Goal: Task Accomplishment & Management: Manage account settings

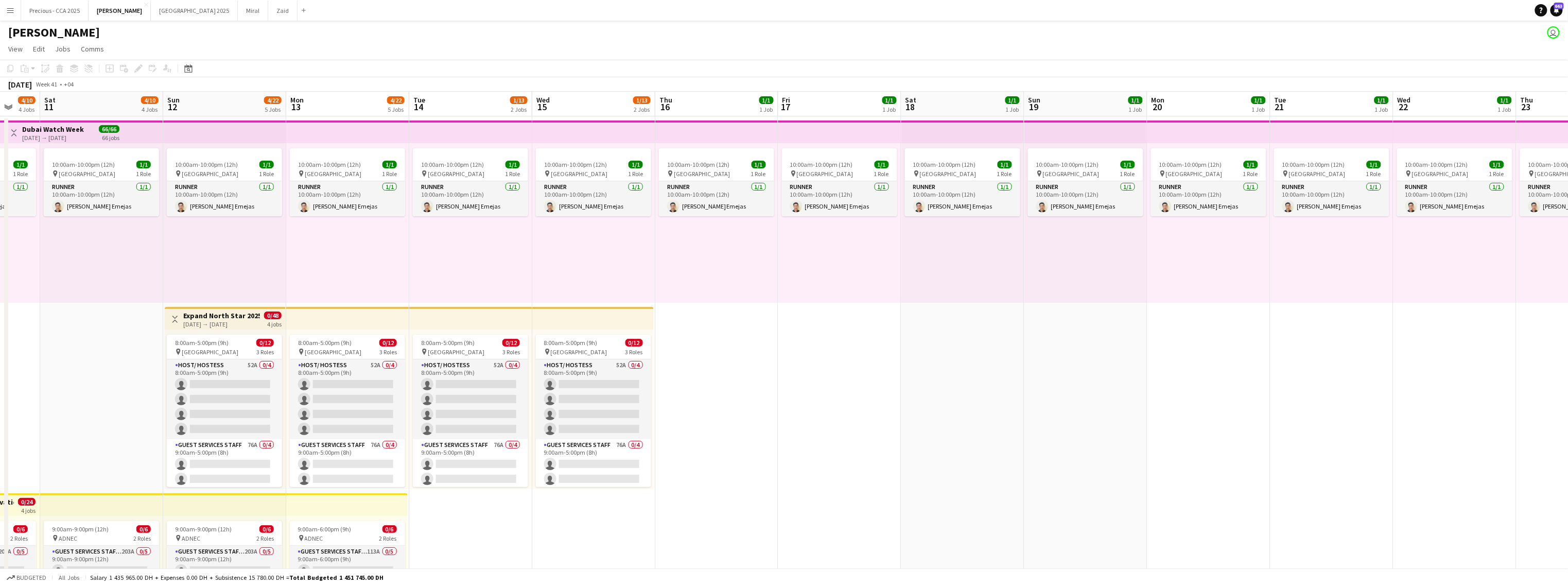
scroll to position [43, 0]
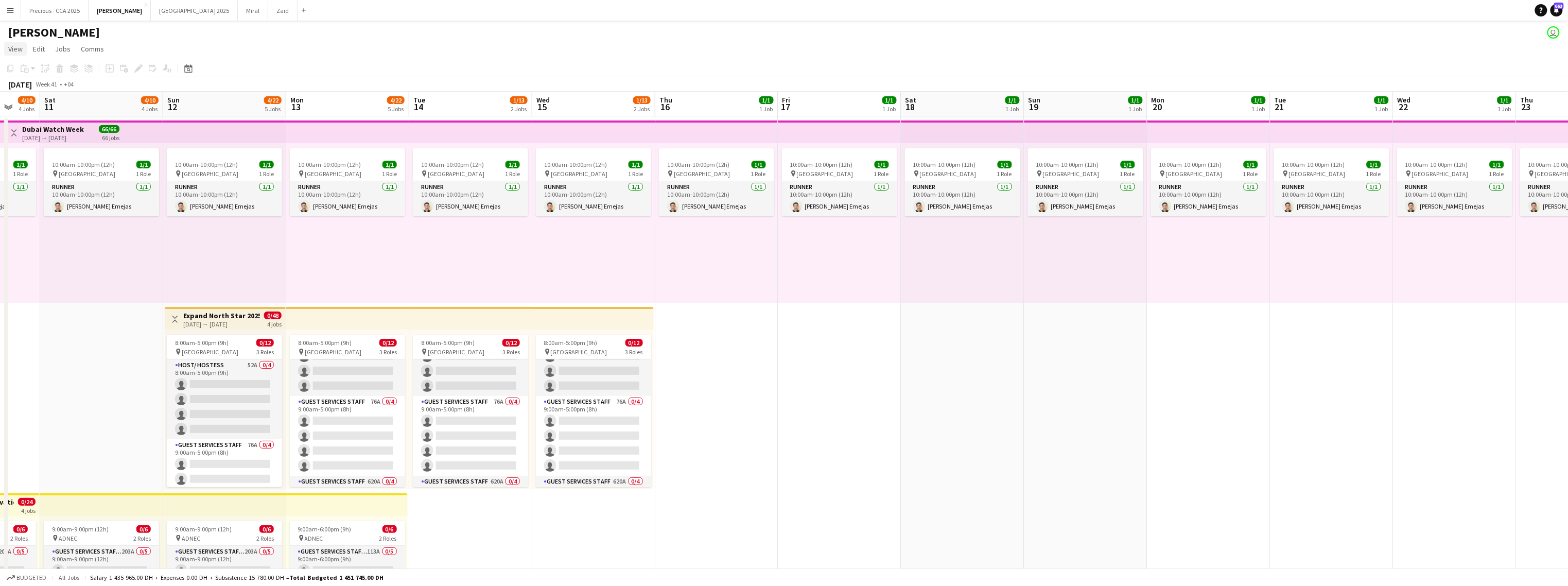
click at [20, 50] on span "View" at bounding box center [15, 49] width 14 height 9
click at [13, 11] on app-icon "Menu" at bounding box center [10, 10] width 8 height 8
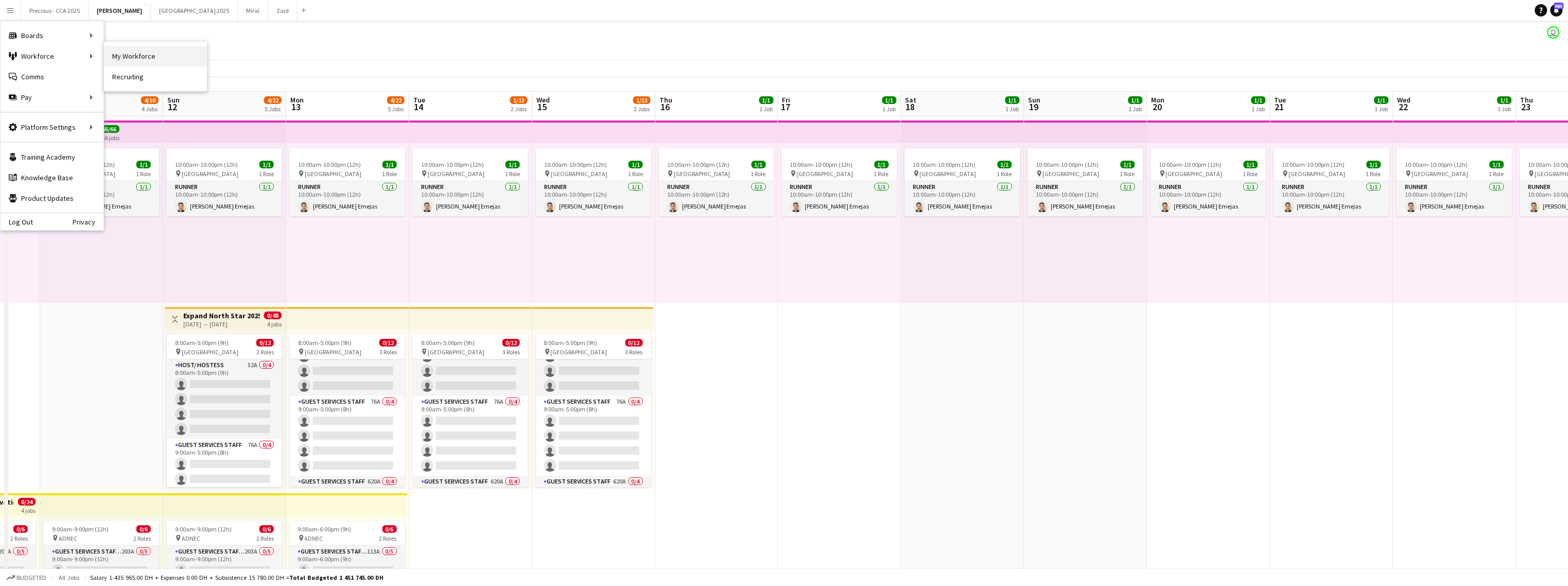
click at [105, 55] on link "My Workforce" at bounding box center [155, 56] width 103 height 21
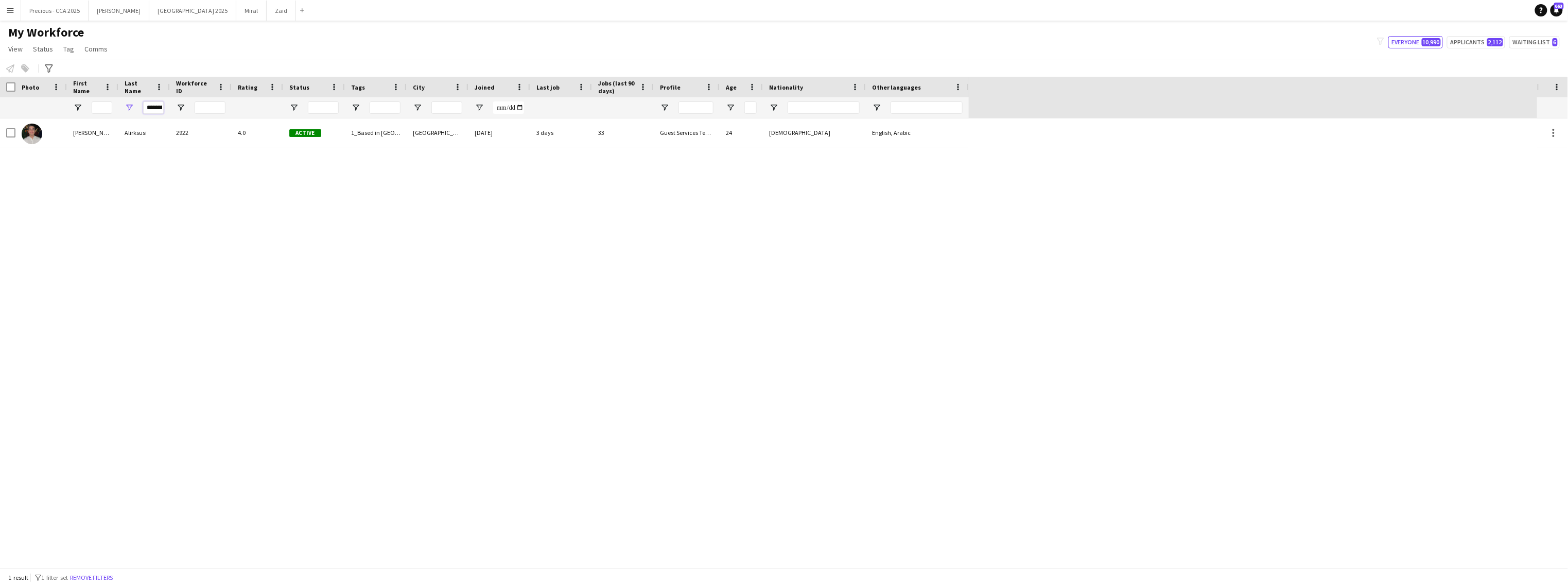
click at [157, 106] on input "*********" at bounding box center [153, 108] width 21 height 13
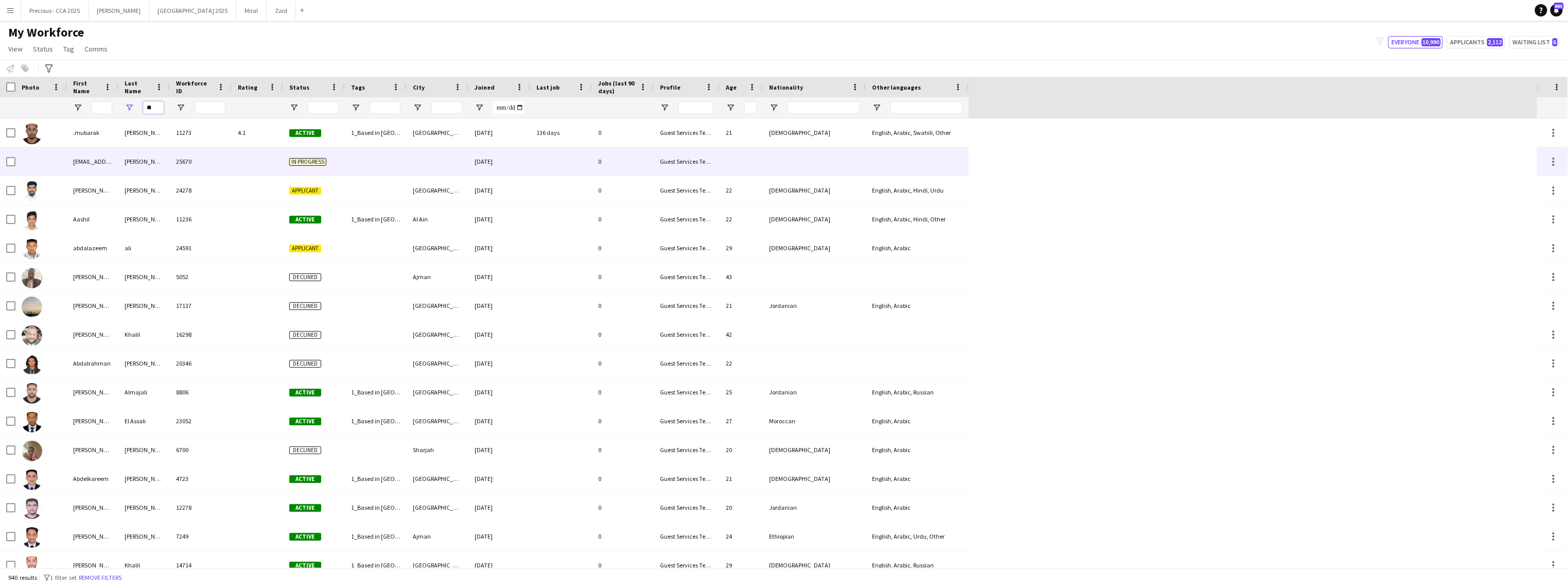
type input "*"
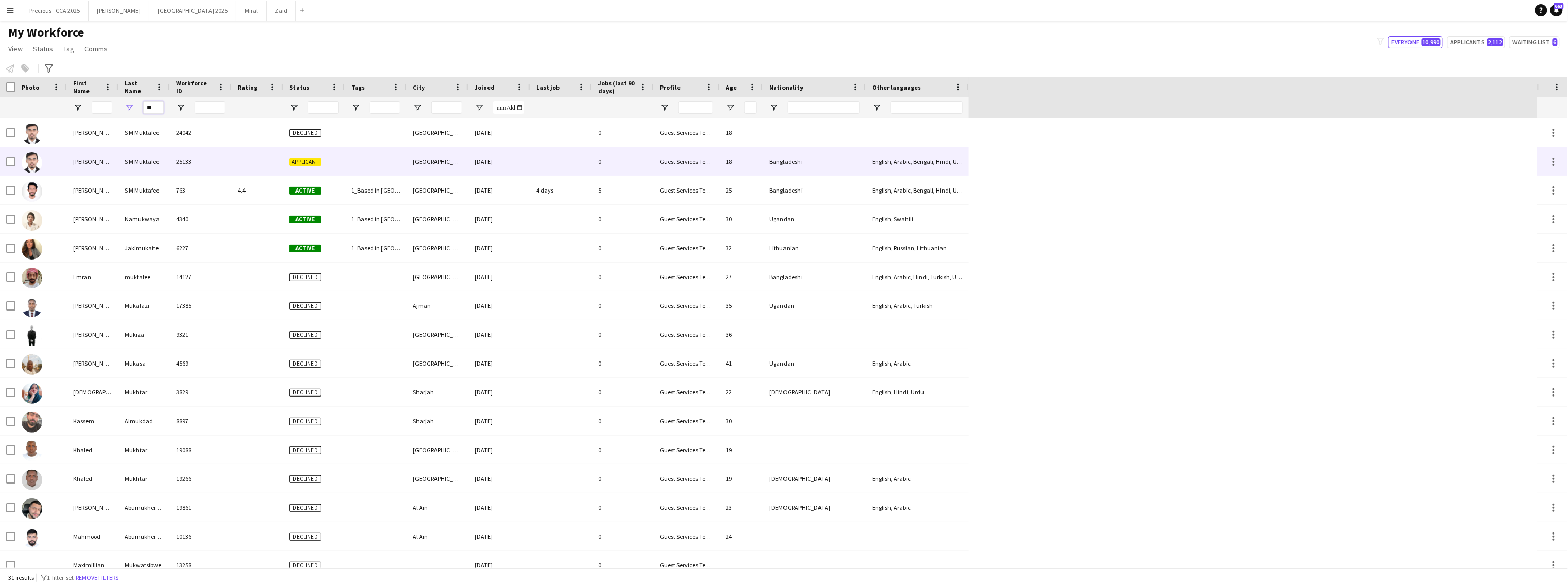
type input "*"
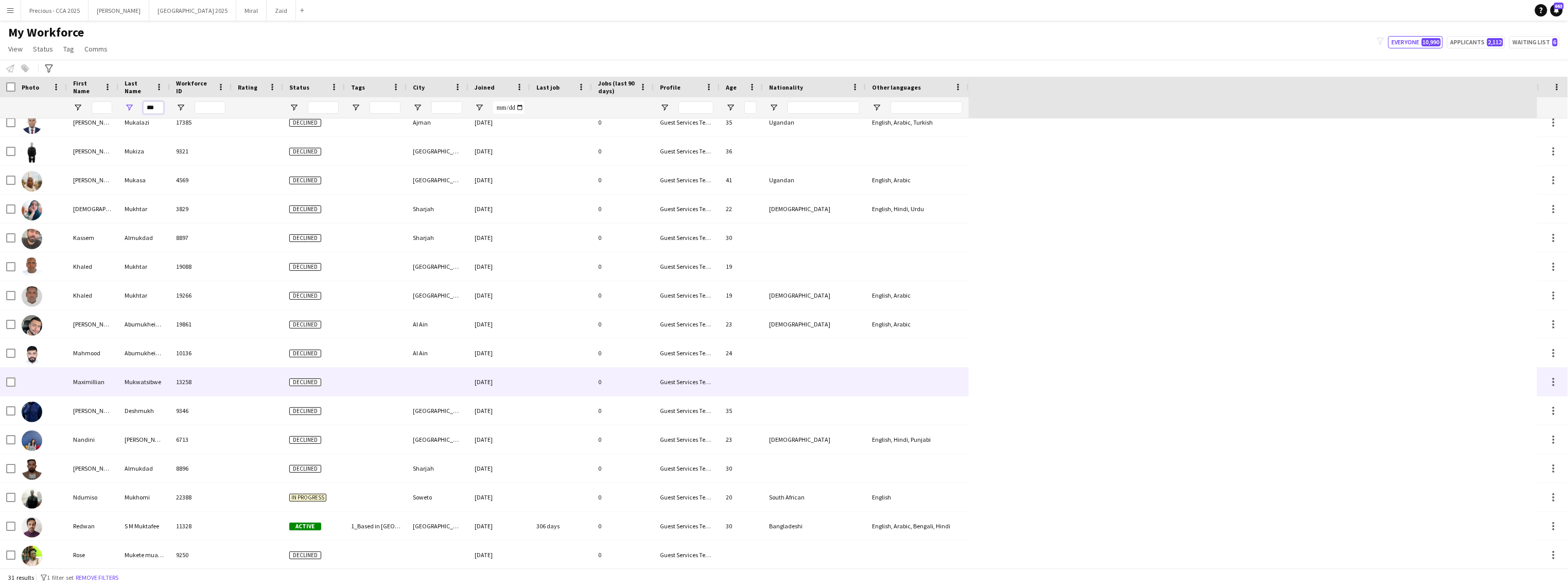
scroll to position [241, 0]
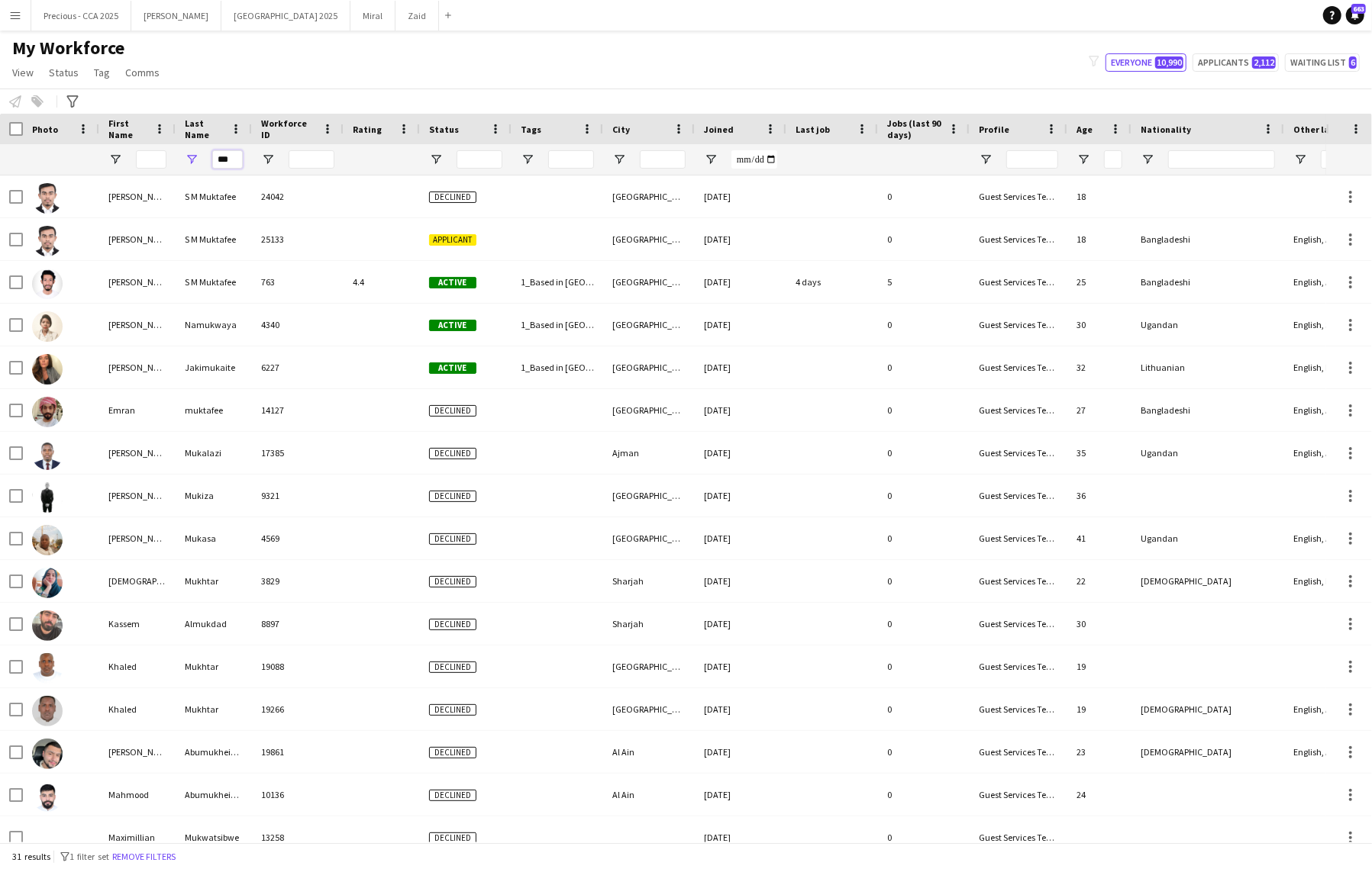
type input "***"
click at [221, 154] on input "***" at bounding box center [227, 160] width 31 height 19
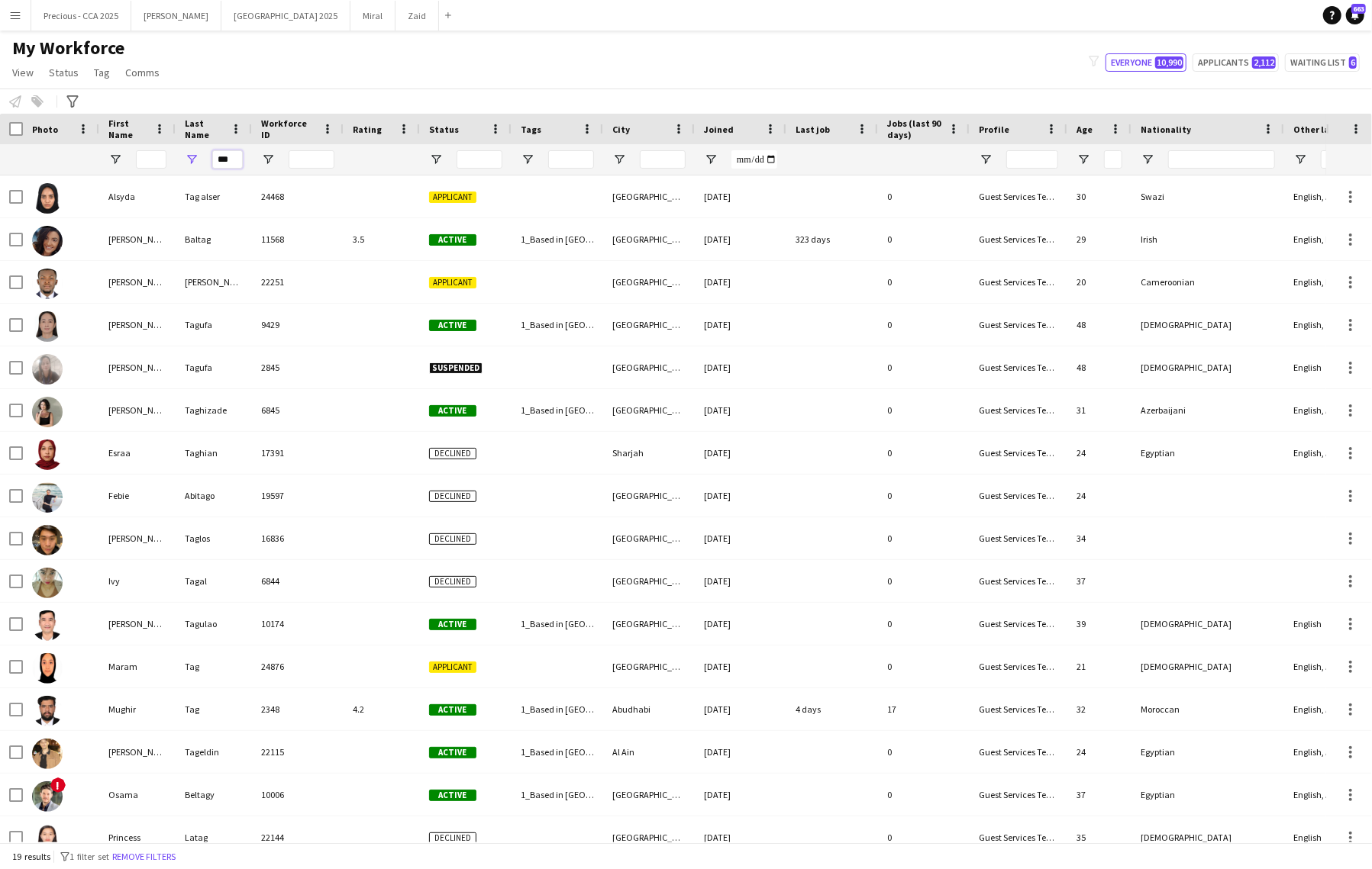
type input "***"
click at [160, 156] on input "First Name Filter Input" at bounding box center [151, 160] width 31 height 19
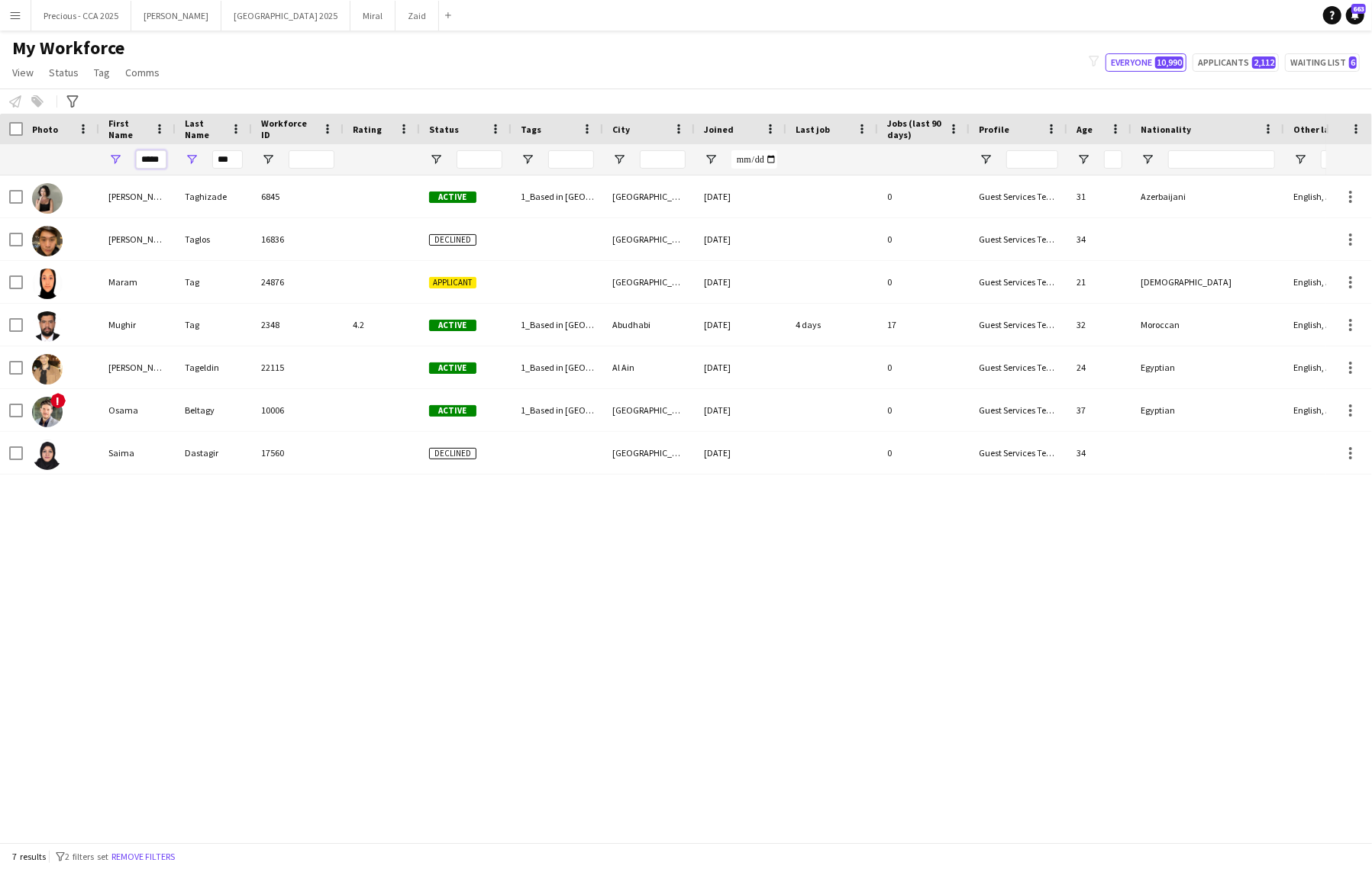
scroll to position [0, 4]
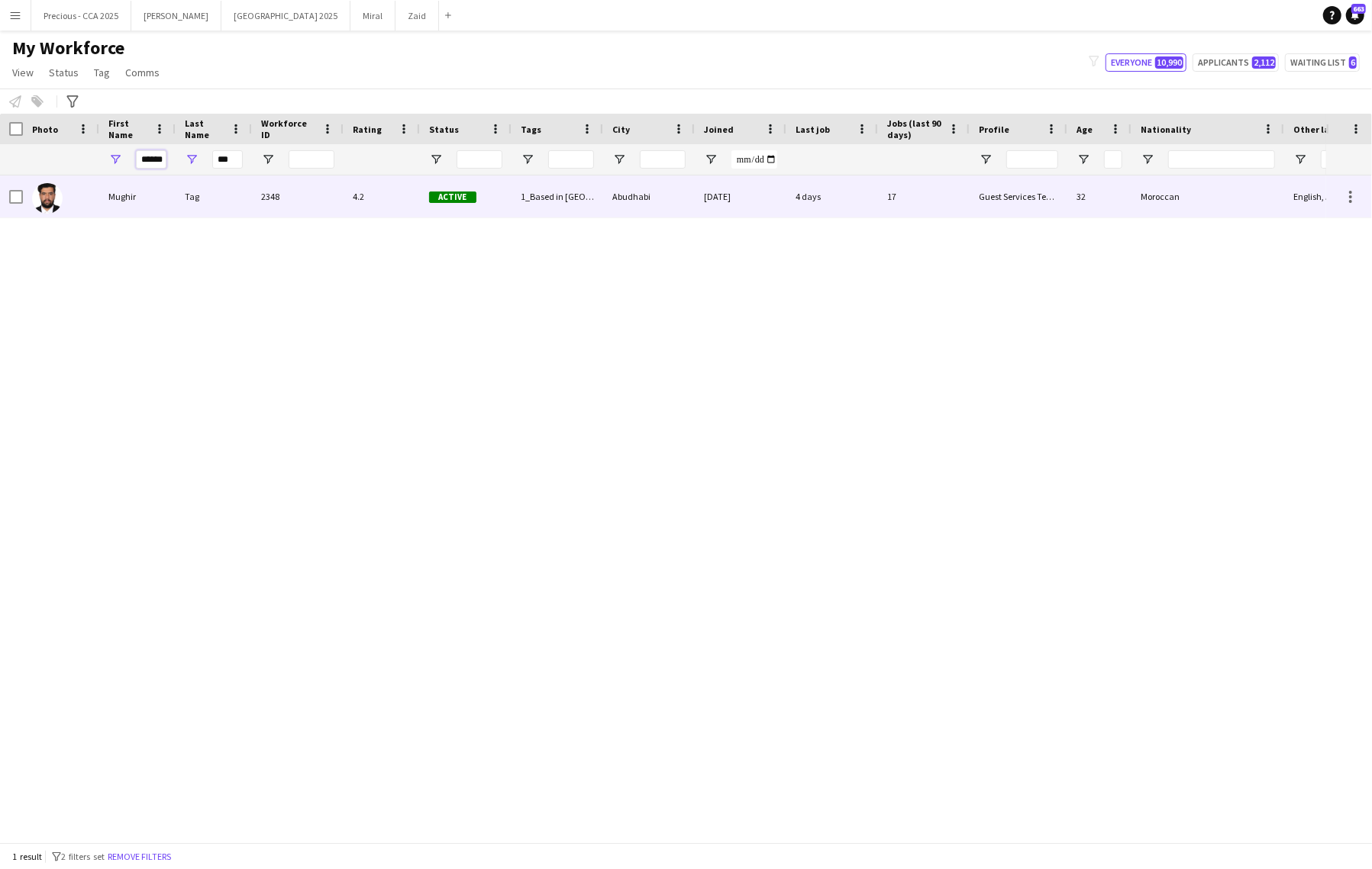
type input "******"
click at [126, 190] on div "Mughir" at bounding box center [138, 196] width 76 height 42
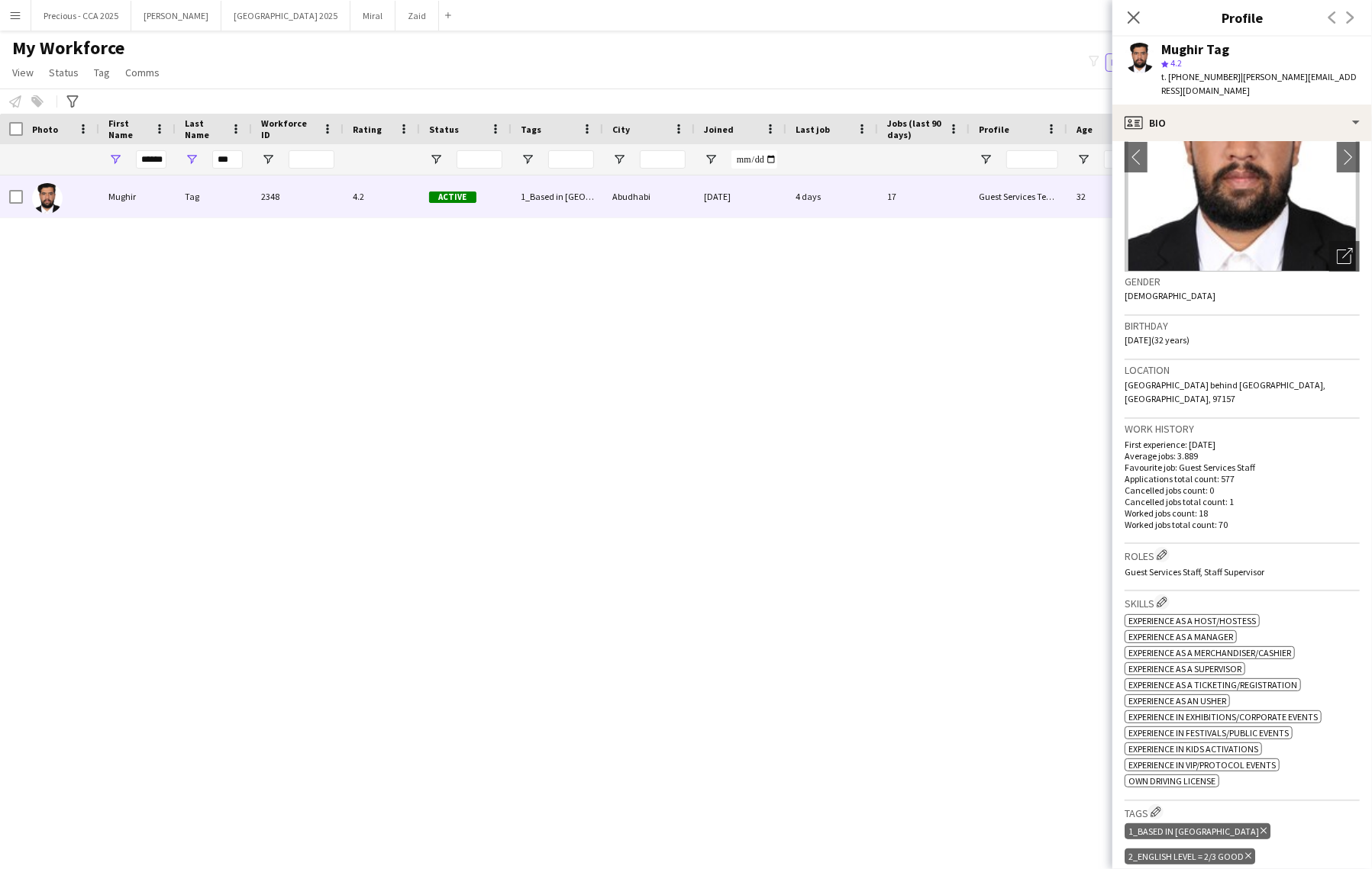
scroll to position [217, 0]
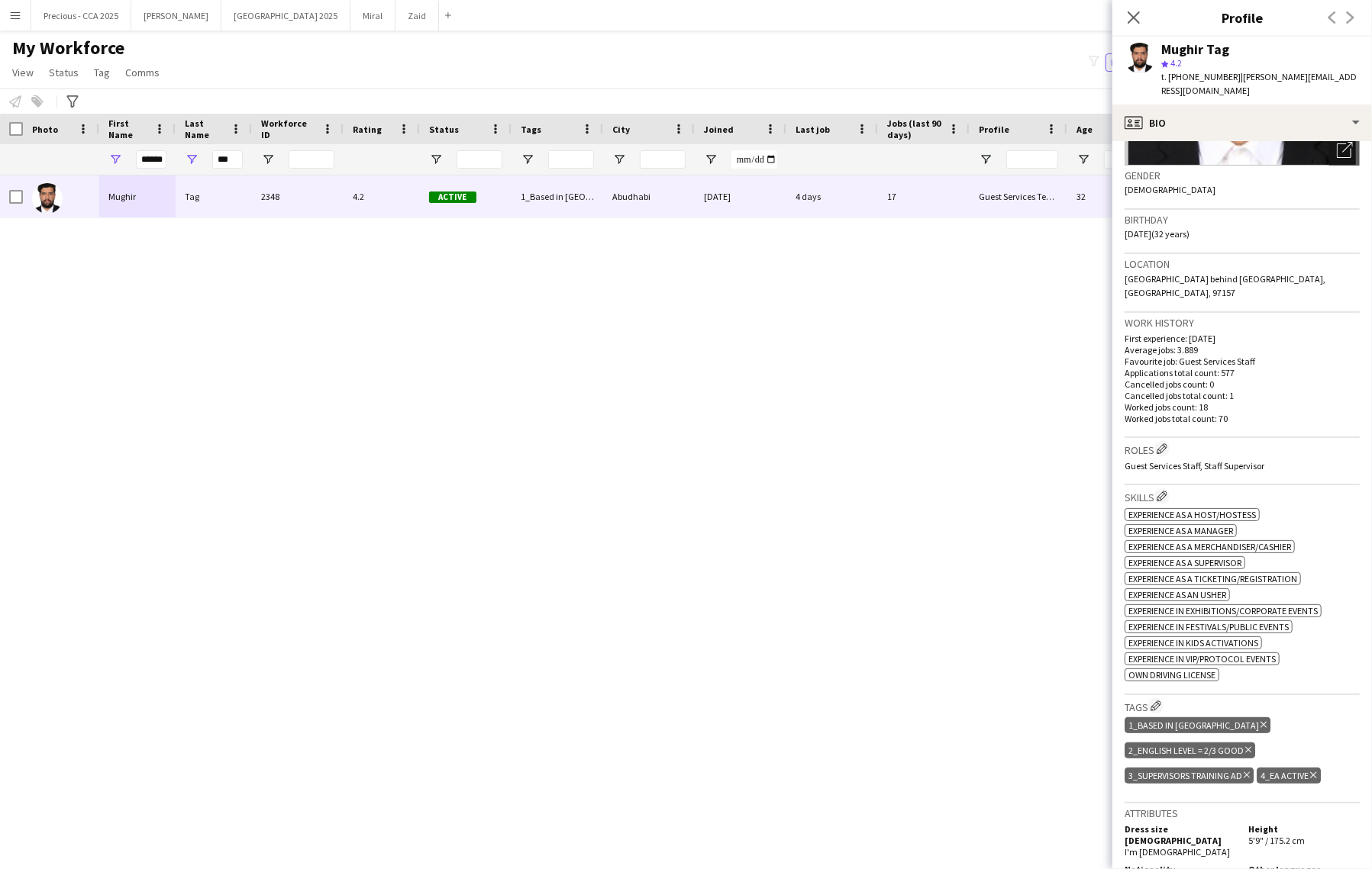
click at [1248, 772] on icon at bounding box center [1247, 775] width 7 height 7
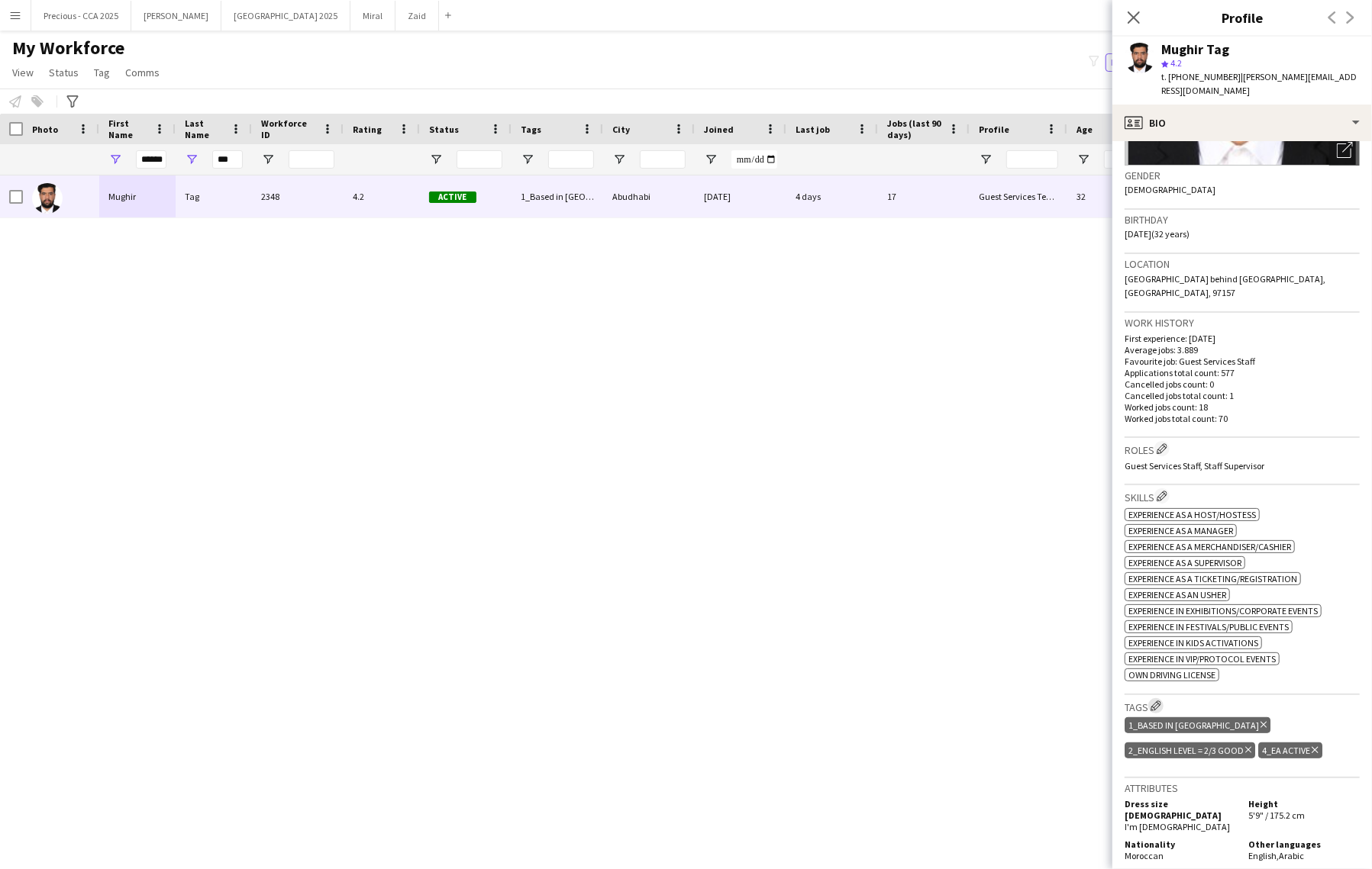
click at [1161, 701] on app-icon "Edit crew company tags" at bounding box center [1155, 705] width 10 height 10
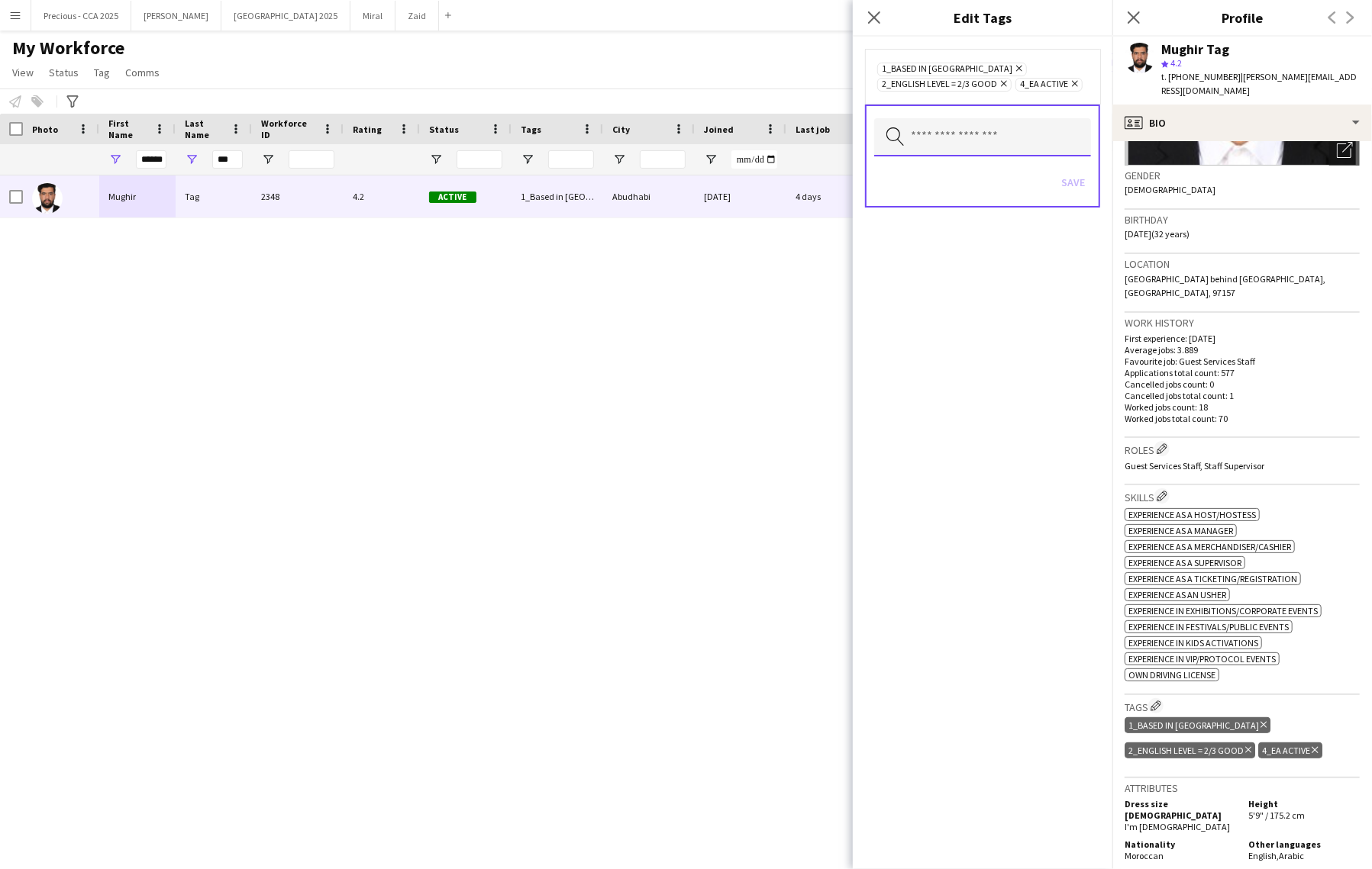
click at [1014, 133] on input "text" at bounding box center [982, 137] width 217 height 38
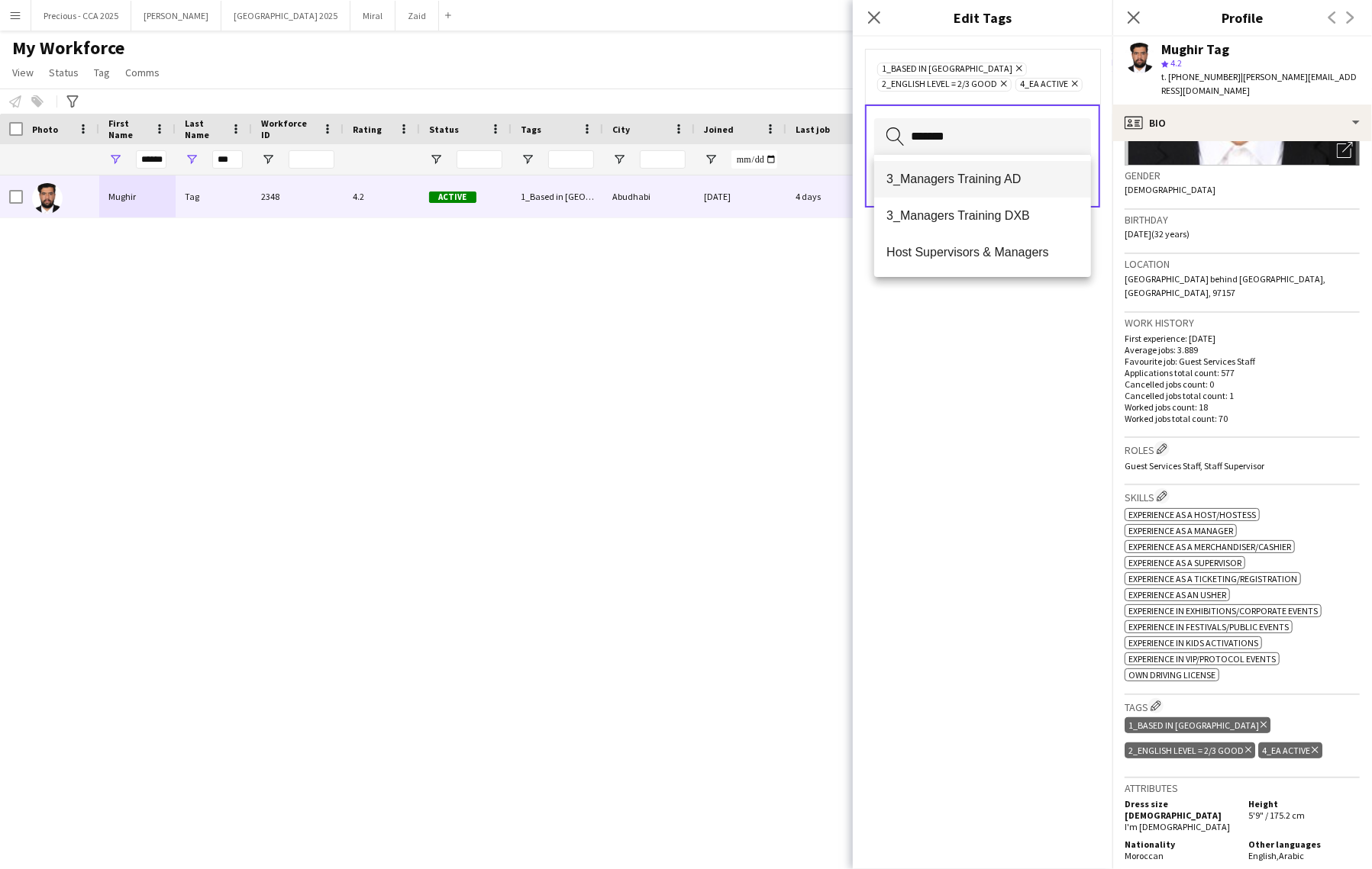
type input "*******"
click at [1006, 179] on span "3_Managers Training AD" at bounding box center [982, 179] width 192 height 15
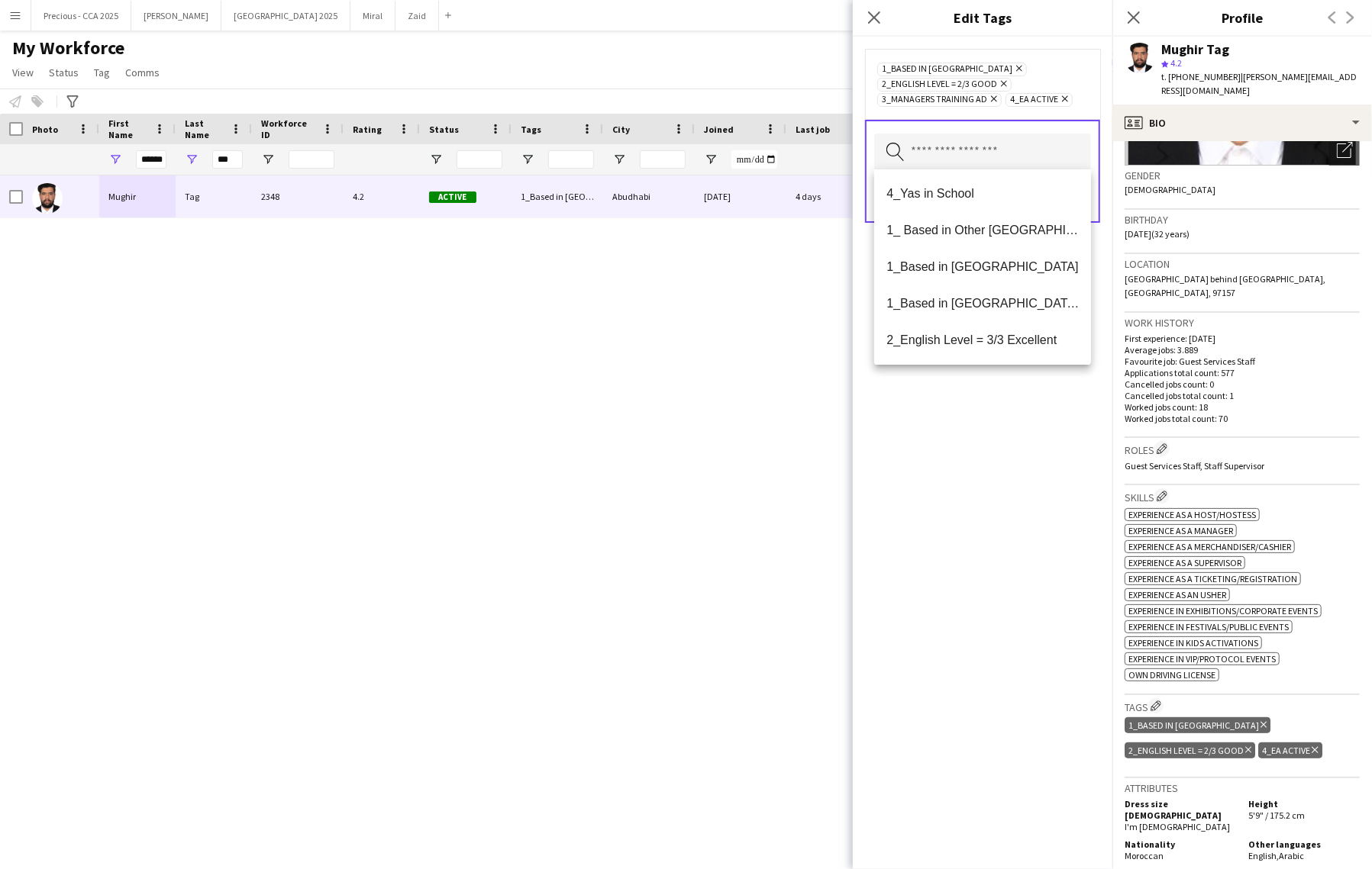
click at [1009, 445] on div "1_Based in [GEOGRAPHIC_DATA] Remove 2_English Level = 2/3 Good Remove 3_Manager…" at bounding box center [982, 453] width 259 height 833
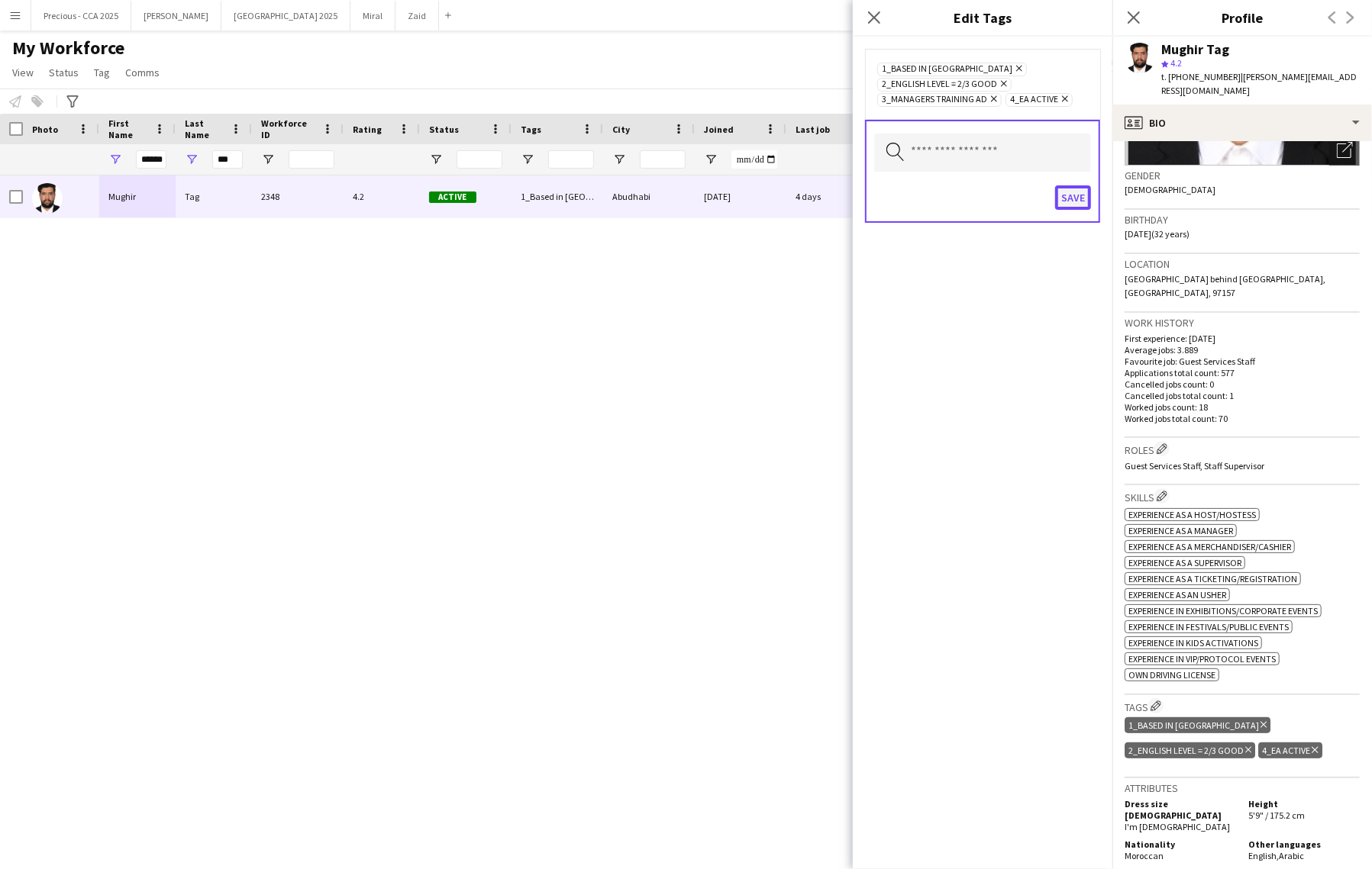
click at [1074, 198] on button "Save" at bounding box center [1073, 198] width 36 height 24
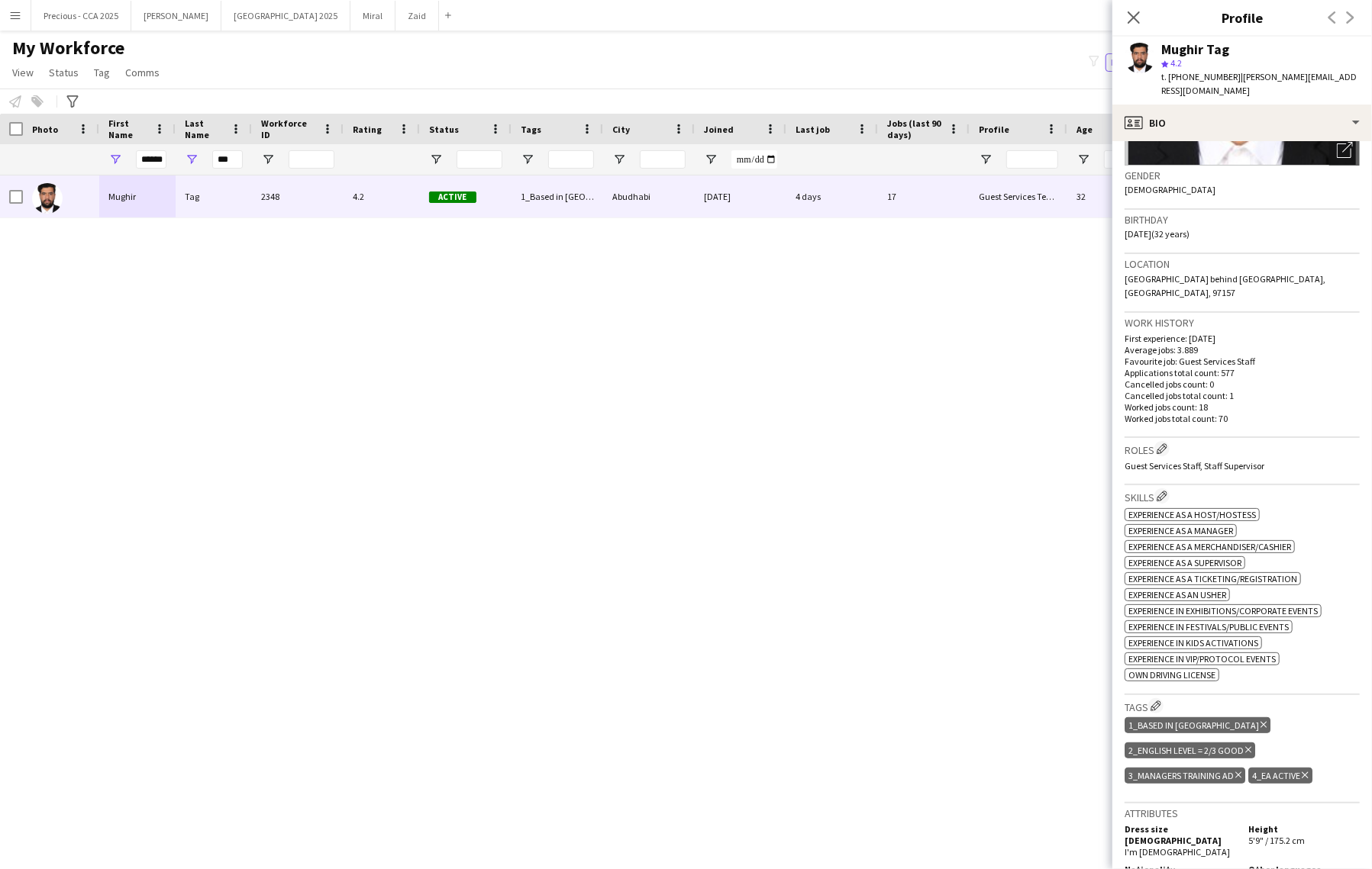
click at [983, 297] on div "Mughir Tag 2348 4.2 Active 1_Based in [GEOGRAPHIC_DATA], 2_English Level = 2/3 …" at bounding box center [663, 509] width 1326 height 667
click at [152, 163] on input "******" at bounding box center [151, 160] width 31 height 19
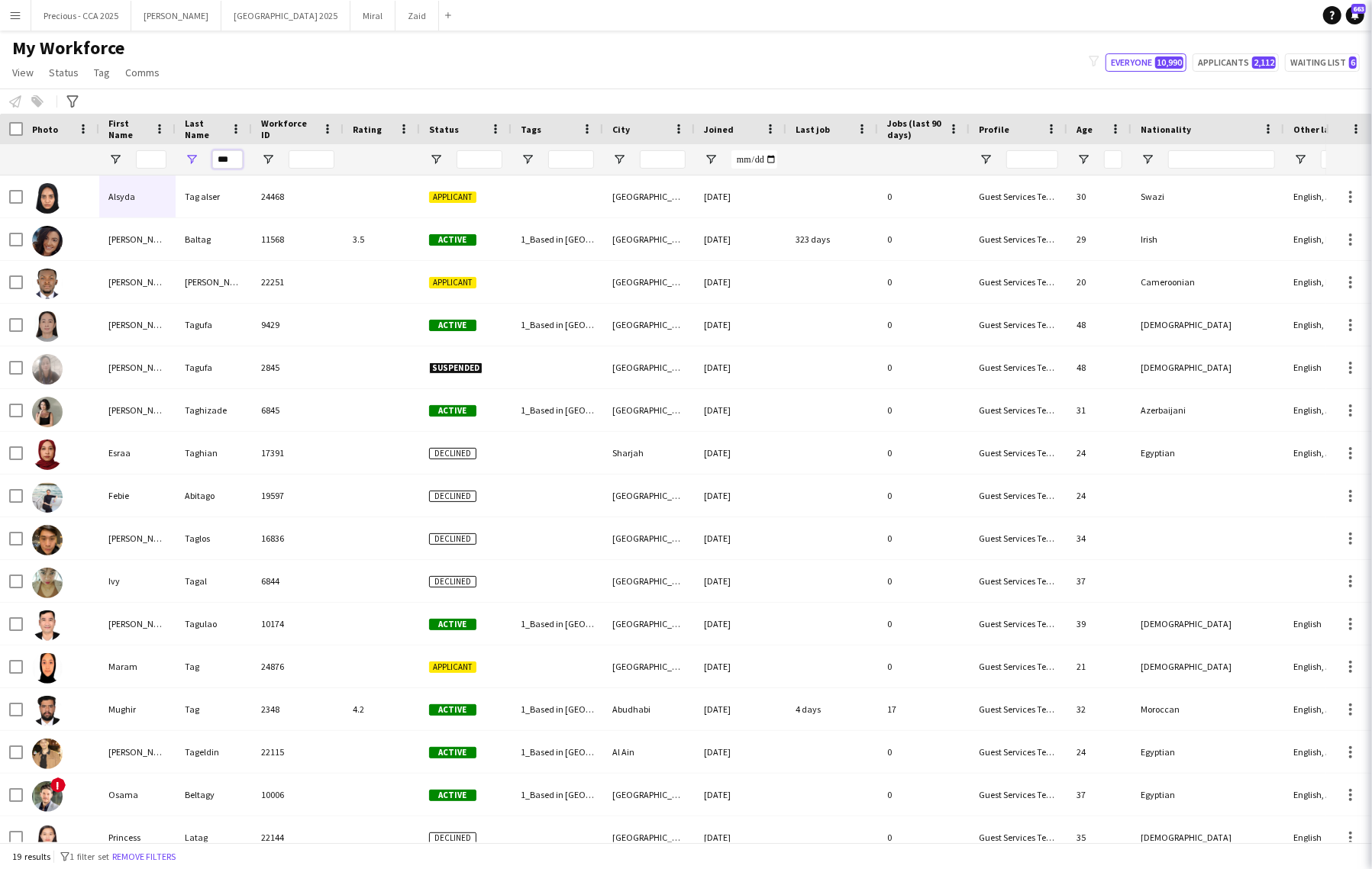
click at [217, 158] on input "***" at bounding box center [227, 160] width 31 height 19
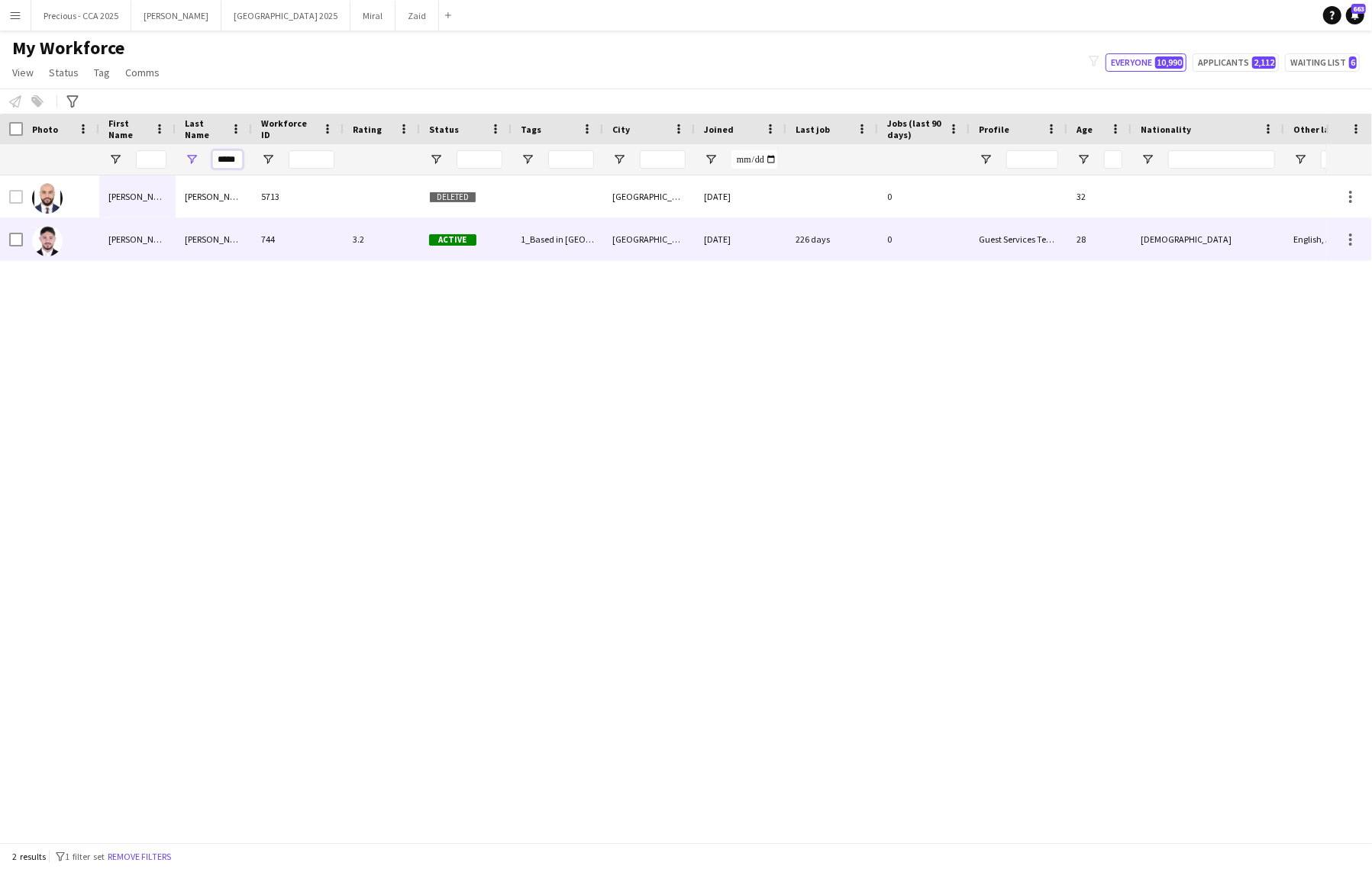
type input "*****"
click at [87, 242] on div at bounding box center [61, 239] width 76 height 42
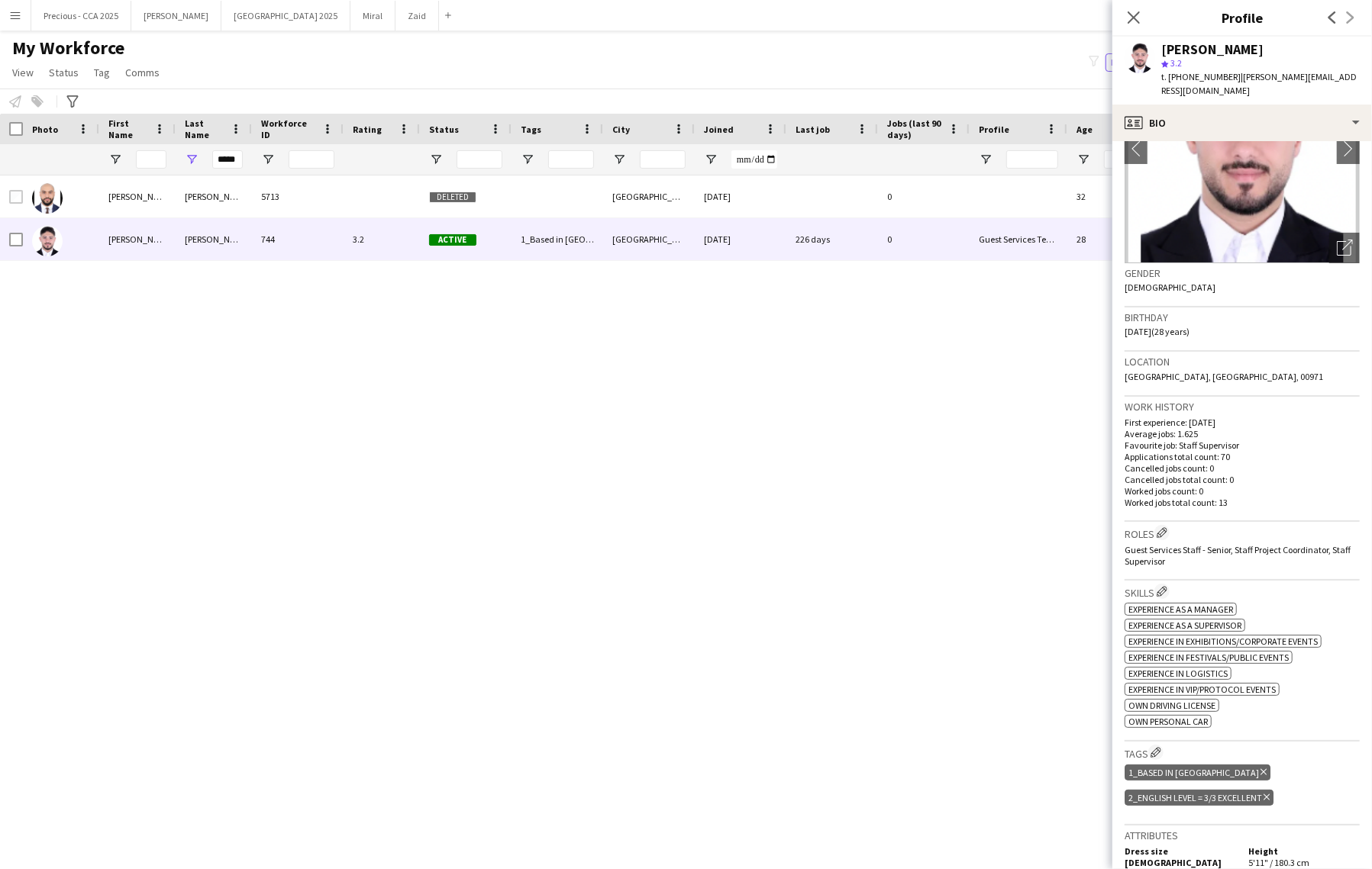
scroll to position [121, 0]
click at [1159, 754] on app-icon "Edit crew company tags" at bounding box center [1155, 750] width 10 height 10
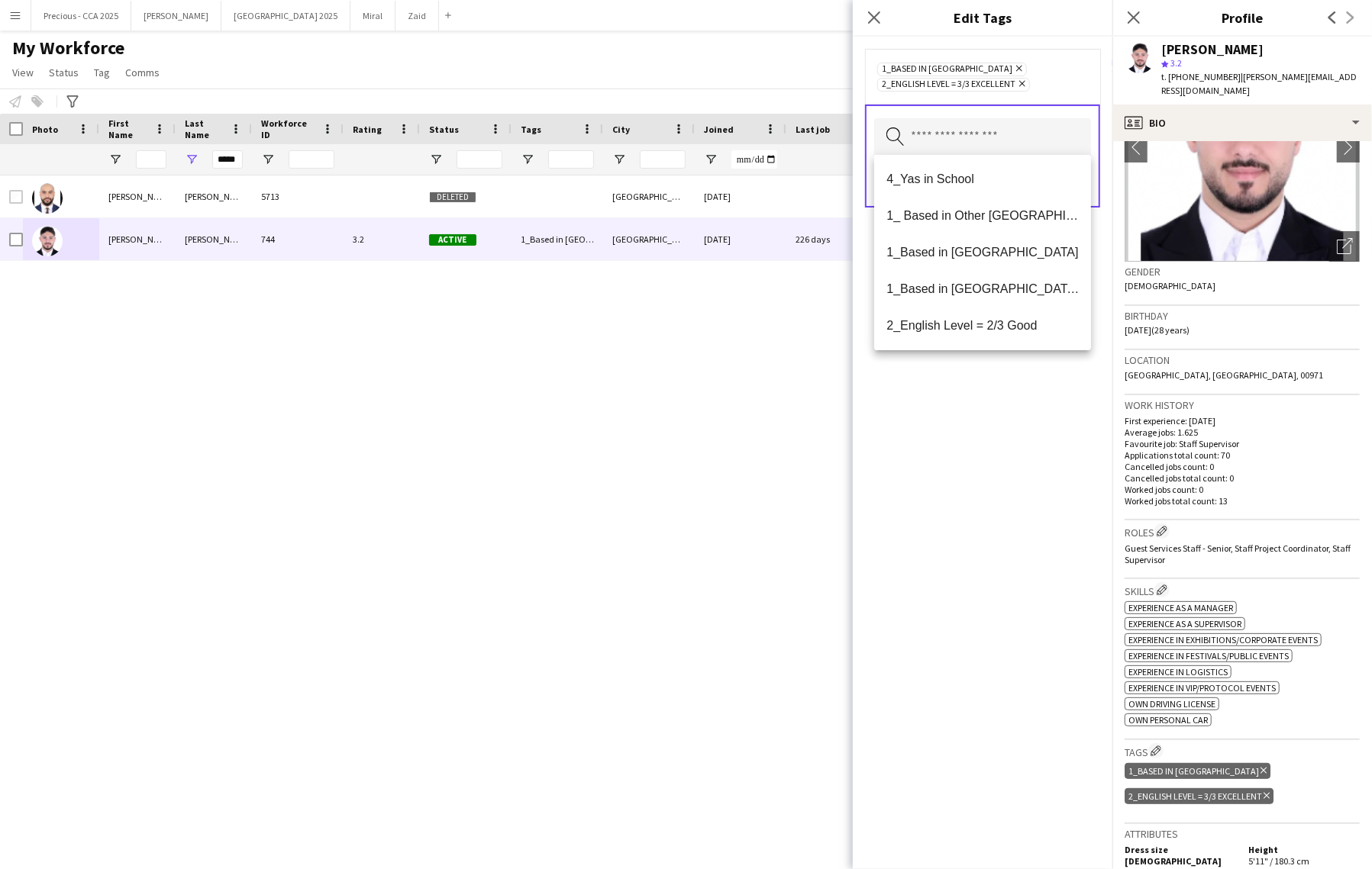
click at [1002, 143] on input "text" at bounding box center [982, 137] width 217 height 38
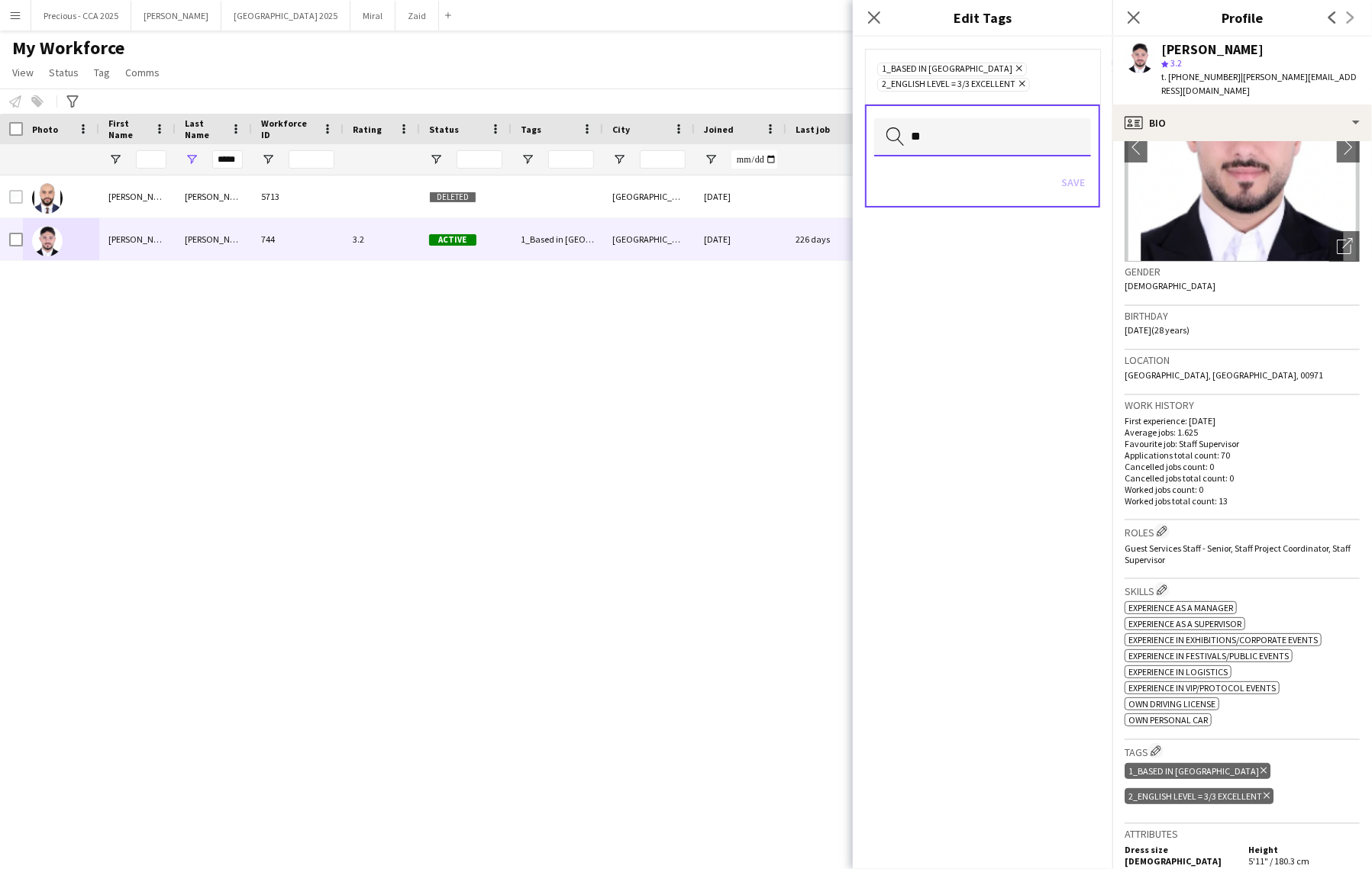
type input "*"
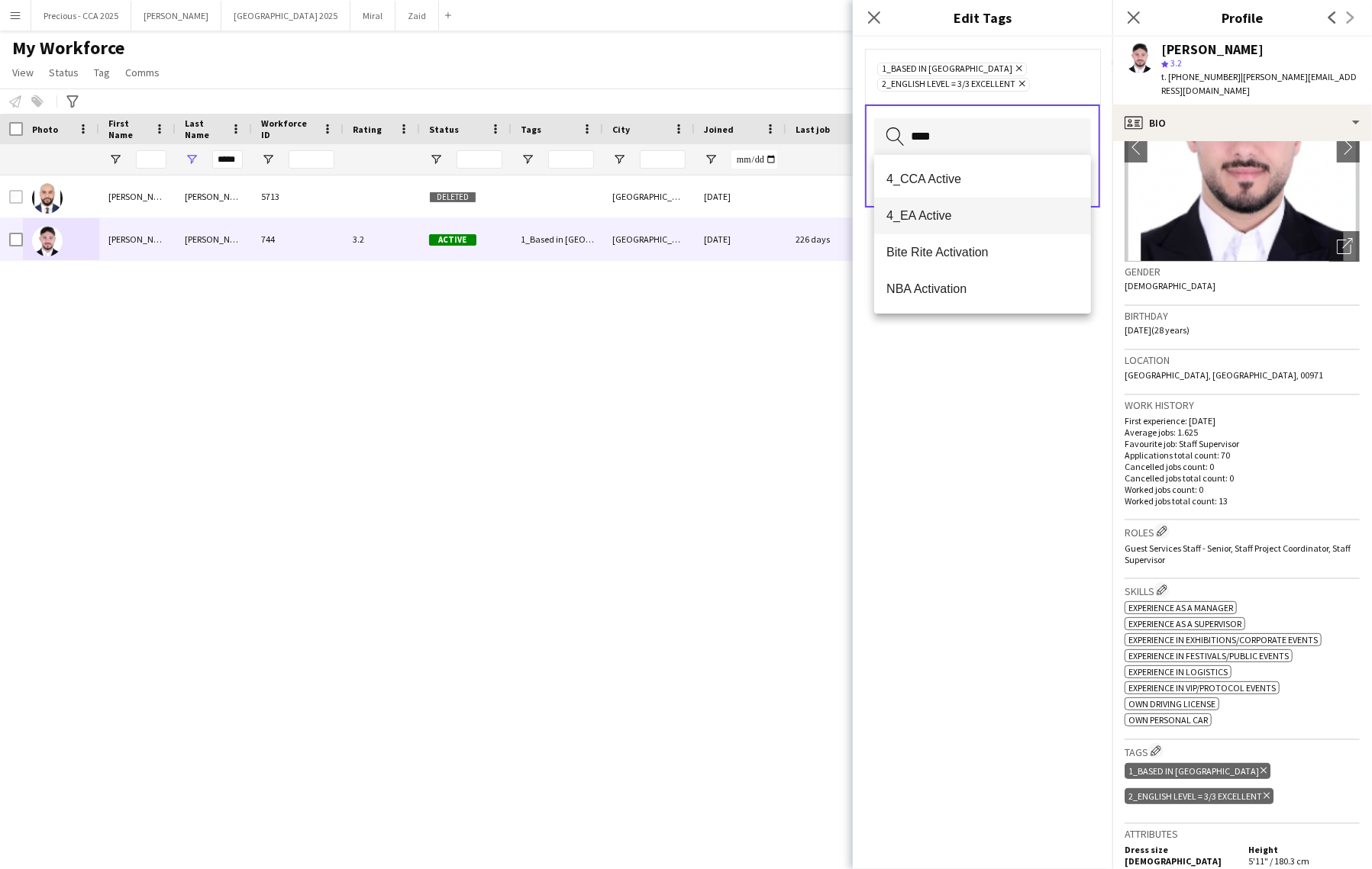
type input "****"
click at [954, 210] on span "4_EA Active" at bounding box center [982, 216] width 192 height 15
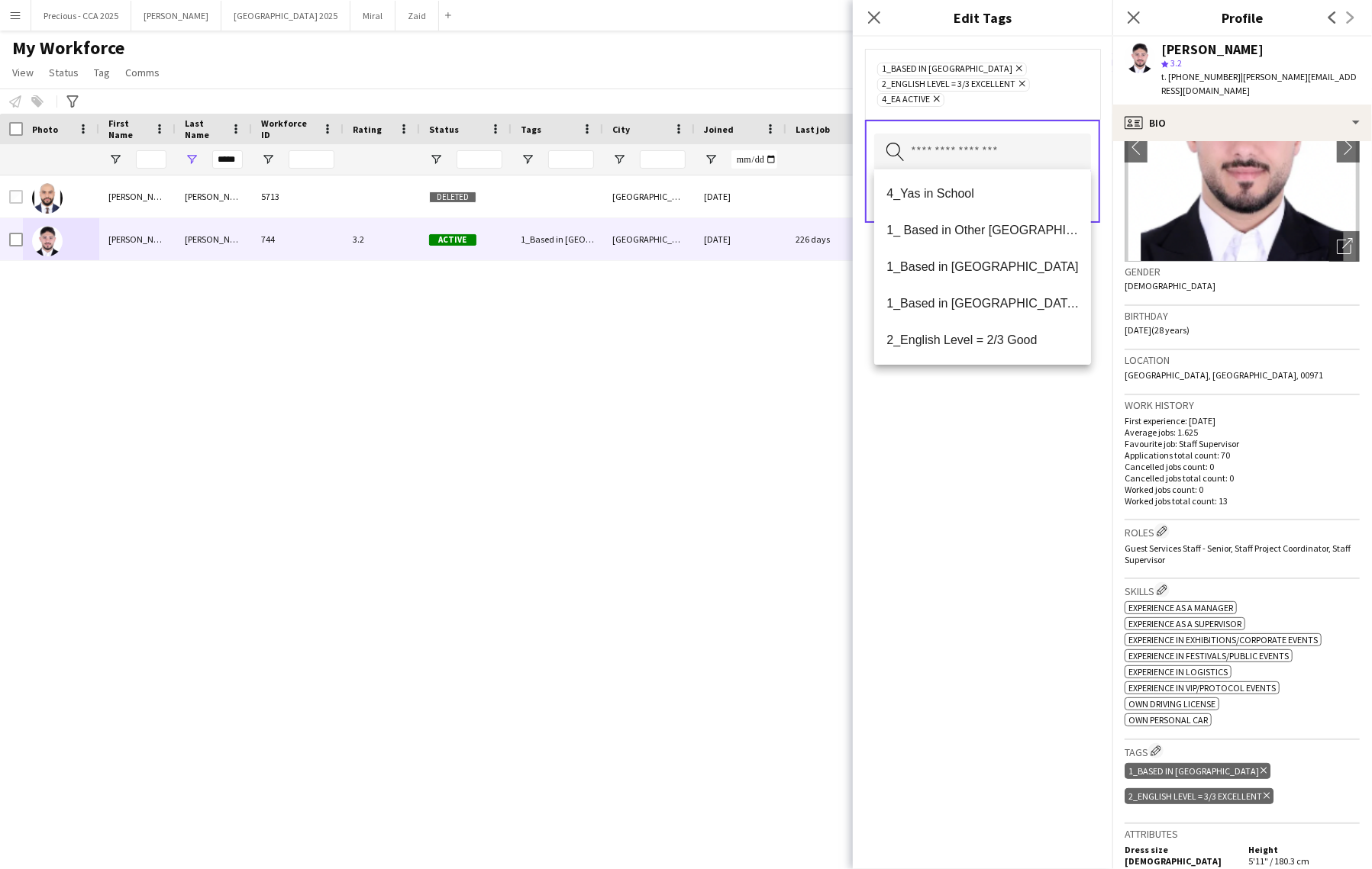
click at [967, 156] on input "text" at bounding box center [982, 152] width 217 height 38
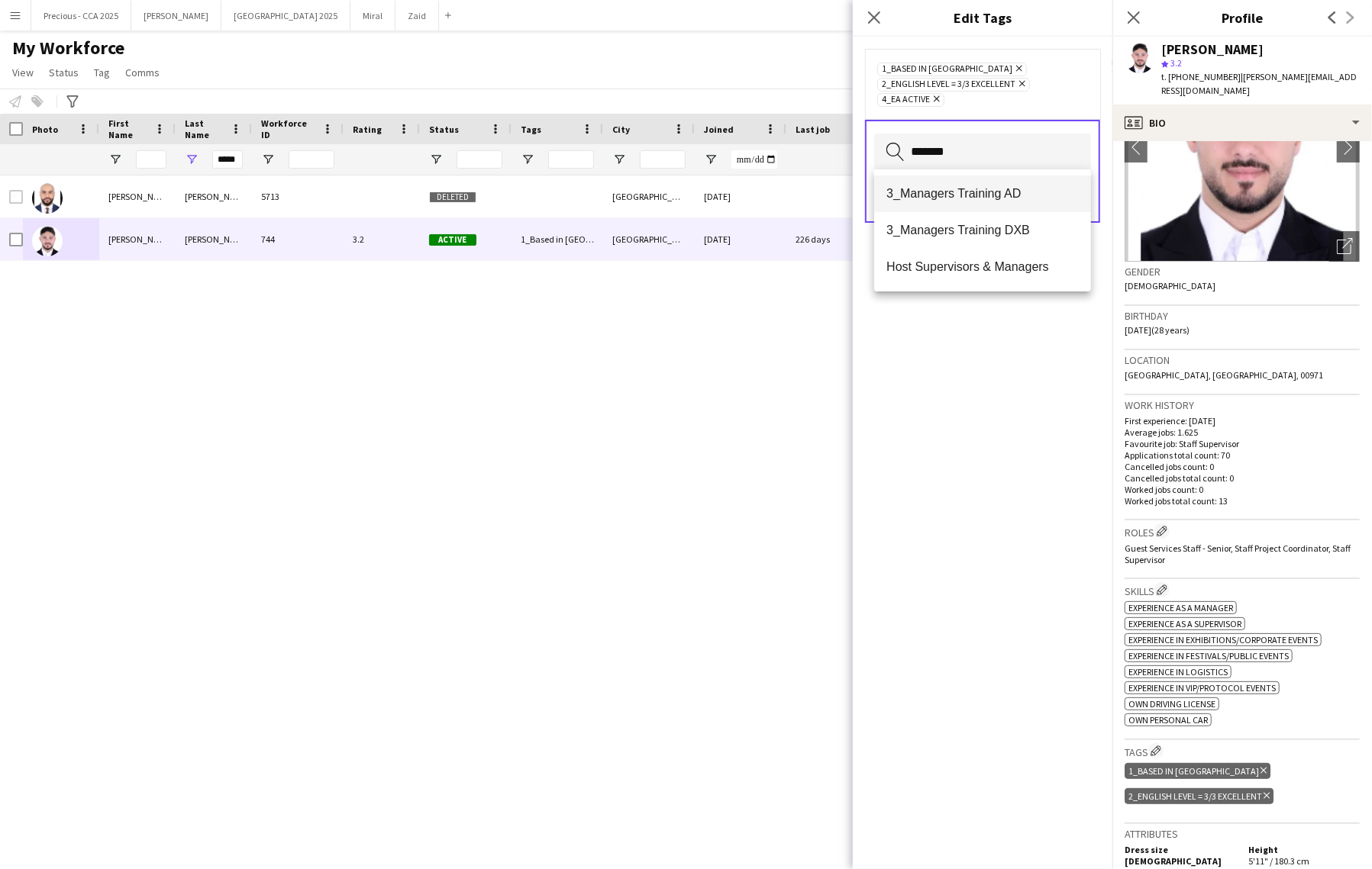
type input "*******"
click at [957, 199] on span "3_Managers Training AD" at bounding box center [982, 193] width 192 height 15
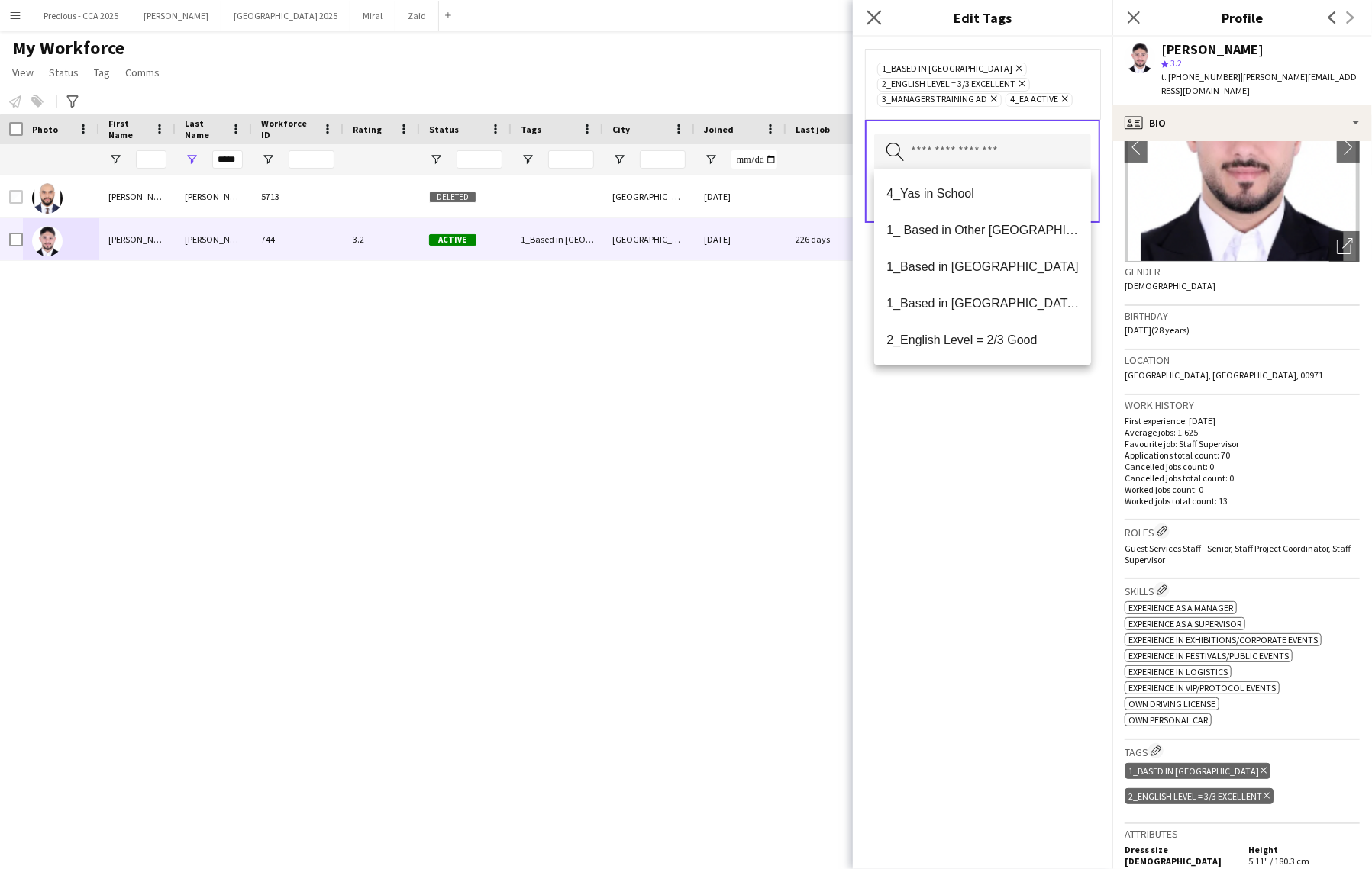
click at [873, 9] on app-icon "Close pop-in" at bounding box center [875, 18] width 22 height 22
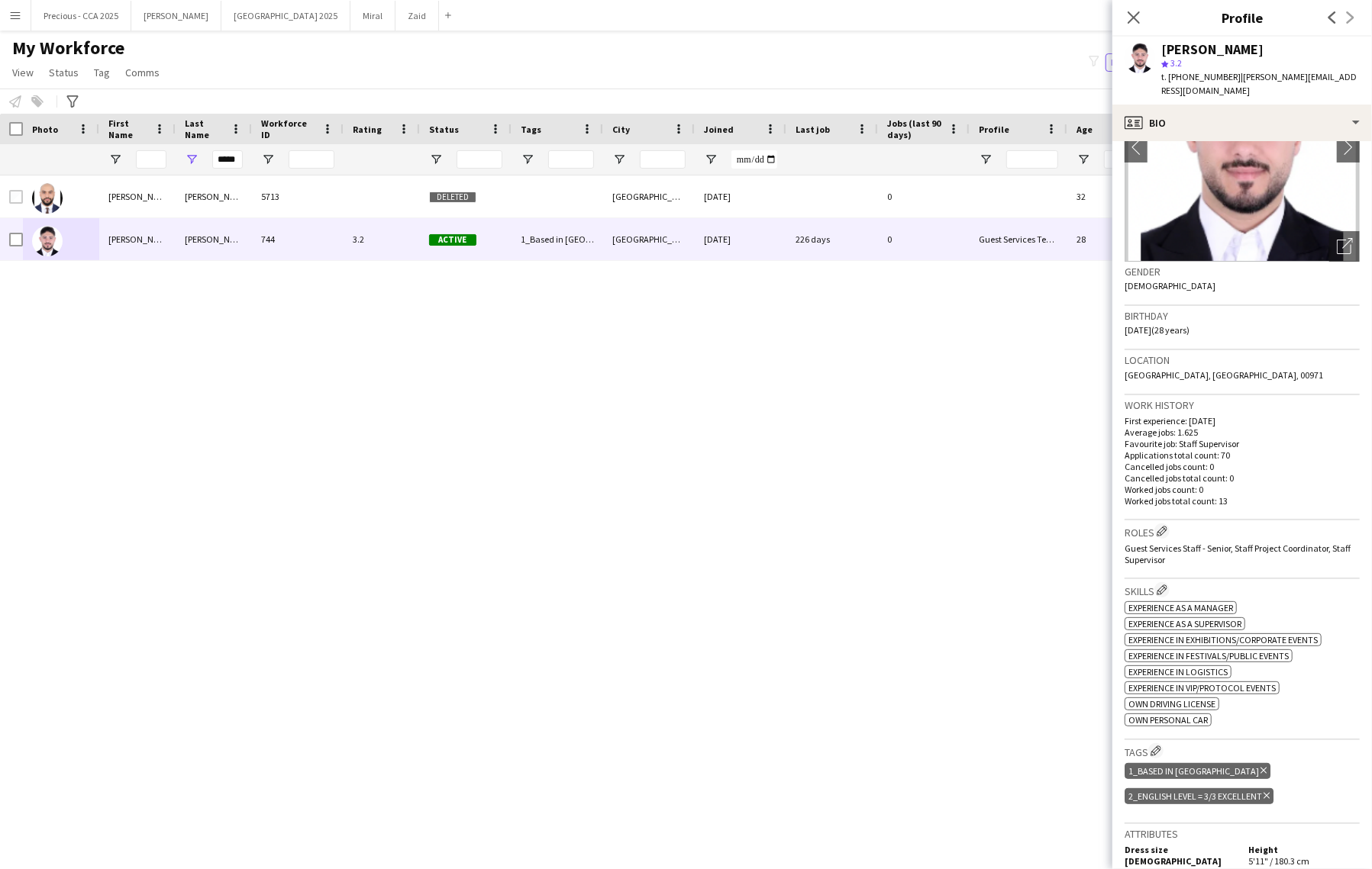
click at [1044, 577] on div "[PERSON_NAME] 5713 Deleted [GEOGRAPHIC_DATA] [DATE] 0 32 [PERSON_NAME] 744 3.2 …" at bounding box center [663, 509] width 1326 height 667
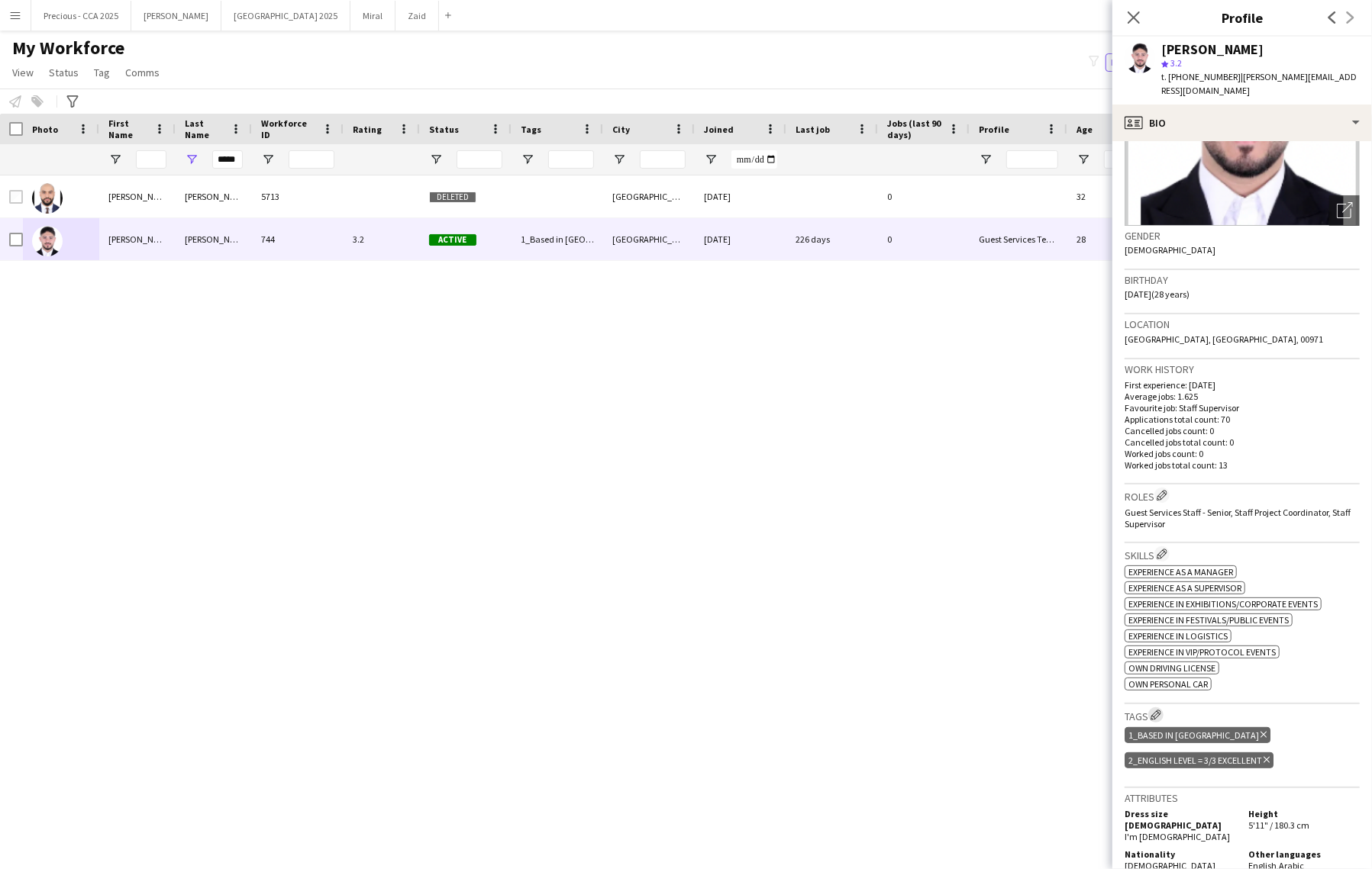
click at [1158, 718] on app-icon "Edit crew company tags" at bounding box center [1155, 715] width 10 height 10
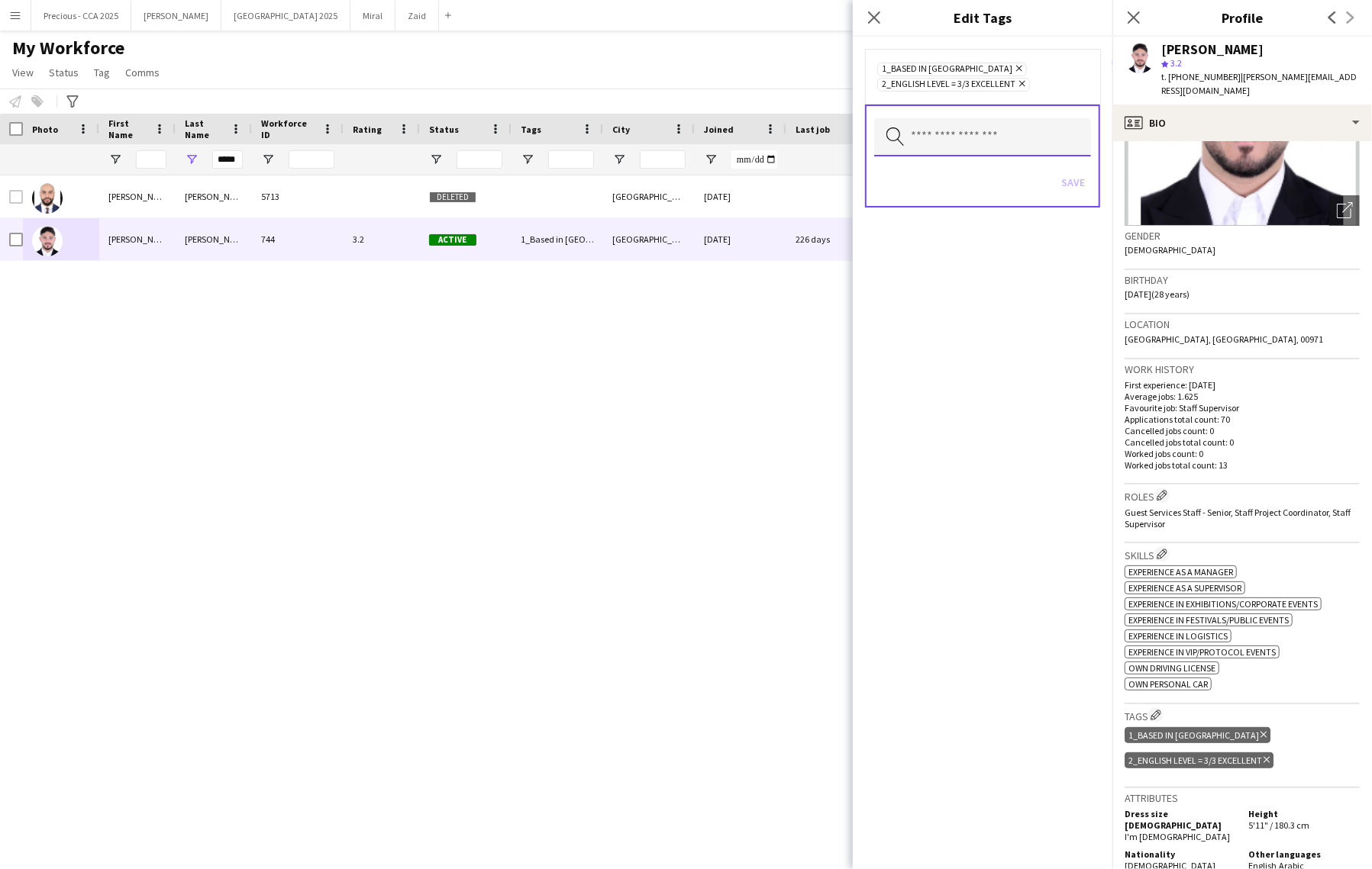
click at [939, 130] on input "text" at bounding box center [982, 137] width 217 height 38
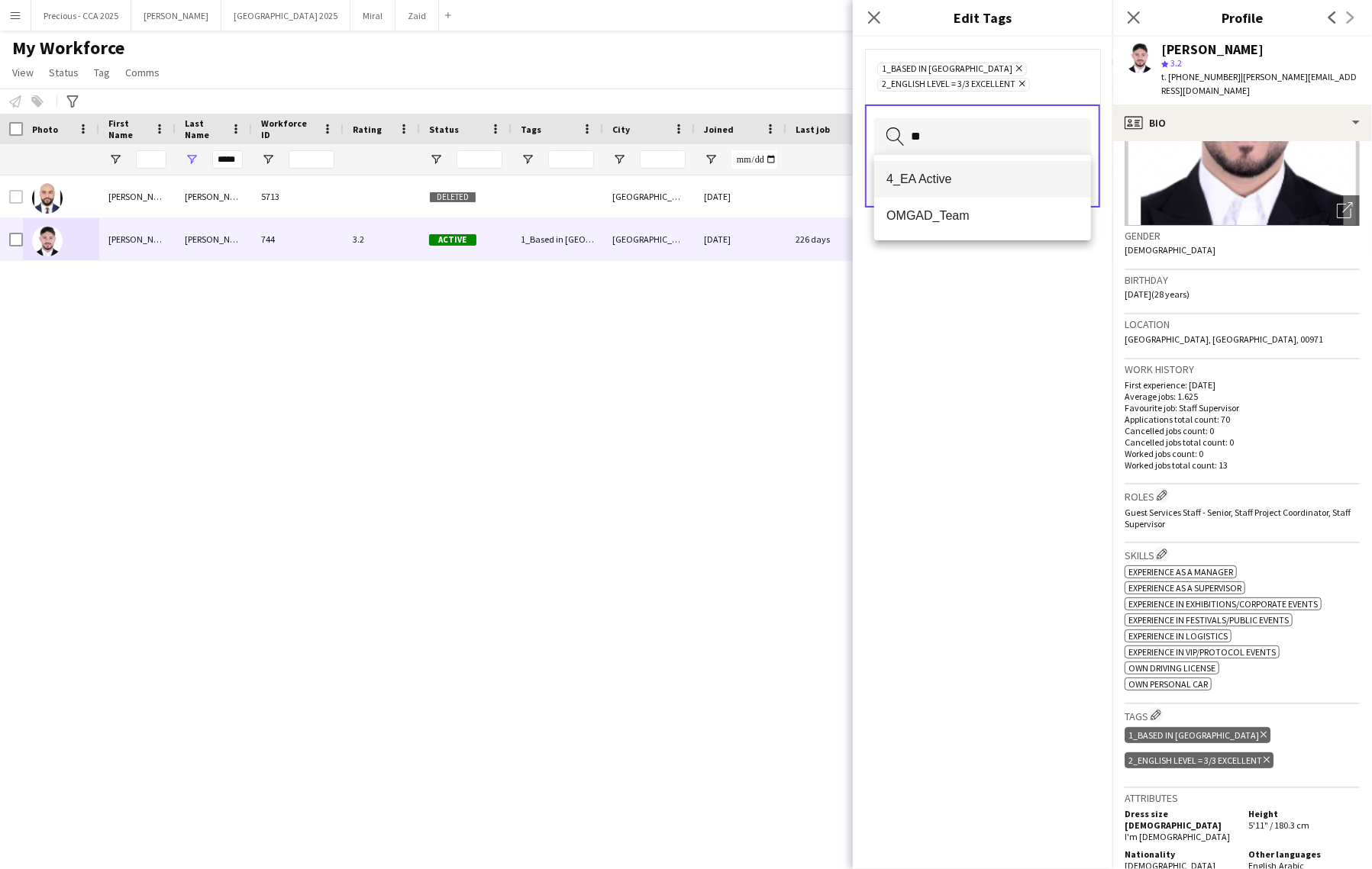
type input "**"
click at [920, 181] on span "4_EA Active" at bounding box center [982, 179] width 192 height 15
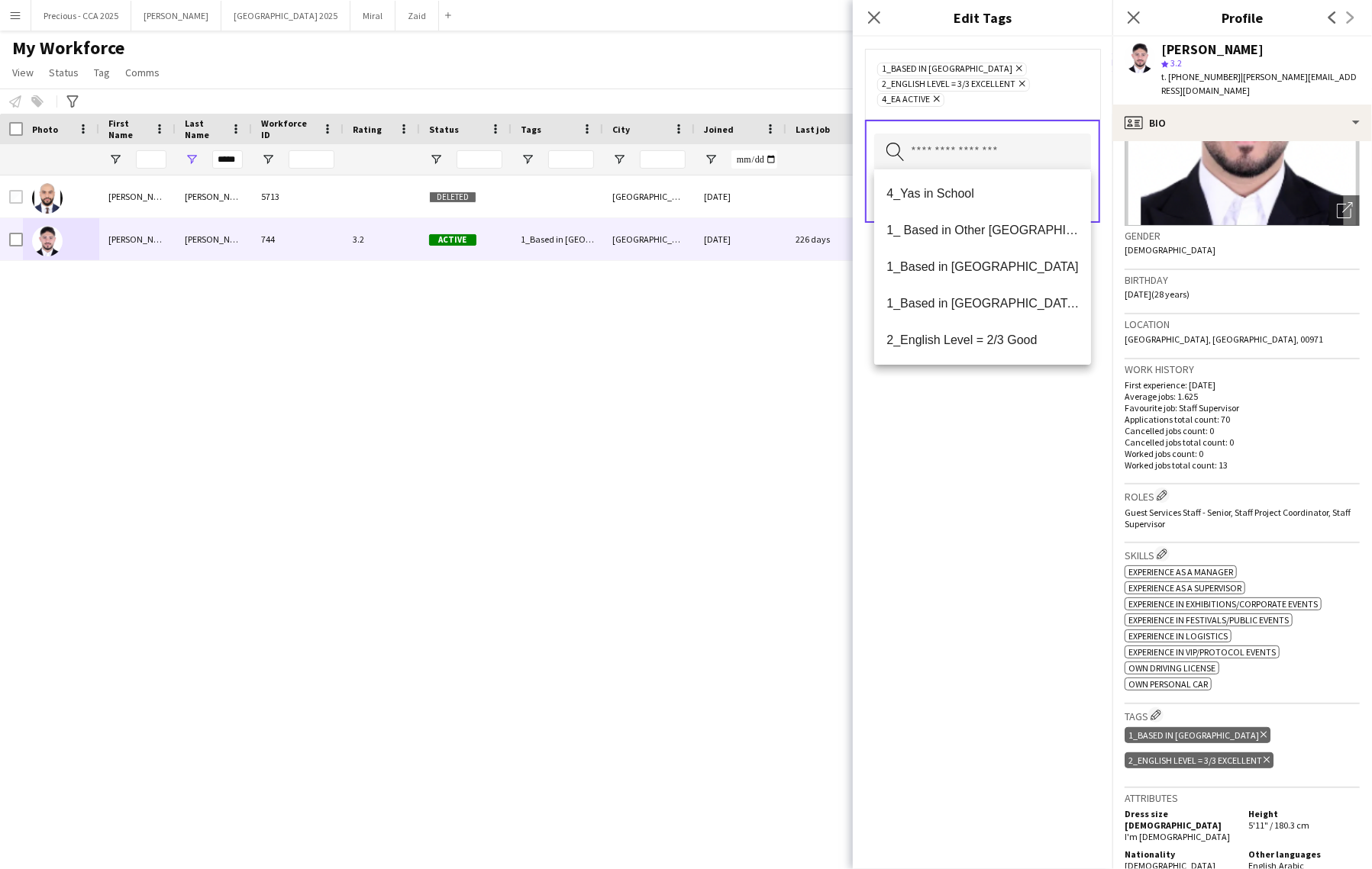
click at [930, 157] on input "text" at bounding box center [982, 152] width 217 height 38
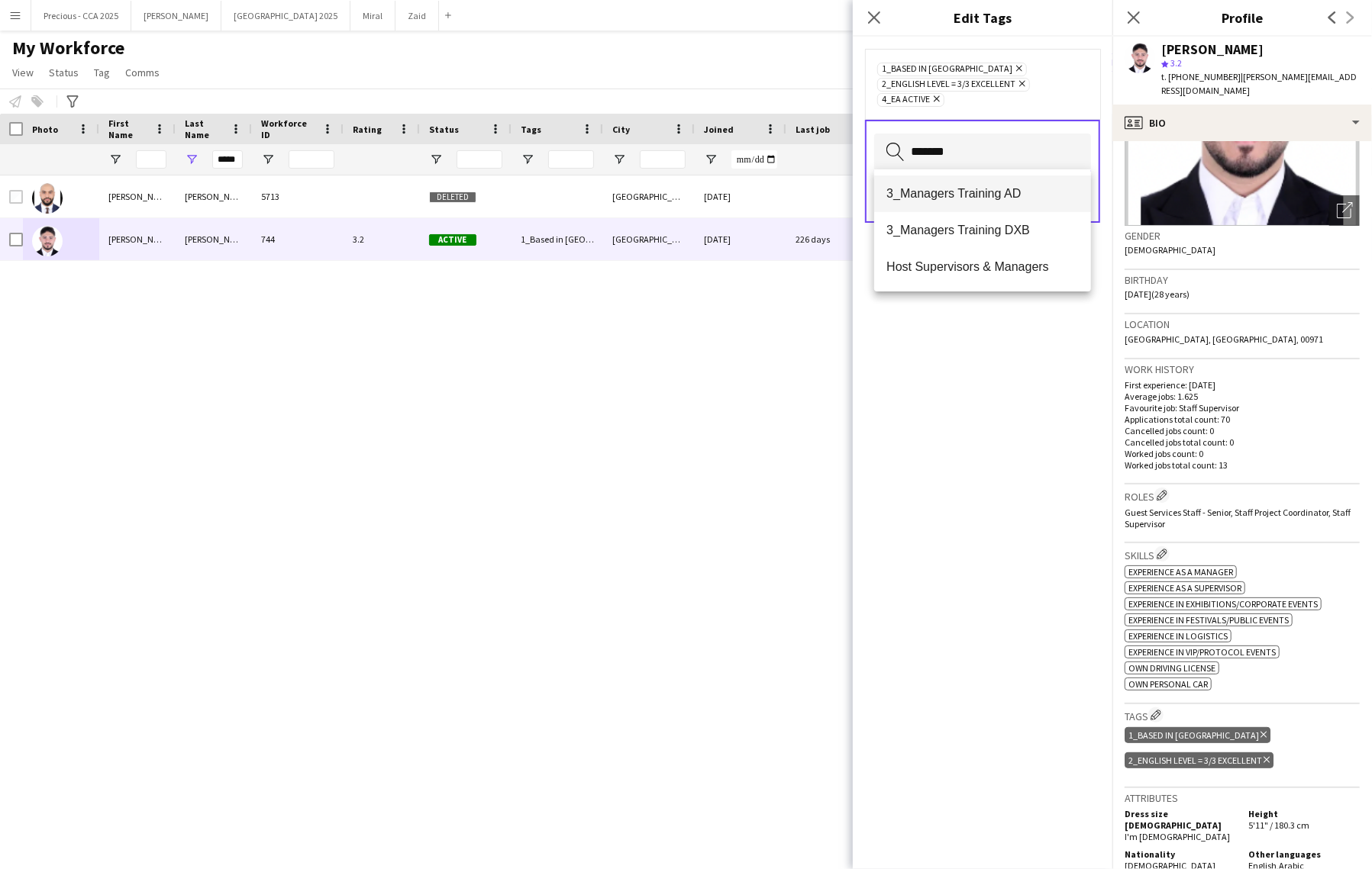
type input "*******"
click at [908, 192] on span "3_Managers Training AD" at bounding box center [982, 193] width 192 height 15
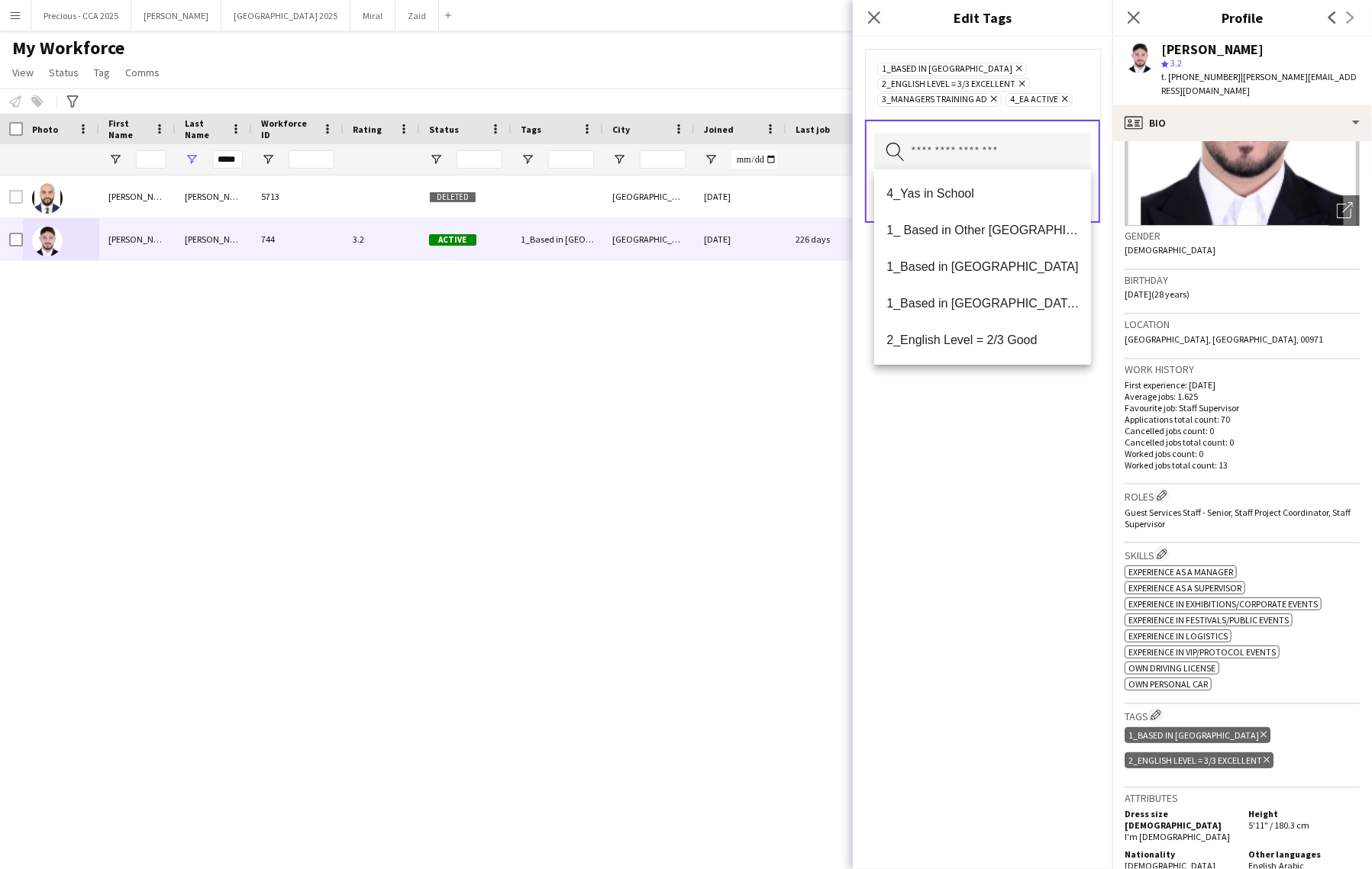
click at [1068, 443] on div "1_Based in [GEOGRAPHIC_DATA] Remove 2_English Level = 3/3 Excellent Remove 3_Ma…" at bounding box center [982, 453] width 259 height 833
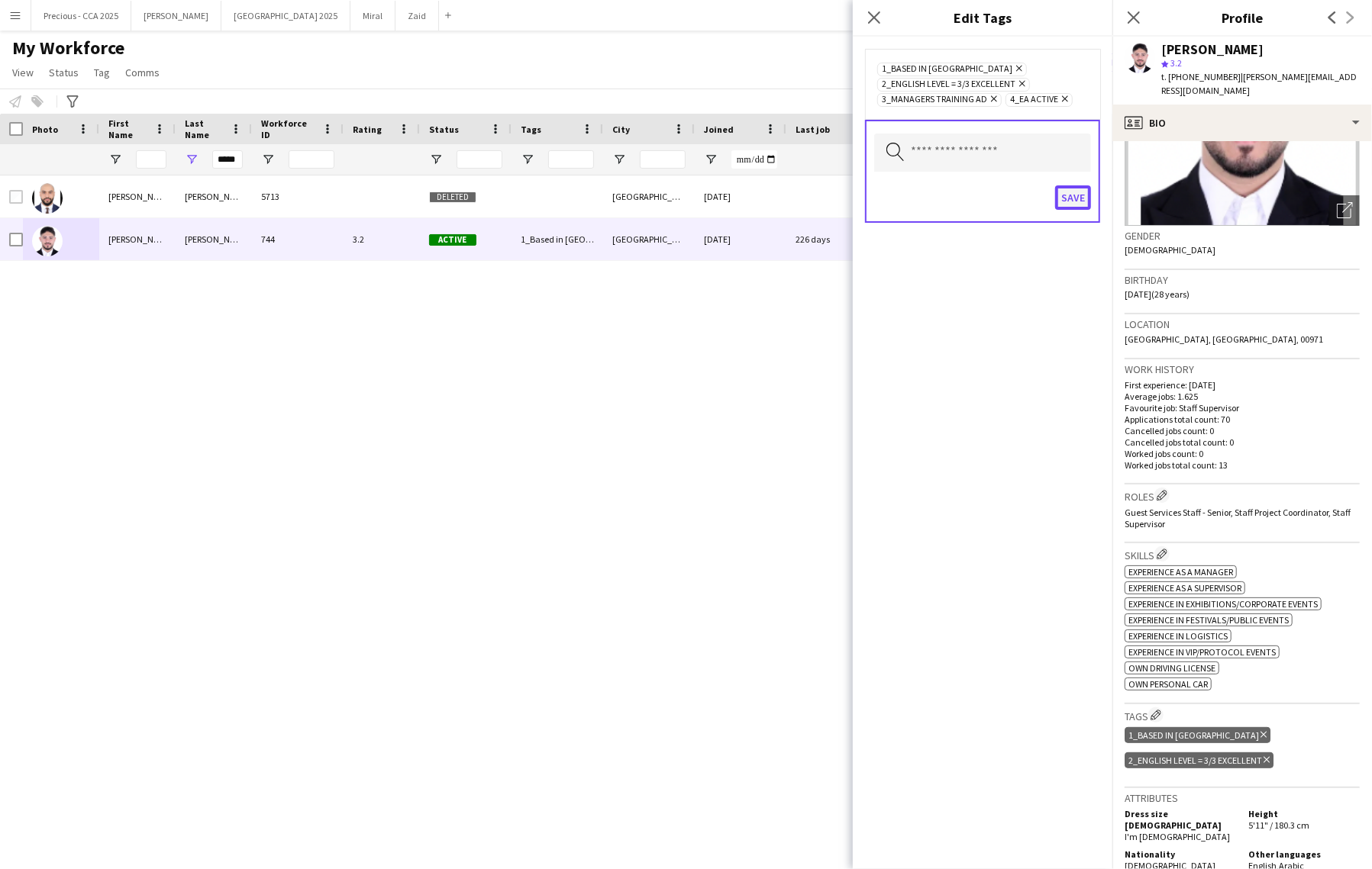
click at [1078, 192] on button "Save" at bounding box center [1073, 198] width 36 height 24
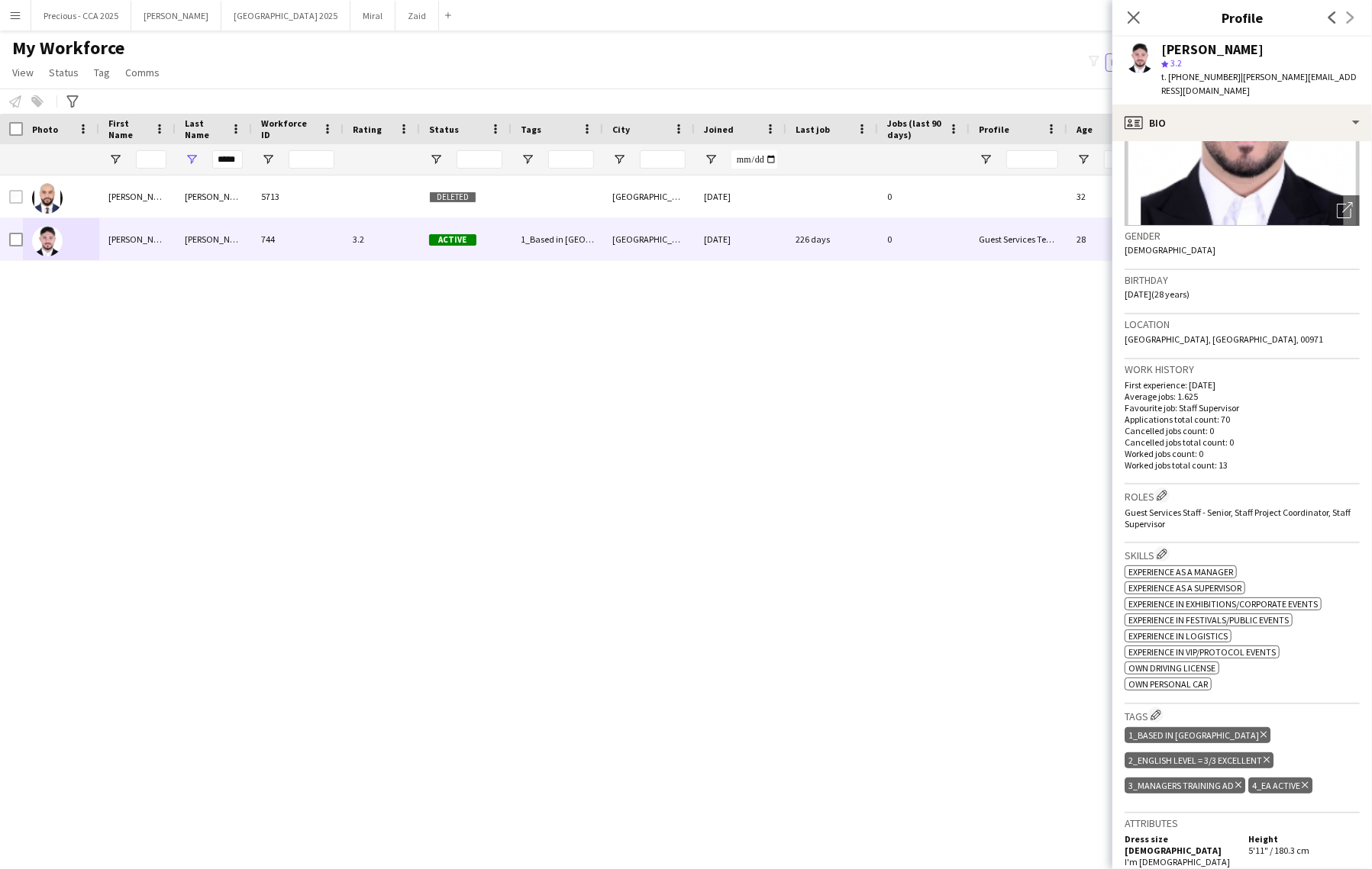
click at [1049, 666] on div "[PERSON_NAME] 5713 Deleted [GEOGRAPHIC_DATA] [DATE] 0 32 [PERSON_NAME] 744 3.2 …" at bounding box center [663, 509] width 1326 height 667
click at [224, 157] on input "*****" at bounding box center [227, 160] width 31 height 19
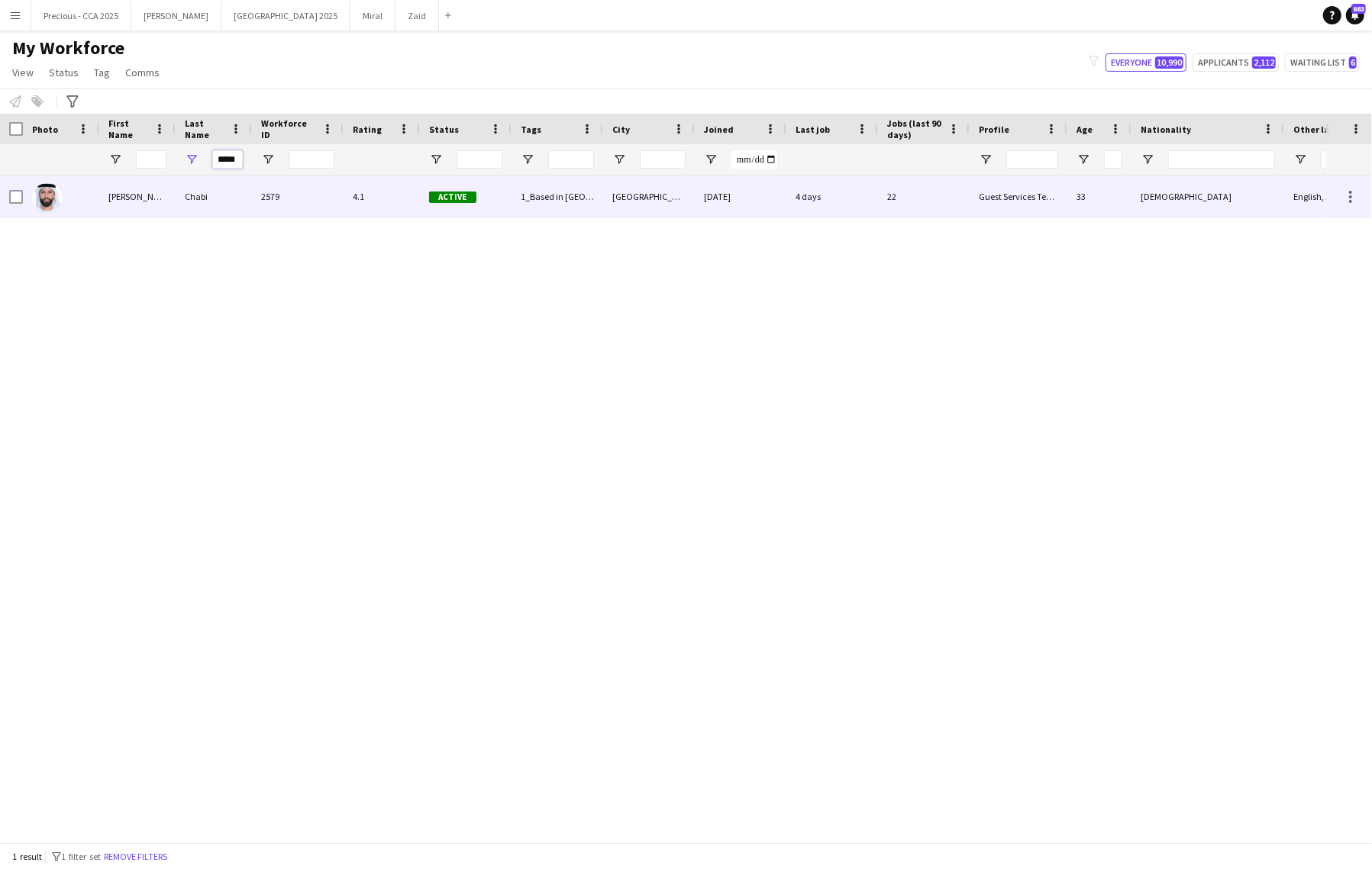
type input "*****"
click at [100, 196] on div "[PERSON_NAME]" at bounding box center [138, 196] width 76 height 42
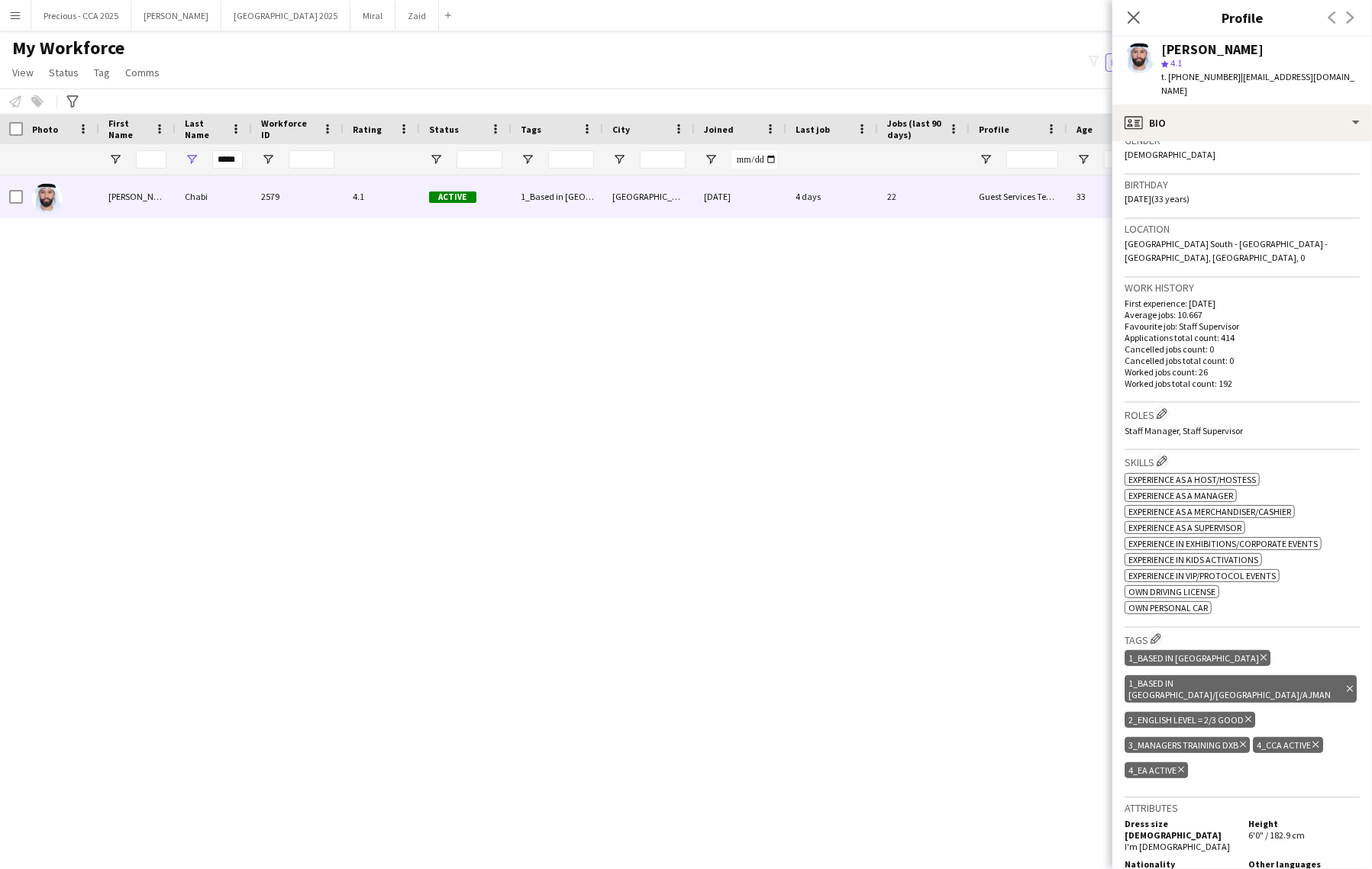
scroll to position [323, 0]
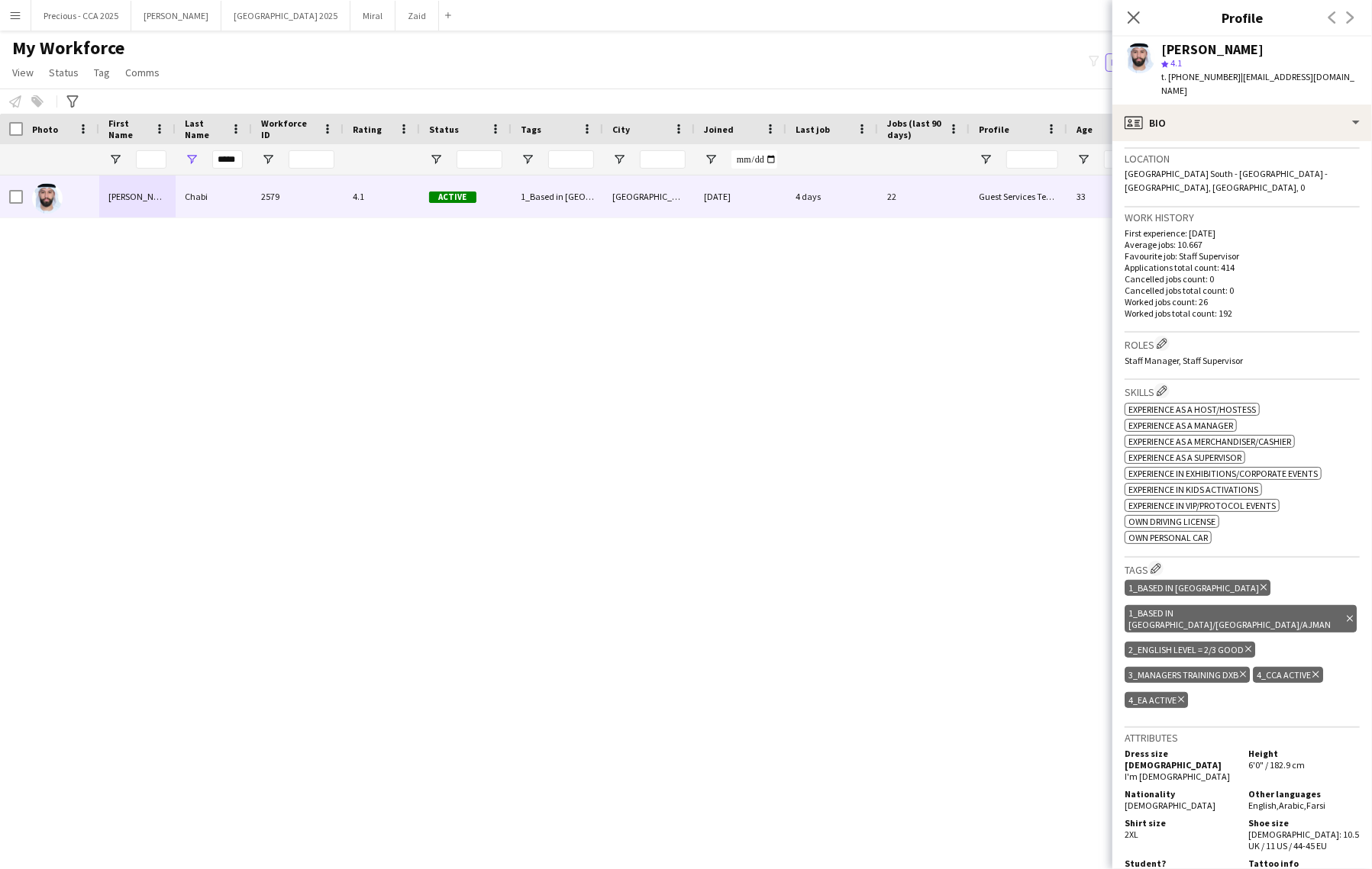
click at [1241, 670] on icon "Delete tag" at bounding box center [1243, 675] width 7 height 9
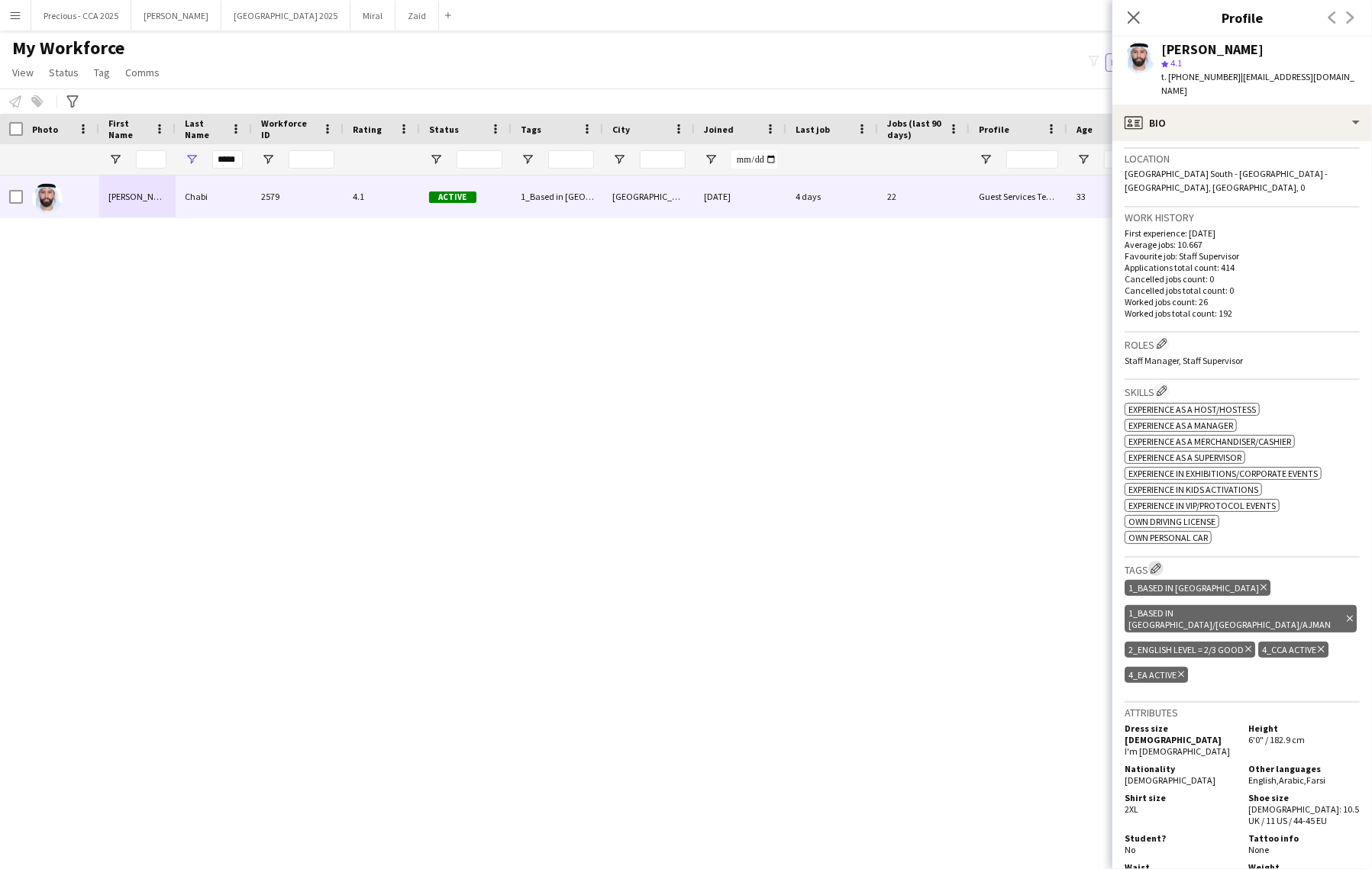
click at [1160, 563] on app-icon "Edit crew company tags" at bounding box center [1155, 568] width 10 height 10
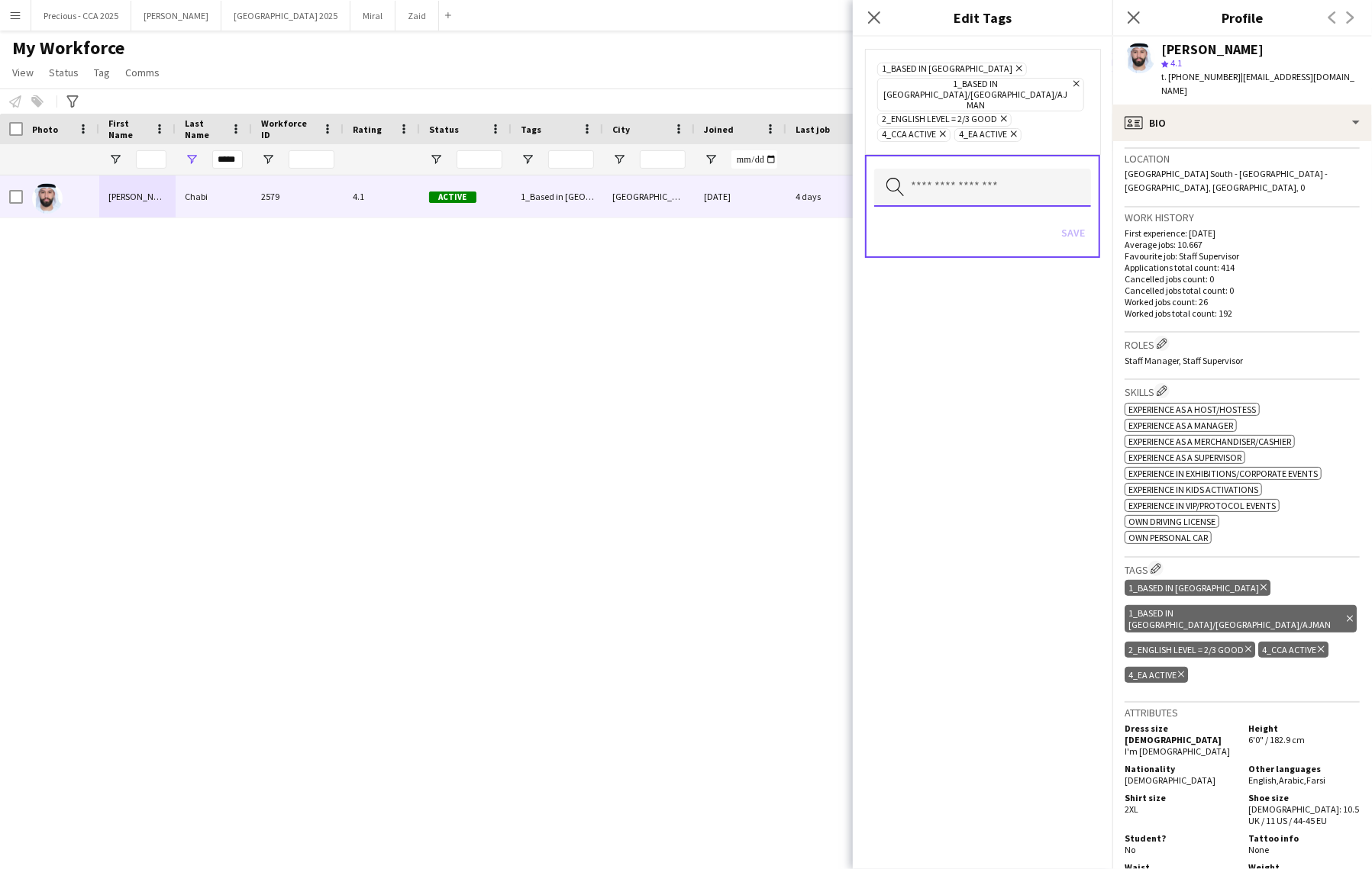
click at [1004, 168] on input "text" at bounding box center [982, 187] width 217 height 38
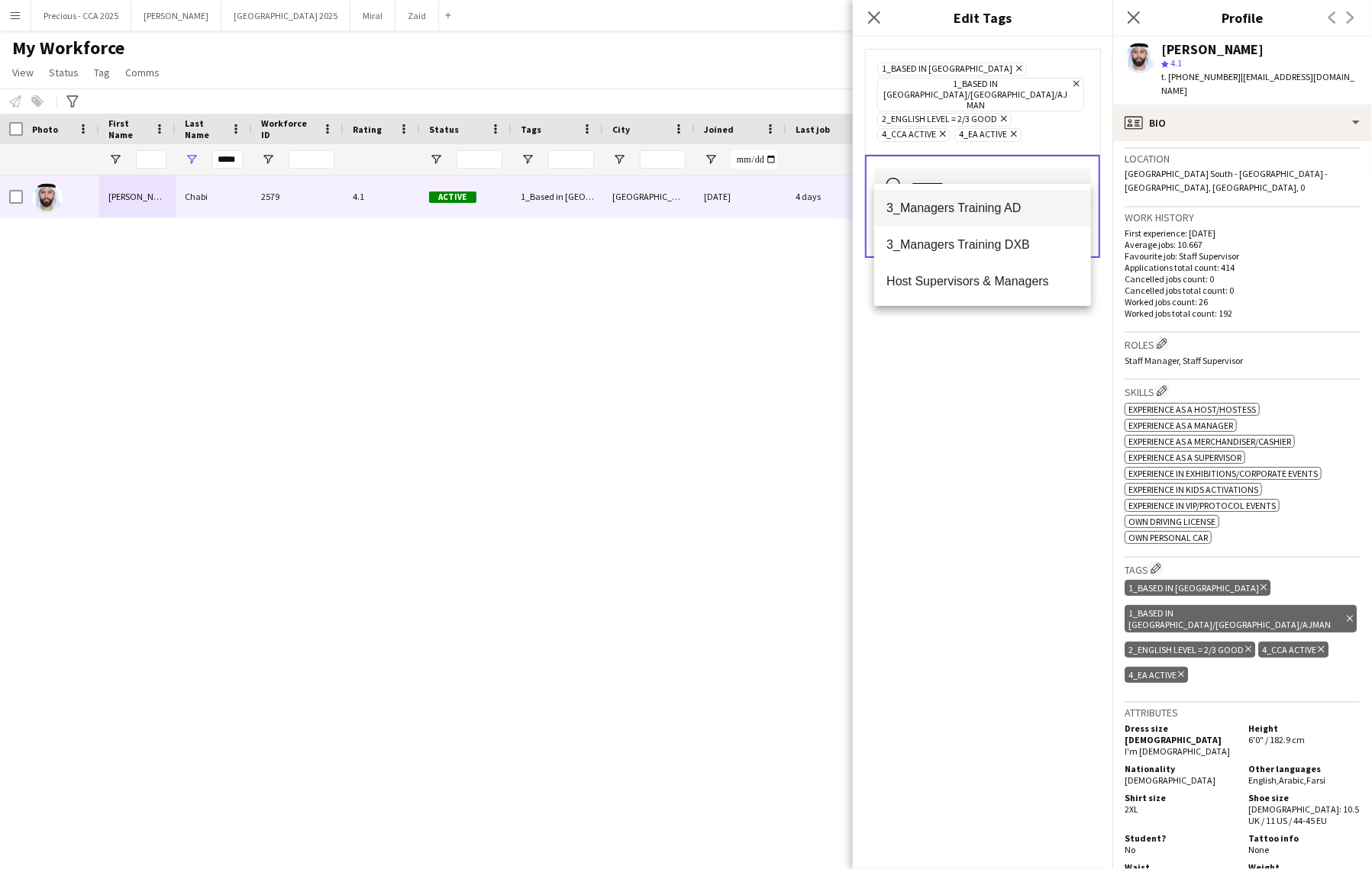
type input "*******"
click at [988, 204] on span "3_Managers Training AD" at bounding box center [982, 208] width 192 height 15
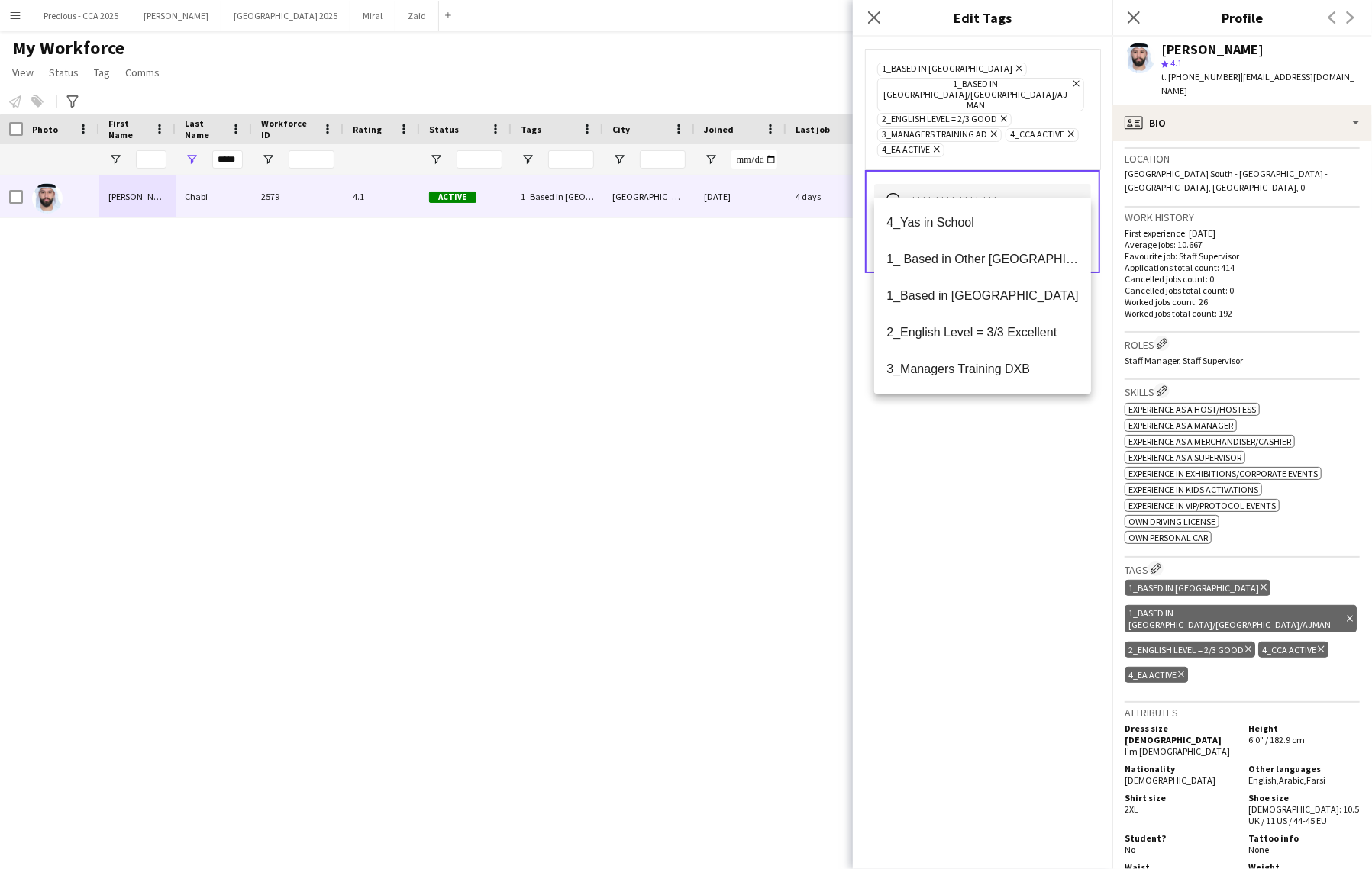
click at [1024, 520] on div "1_Based in [GEOGRAPHIC_DATA] Remove 1_Based in [GEOGRAPHIC_DATA]/[GEOGRAPHIC_DA…" at bounding box center [982, 453] width 259 height 833
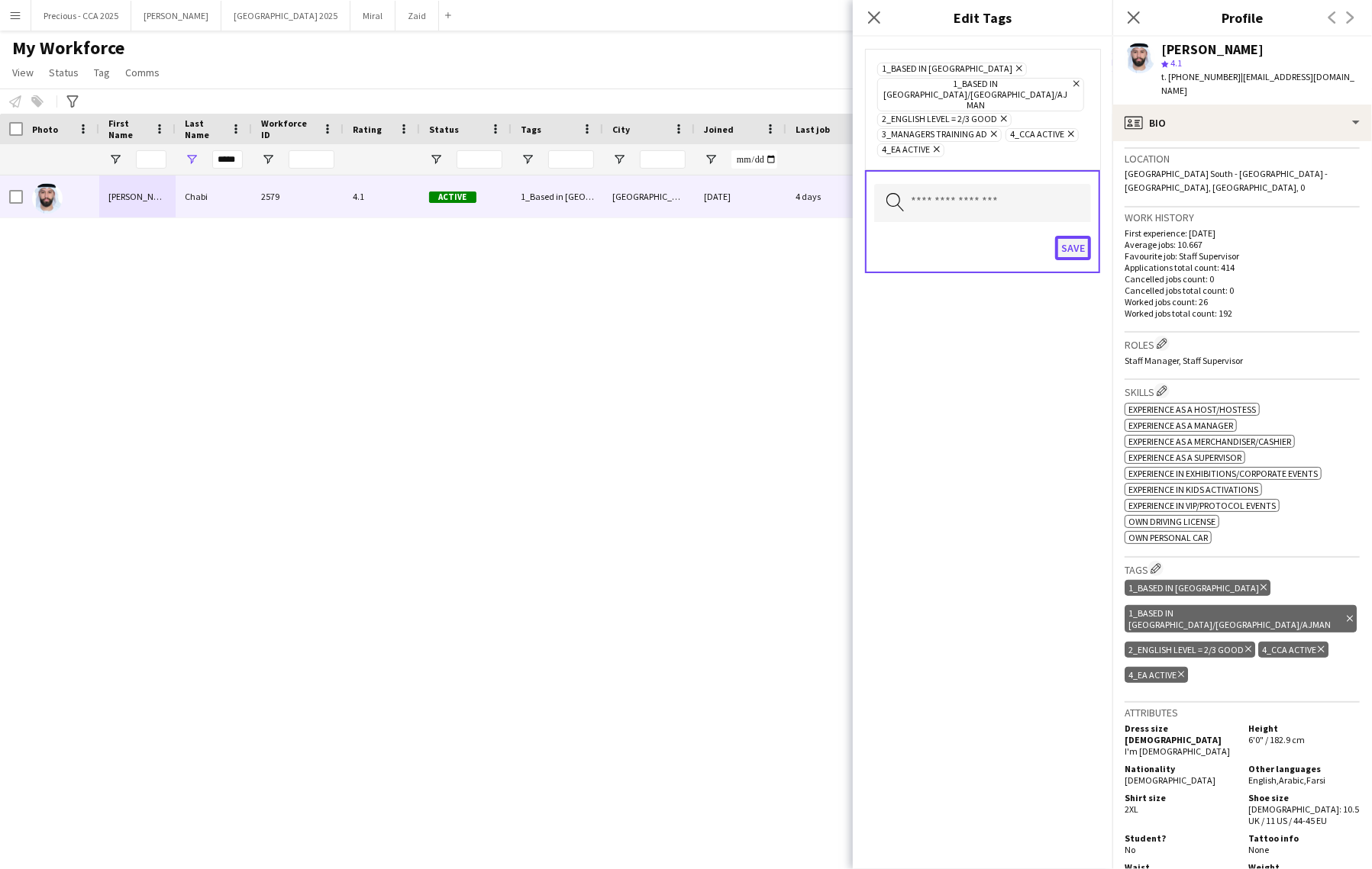
click at [1070, 236] on button "Save" at bounding box center [1073, 248] width 36 height 24
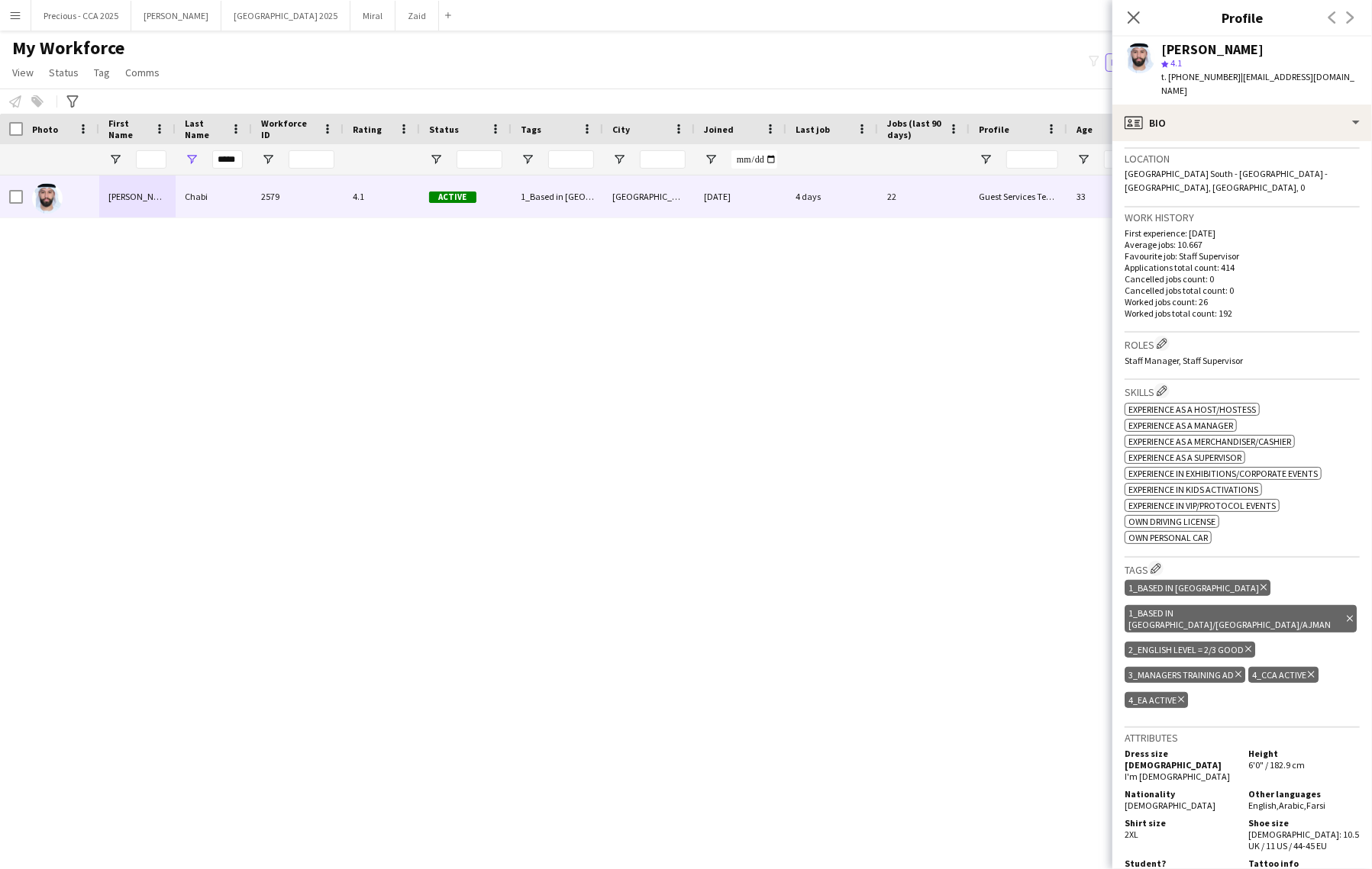
click at [1006, 469] on div "[PERSON_NAME] 2579 4.1 Active 1_Based in [GEOGRAPHIC_DATA], 1_Based in [GEOGRAP…" at bounding box center [663, 509] width 1326 height 667
click at [731, 374] on div "[PERSON_NAME] 2579 4.1 Active 1_Based in [GEOGRAPHIC_DATA], 1_Based in [GEOGRAP…" at bounding box center [663, 509] width 1326 height 667
click at [1135, 24] on icon "Close pop-in" at bounding box center [1133, 18] width 15 height 15
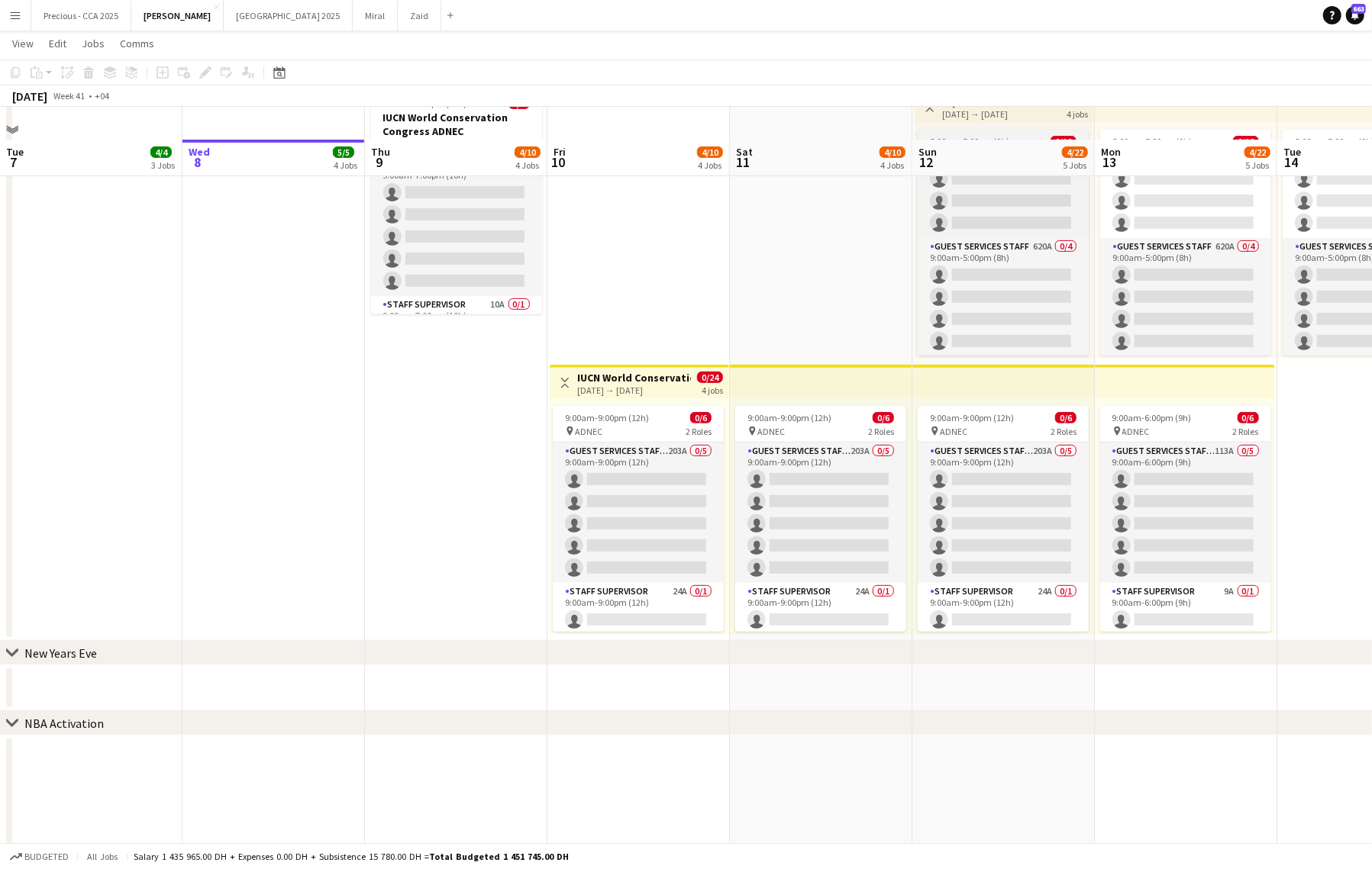
scroll to position [398, 0]
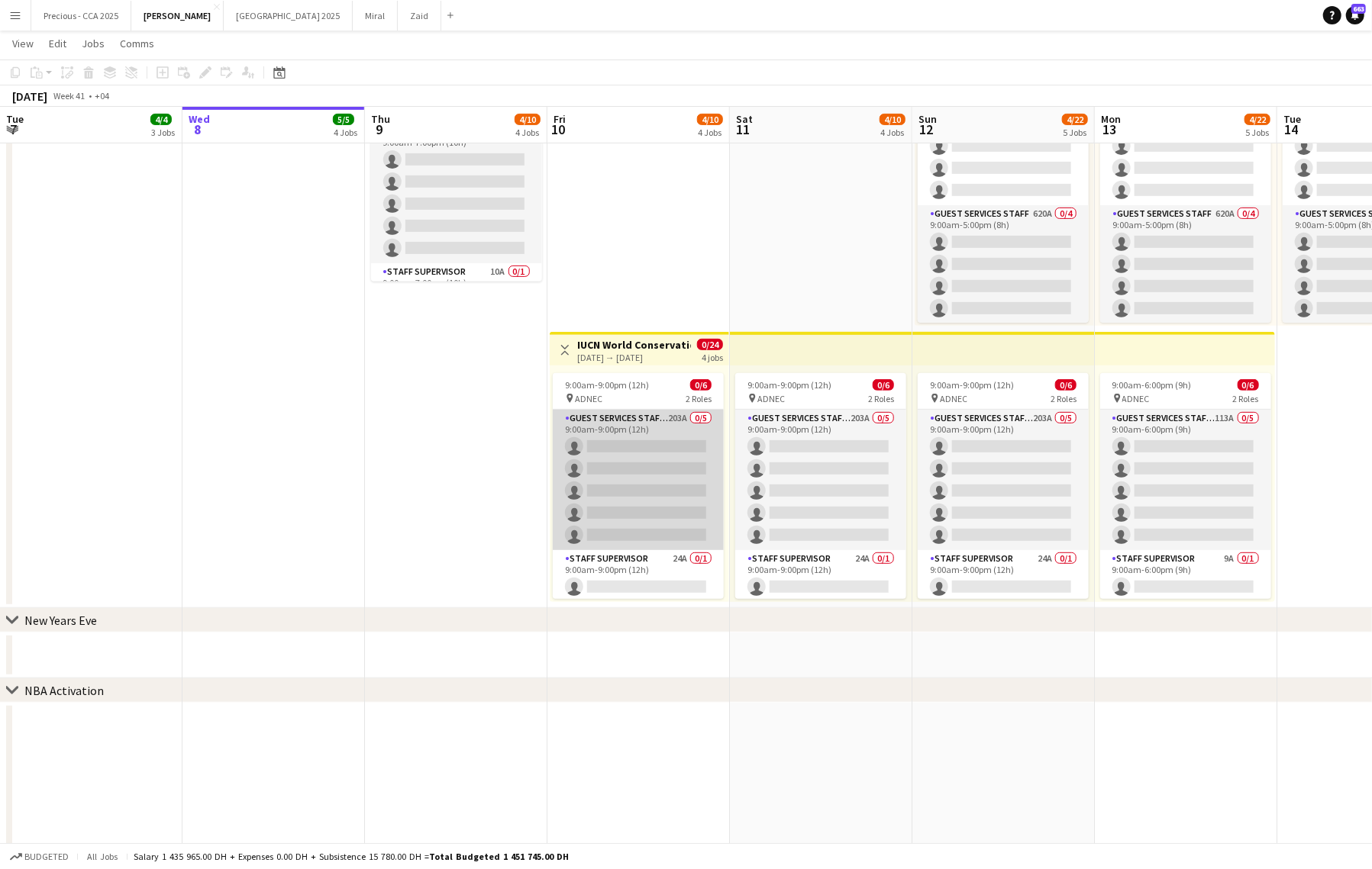
click at [710, 483] on app-card-role "Guest Services Staff - Senior 203A 0/5 9:00am-9:00pm (12h) single-neutral-actio…" at bounding box center [639, 480] width 171 height 140
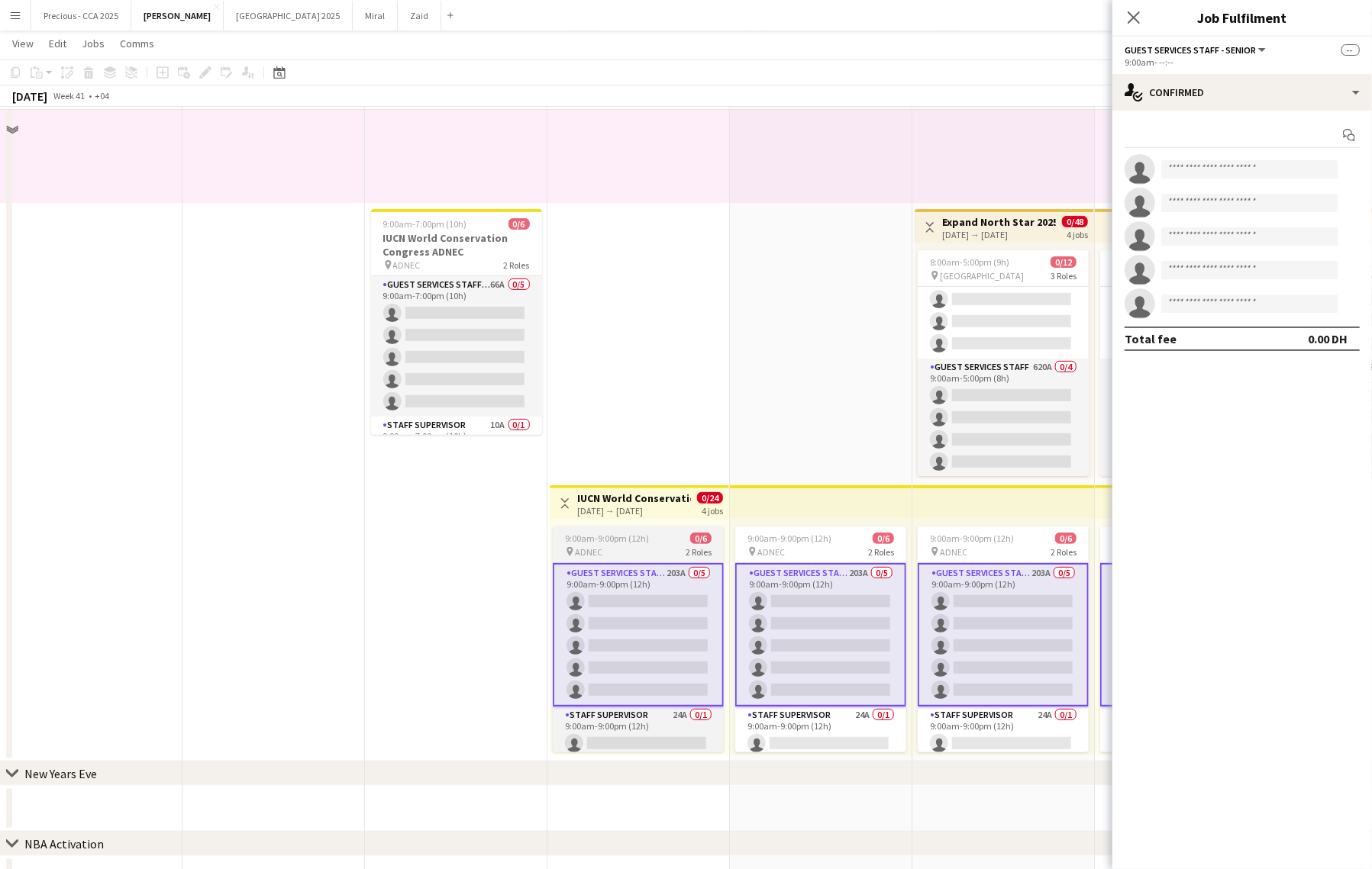
scroll to position [208, 0]
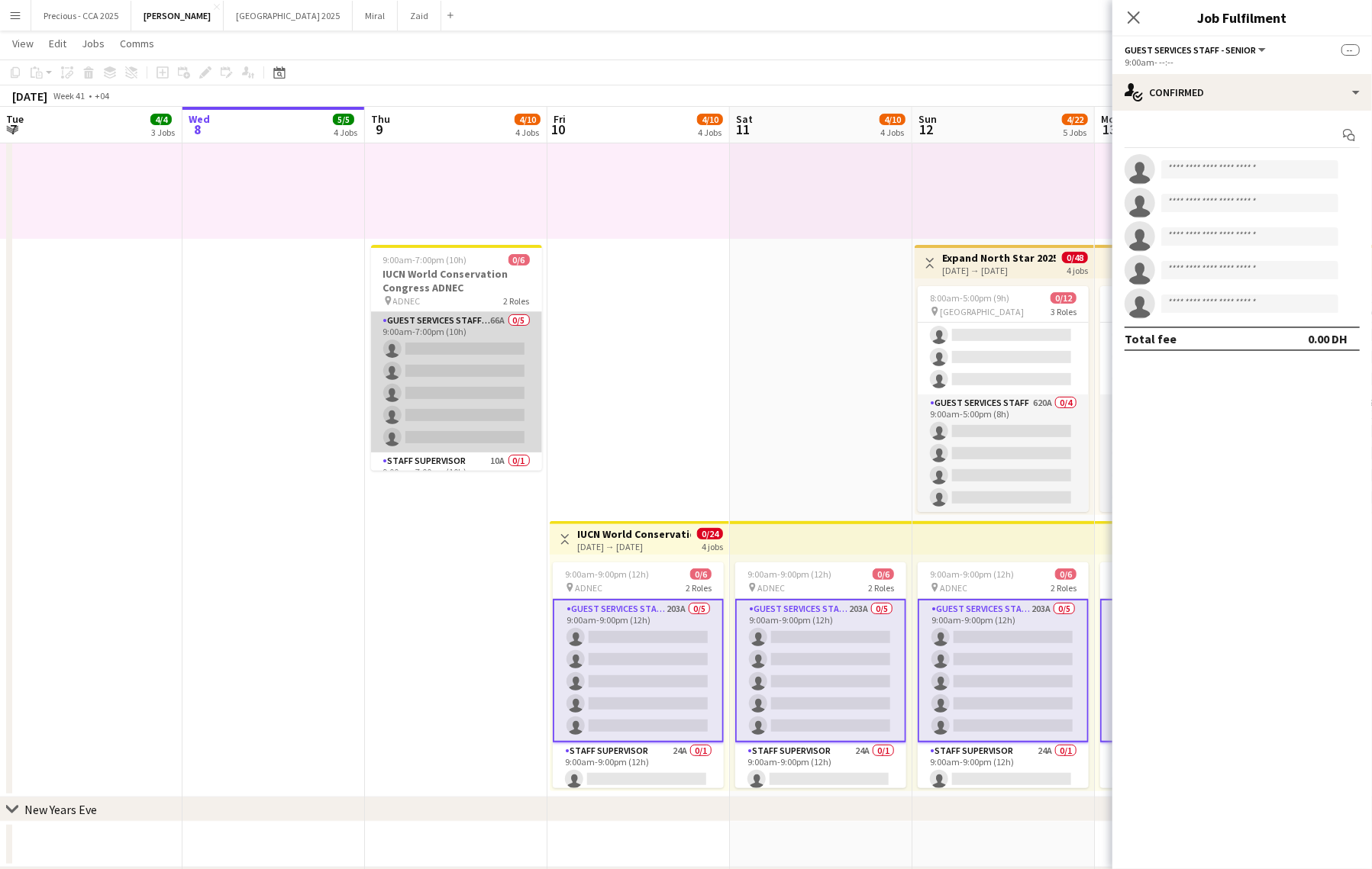
click at [506, 361] on app-card-role "Guest Services Staff - Senior 66A 0/5 9:00am-7:00pm (10h) single-neutral-action…" at bounding box center [456, 382] width 171 height 140
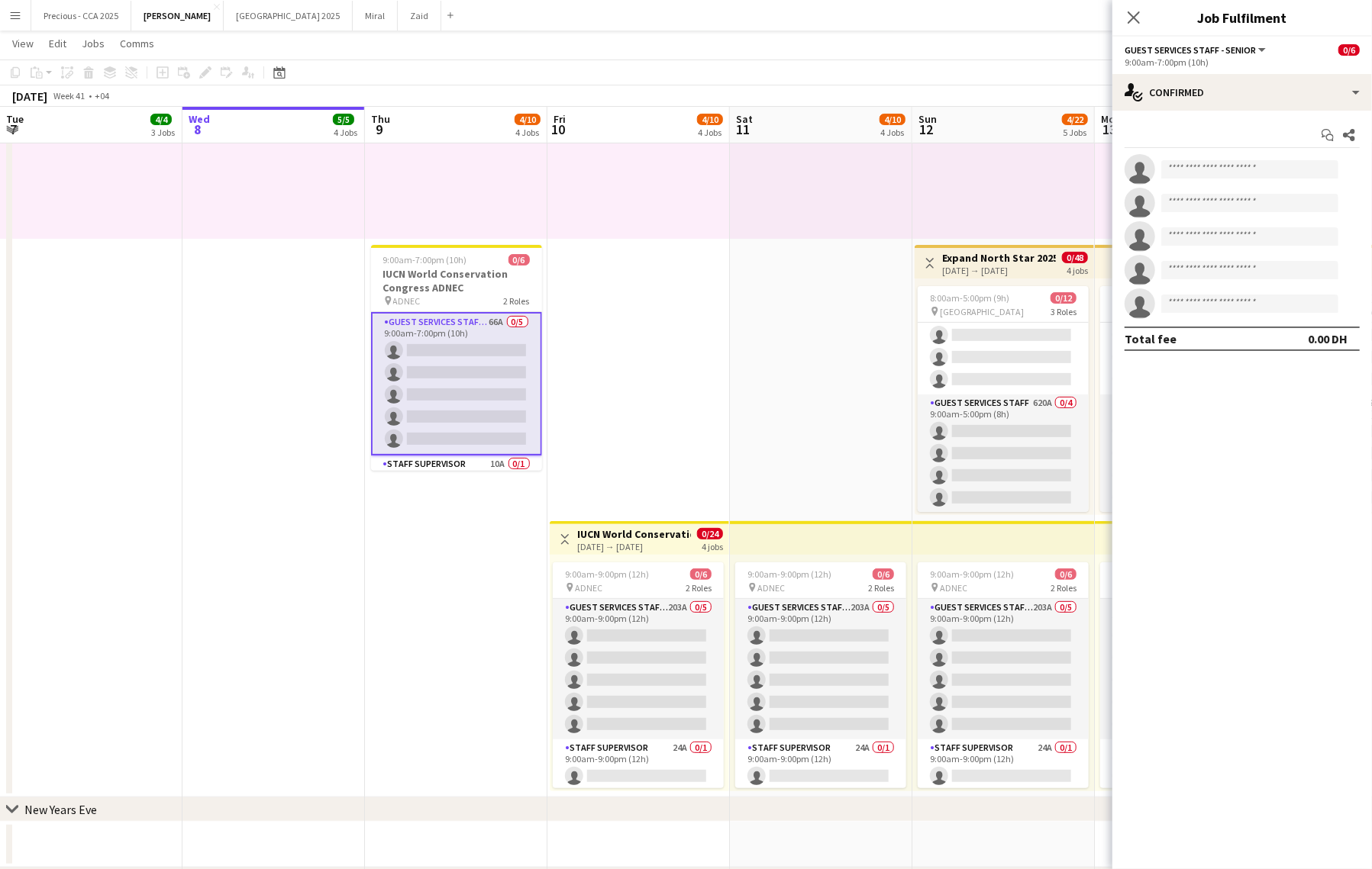
click at [476, 280] on h3 "IUCN World Conservation Congress ADNEC" at bounding box center [456, 281] width 171 height 28
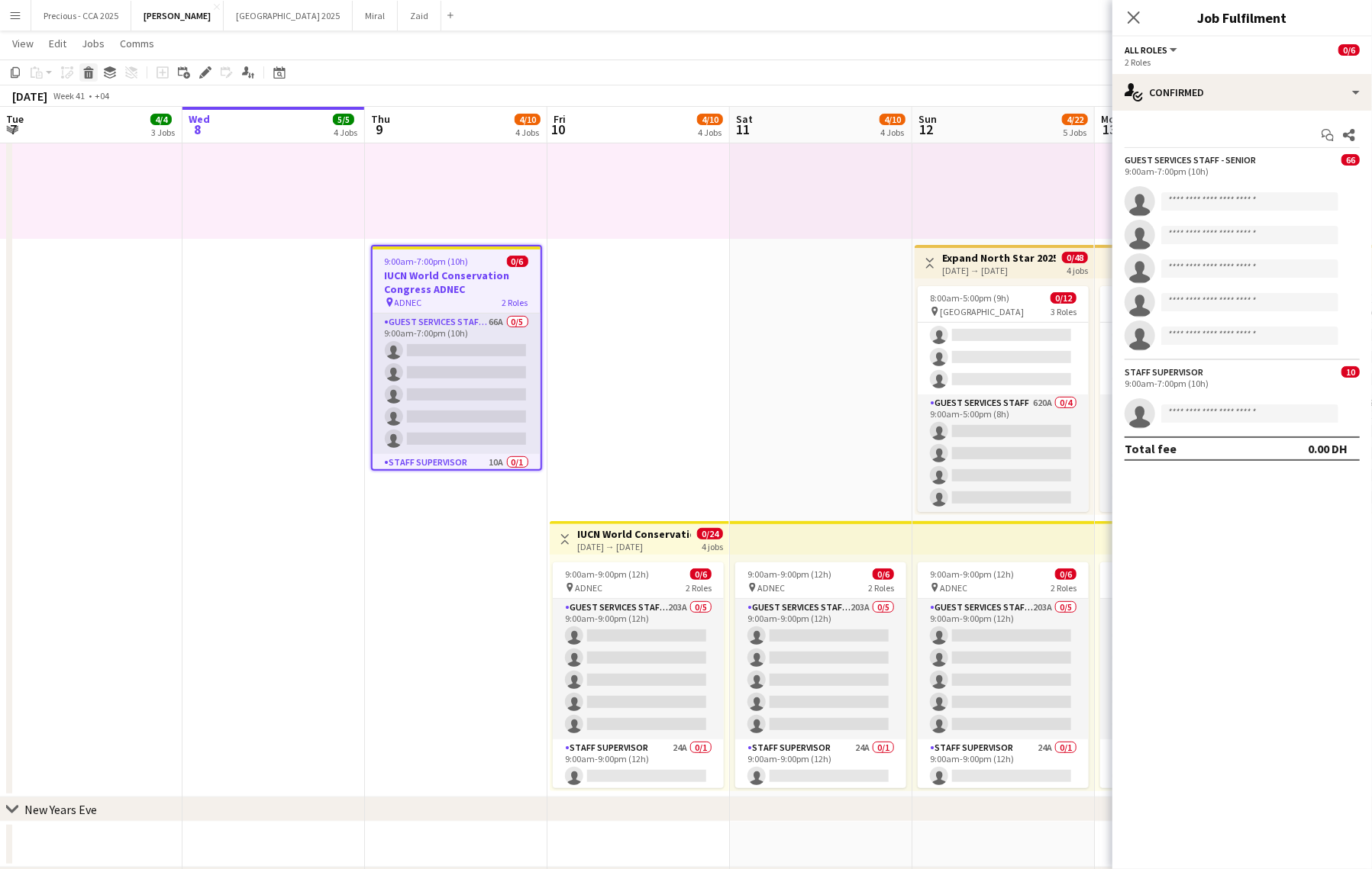
click at [88, 68] on icon at bounding box center [88, 68] width 10 height 4
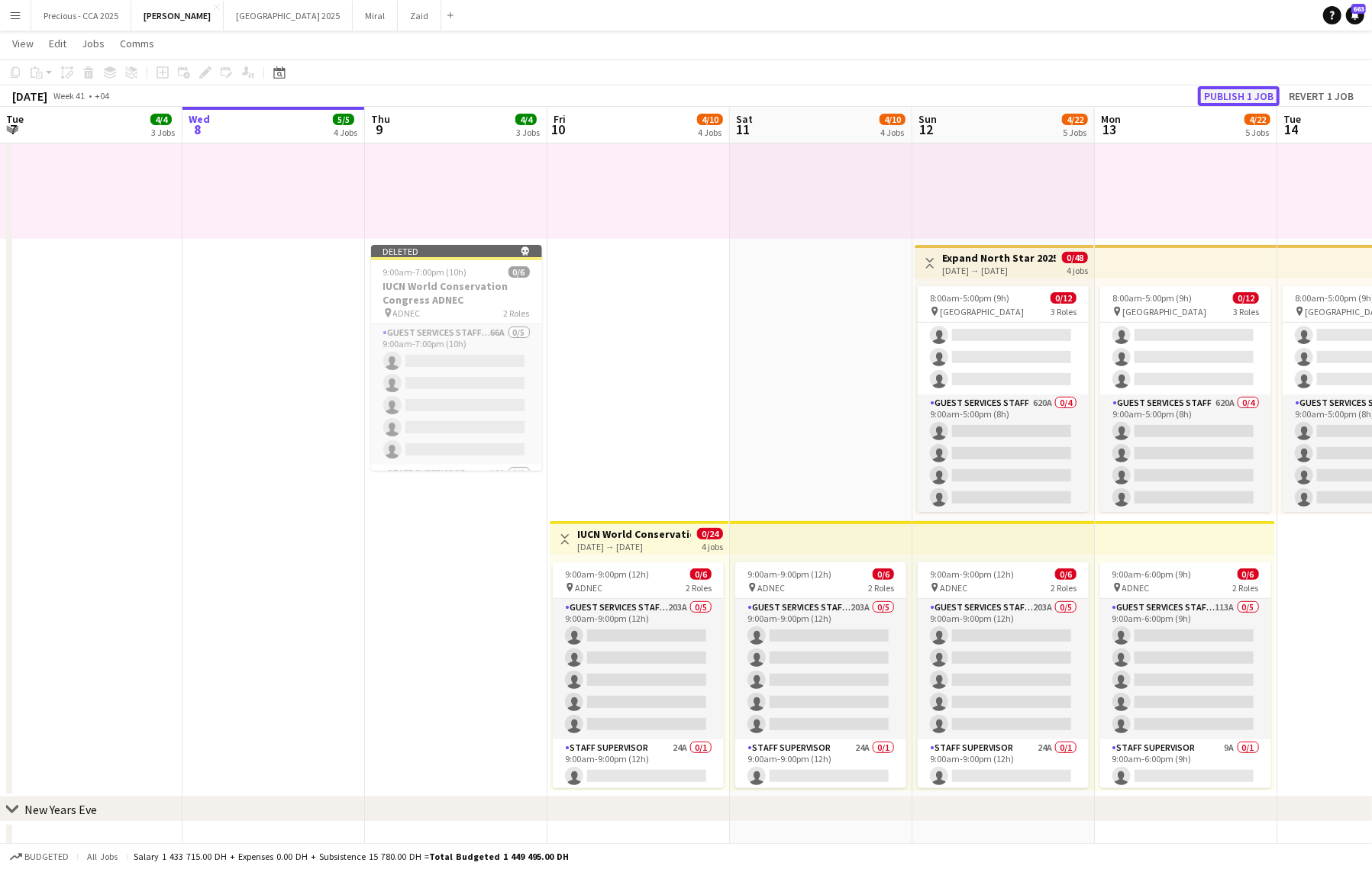
click at [1246, 97] on button "Publish 1 job" at bounding box center [1238, 96] width 82 height 20
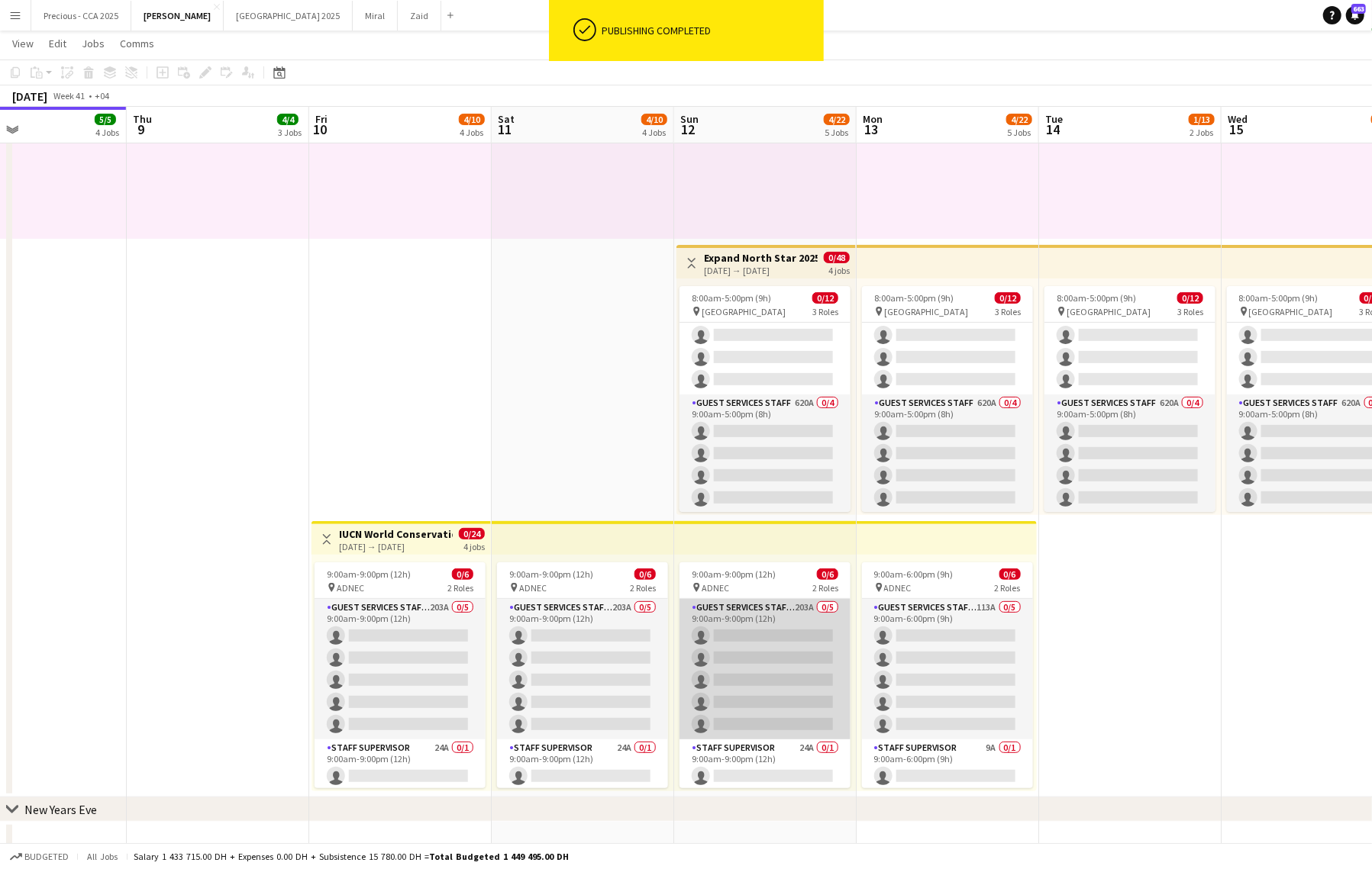
scroll to position [0, 638]
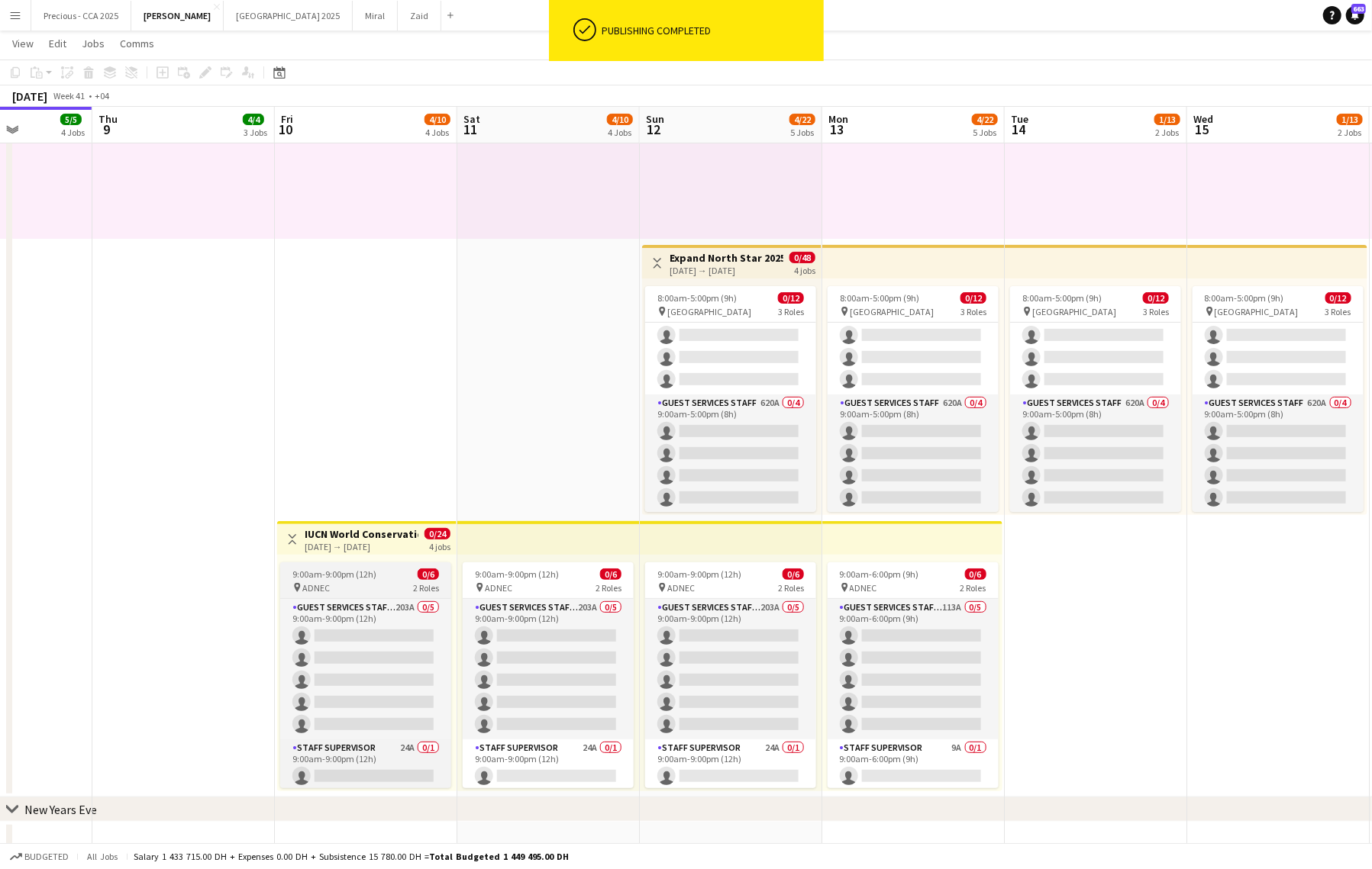
click at [331, 566] on app-job-card "9:00am-9:00pm (12h) 0/6 pin ADNEC 2 Roles Guest Services Staff - Senior 203A 0/…" at bounding box center [365, 675] width 171 height 226
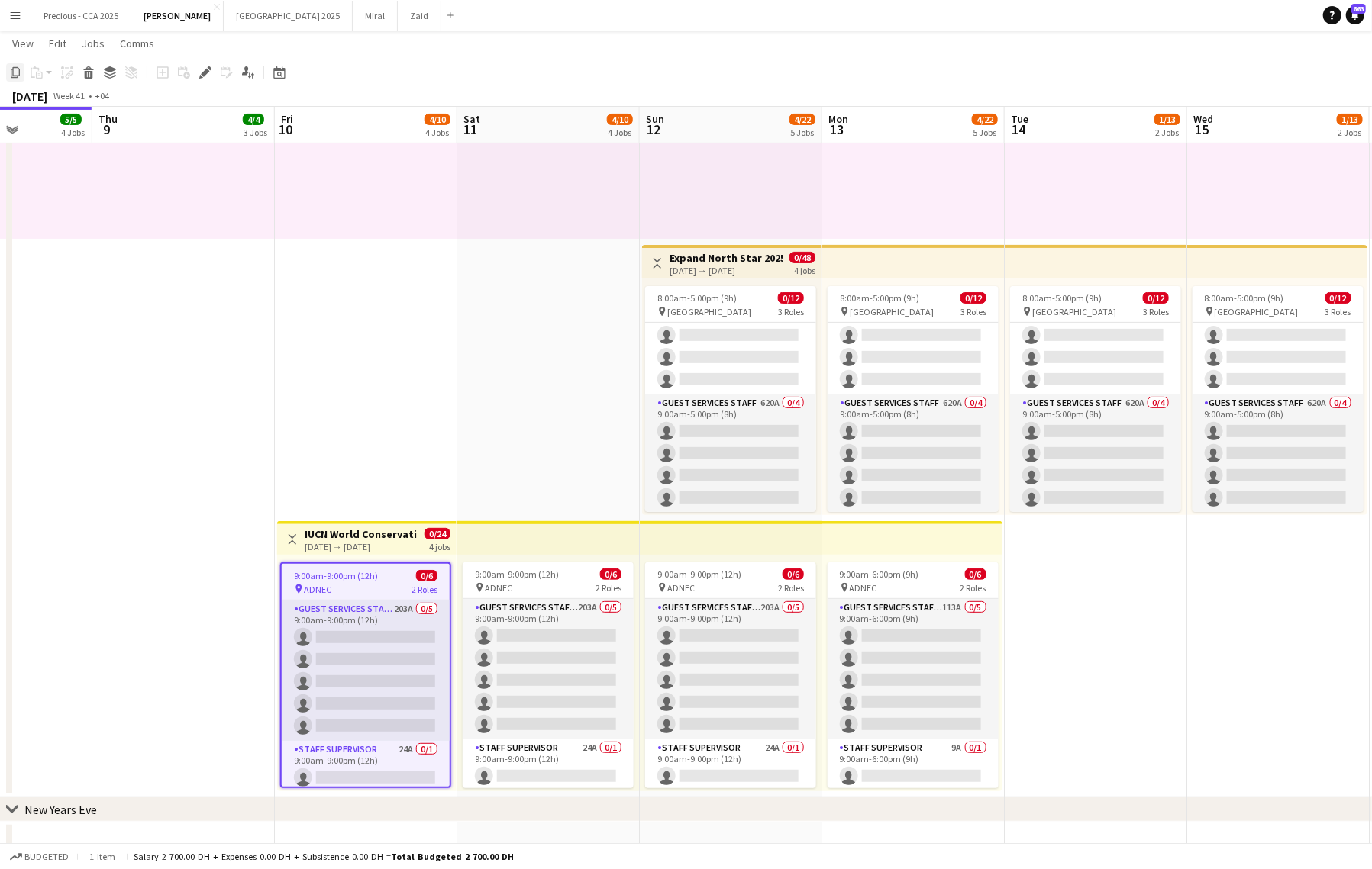
click at [19, 75] on icon at bounding box center [15, 72] width 9 height 10
click at [152, 609] on app-date-cell "10:00am-10:00pm (12h) 1/1 pin Dubai 1 Role Runner 1/1 10:00am-10:00pm (12h) Jes…" at bounding box center [183, 380] width 182 height 835
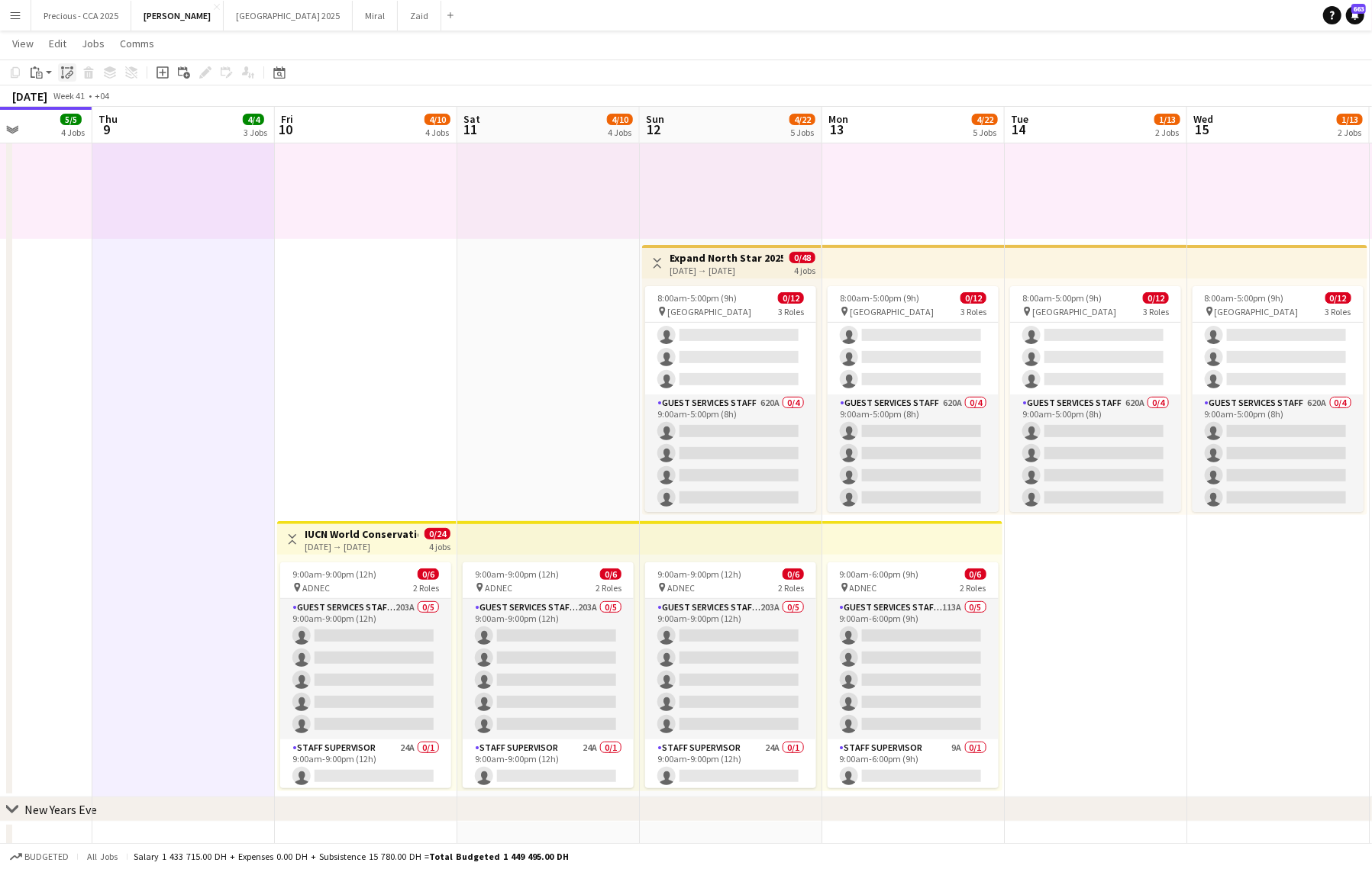
click at [71, 81] on div "Paste linked Job" at bounding box center [67, 72] width 19 height 19
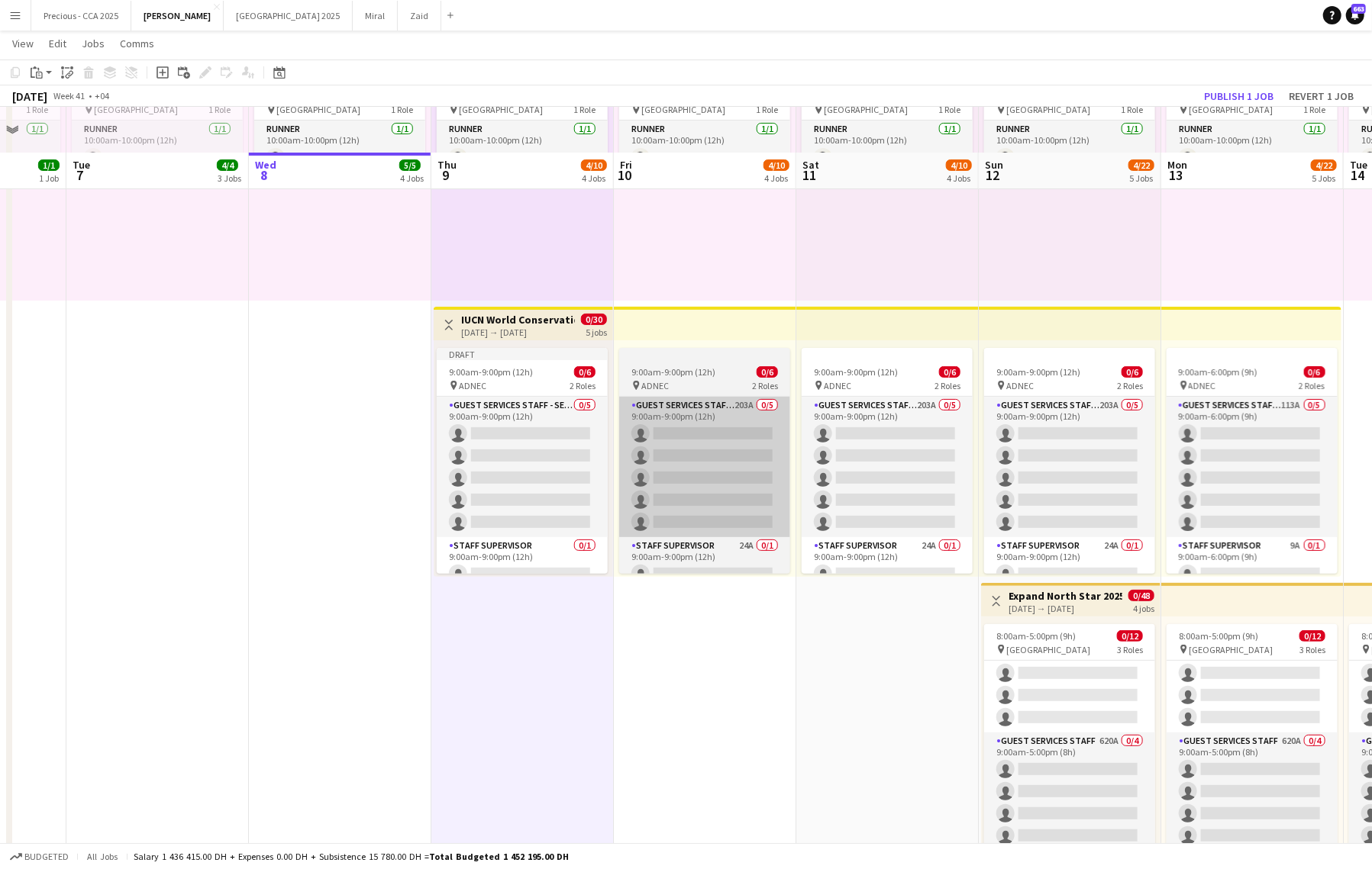
scroll to position [105, 0]
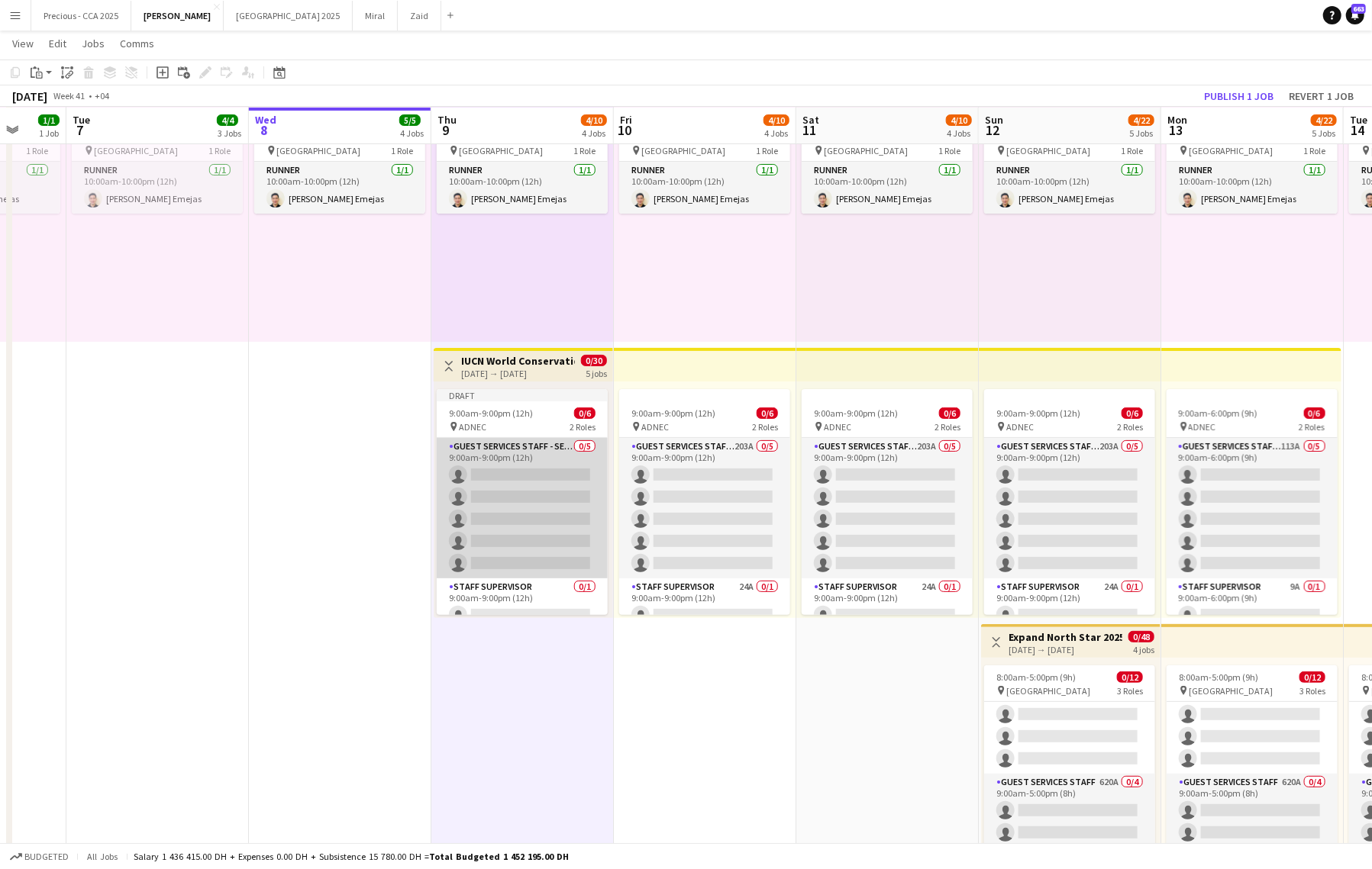
click at [532, 451] on app-card-role "Guest Services Staff - Senior 0/5 9:00am-9:00pm (12h) single-neutral-actions si…" at bounding box center [522, 507] width 171 height 140
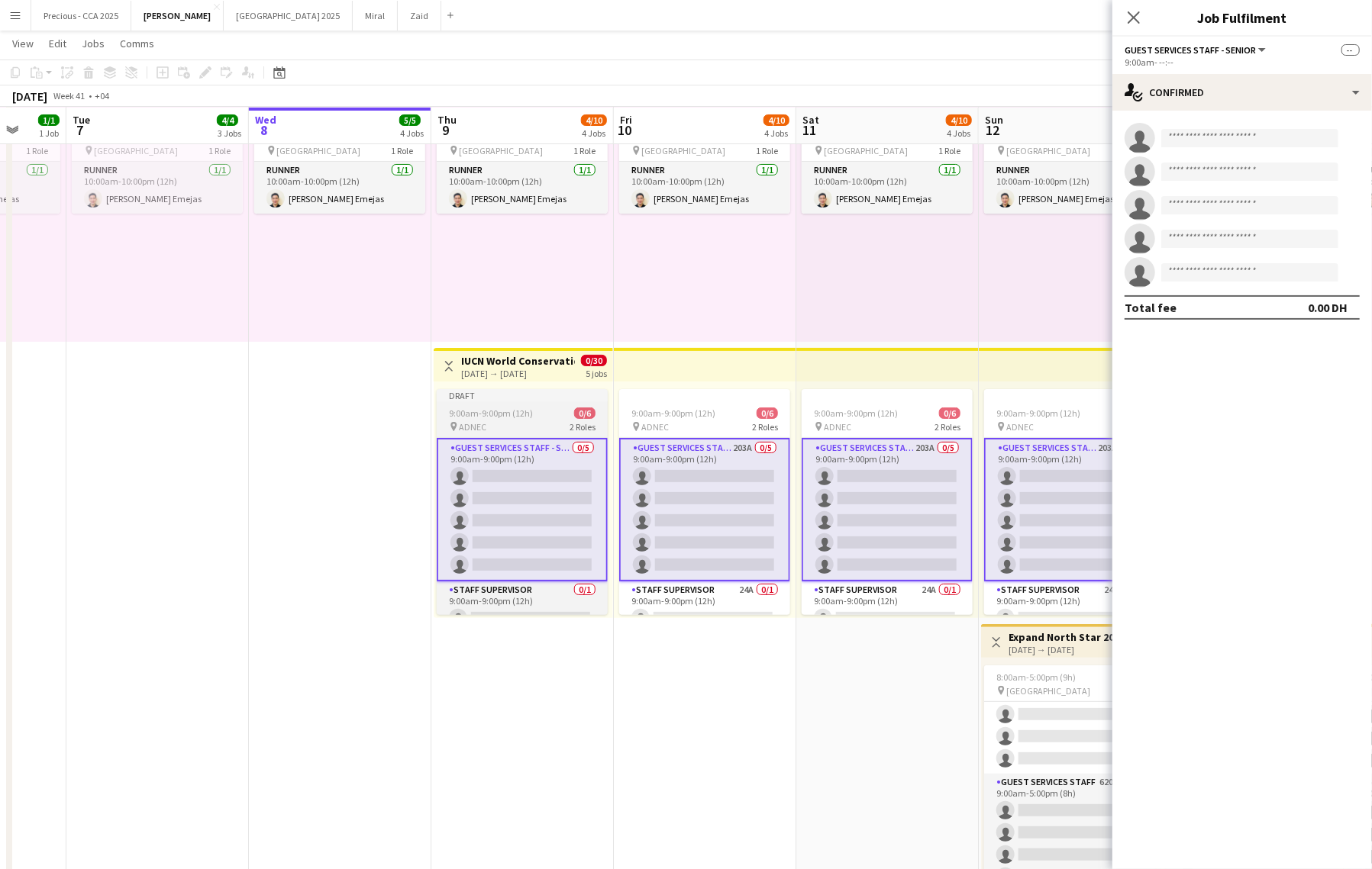
click at [529, 423] on div "pin ADNEC 2 Roles" at bounding box center [522, 426] width 171 height 12
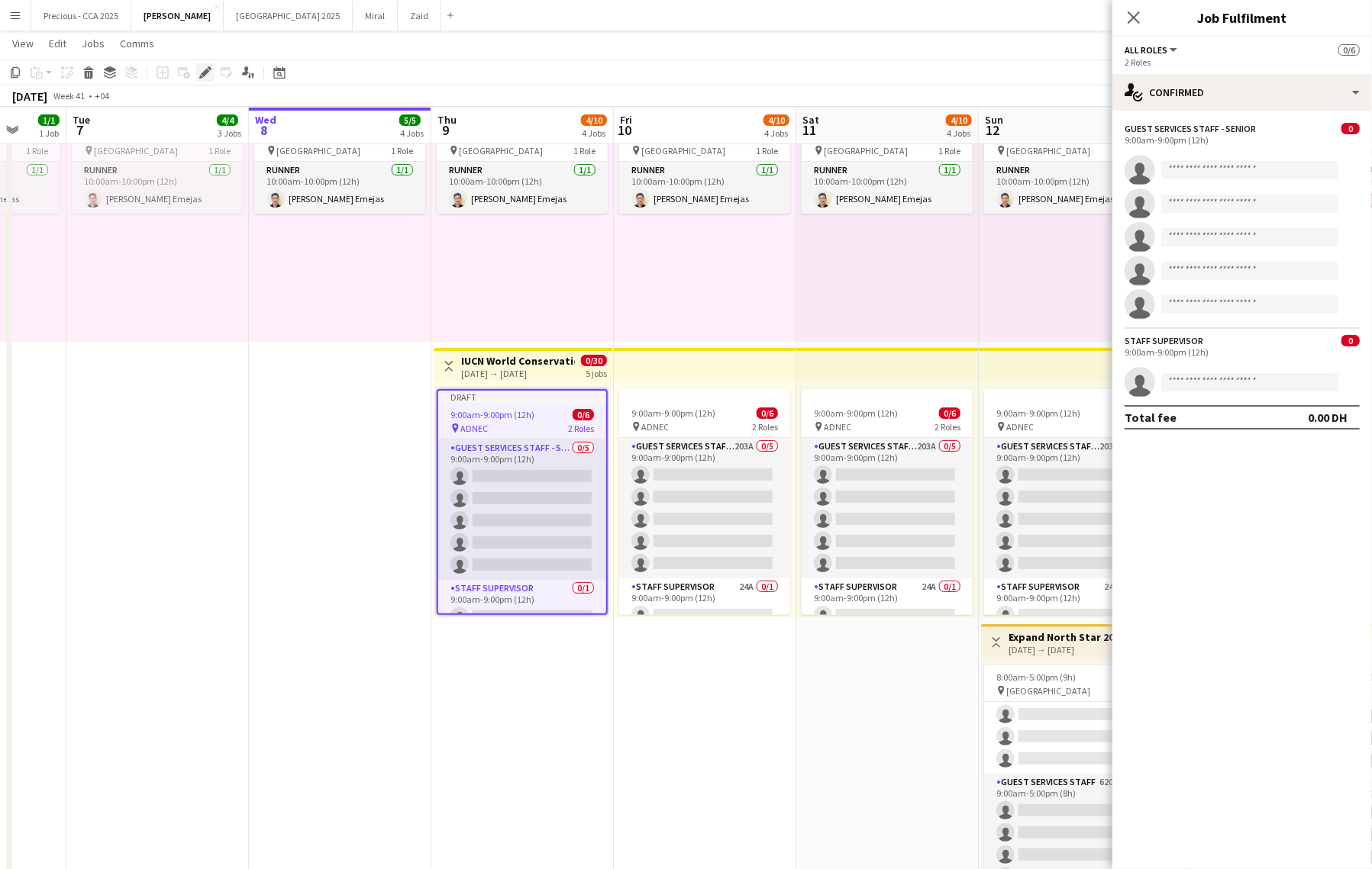
click at [206, 66] on icon "Edit" at bounding box center [204, 72] width 12 height 12
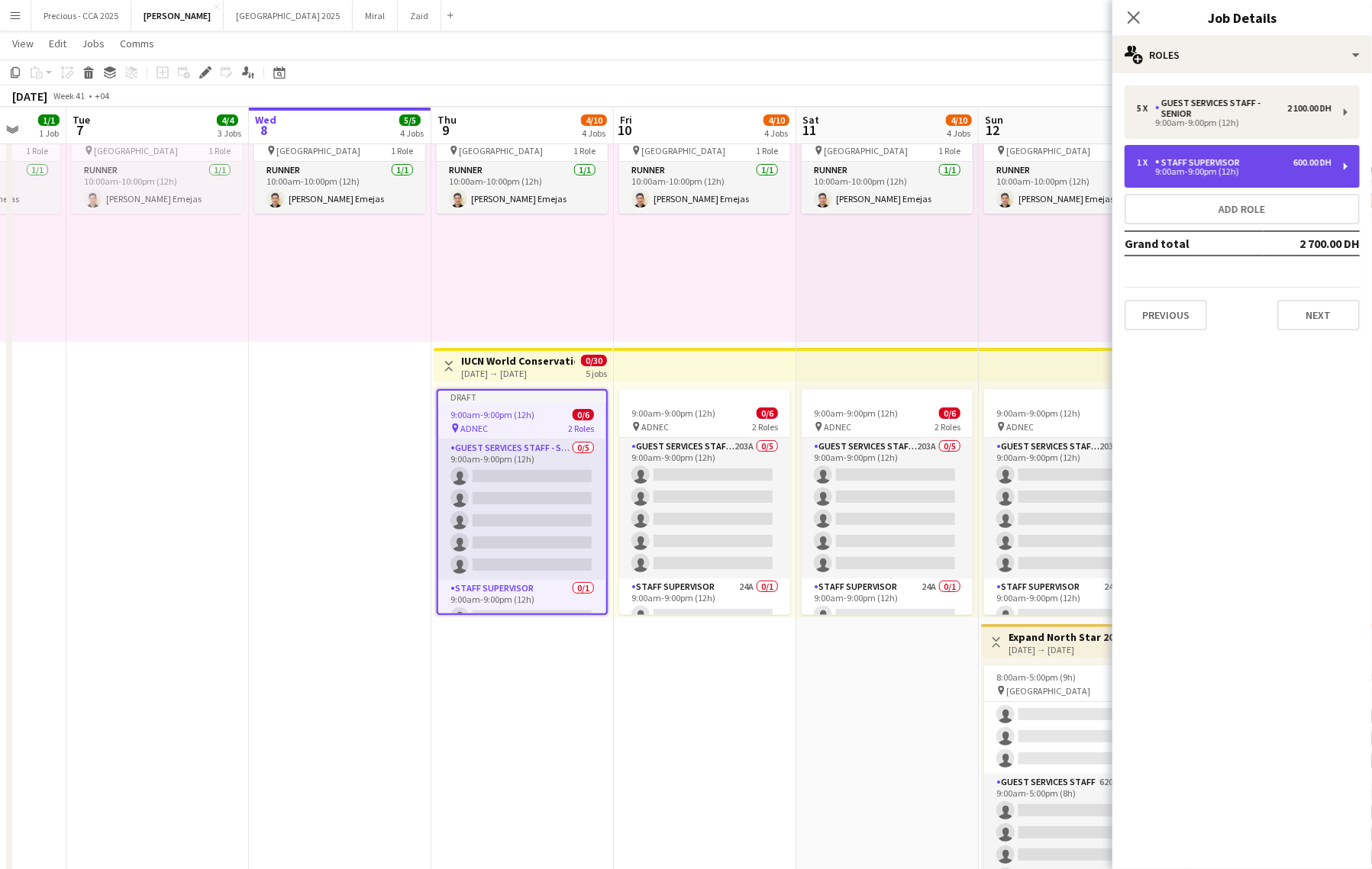
click at [1198, 165] on div "Staff Supervisor" at bounding box center [1200, 162] width 91 height 10
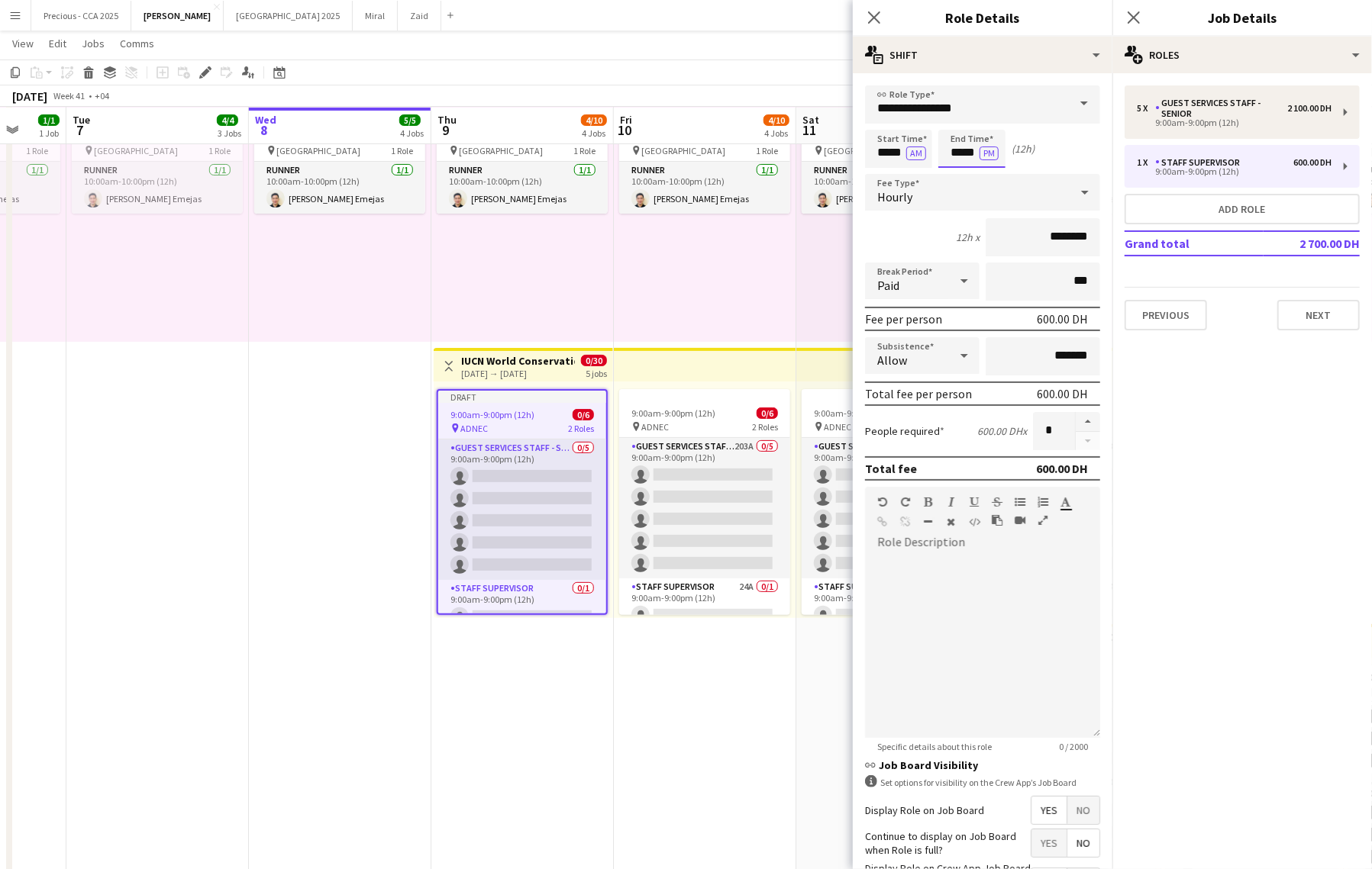
click at [957, 153] on input "*****" at bounding box center [971, 149] width 67 height 38
click at [958, 120] on div at bounding box center [956, 122] width 31 height 15
click at [958, 173] on div at bounding box center [956, 176] width 31 height 15
type input "*****"
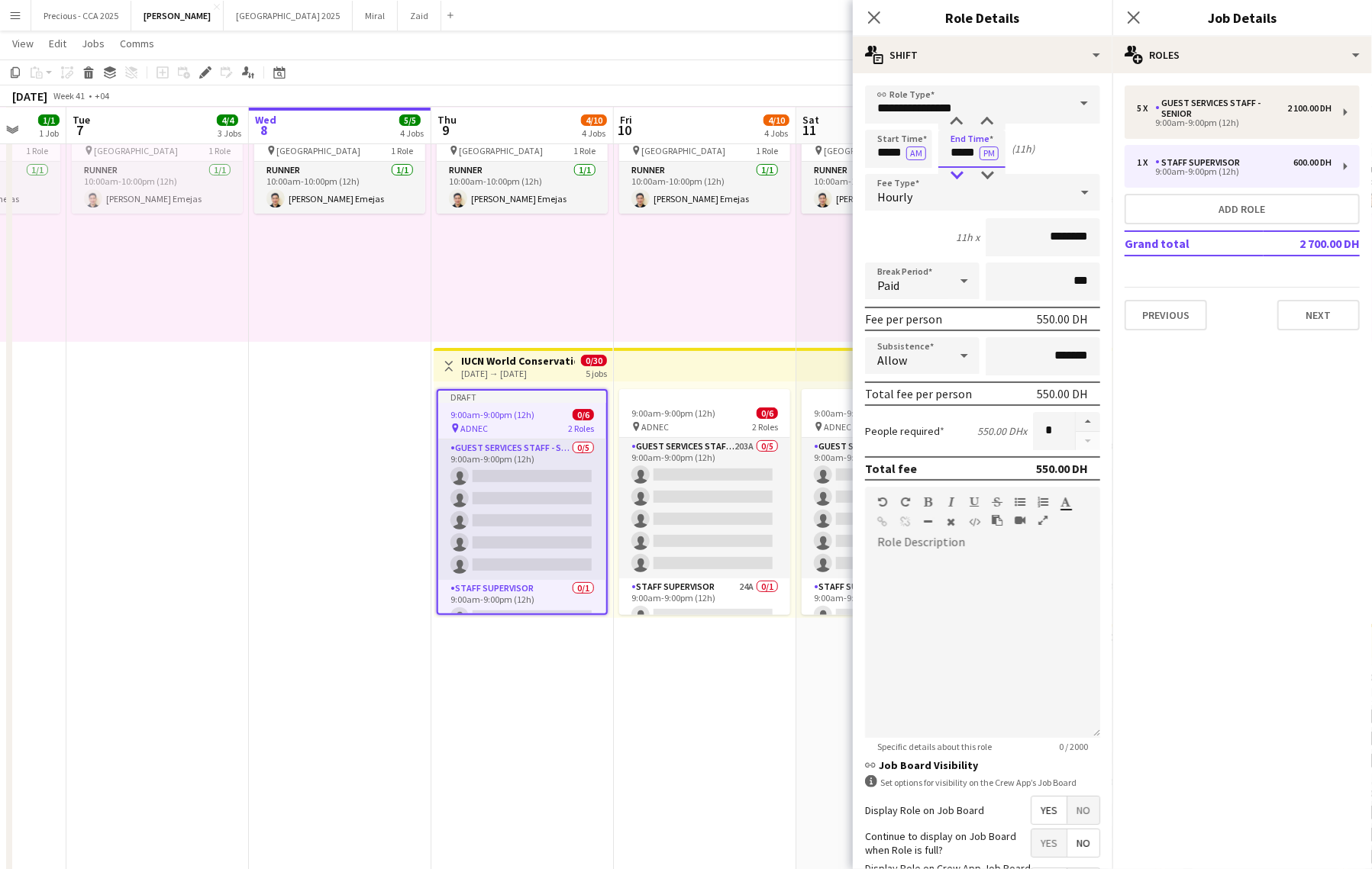
click at [958, 173] on div at bounding box center [956, 176] width 31 height 15
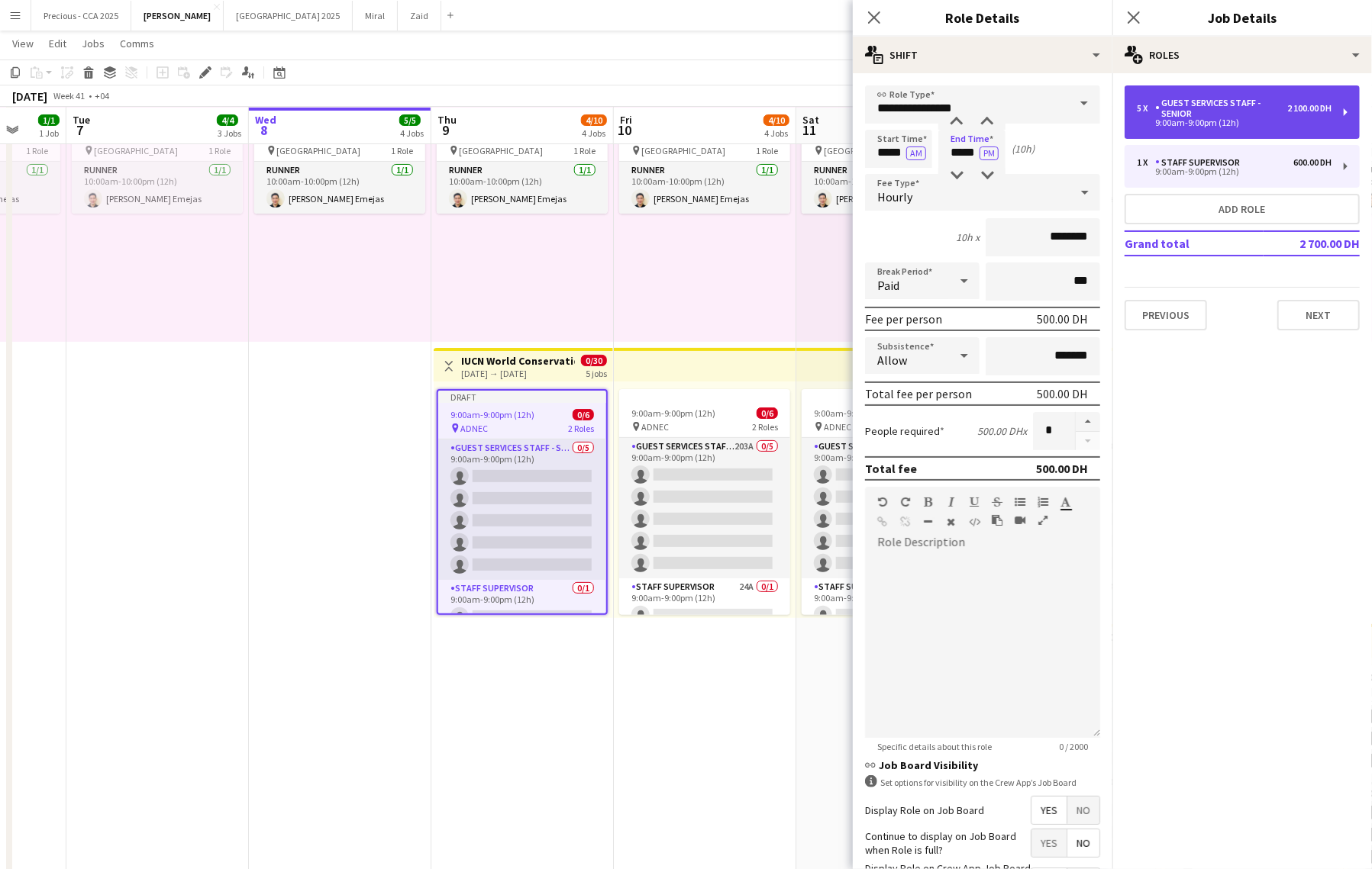
click at [1171, 126] on div "9:00am-9:00pm (12h)" at bounding box center [1233, 123] width 194 height 7
type input "**********"
type input "*****"
type input "********"
type input "*"
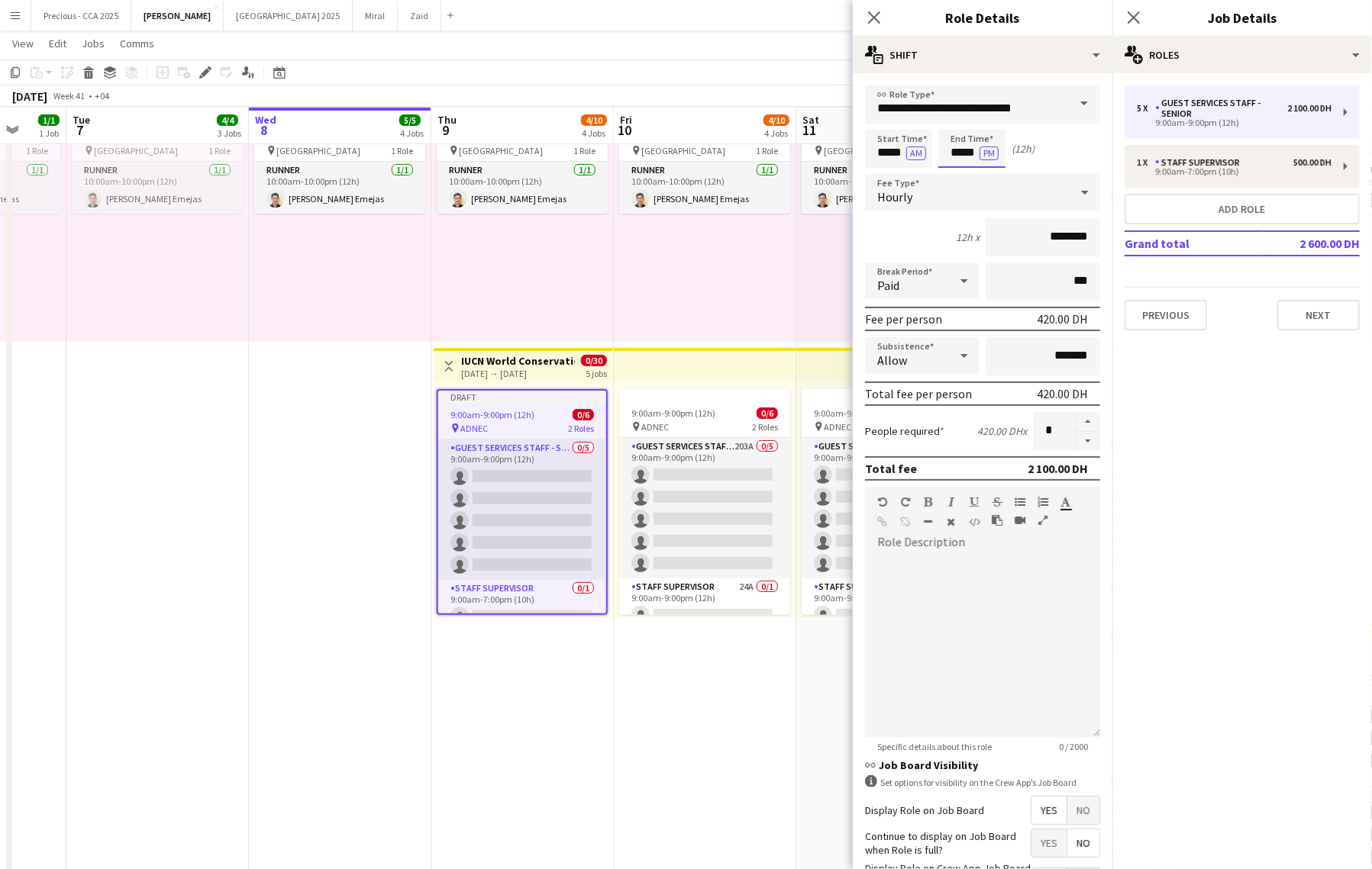
click at [956, 162] on input "*****" at bounding box center [971, 149] width 67 height 38
click at [958, 174] on div at bounding box center [956, 176] width 31 height 15
type input "*****"
click at [958, 174] on div at bounding box center [956, 176] width 31 height 15
click at [365, 446] on app-date-cell "In progress 10:00am-10:00pm (12h) 1/1 pin Dubai 1 Role Runner 1/1 10:00am-10:00…" at bounding box center [340, 483] width 182 height 835
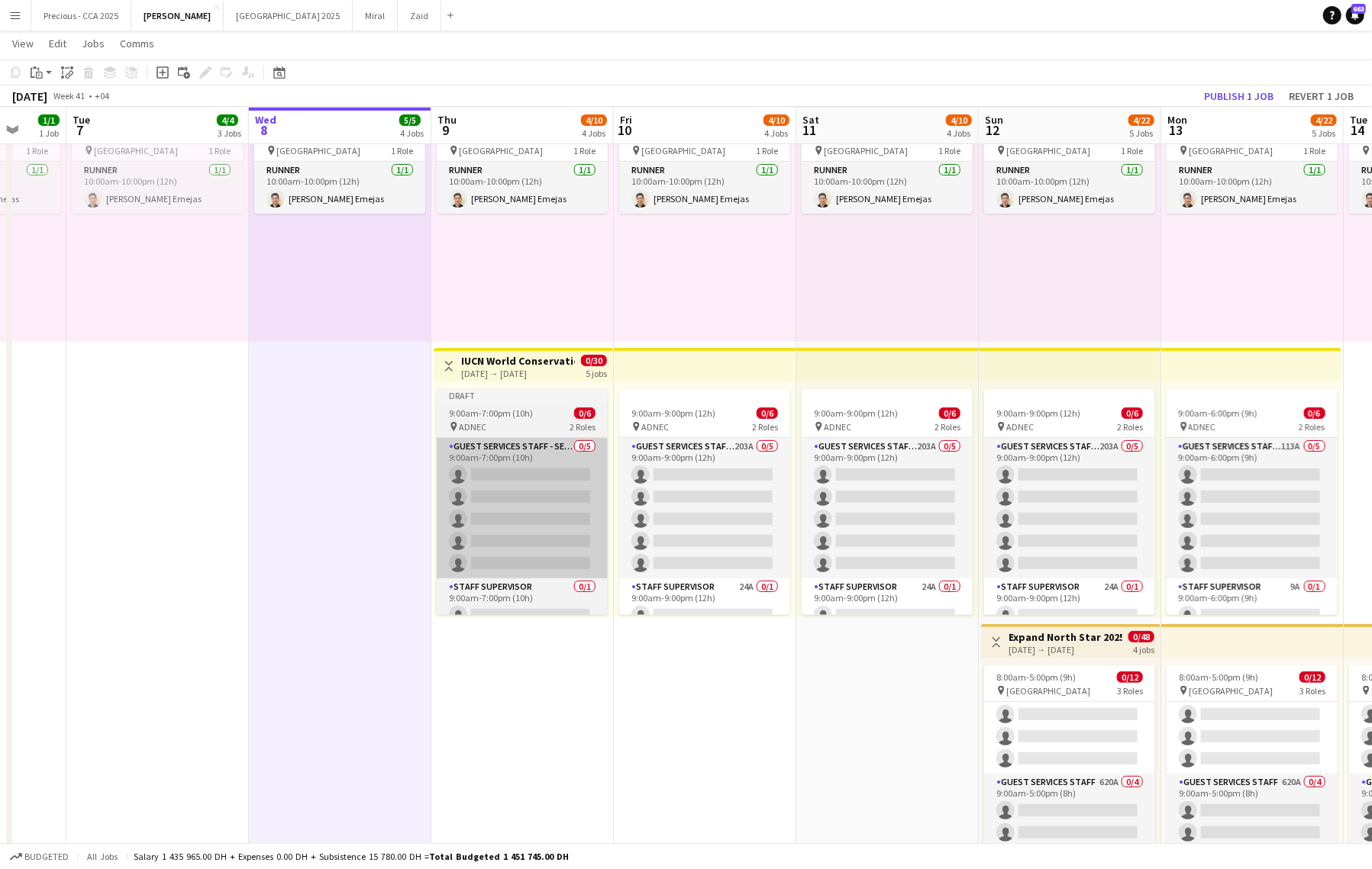
click at [575, 499] on app-card-role "Guest Services Staff - Senior 0/5 9:00am-7:00pm (10h) single-neutral-actions si…" at bounding box center [522, 507] width 171 height 140
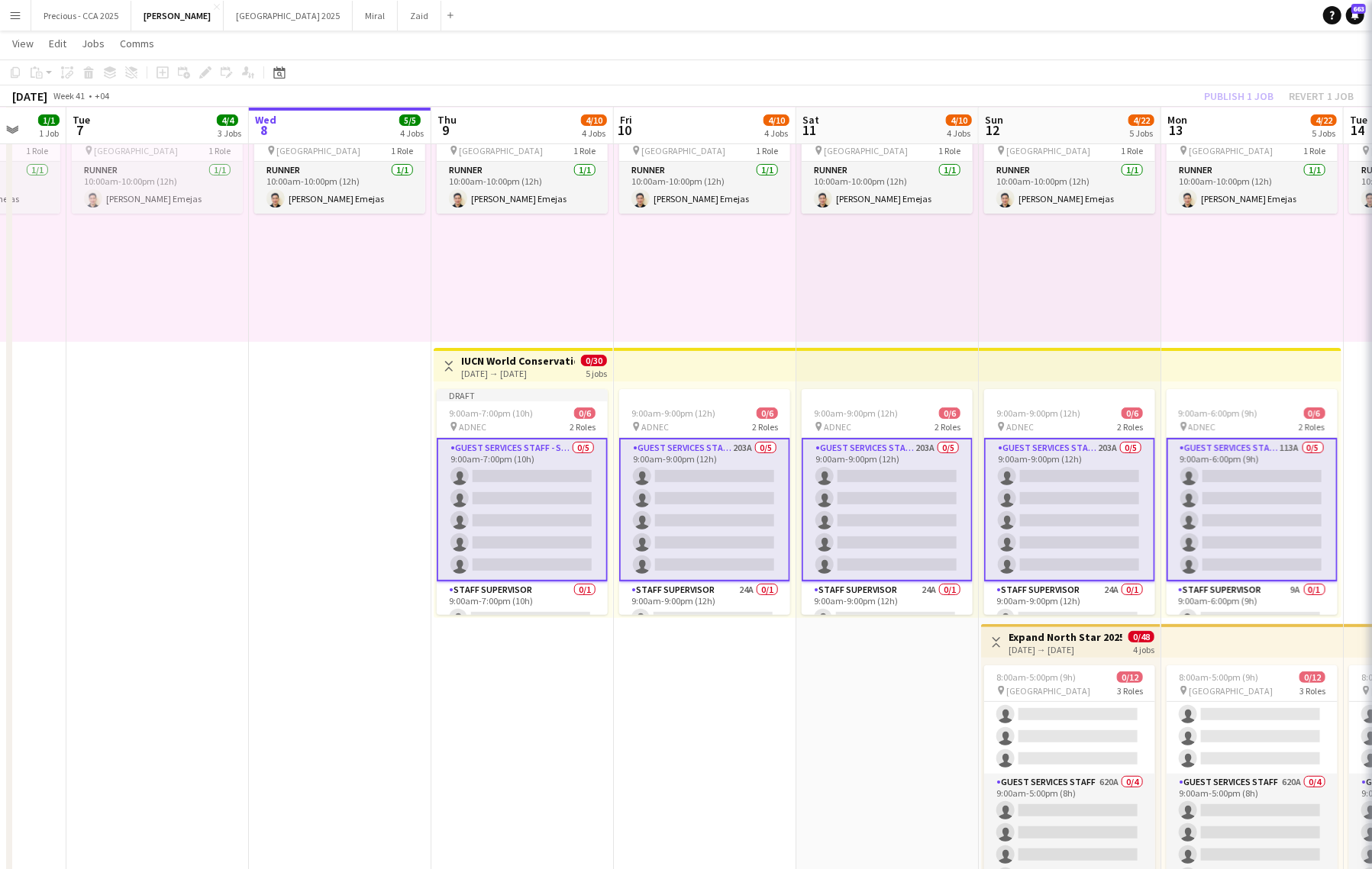
scroll to position [0, 482]
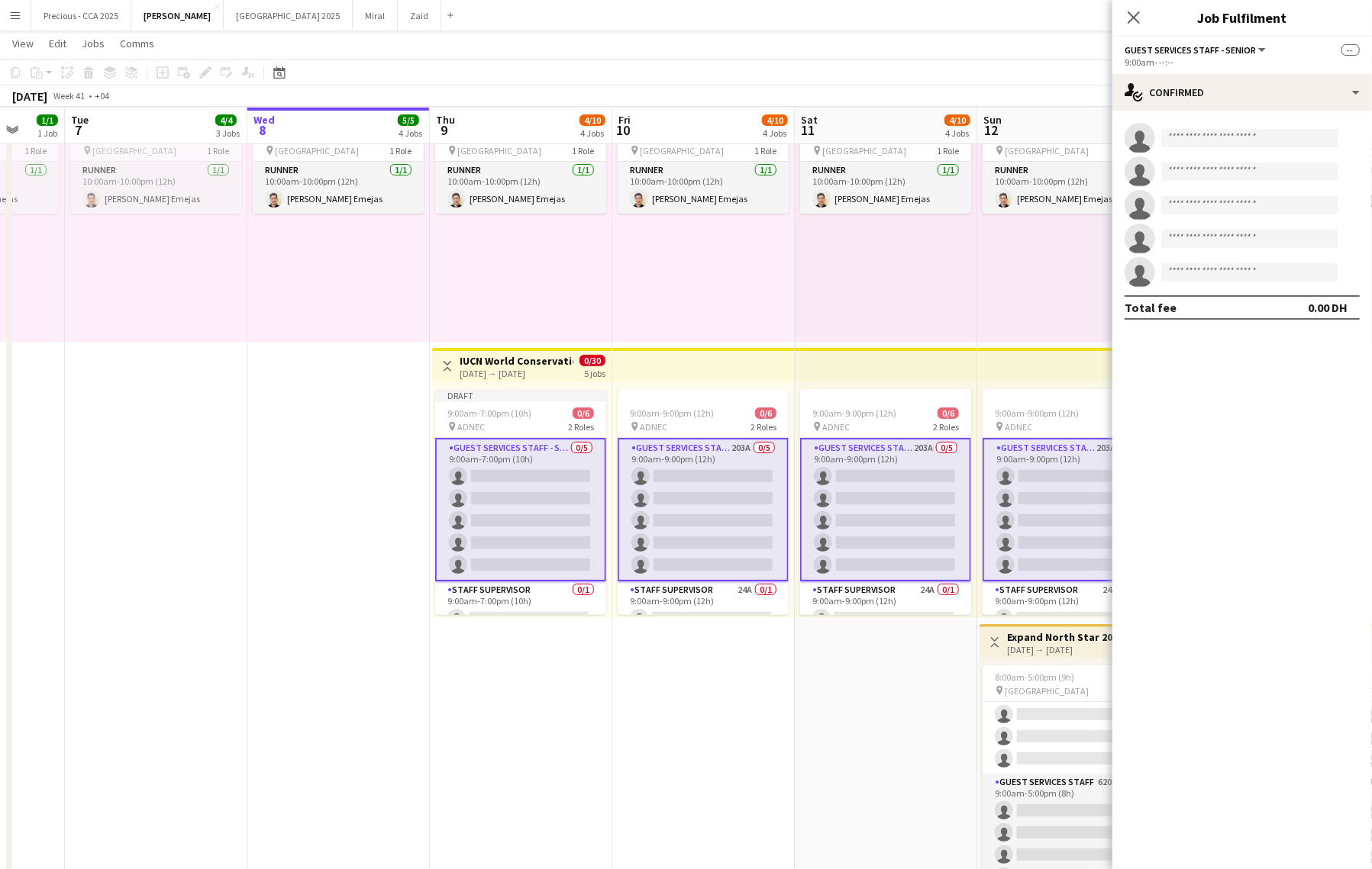
click at [485, 455] on app-card-role "Guest Services Staff - Senior 0/5 9:00am-7:00pm (10h) single-neutral-actions si…" at bounding box center [521, 509] width 171 height 143
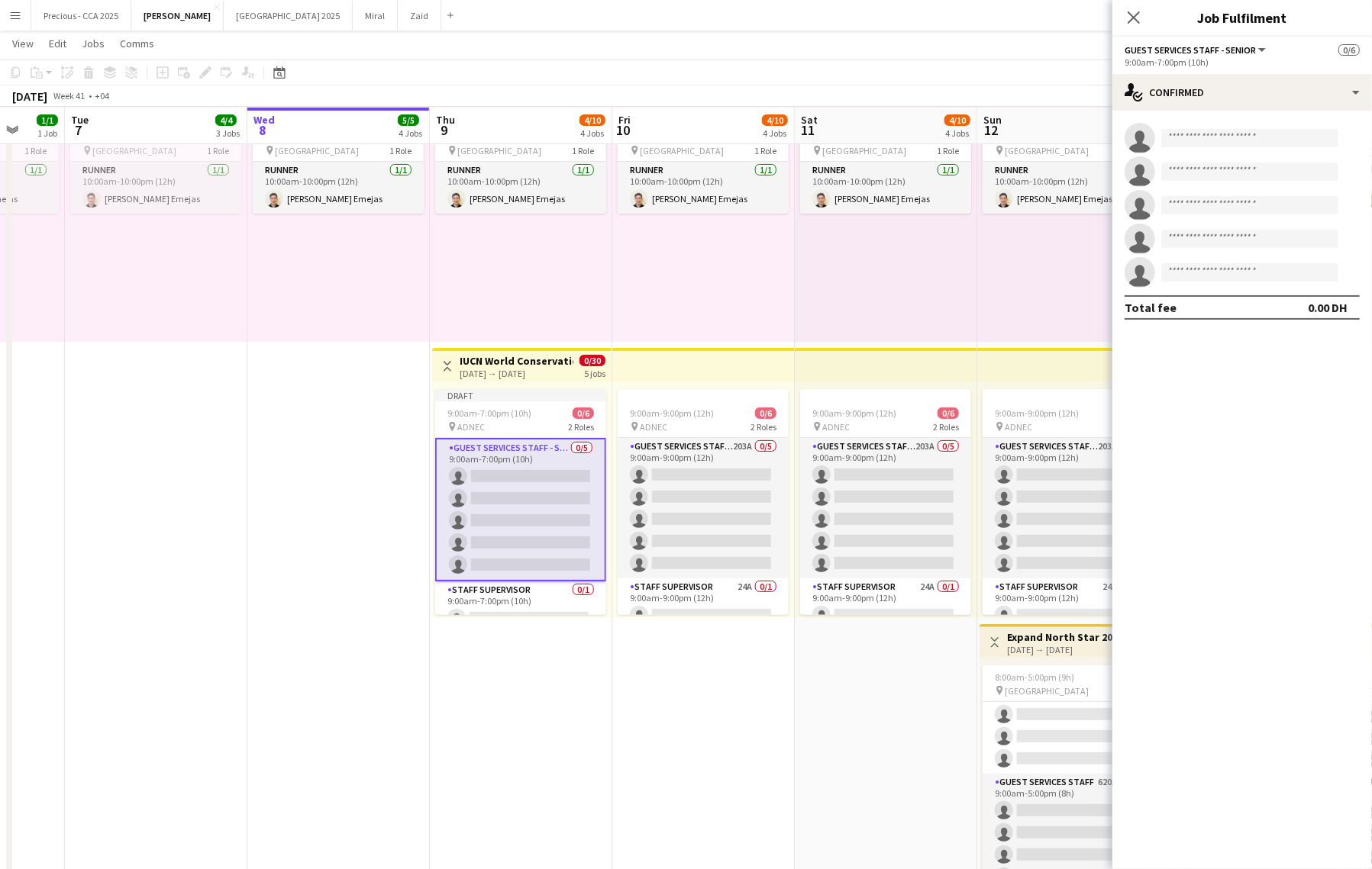
click at [481, 382] on div "Draft 9:00am-7:00pm (10h) 0/6 pin ADNEC 2 Roles Guest Services Staff - Senior 0…" at bounding box center [521, 500] width 179 height 237
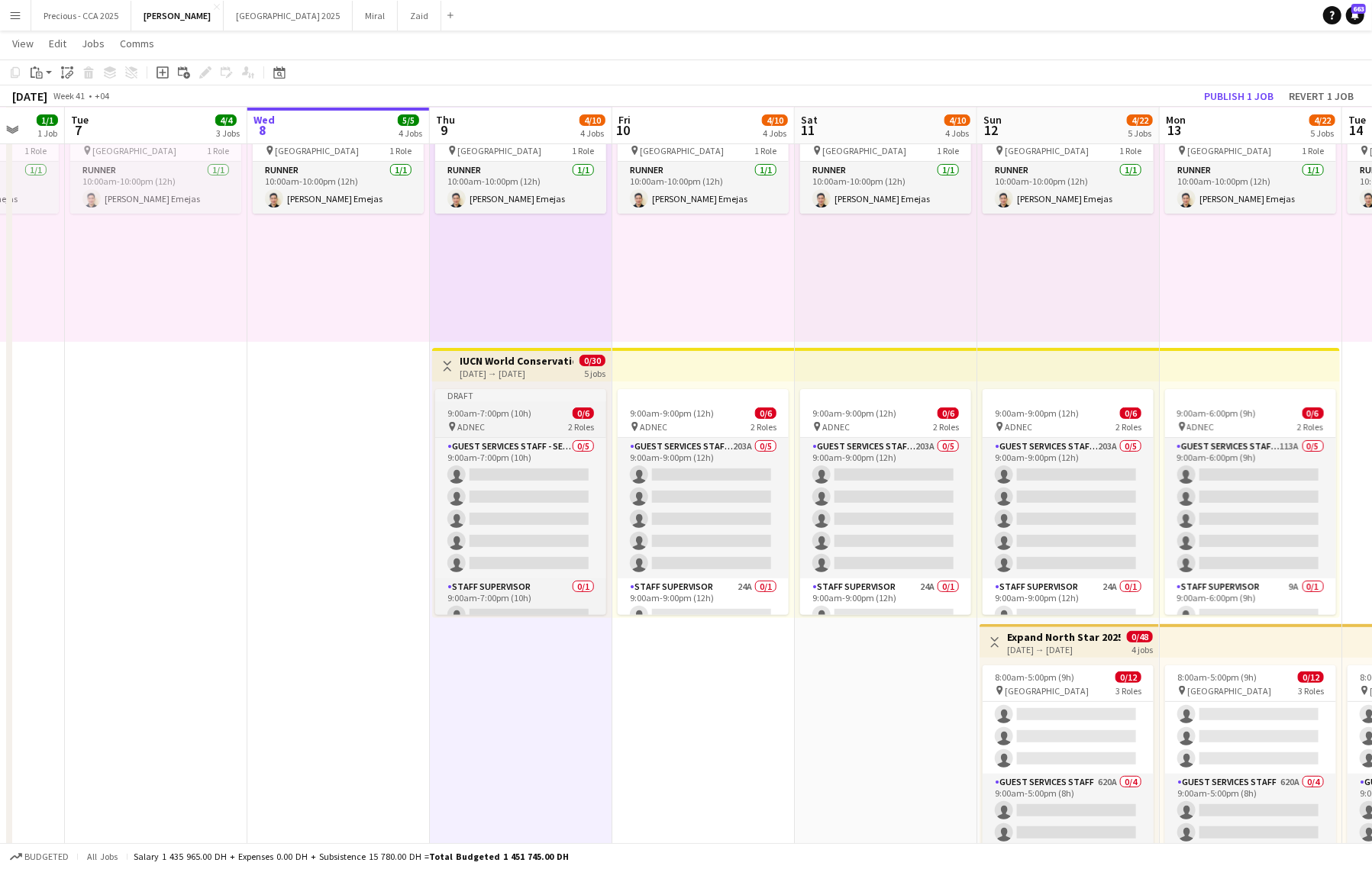
click at [482, 431] on span "ADNEC" at bounding box center [471, 427] width 28 height 11
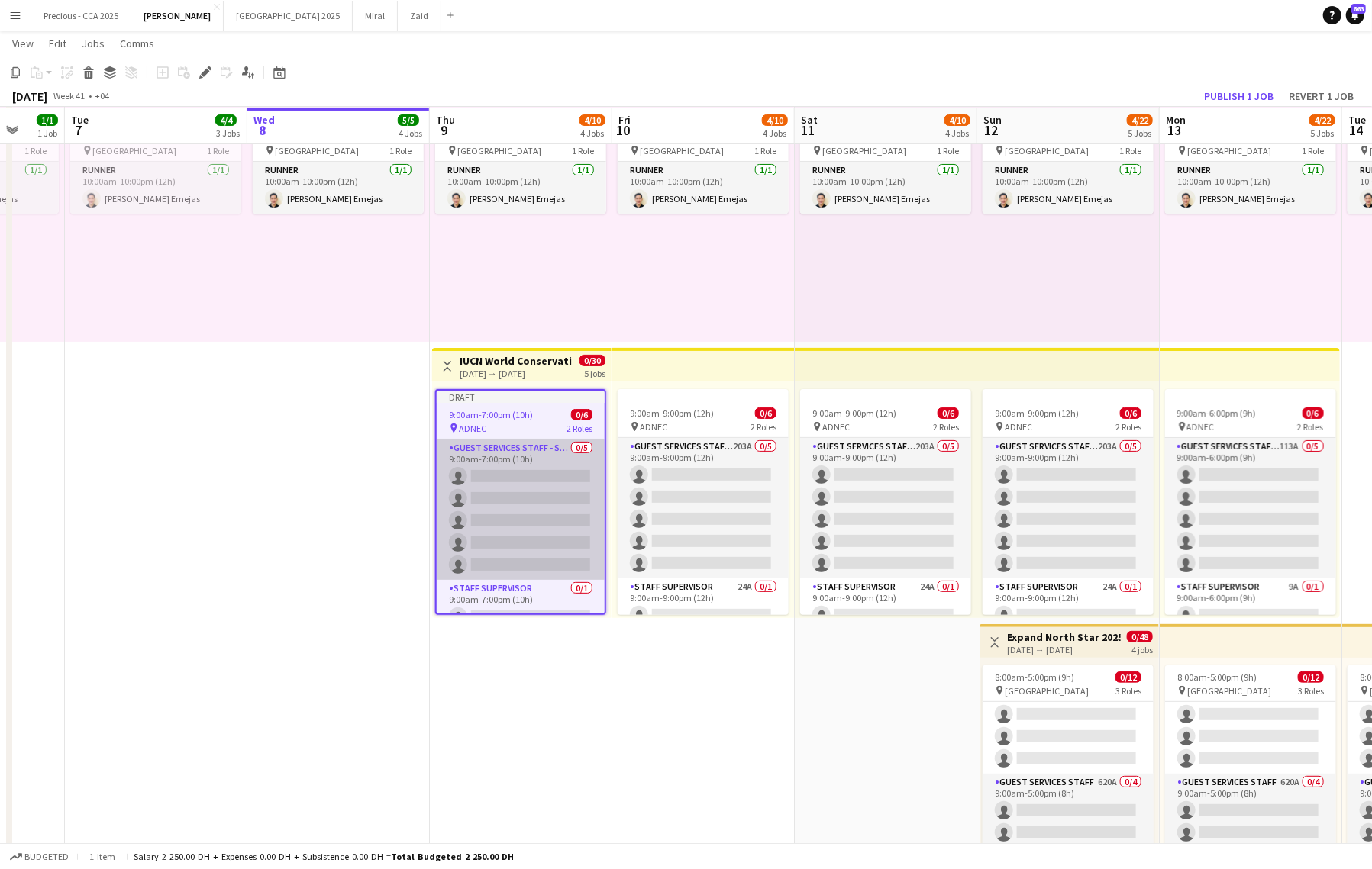
click at [493, 481] on app-card-role "Guest Services Staff - Senior 0/5 9:00am-7:00pm (10h) single-neutral-actions si…" at bounding box center [521, 509] width 168 height 140
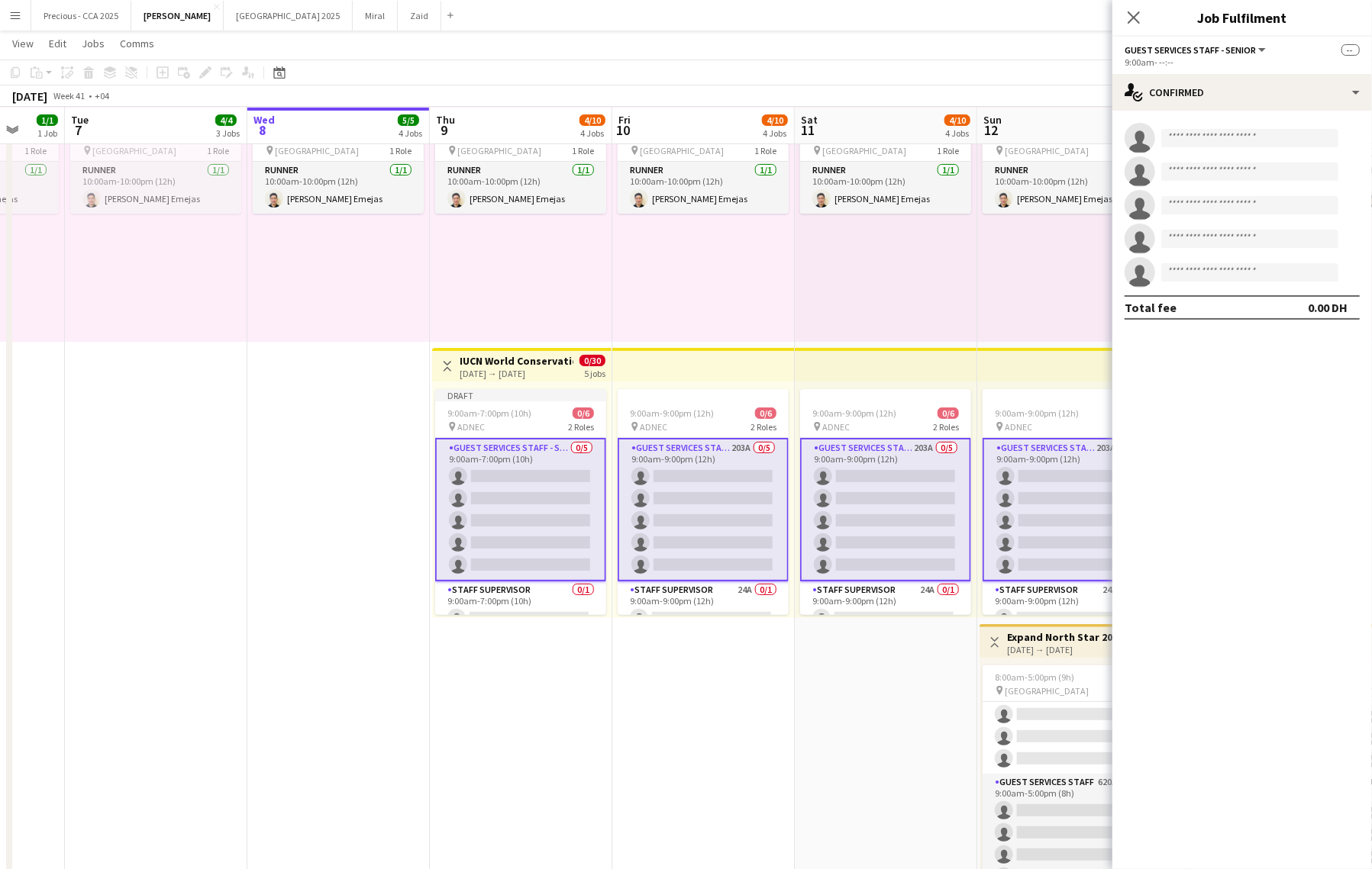
click at [470, 387] on div "Draft 9:00am-7:00pm (10h) 0/6 pin ADNEC 2 Roles Guest Services Staff - Senior 0…" at bounding box center [521, 500] width 179 height 237
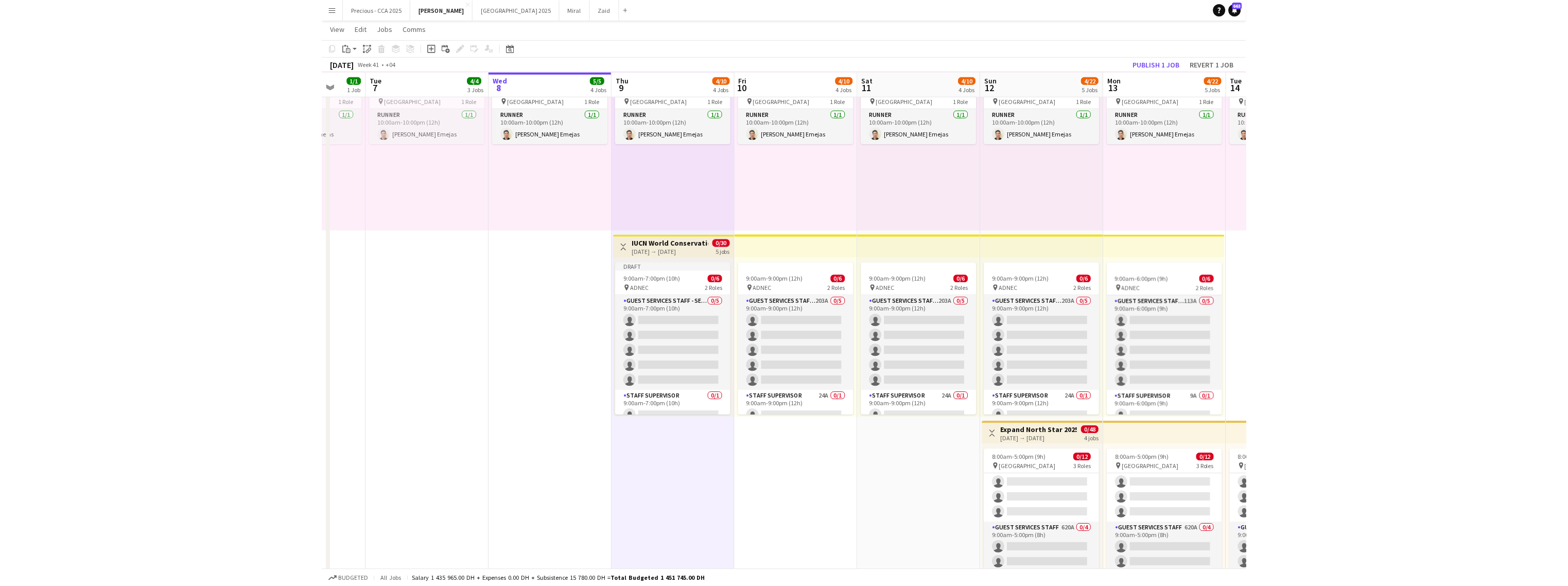
scroll to position [0, 325]
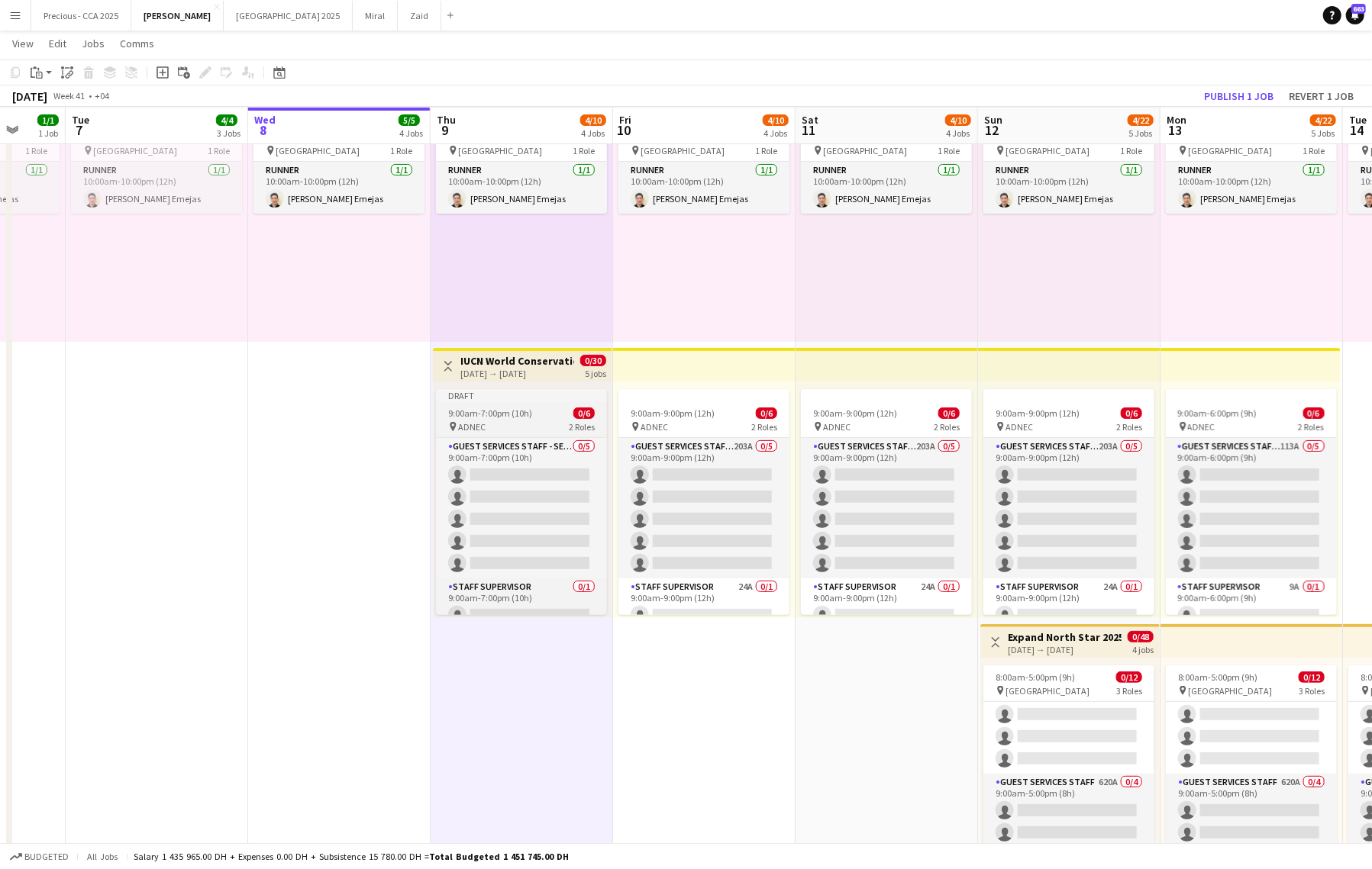
click at [475, 423] on span "ADNEC" at bounding box center [472, 427] width 28 height 11
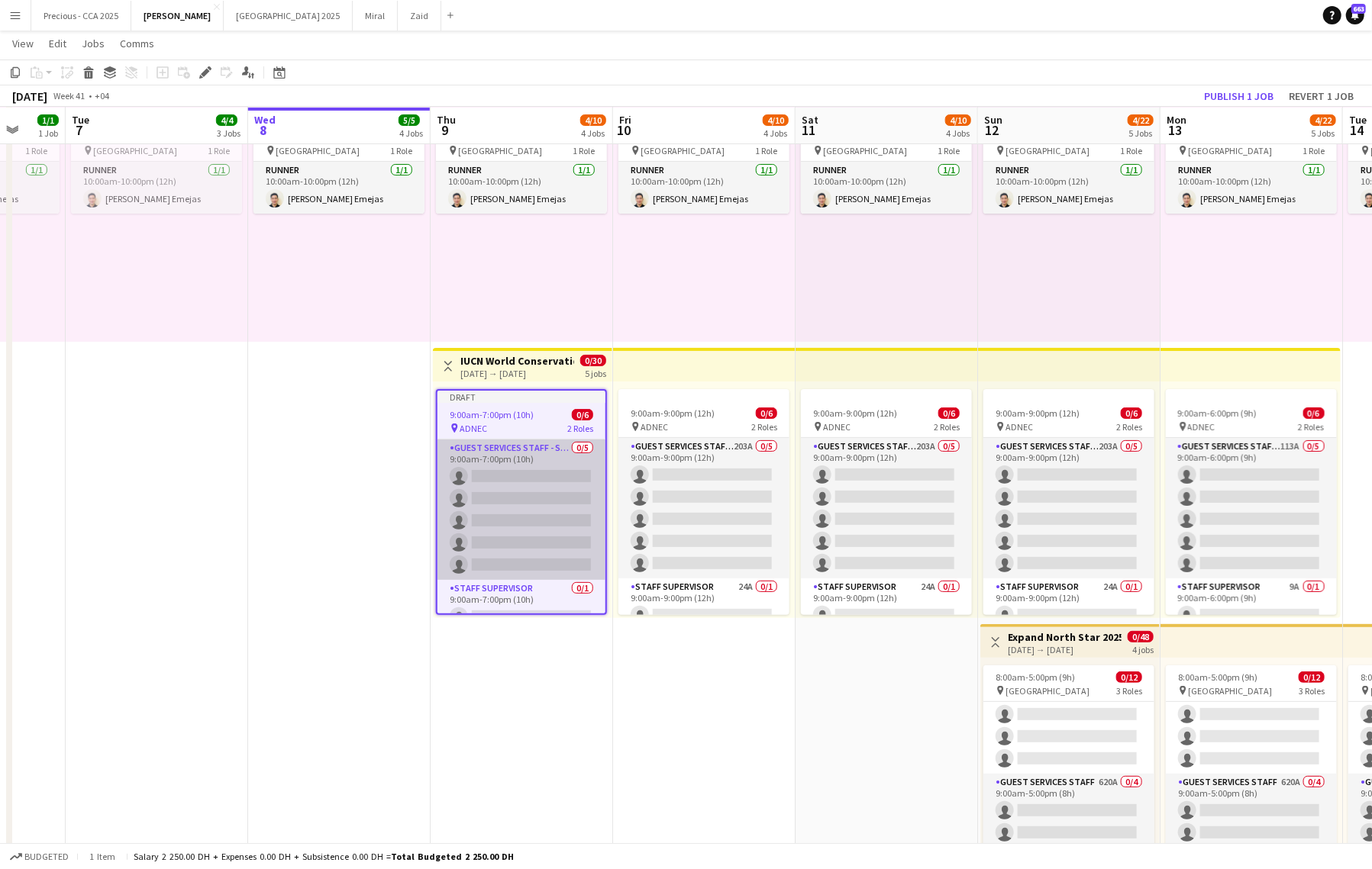
click at [477, 442] on app-card-role "Guest Services Staff - Senior 0/5 9:00am-7:00pm (10h) single-neutral-actions si…" at bounding box center [521, 509] width 168 height 140
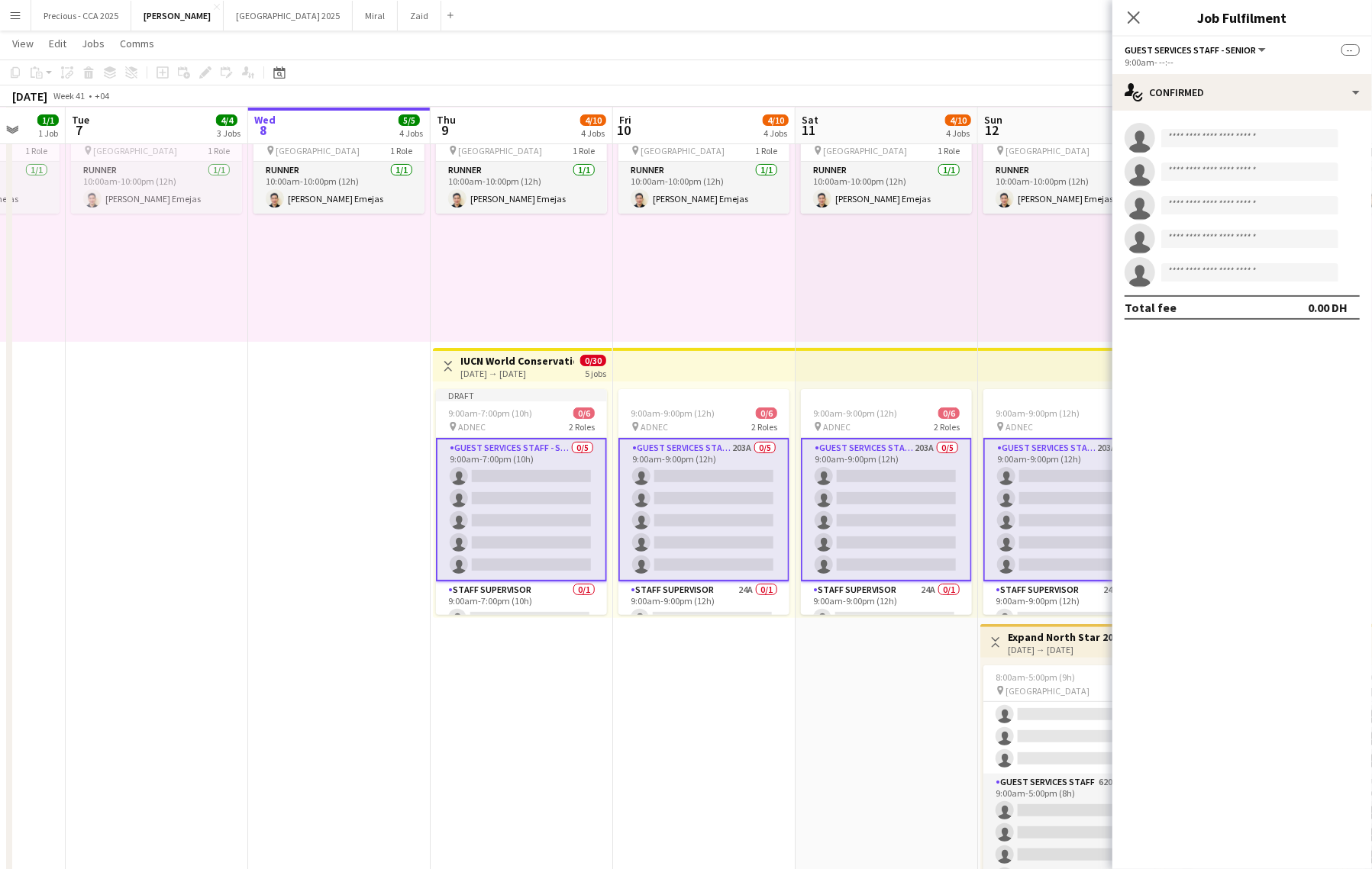
click at [497, 489] on app-card-role "Guest Services Staff - Senior 0/5 9:00am-7:00pm (10h) single-neutral-actions si…" at bounding box center [521, 509] width 171 height 143
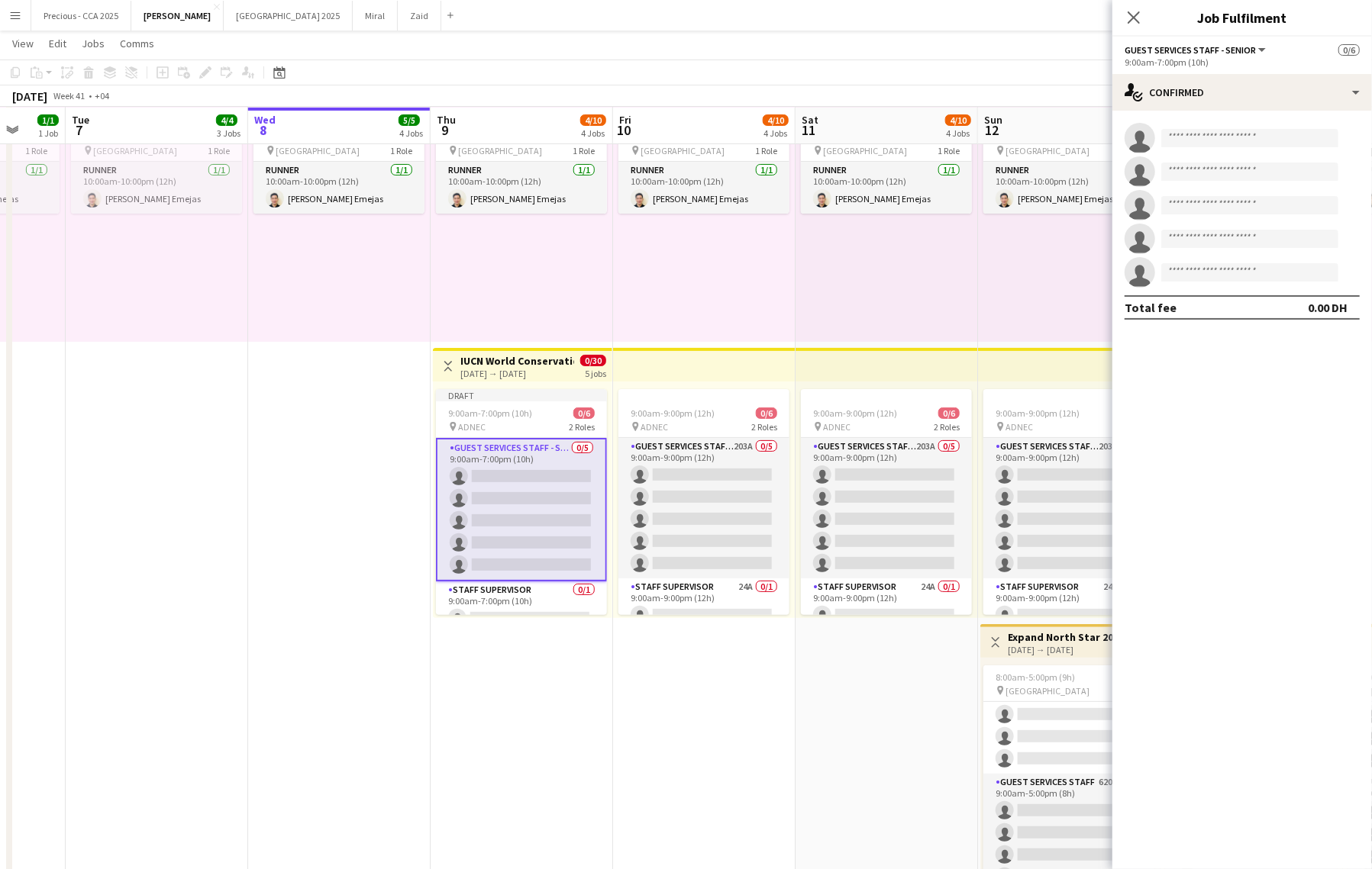
click at [497, 489] on app-card-role "Guest Services Staff - Senior 0/5 9:00am-7:00pm (10h) single-neutral-actions si…" at bounding box center [521, 509] width 171 height 143
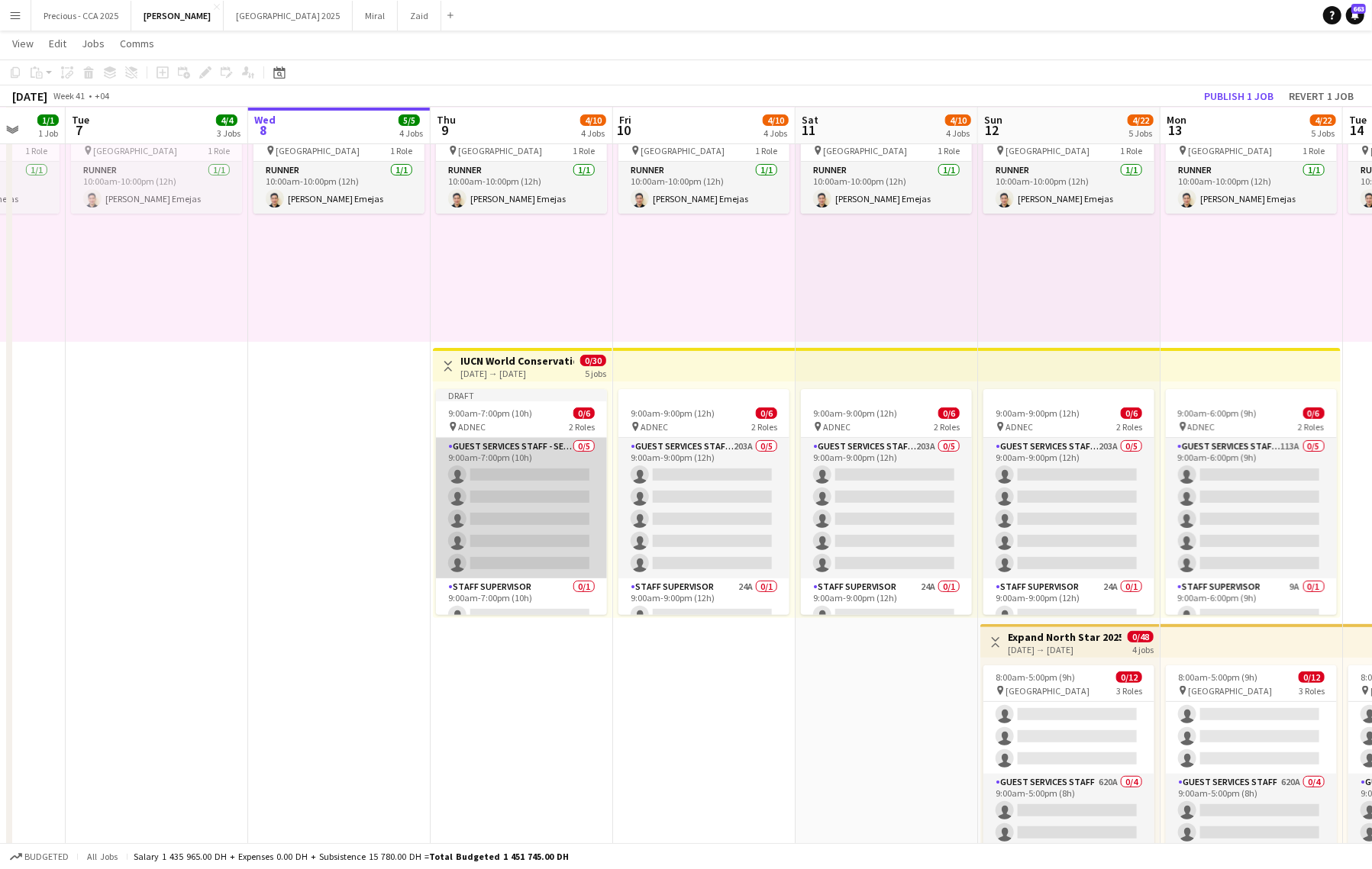
click at [497, 489] on app-card-role "Guest Services Staff - Senior 0/5 9:00am-7:00pm (10h) single-neutral-actions si…" at bounding box center [521, 507] width 171 height 140
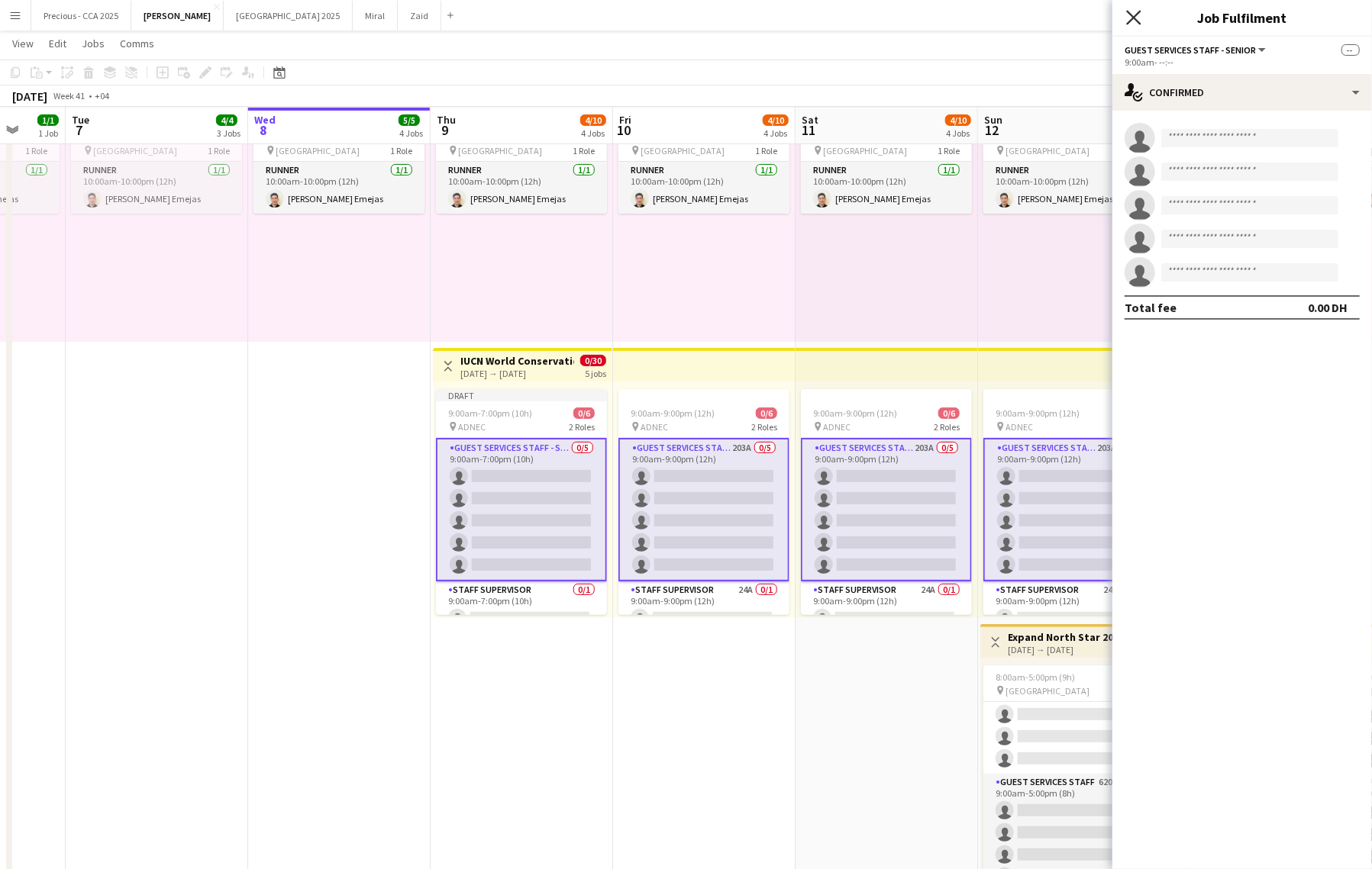
click at [1135, 20] on icon at bounding box center [1133, 18] width 15 height 15
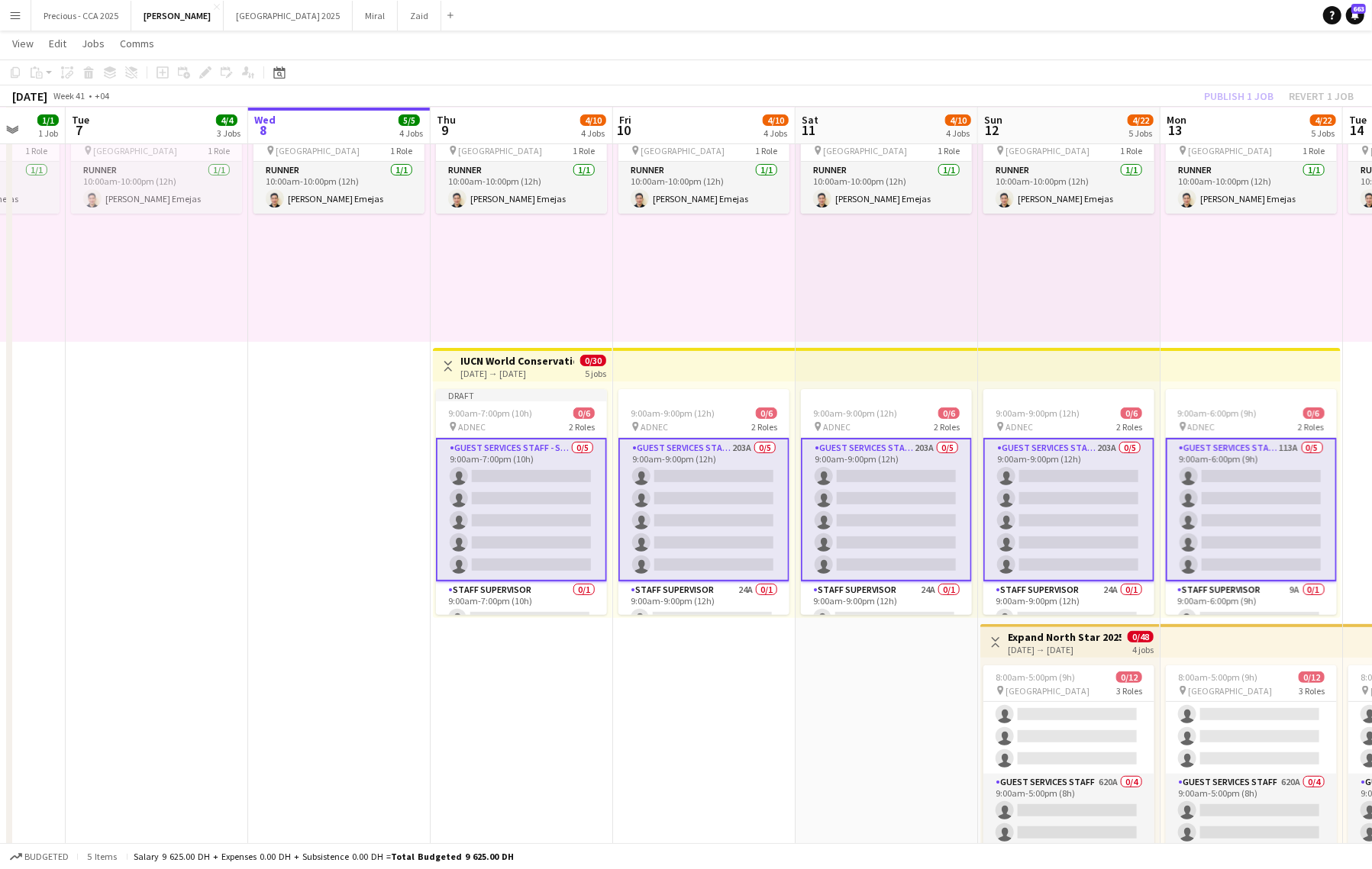
click at [537, 515] on app-card-role "Guest Services Staff - Senior 0/5 9:00am-7:00pm (10h) single-neutral-actions si…" at bounding box center [521, 509] width 171 height 143
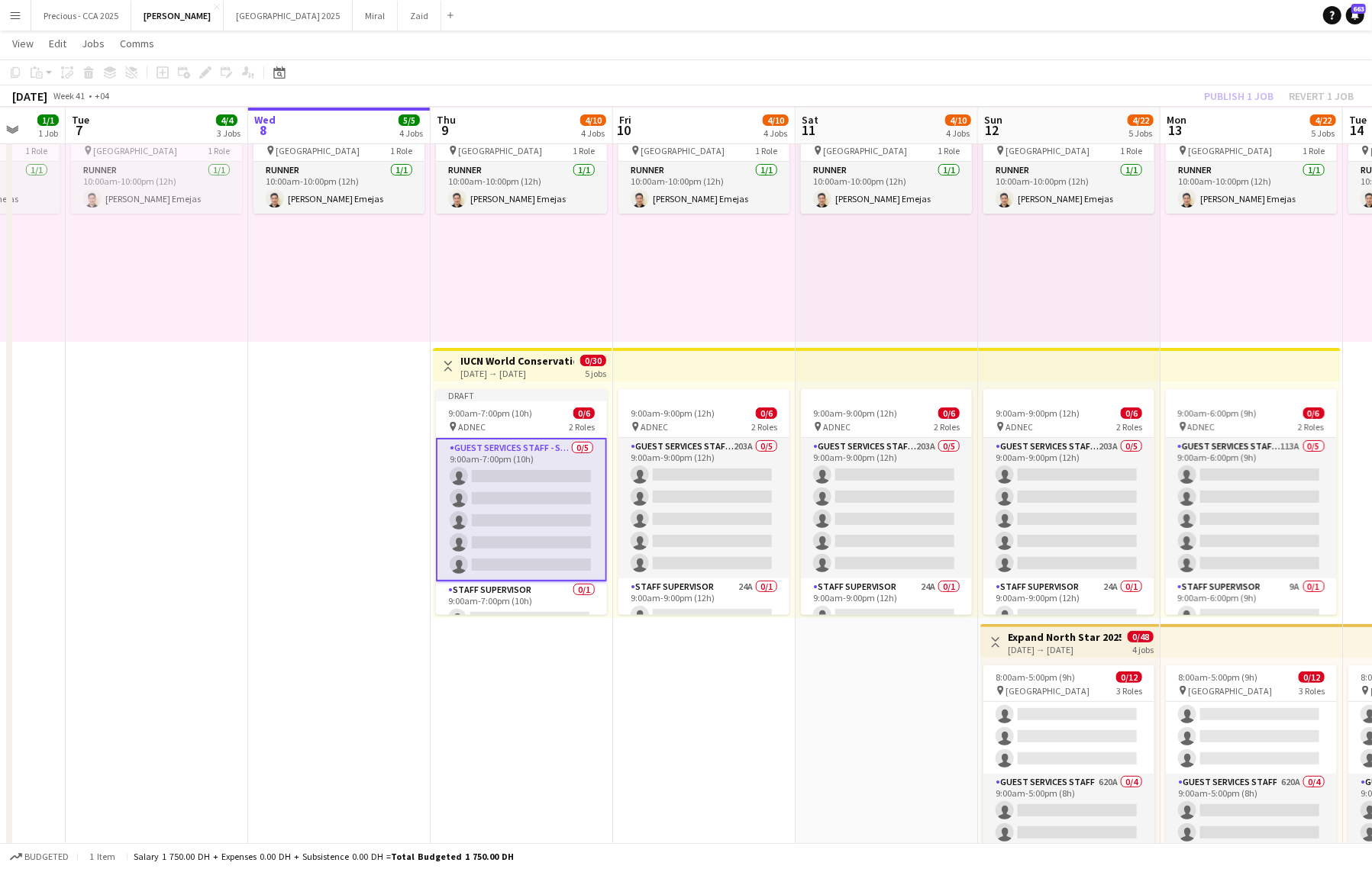
click at [333, 665] on app-date-cell "In progress 10:00am-10:00pm (12h) 1/1 pin Dubai 1 Role Runner 1/1 10:00am-10:00…" at bounding box center [339, 483] width 182 height 835
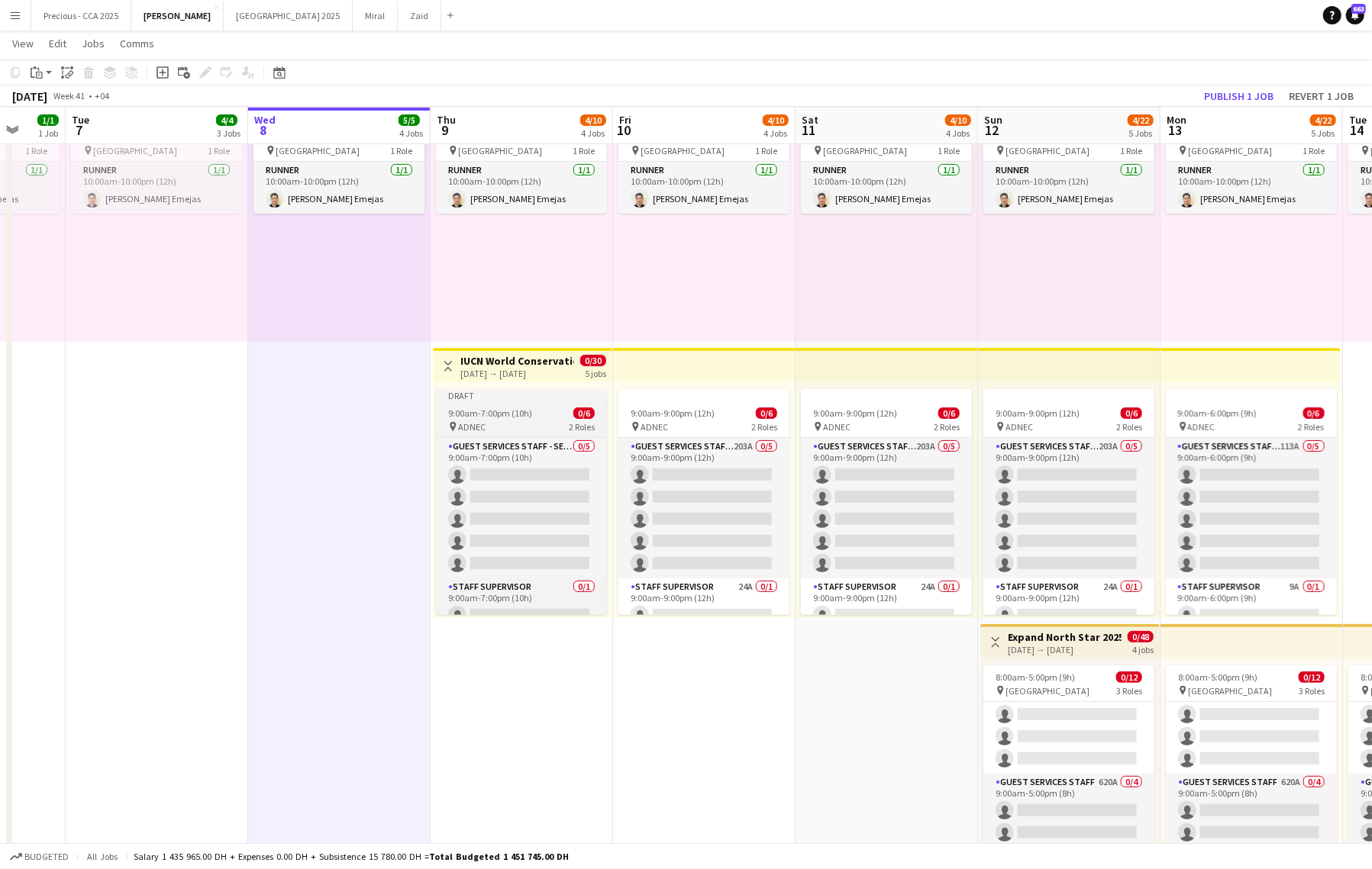
click at [481, 412] on span "9:00am-7:00pm (10h)" at bounding box center [490, 414] width 84 height 11
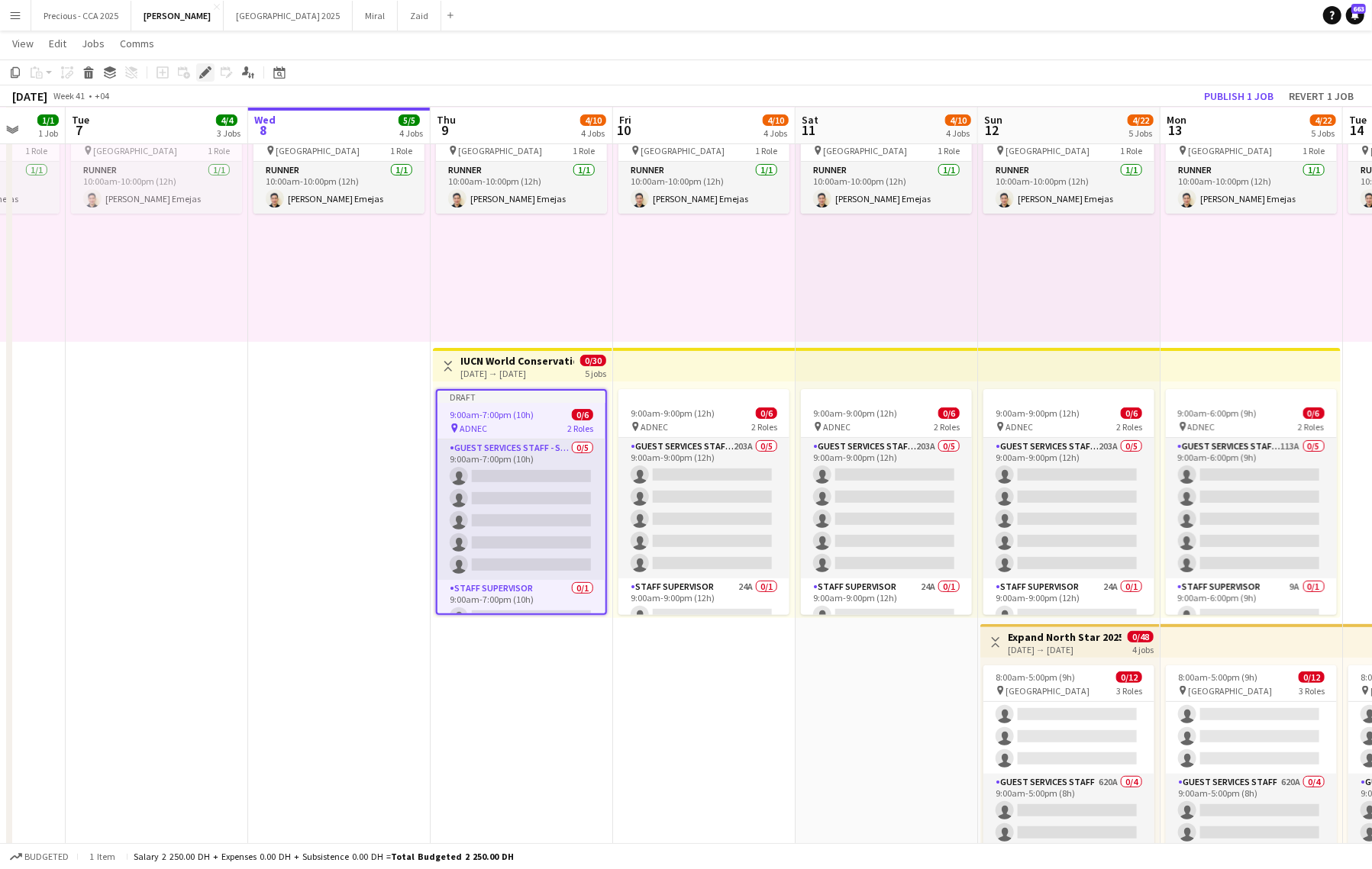
click at [211, 74] on icon "Edit" at bounding box center [204, 72] width 12 height 12
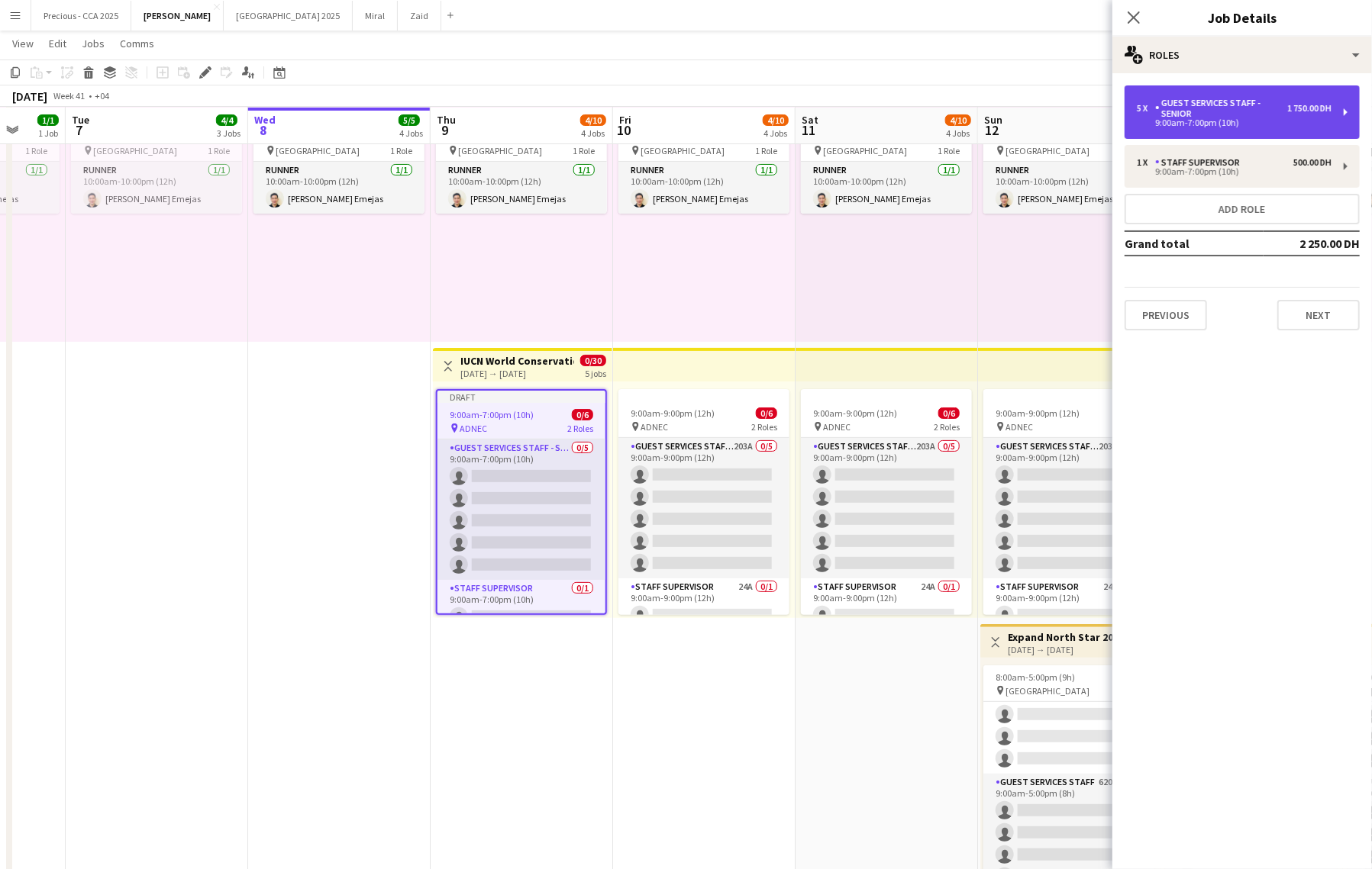
click at [1158, 118] on div "Guest Services Staff - Senior" at bounding box center [1220, 108] width 132 height 21
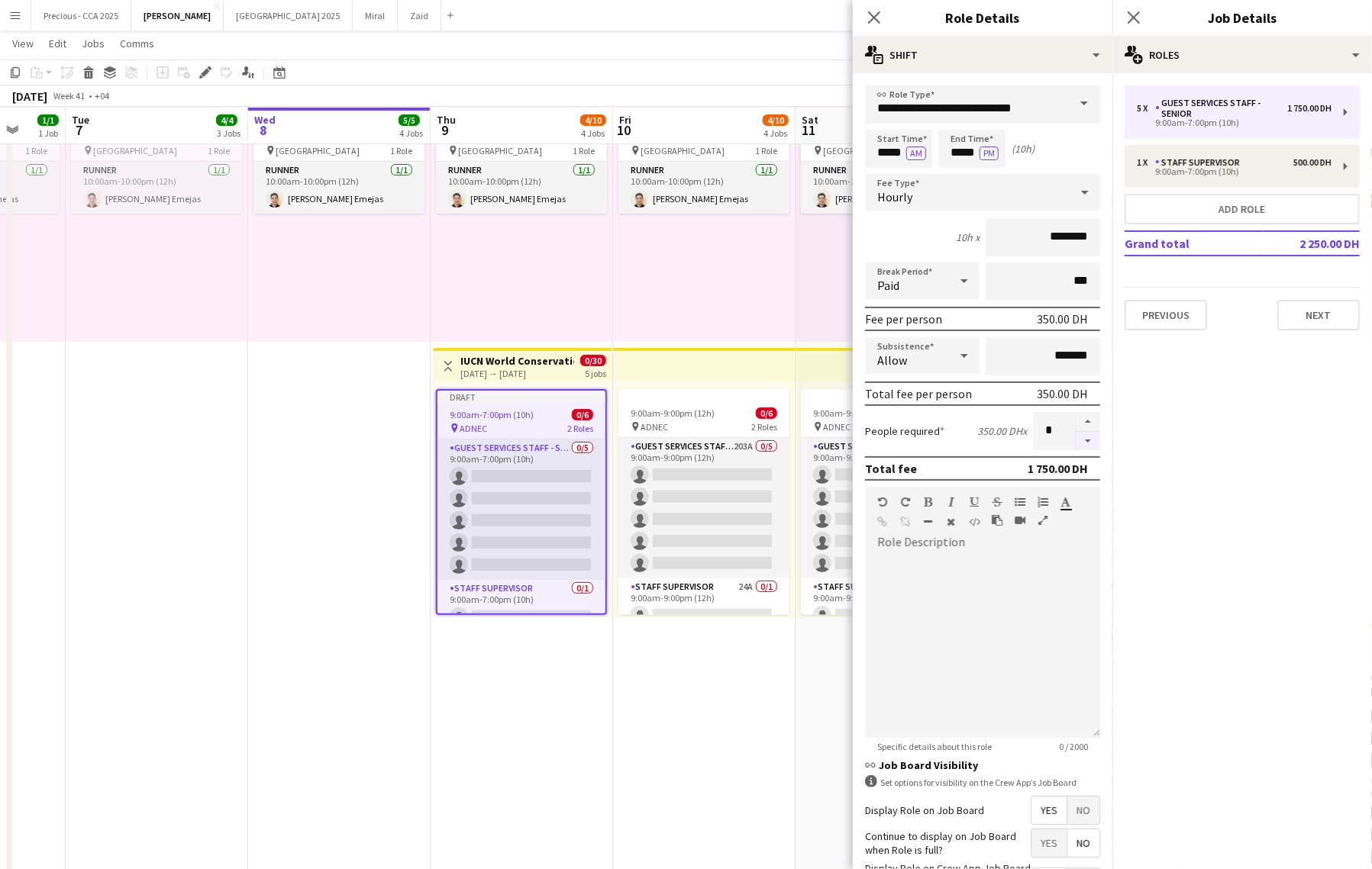
click at [1093, 441] on button "button" at bounding box center [1088, 441] width 24 height 20
type input "*"
click at [874, 14] on icon "Close pop-in" at bounding box center [874, 18] width 15 height 15
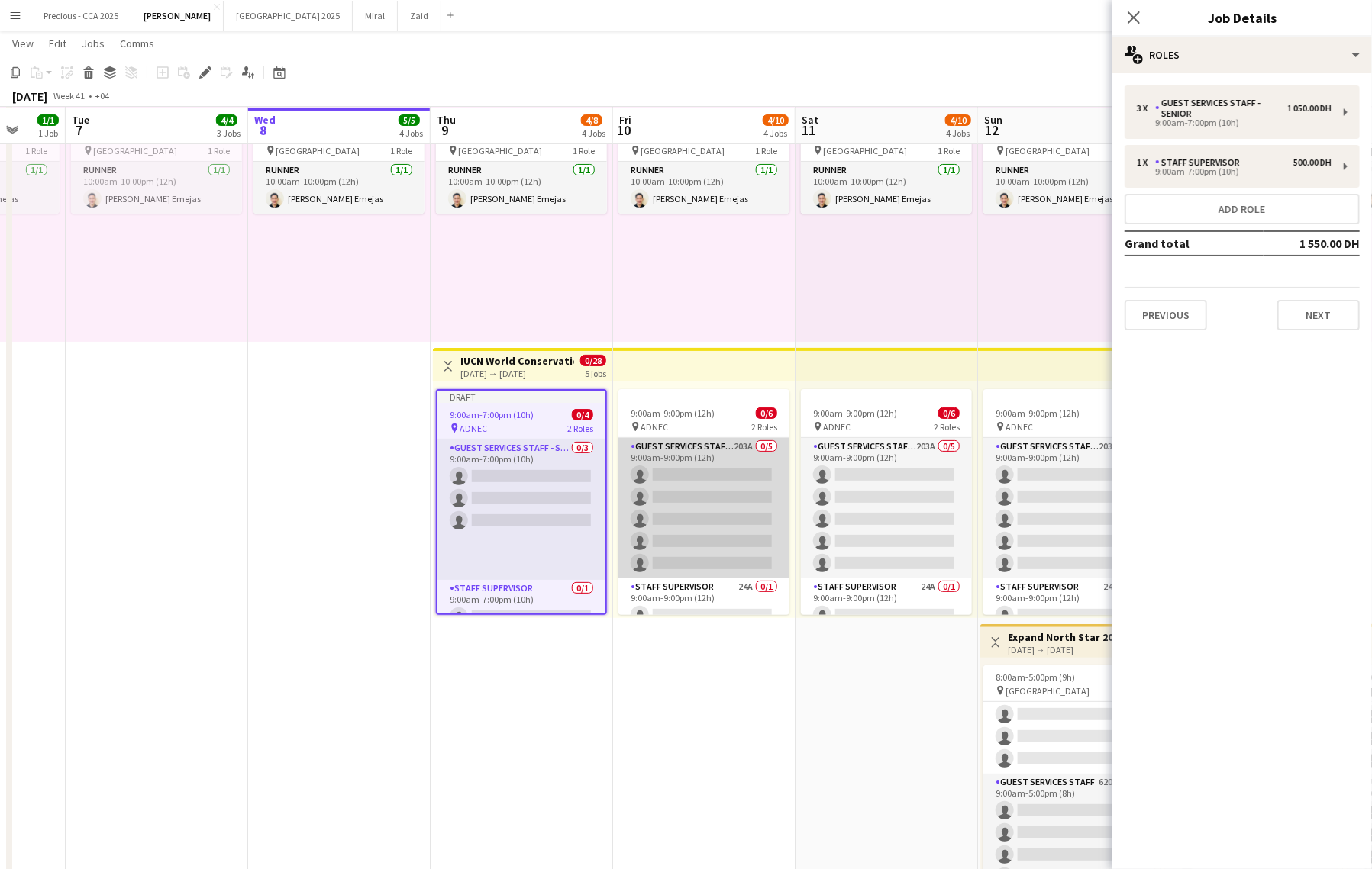
click at [703, 512] on app-card-role "Guest Services Staff - Senior 203A 0/5 9:00am-9:00pm (12h) single-neutral-actio…" at bounding box center [704, 507] width 171 height 140
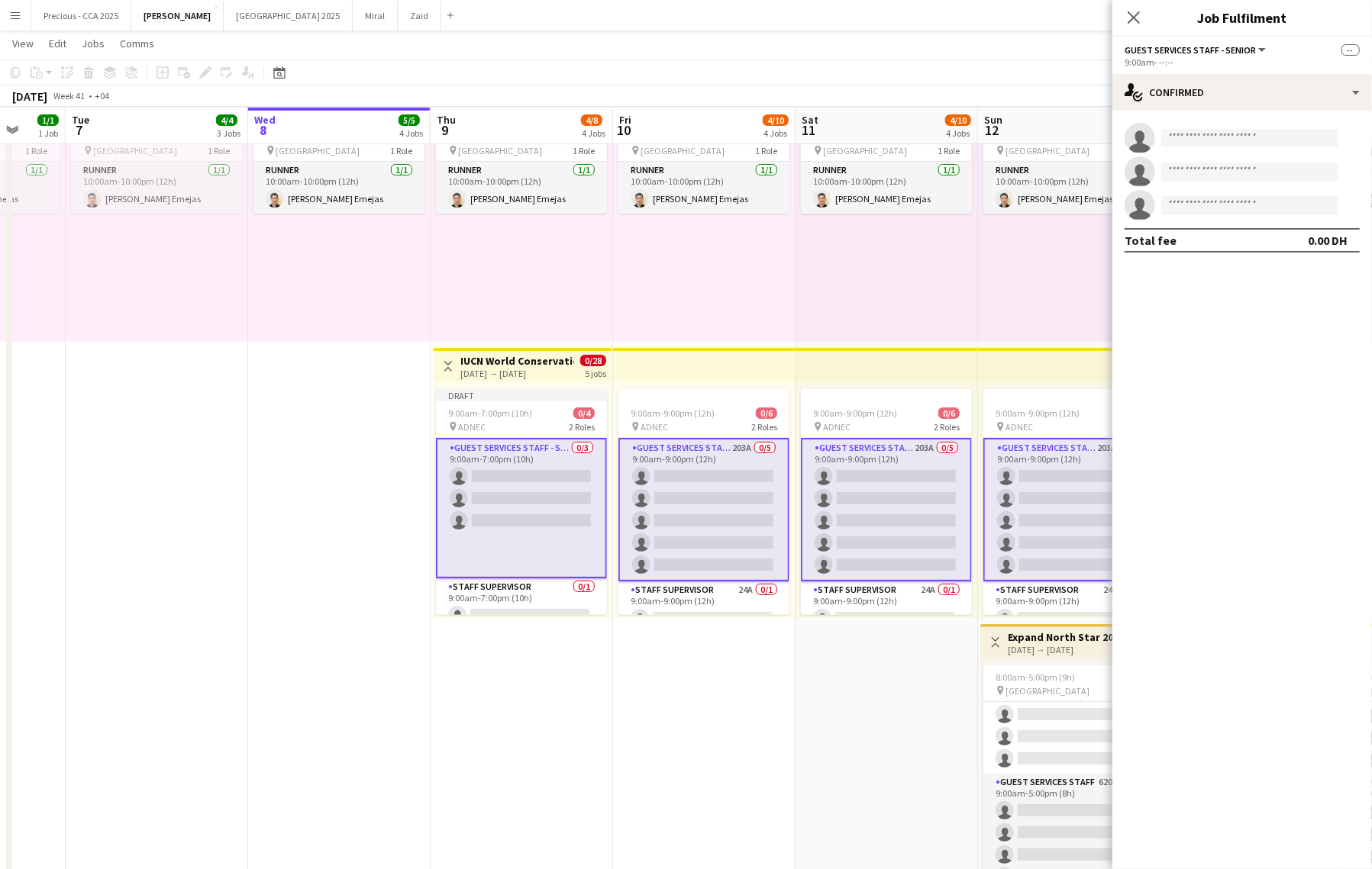
click at [804, 301] on div "10:00am-10:00pm (12h) 1/1 pin Dubai 1 Role Runner 1/1 10:00am-10:00pm (12h) Jes…" at bounding box center [887, 223] width 182 height 237
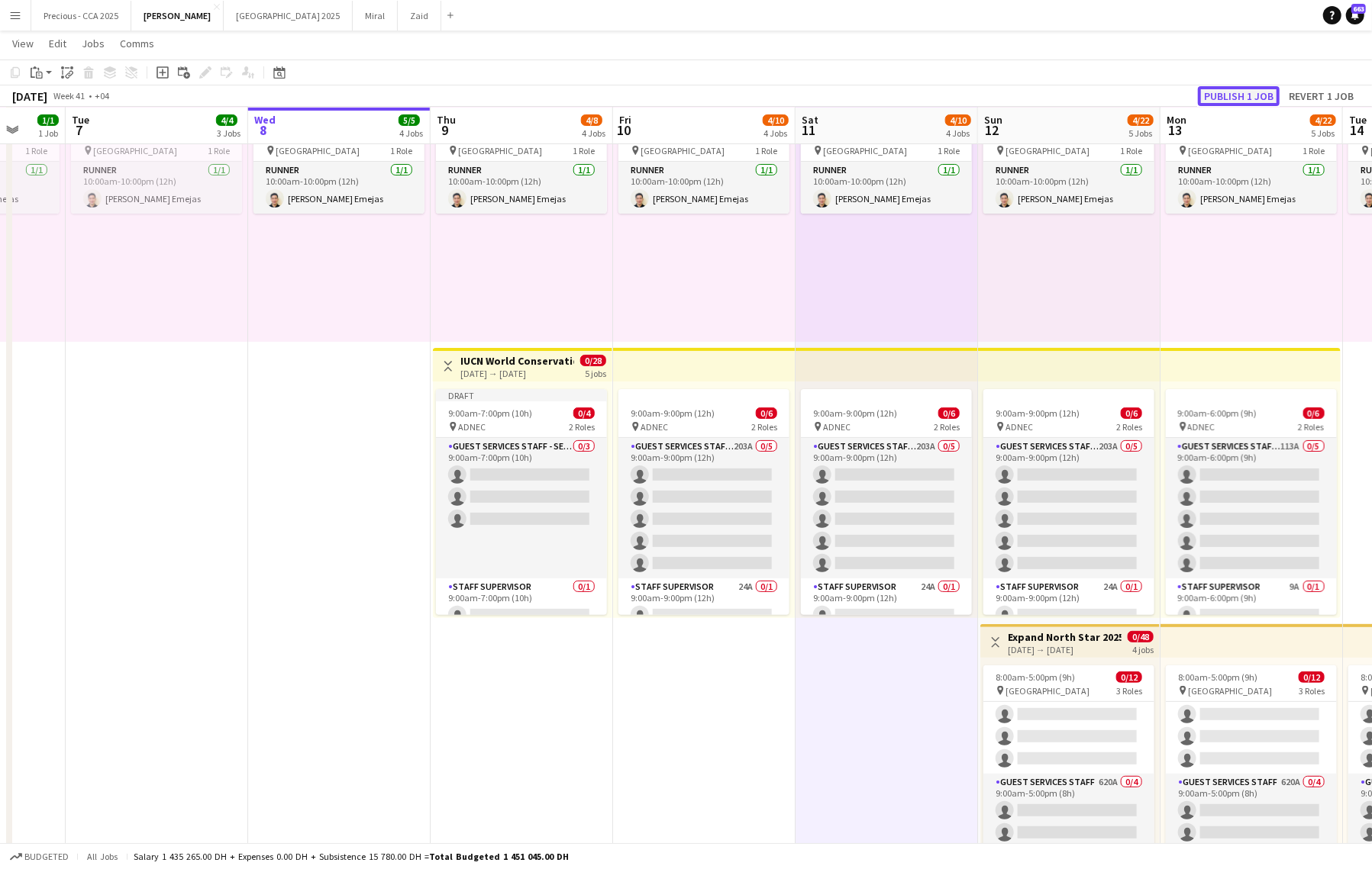
click at [1258, 96] on button "Publish 1 job" at bounding box center [1238, 96] width 82 height 20
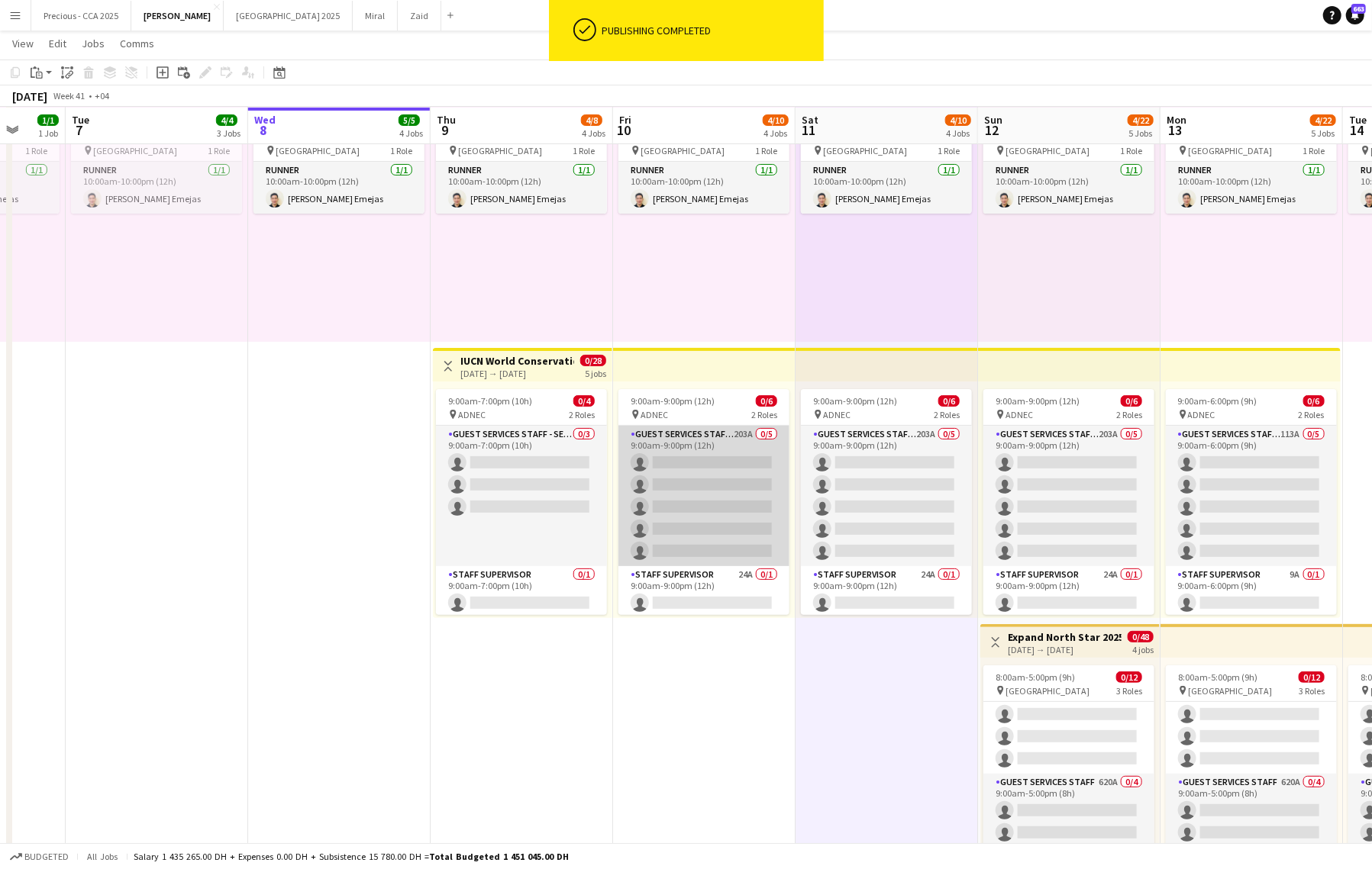
click at [741, 472] on app-card-role "Guest Services Staff - Senior 203A 0/5 9:00am-9:00pm (12h) single-neutral-actio…" at bounding box center [704, 495] width 171 height 140
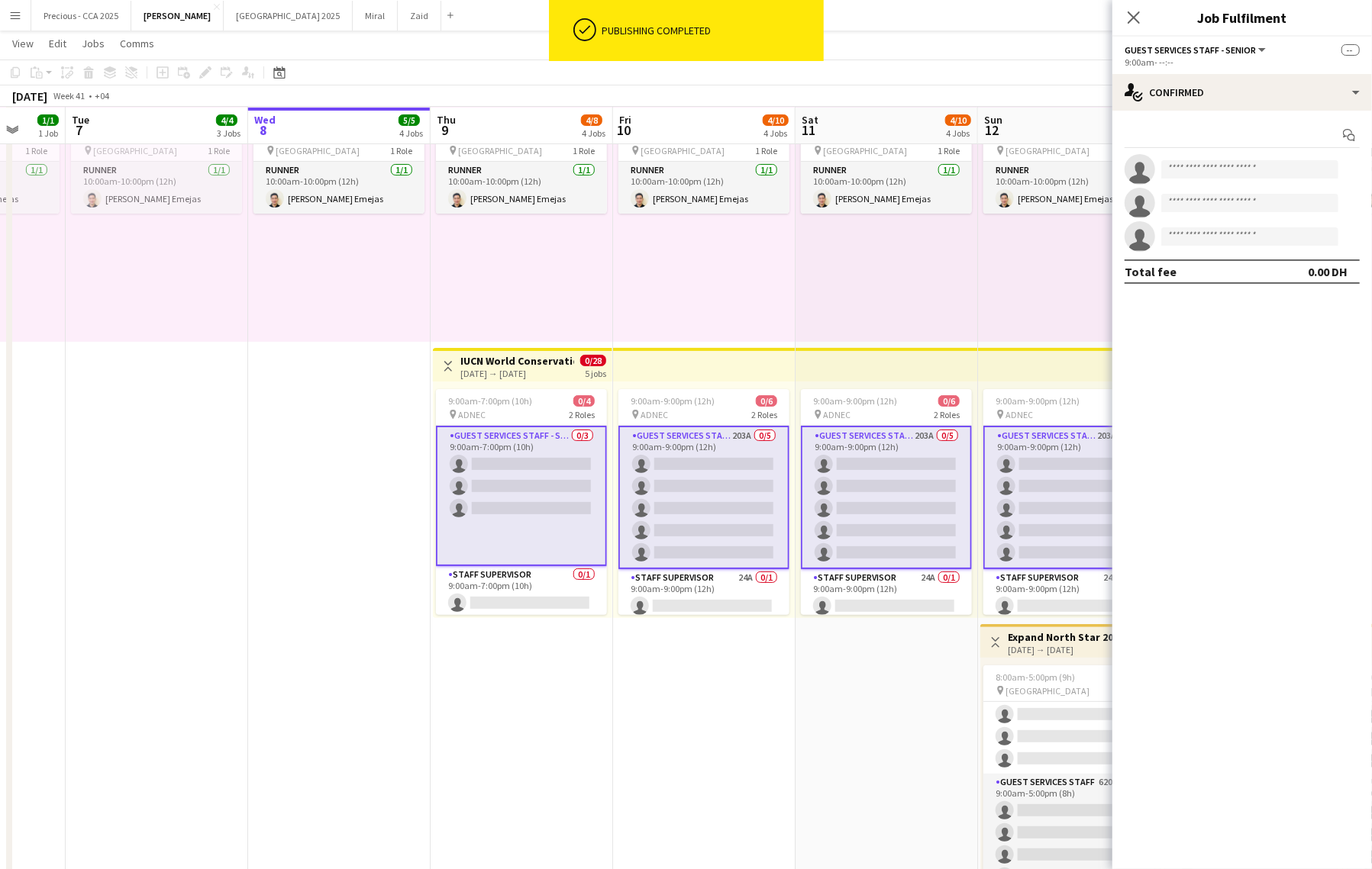
click at [751, 494] on app-card-role "Guest Services Staff - Senior 203A 0/5 9:00am-9:00pm (12h) single-neutral-actio…" at bounding box center [704, 497] width 171 height 143
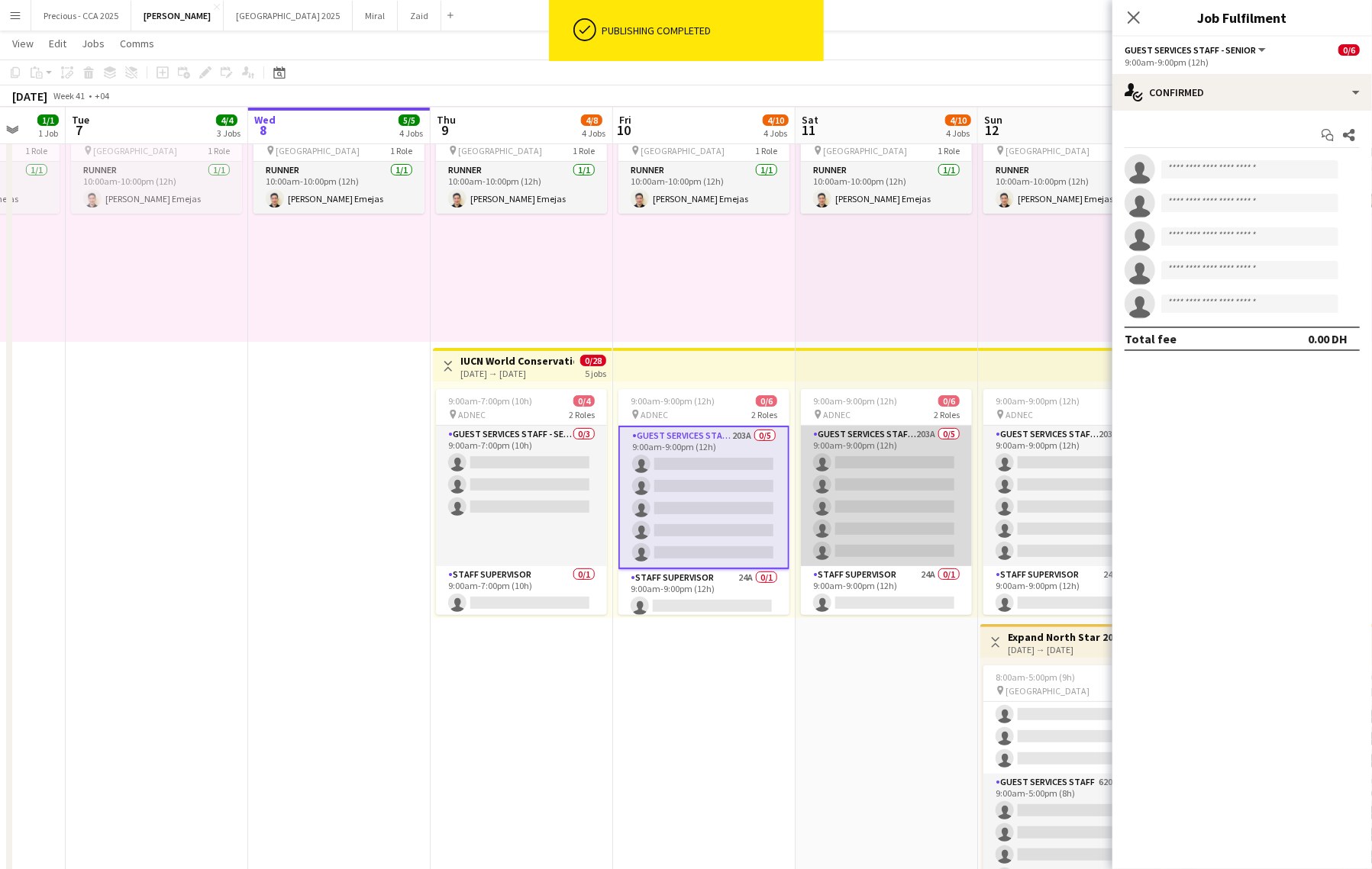
click at [870, 497] on app-card-role "Guest Services Staff - Senior 203A 0/5 9:00am-9:00pm (12h) single-neutral-actio…" at bounding box center [886, 495] width 171 height 140
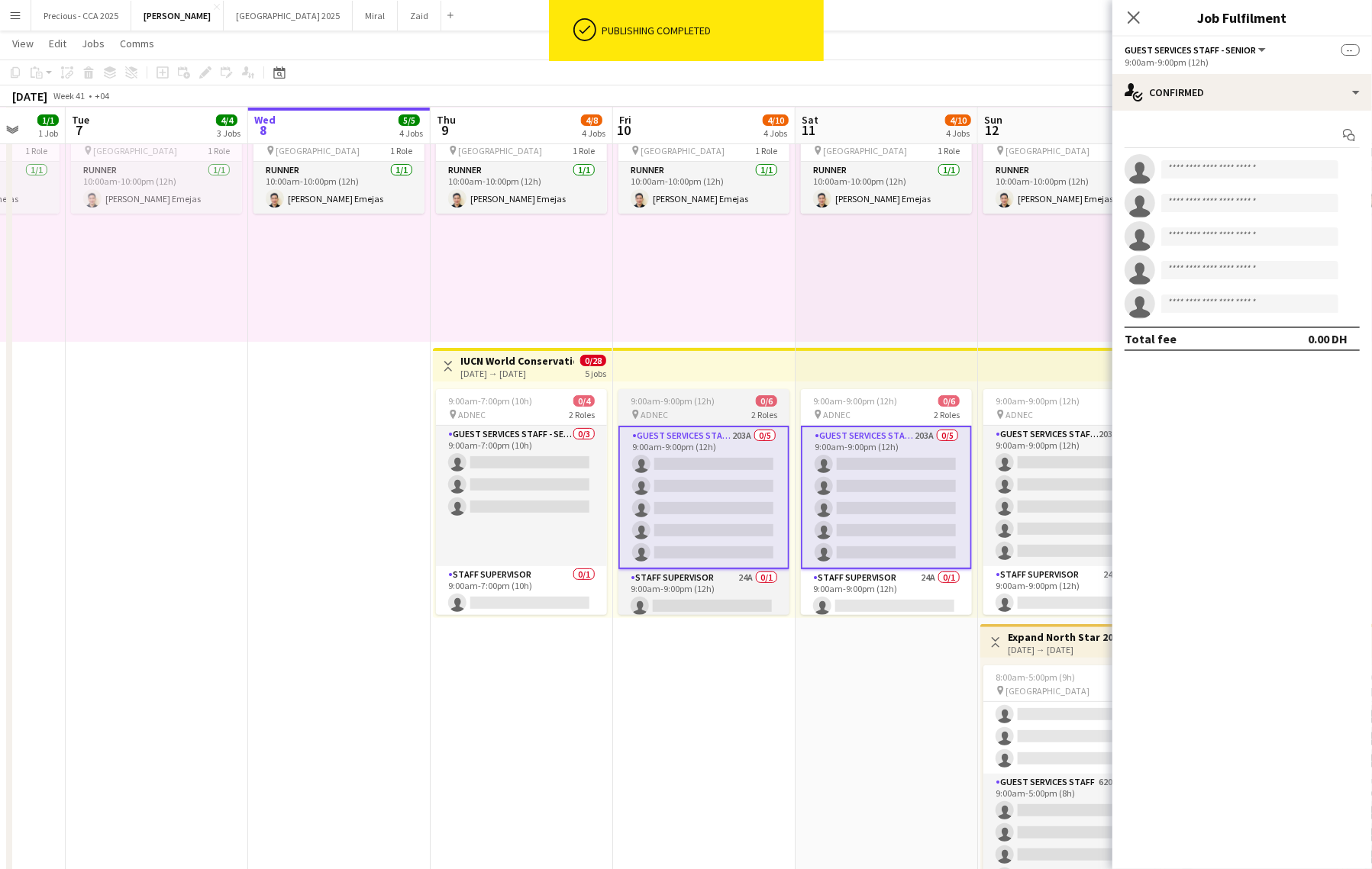
click at [709, 497] on app-card-role "Guest Services Staff - Senior 203A 0/5 9:00am-9:00pm (12h) single-neutral-actio…" at bounding box center [704, 497] width 171 height 143
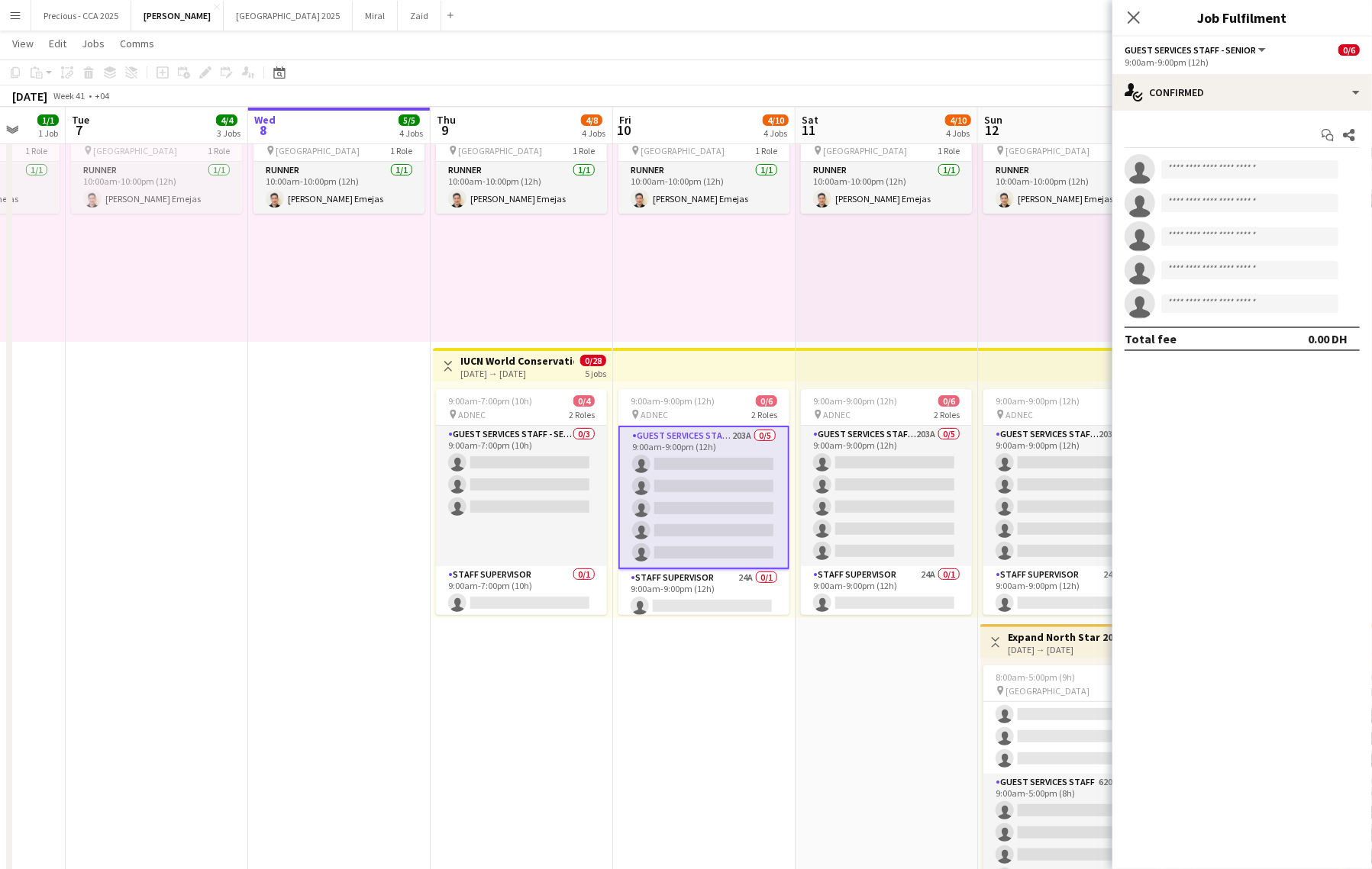
click at [628, 449] on app-card-role "Guest Services Staff - Senior 203A 0/5 9:00am-9:00pm (12h) single-neutral-actio…" at bounding box center [704, 497] width 171 height 143
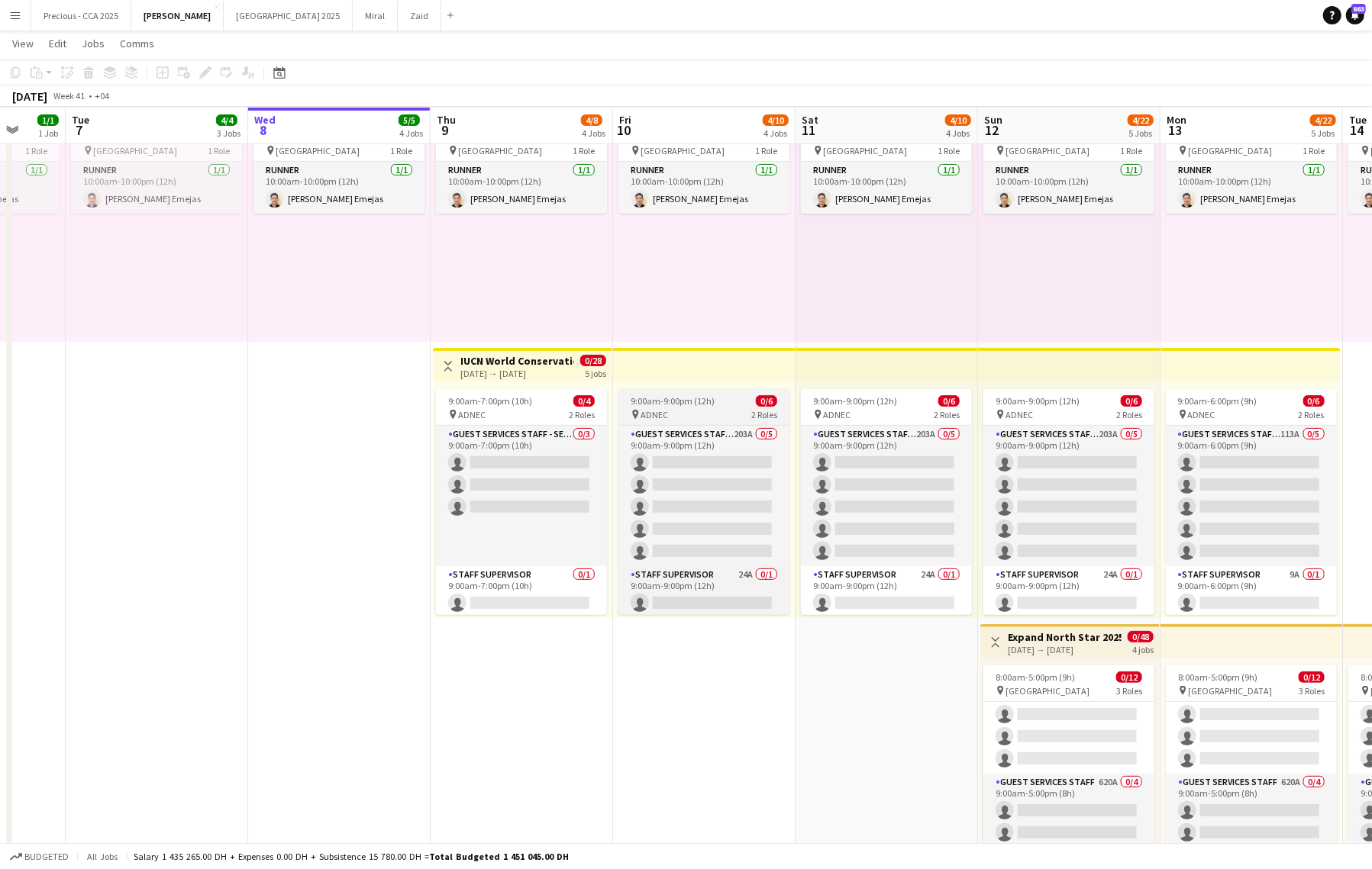
click at [629, 393] on app-job-card "9:00am-9:00pm (12h) 0/6 pin ADNEC 2 Roles Guest Services Staff - Senior 203A 0/…" at bounding box center [704, 502] width 171 height 226
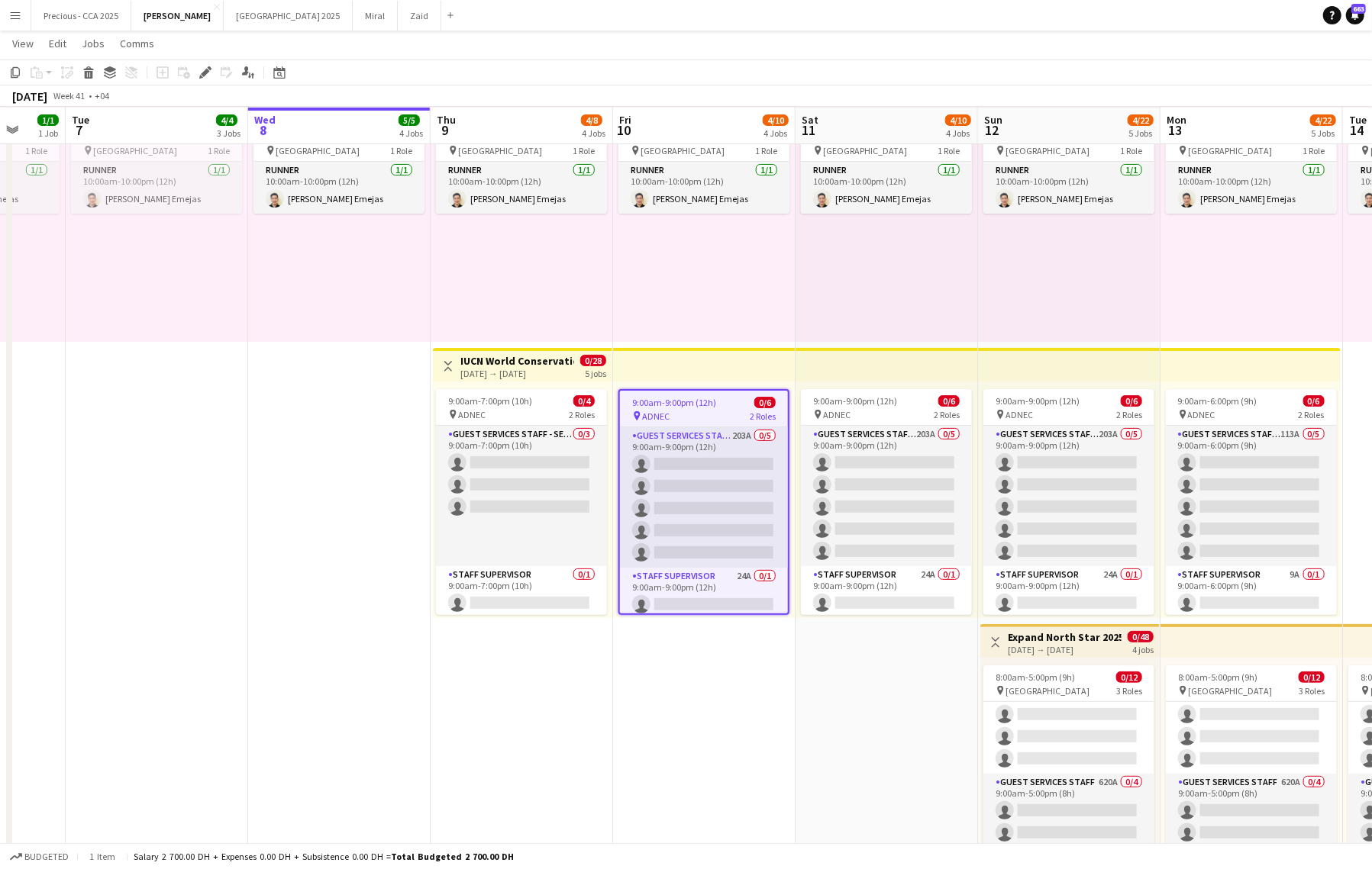
click at [507, 355] on h3 "IUCN World Conservation Congress ADNEC" at bounding box center [517, 361] width 113 height 14
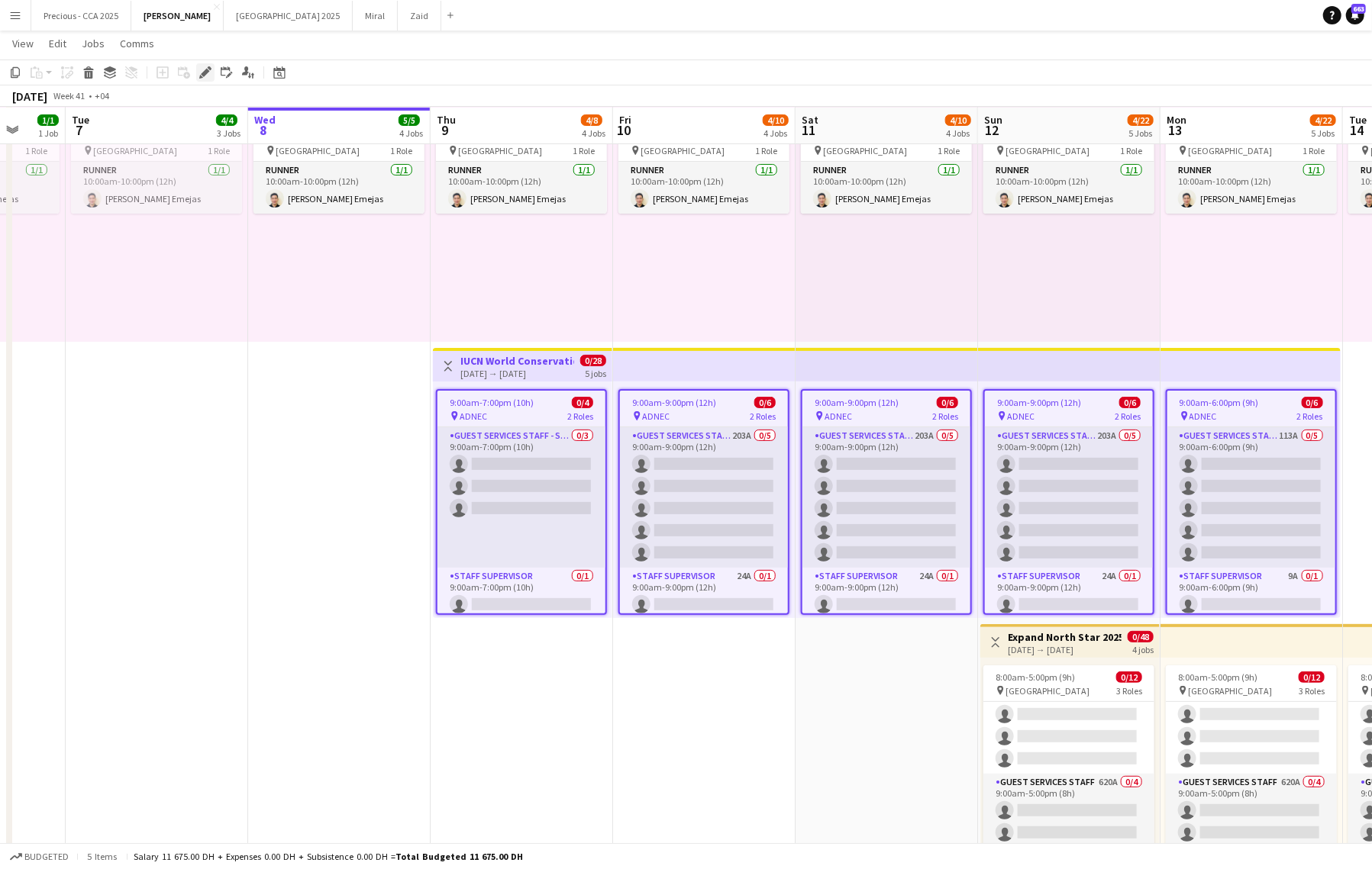
click at [203, 67] on icon "Edit" at bounding box center [204, 72] width 12 height 12
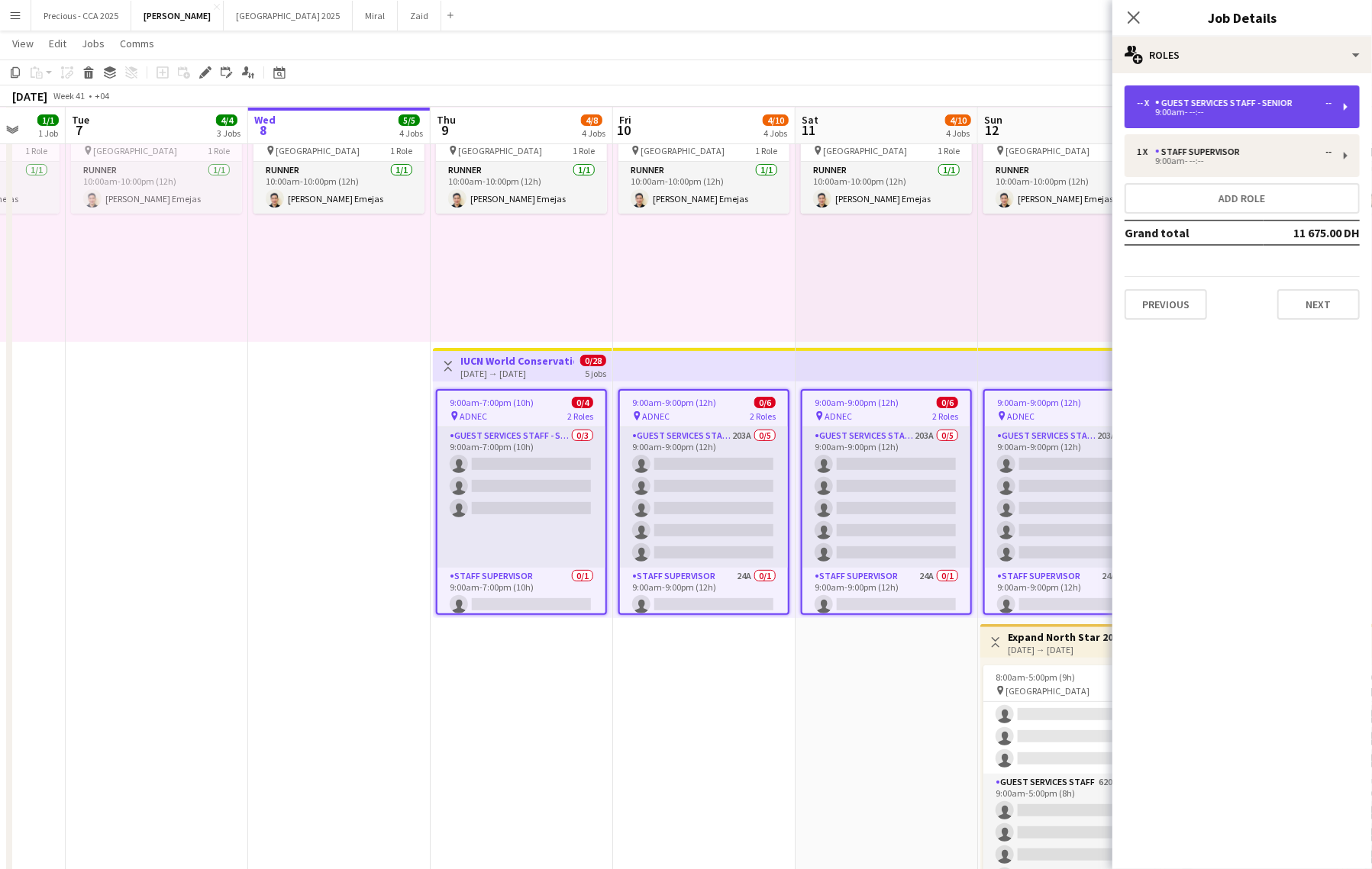
click at [1225, 113] on div "9:00am- --:--" at bounding box center [1233, 112] width 194 height 7
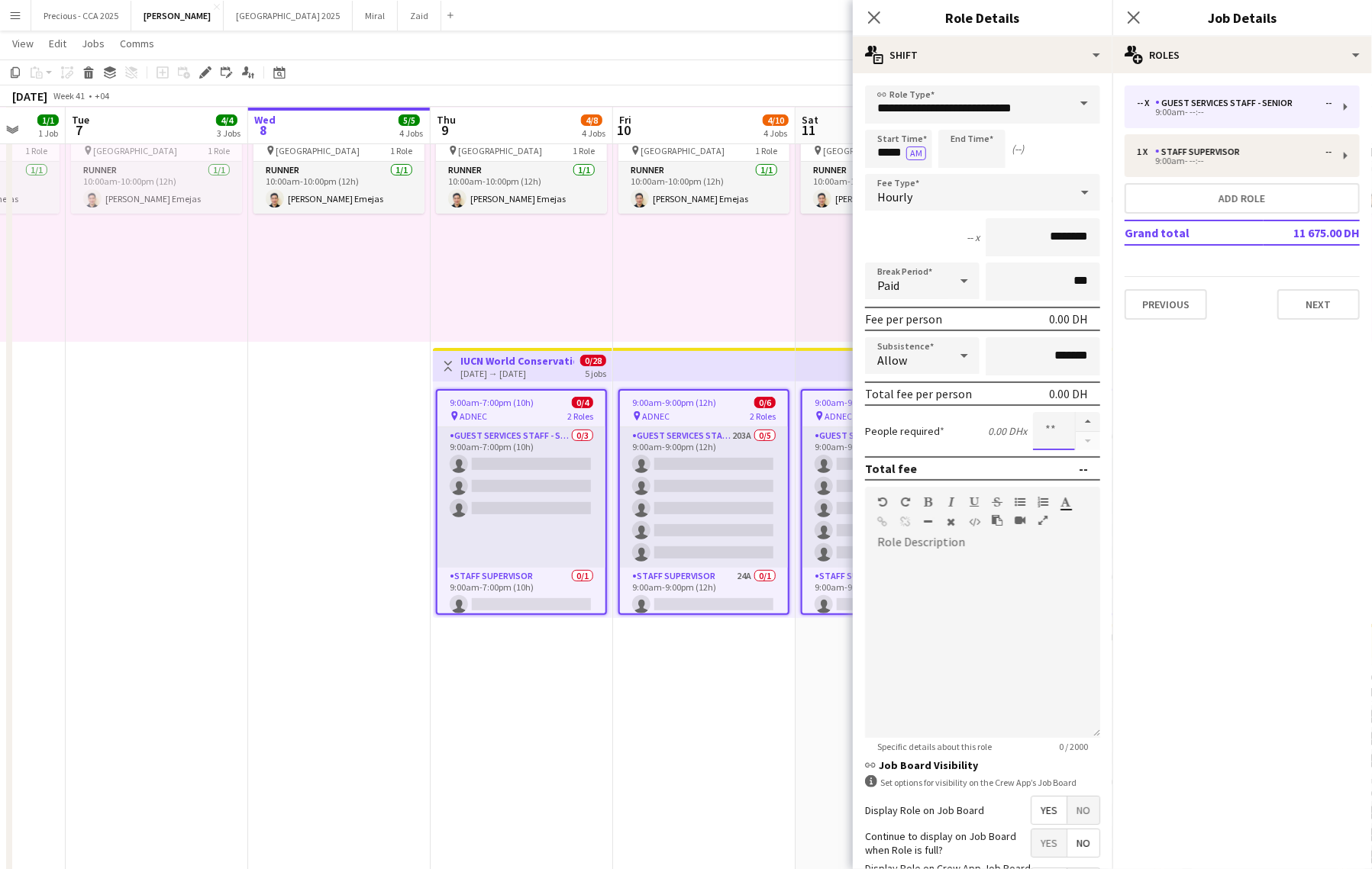
click at [1062, 426] on input at bounding box center [1053, 430] width 42 height 38
type input "*"
click at [871, 15] on icon at bounding box center [874, 18] width 15 height 15
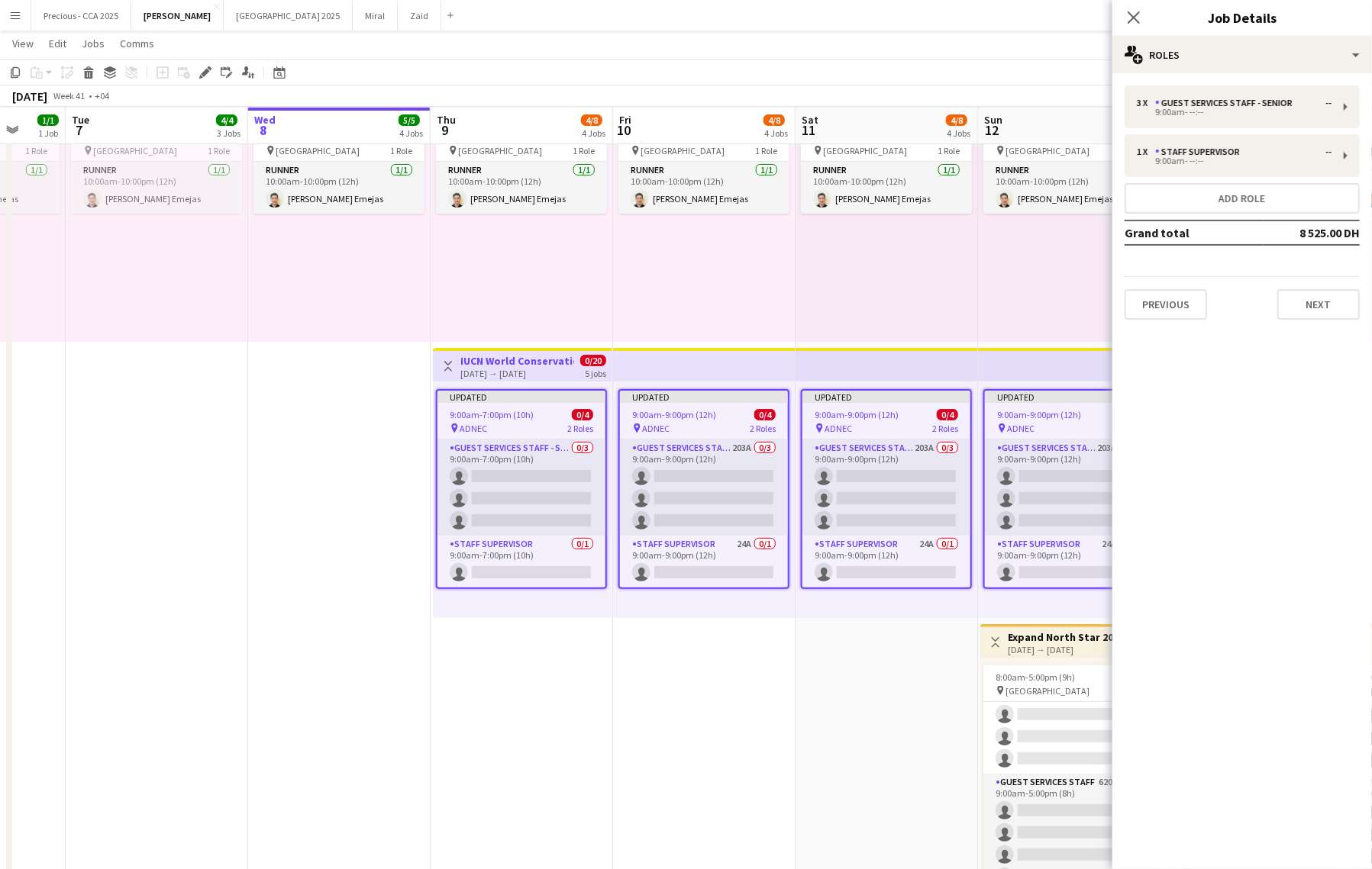
click at [813, 275] on div "10:00am-10:00pm (12h) 1/1 pin Dubai 1 Role Runner 1/1 10:00am-10:00pm (12h) Jes…" at bounding box center [887, 223] width 182 height 237
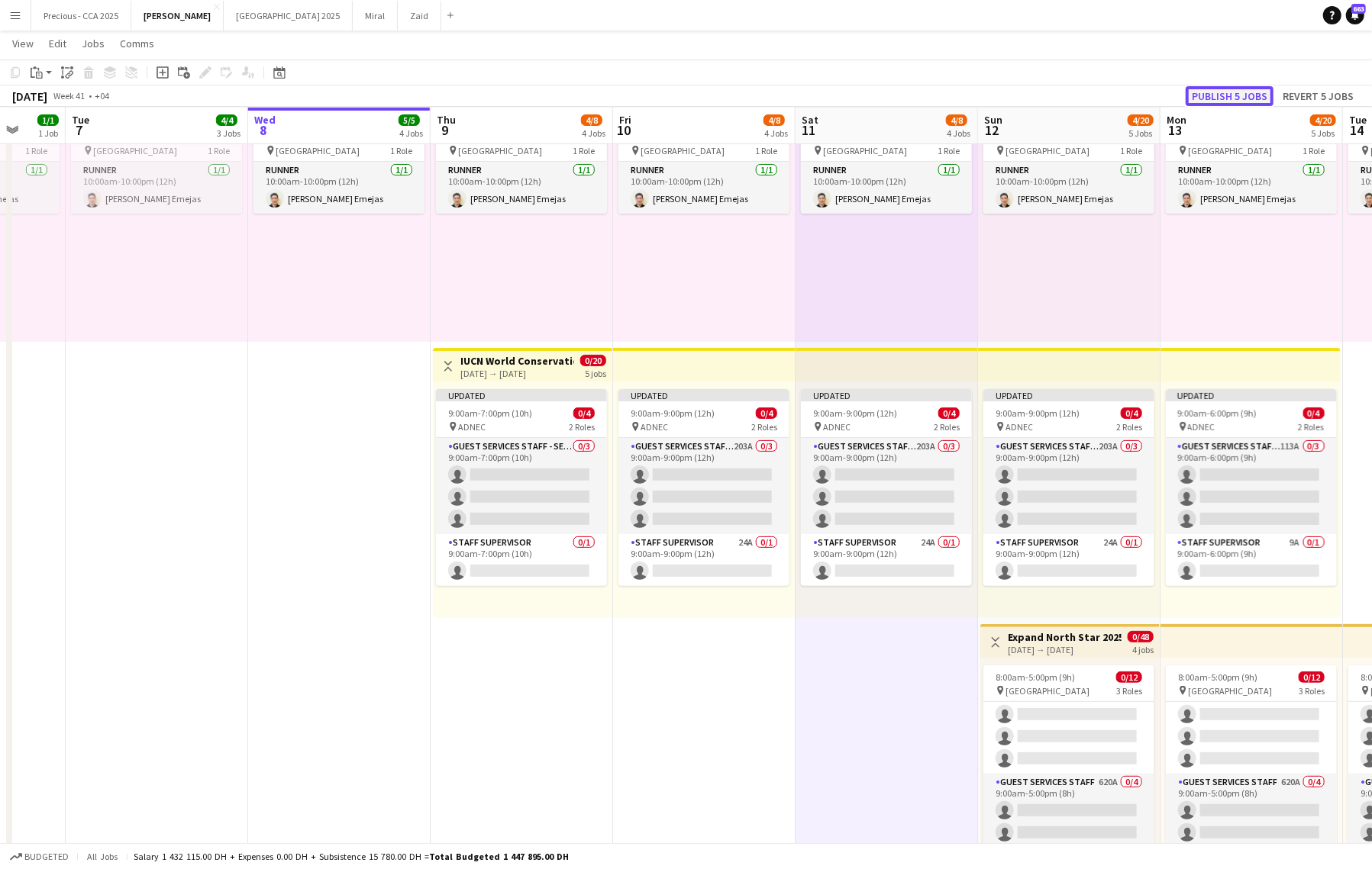
click at [1233, 94] on button "Publish 5 jobs" at bounding box center [1229, 96] width 87 height 20
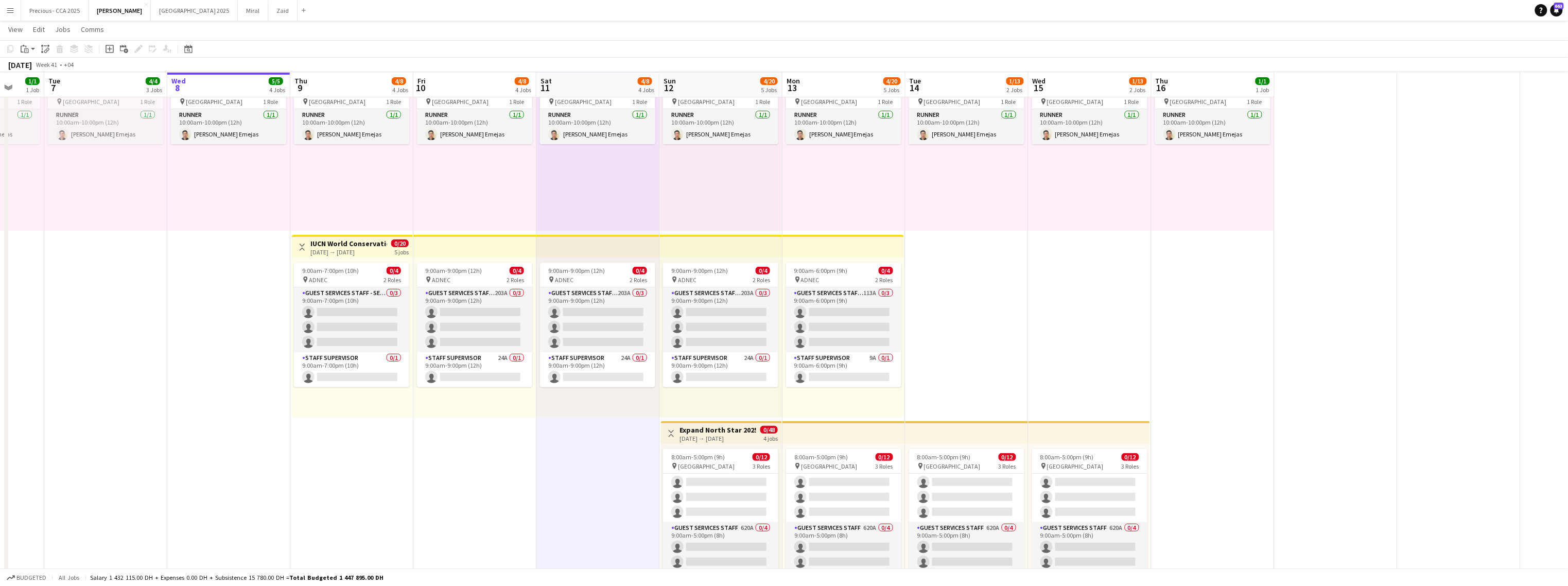
scroll to position [112, 0]
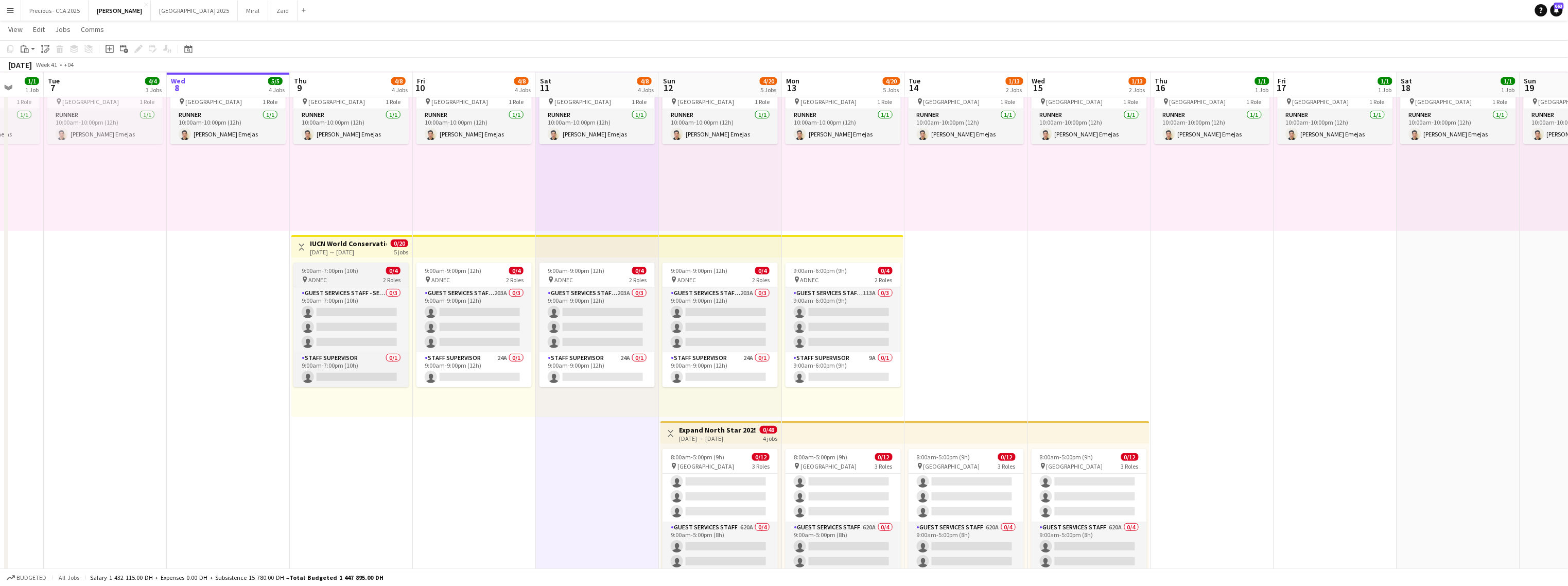
click at [325, 266] on span "9:00am-7:00pm (10h)" at bounding box center [330, 270] width 56 height 8
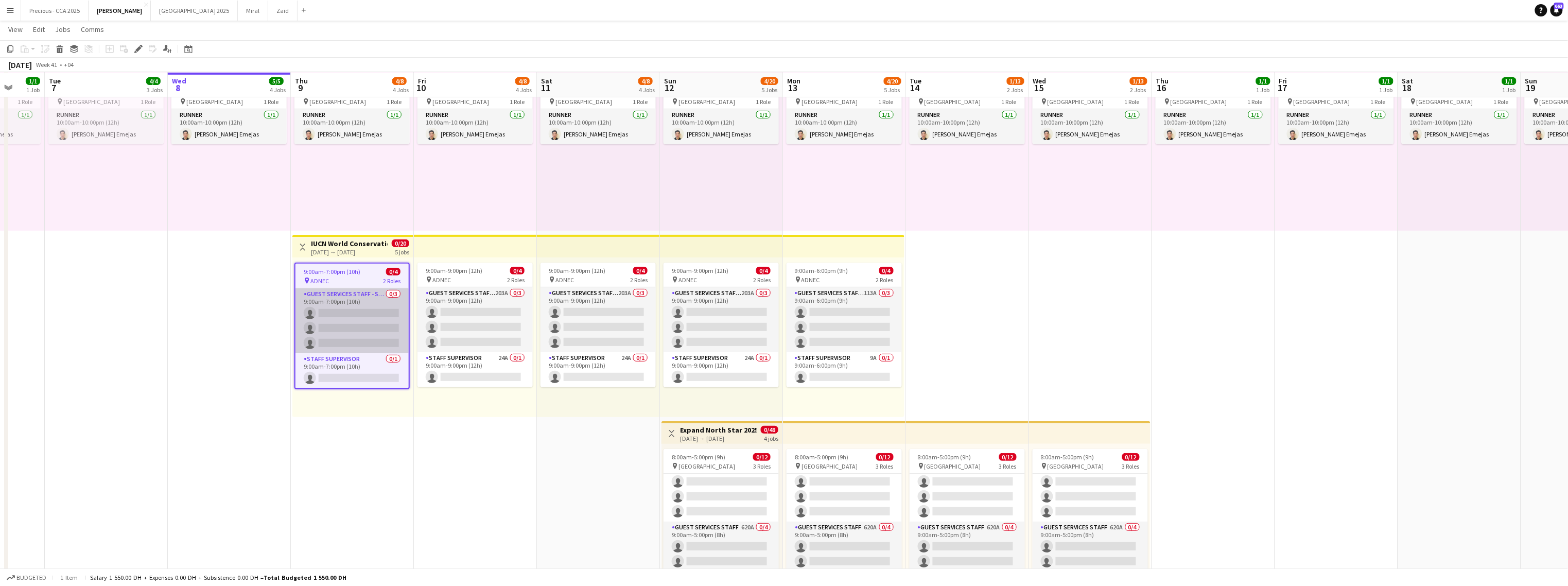
click at [326, 303] on app-card-role "Guest Services Staff - Senior 0/3 9:00am-7:00pm (10h) single-neutral-actions si…" at bounding box center [352, 320] width 113 height 65
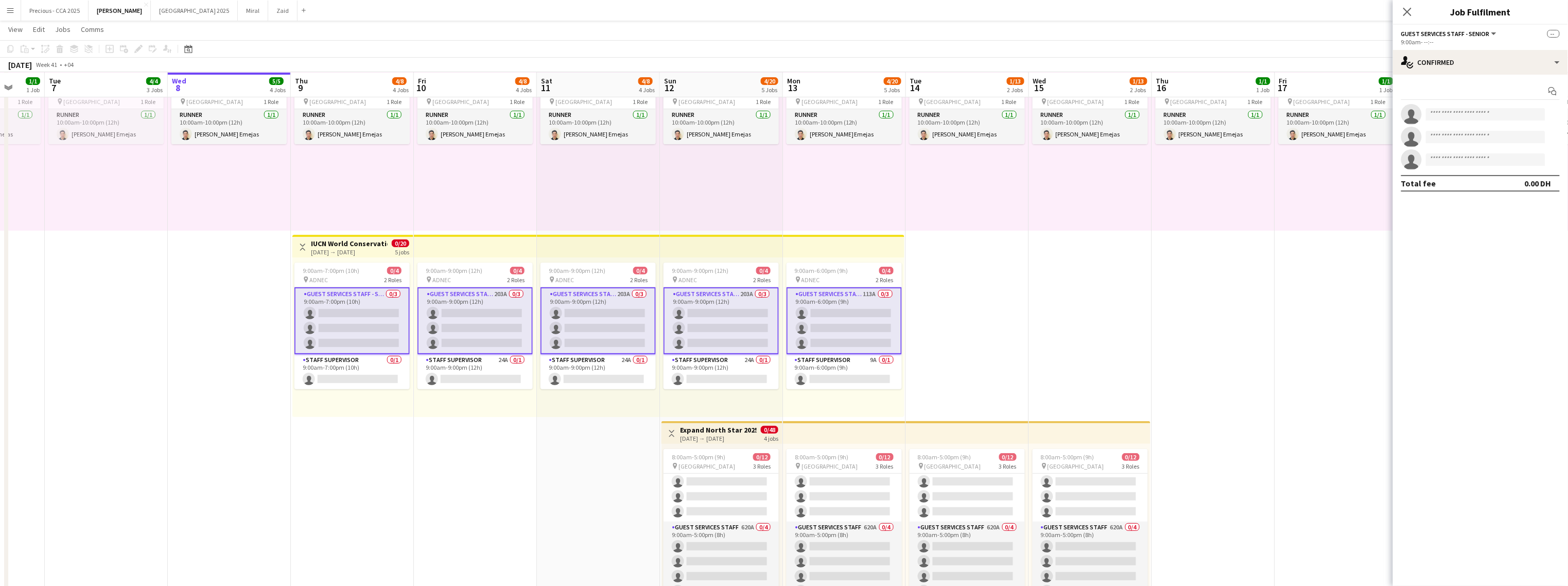
click at [357, 250] on div "09-10-2025 → 13-10-2025" at bounding box center [349, 252] width 76 height 8
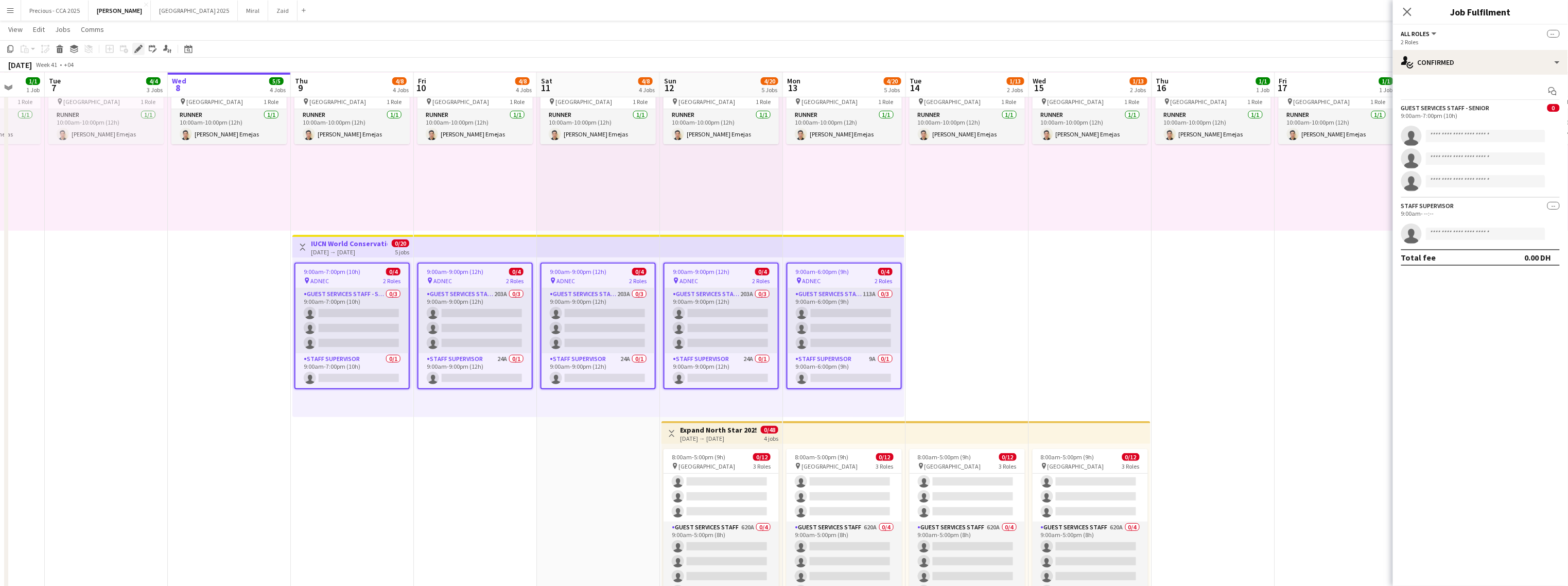
click at [140, 50] on icon "Edit" at bounding box center [138, 48] width 8 height 8
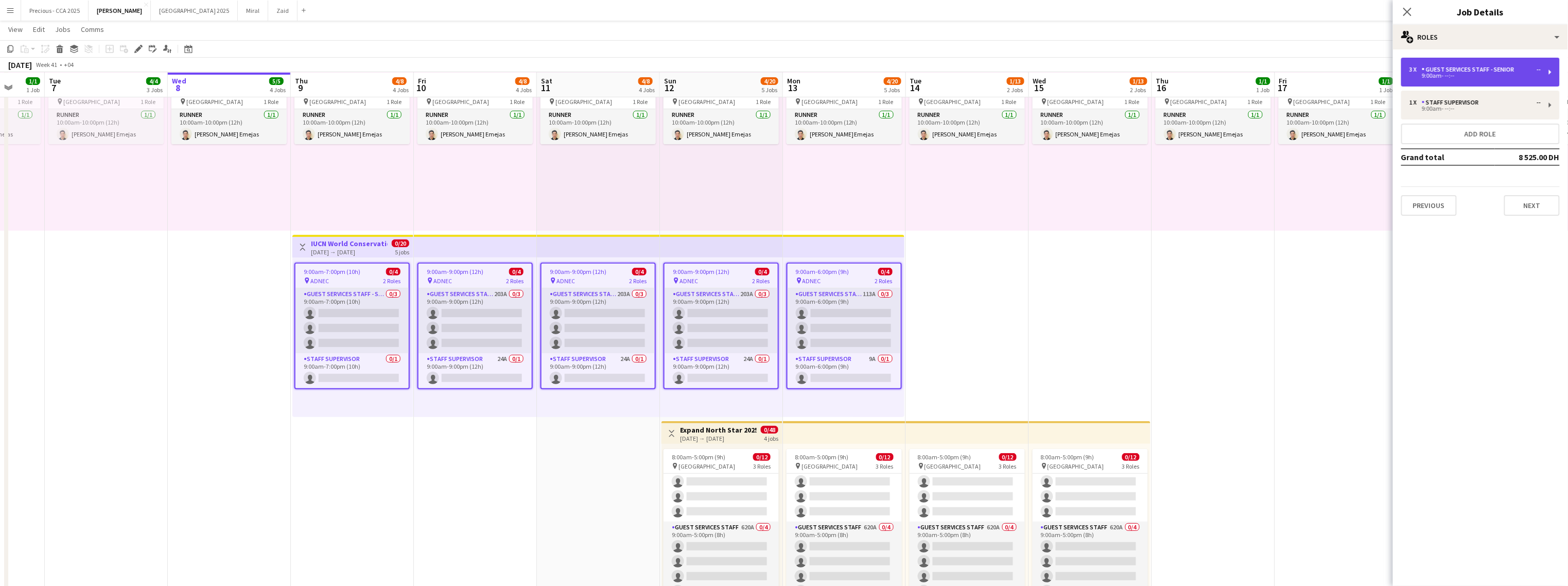
click at [925, 68] on div "Guest Services Staff - Senior" at bounding box center [1470, 69] width 97 height 7
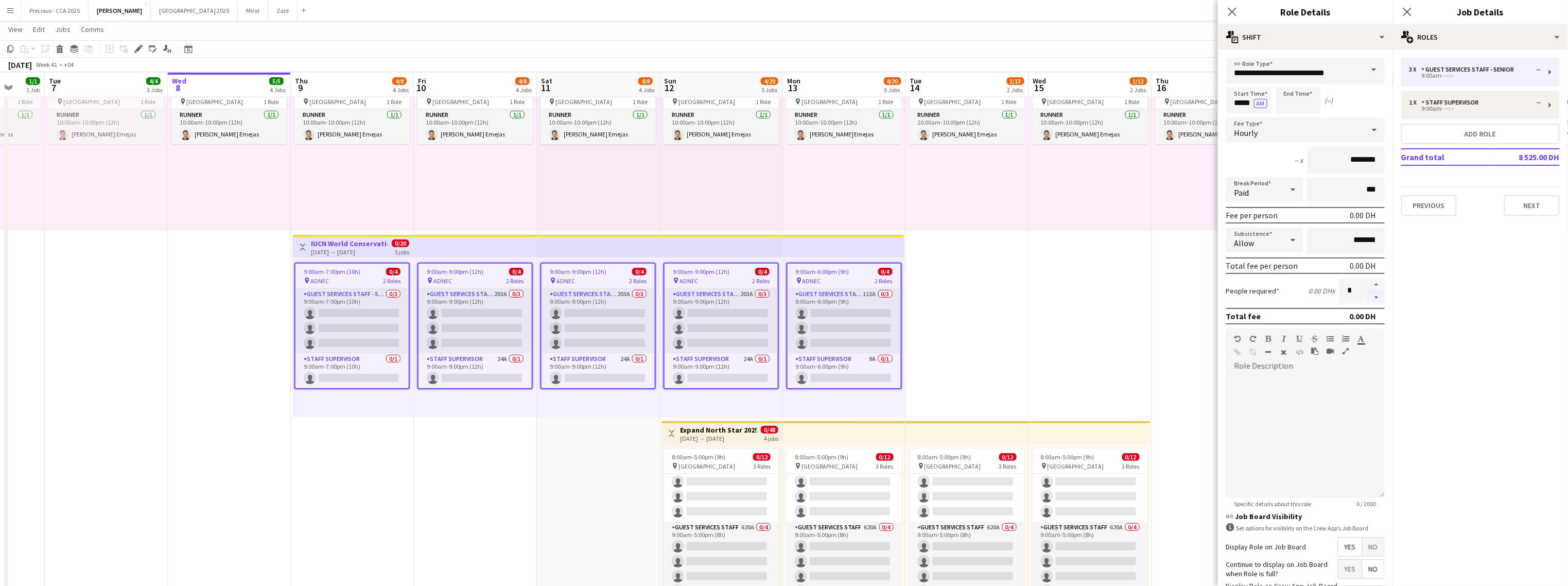
click at [925, 293] on button "button" at bounding box center [1377, 298] width 16 height 13
type input "*"
click at [925, 329] on app-date-cell "10:00am-10:00pm (12h) 1/1 pin Dubai 1 Role Runner 1/1 10:00am-10:00pm (12h) Jes…" at bounding box center [1091, 326] width 123 height 563
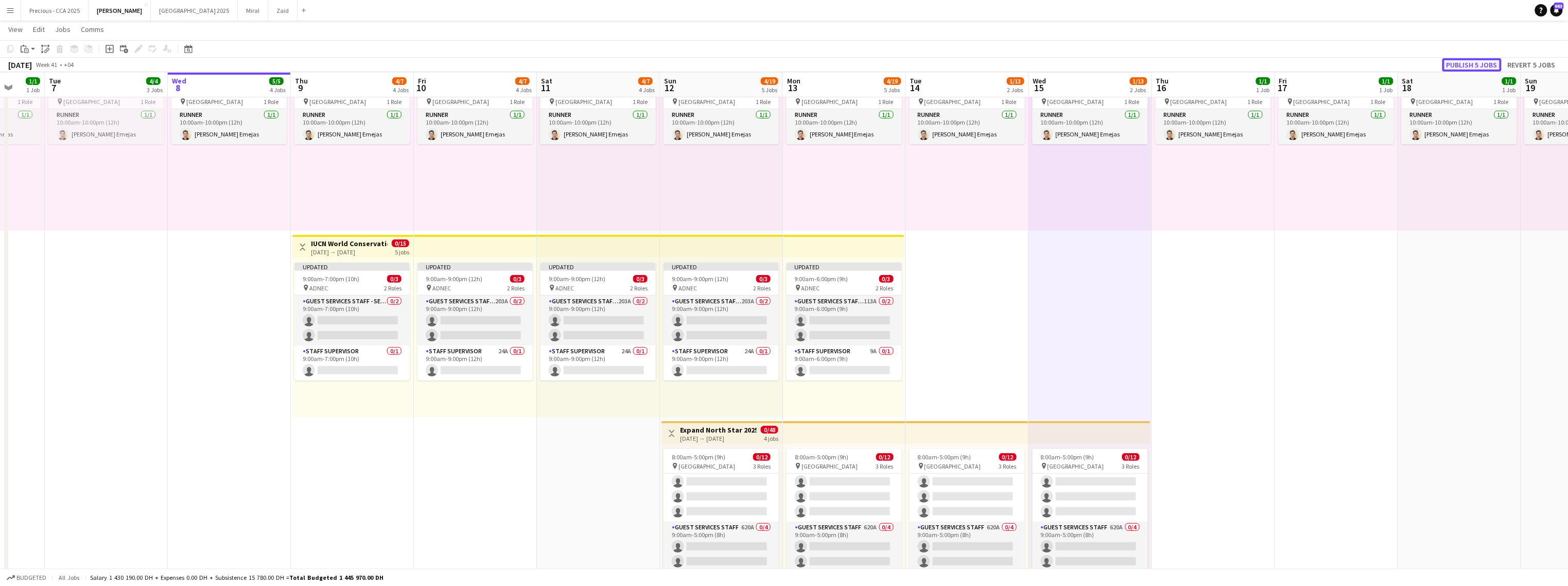
click at [925, 62] on button "Publish 5 jobs" at bounding box center [1472, 65] width 59 height 13
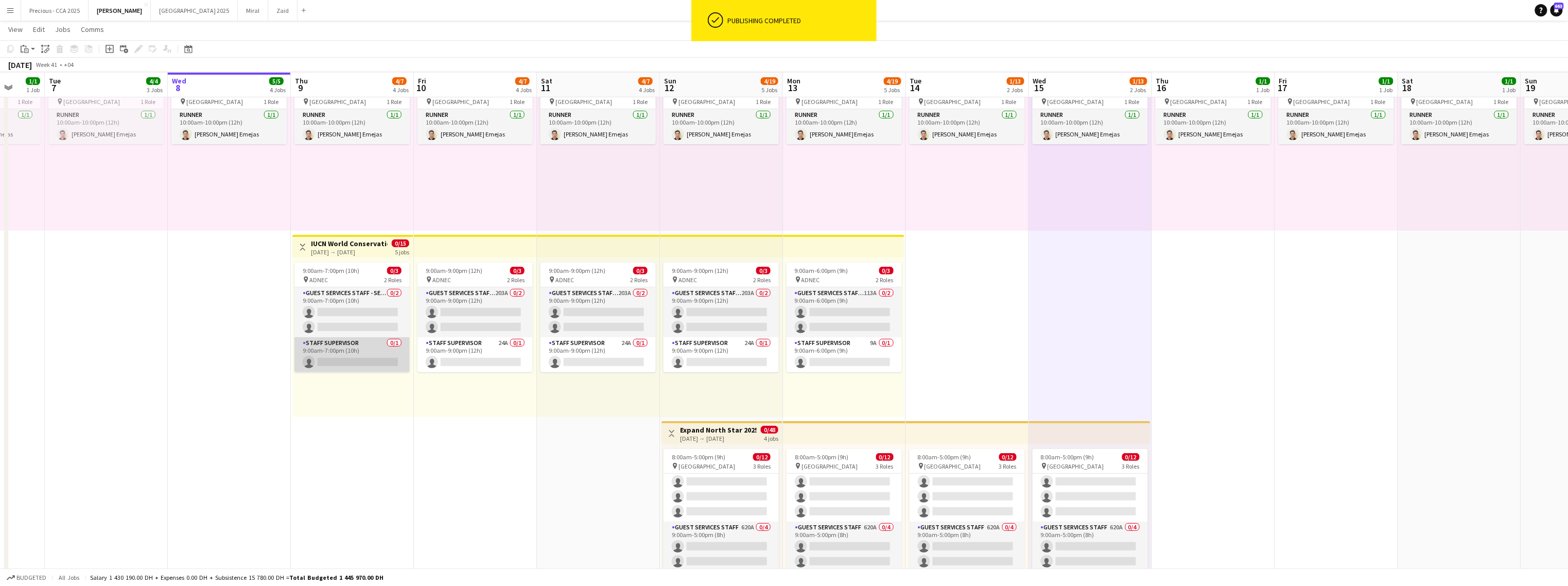
click at [389, 364] on app-card-role "Staff Supervisor 0/1 9:00am-7:00pm (10h) single-neutral-actions" at bounding box center [352, 355] width 115 height 35
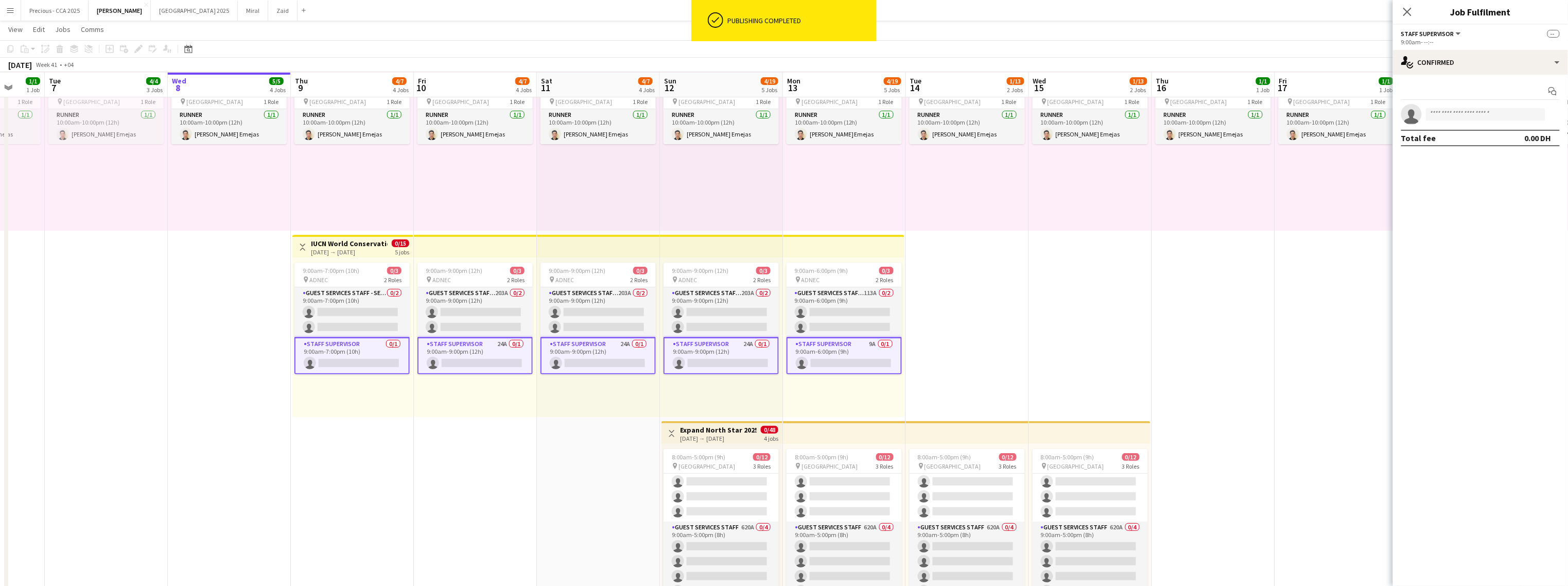
click at [925, 104] on app-invite-slot "single-neutral-actions" at bounding box center [1480, 114] width 175 height 21
click at [925, 113] on input at bounding box center [1486, 114] width 120 height 13
type input "*"
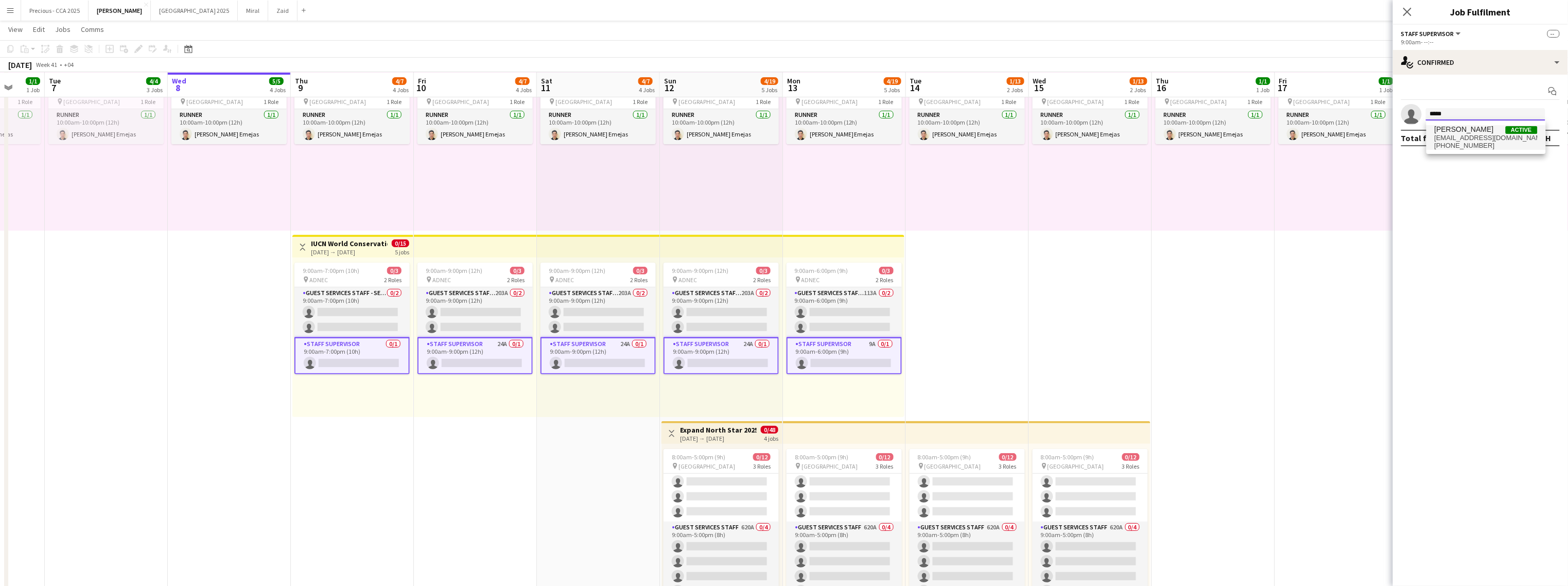
type input "*****"
click at [925, 137] on span "m.irksusi@gmail.com" at bounding box center [1486, 138] width 103 height 8
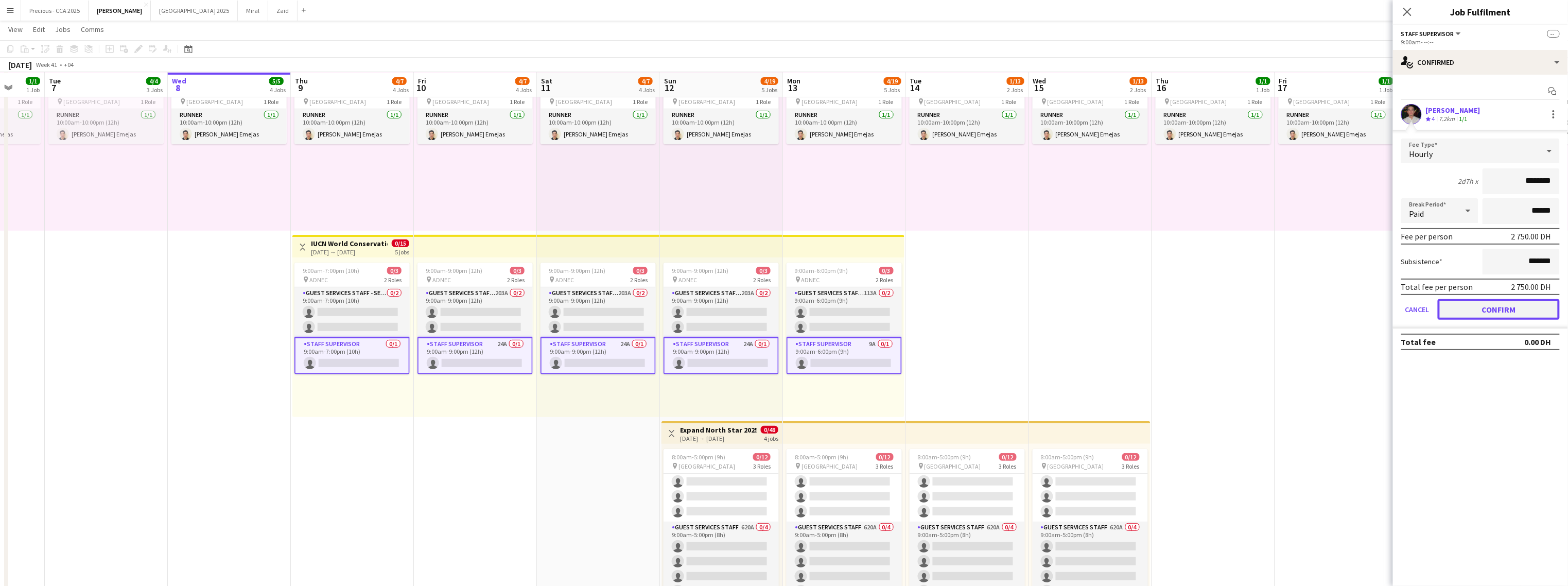
click at [925, 311] on button "Confirm" at bounding box center [1499, 309] width 122 height 21
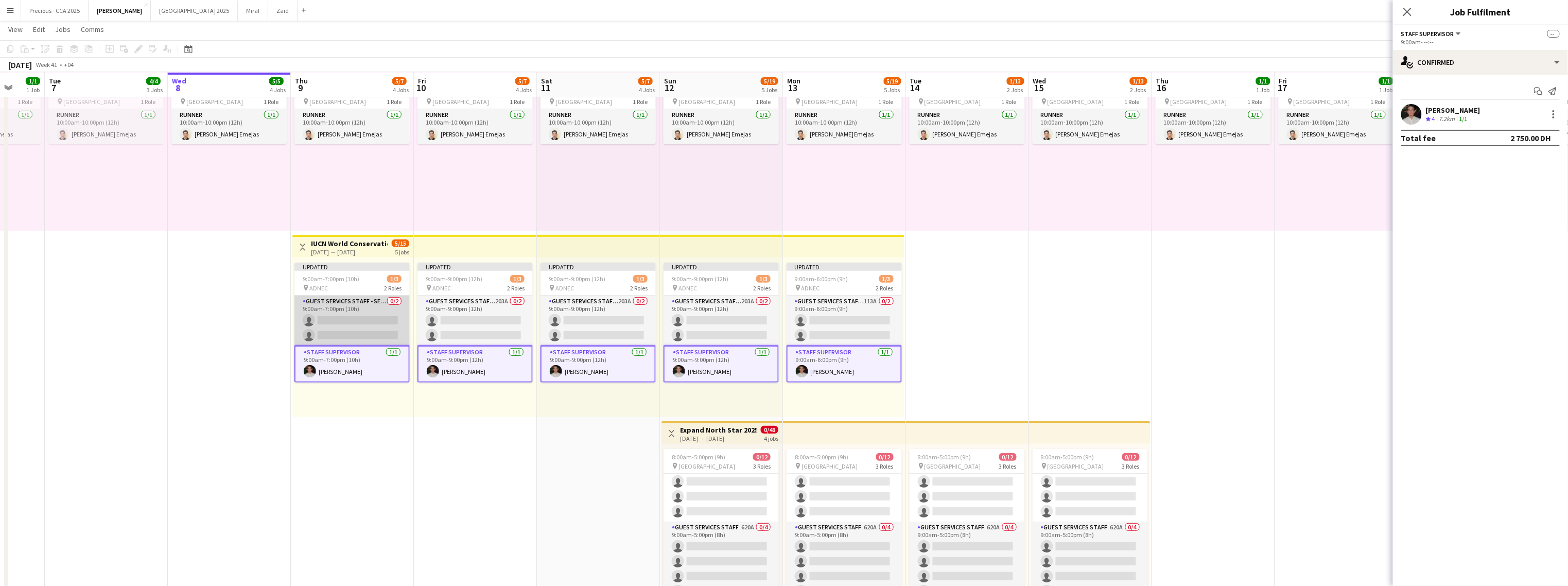
click at [386, 321] on app-card-role "Guest Services Staff - Senior 0/2 9:00am-7:00pm (10h) single-neutral-actions si…" at bounding box center [352, 320] width 115 height 50
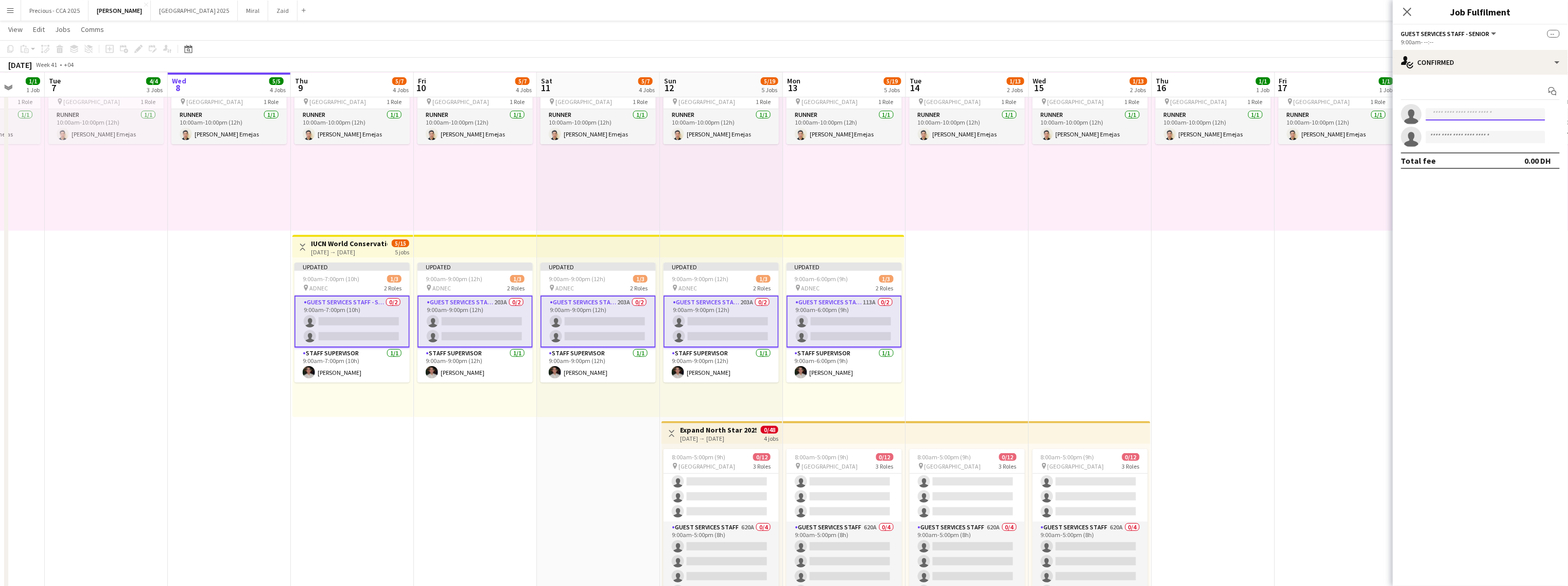
click at [925, 112] on input at bounding box center [1486, 114] width 120 height 13
type input "*"
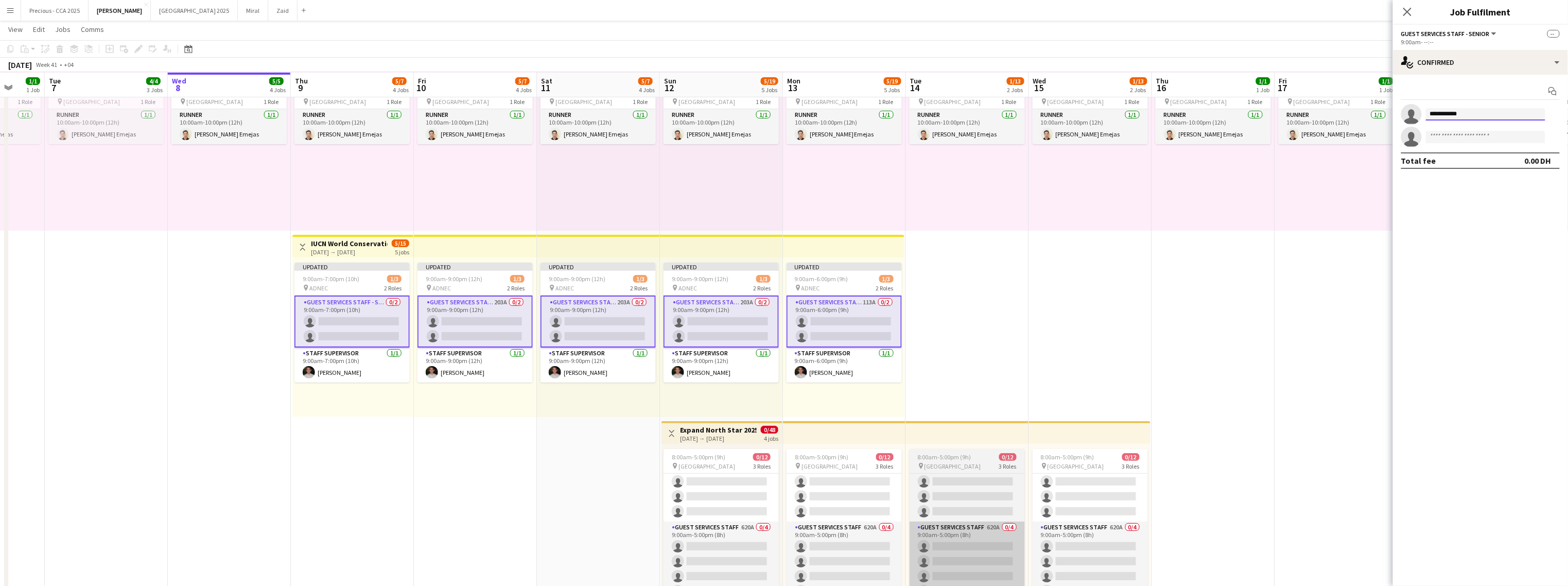
type input "**********"
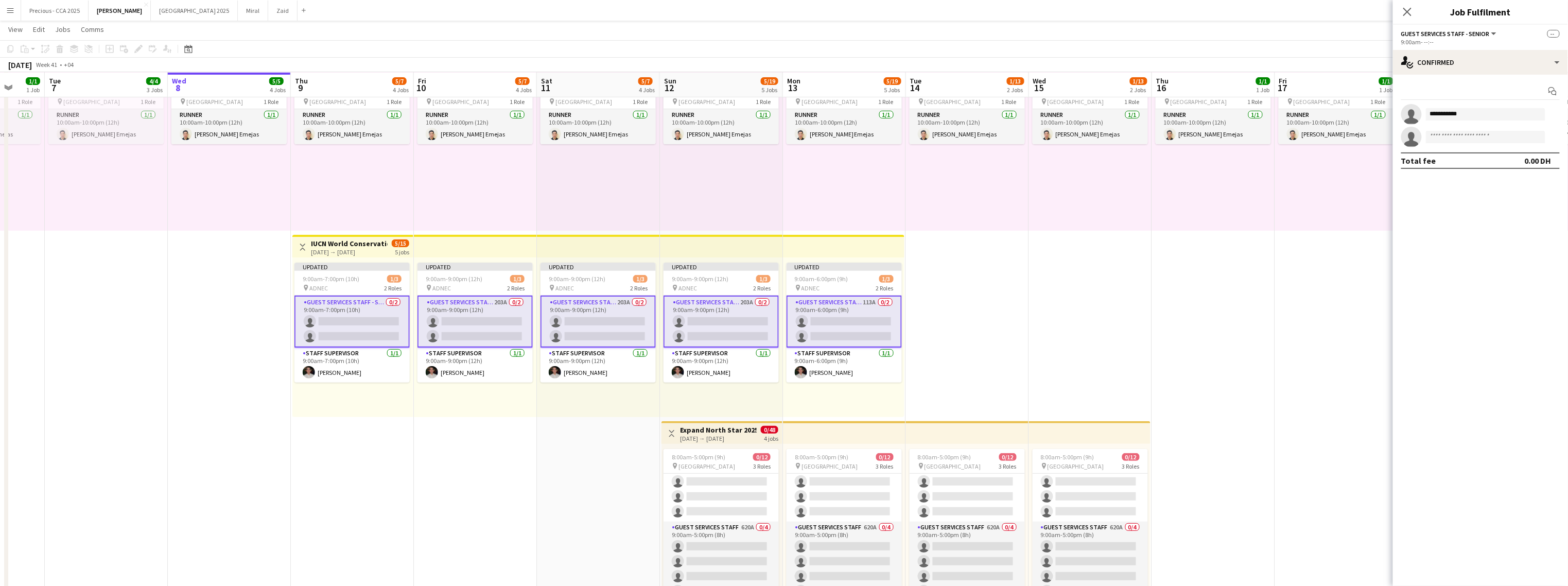
click at [334, 321] on app-card-role "Guest Services Staff - Senior 0/2 9:00am-7:00pm (10h) single-neutral-actions si…" at bounding box center [352, 321] width 115 height 52
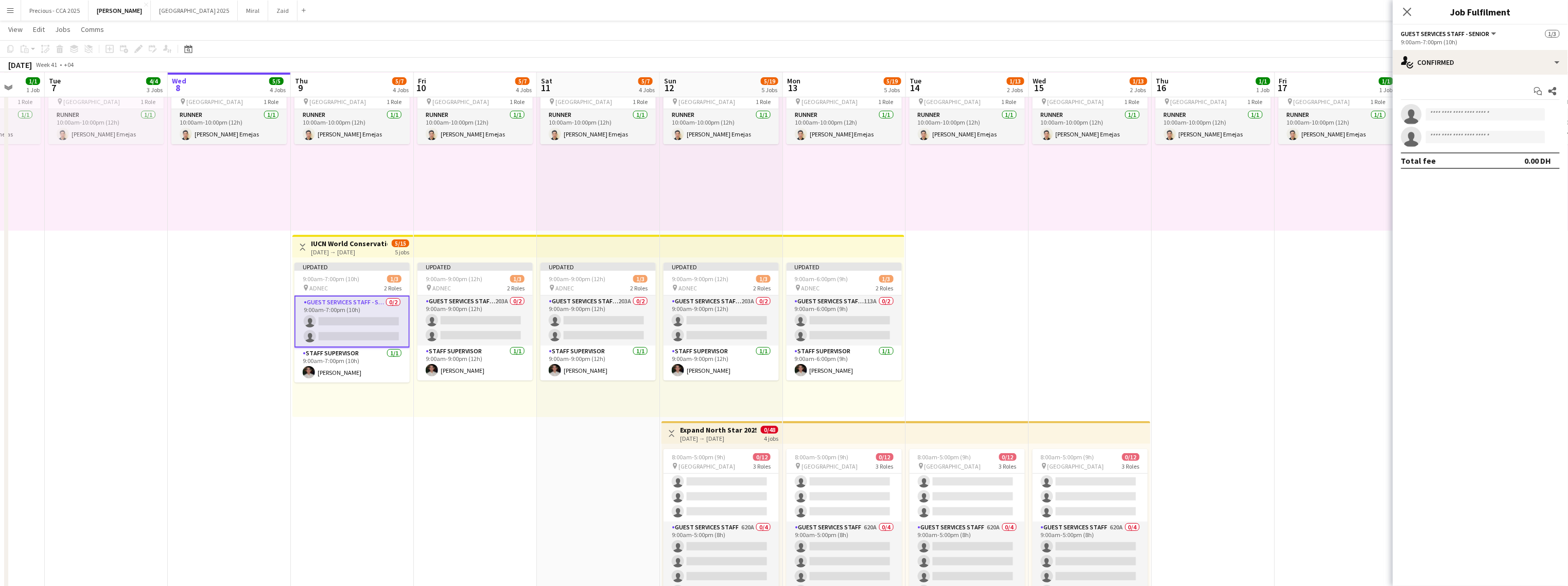
scroll to position [0, 324]
click at [925, 115] on input at bounding box center [1486, 114] width 120 height 13
type input "**********"
click at [925, 134] on span "maryam.mhrr123@gmail.com" at bounding box center [1486, 138] width 103 height 8
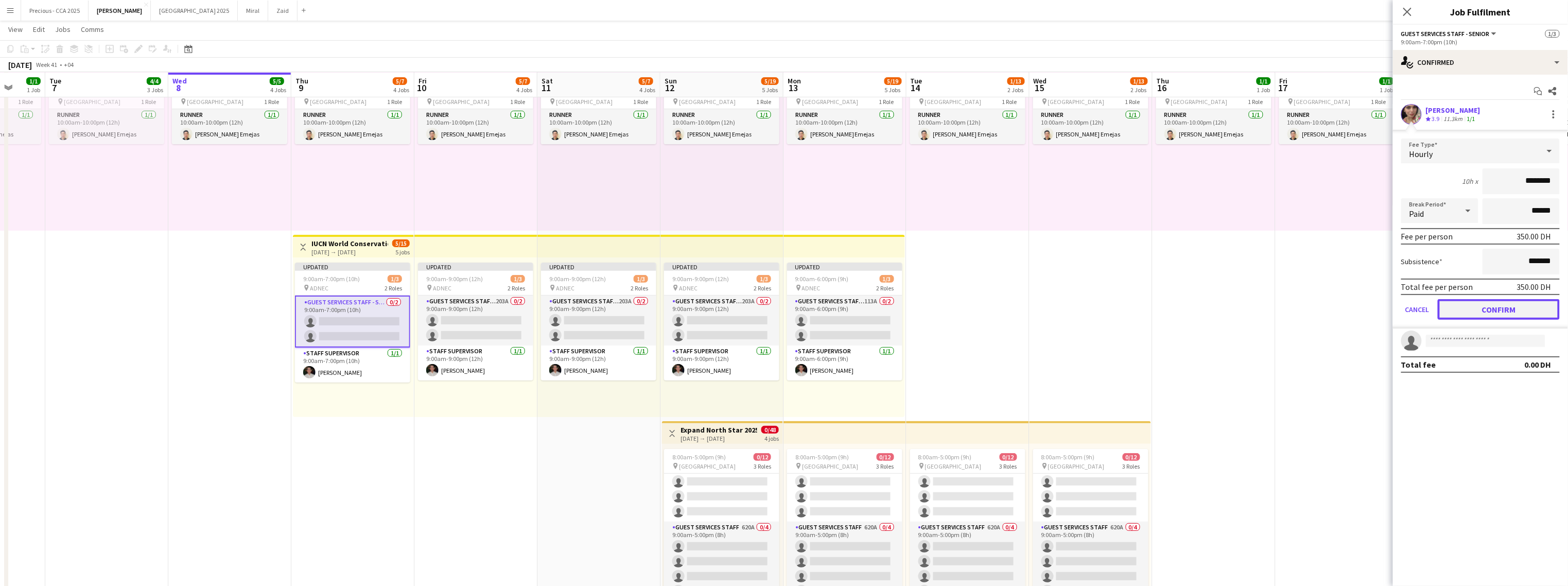
click at [925, 309] on button "Confirm" at bounding box center [1499, 309] width 122 height 21
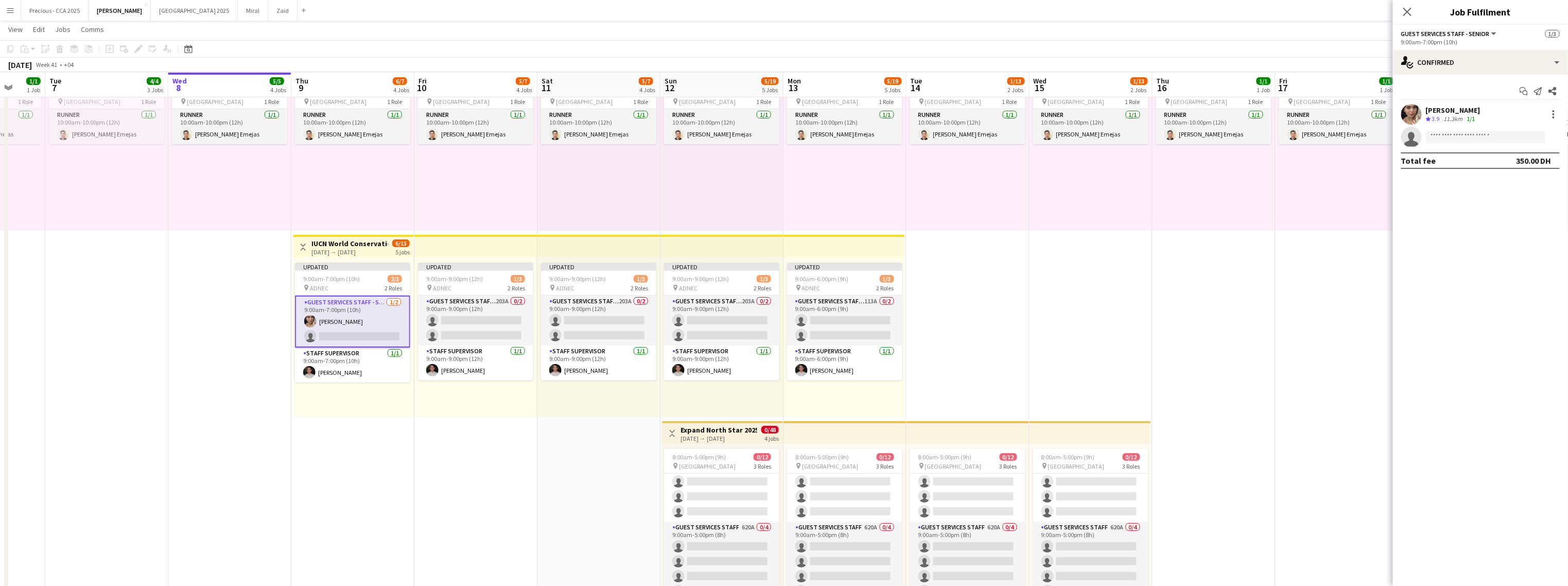
click at [925, 327] on app-date-cell "10:00am-10:00pm (12h) 1/1 pin Dubai 1 Role Runner 1/1 10:00am-10:00pm (12h) Jes…" at bounding box center [1214, 326] width 123 height 563
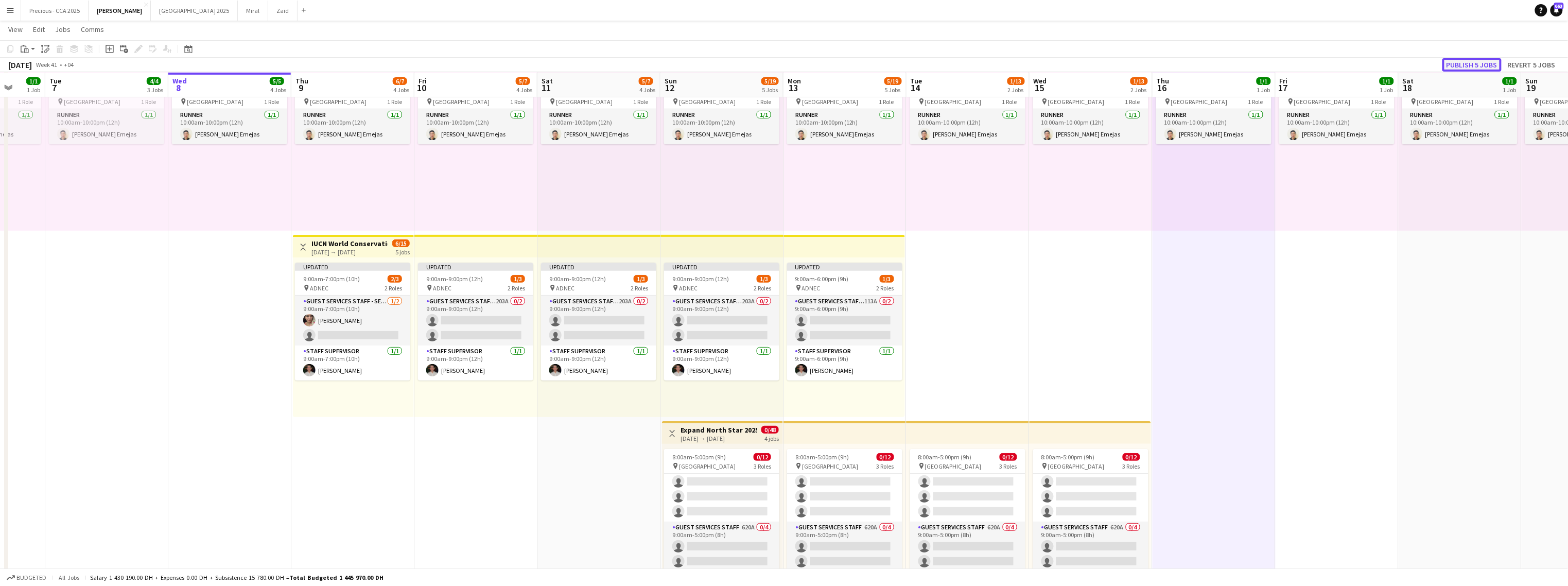
click at [925, 65] on button "Publish 5 jobs" at bounding box center [1472, 65] width 59 height 13
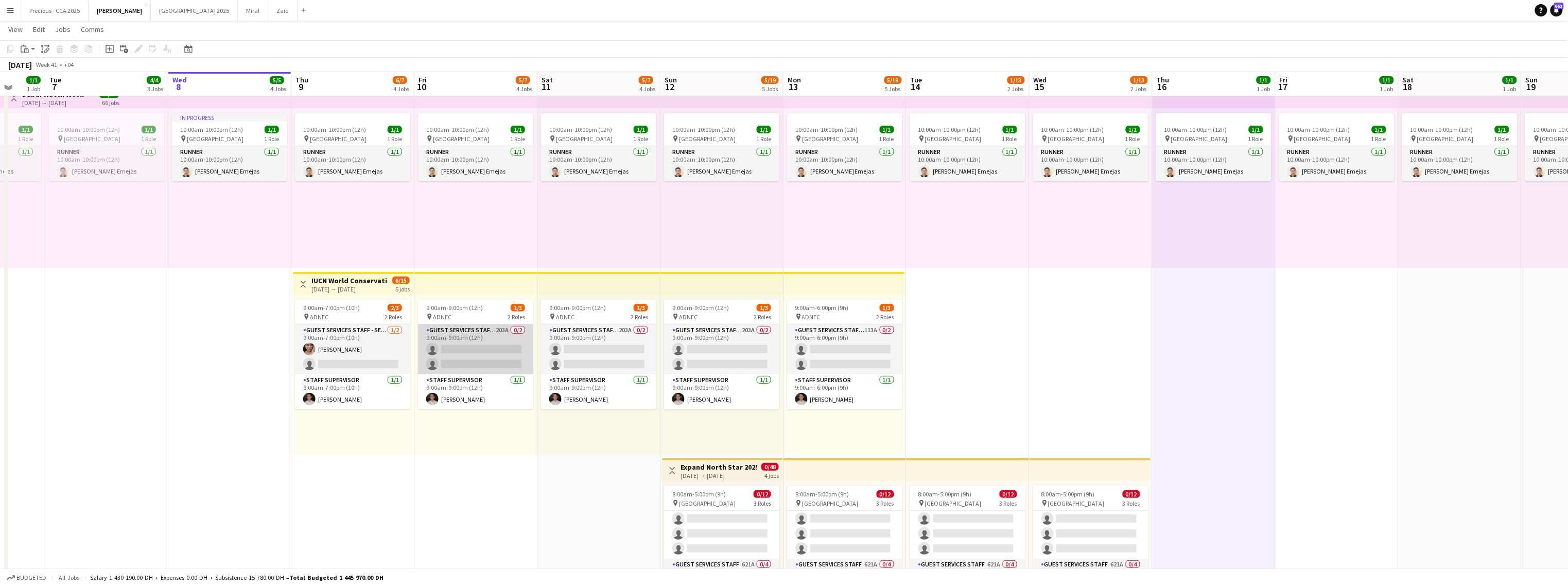
scroll to position [33, 0]
click at [458, 333] on app-card-role "Guest Services Staff - Senior 203A 0/2 9:00am-9:00pm (12h) single-neutral-actio…" at bounding box center [476, 350] width 115 height 50
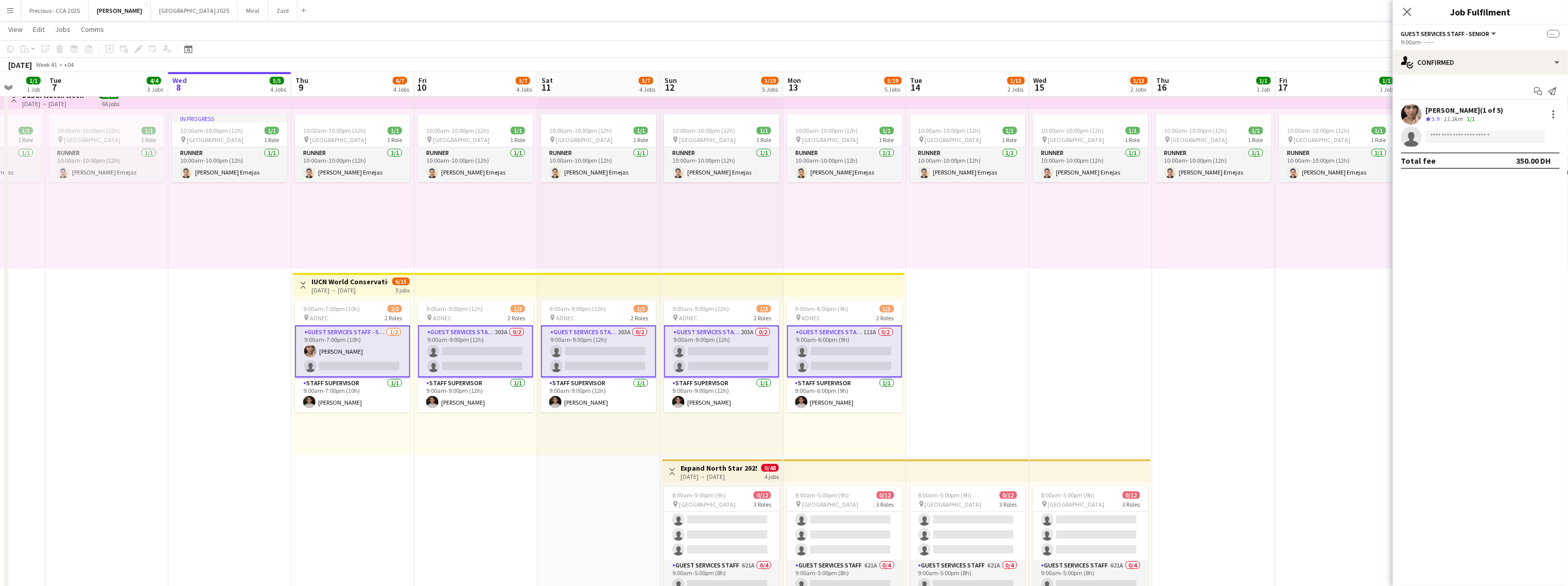
click at [387, 352] on app-card-role "Guest Services Staff - Senior 1/2 9:00am-7:00pm (10h) Maryam maher ali single-n…" at bounding box center [353, 351] width 115 height 52
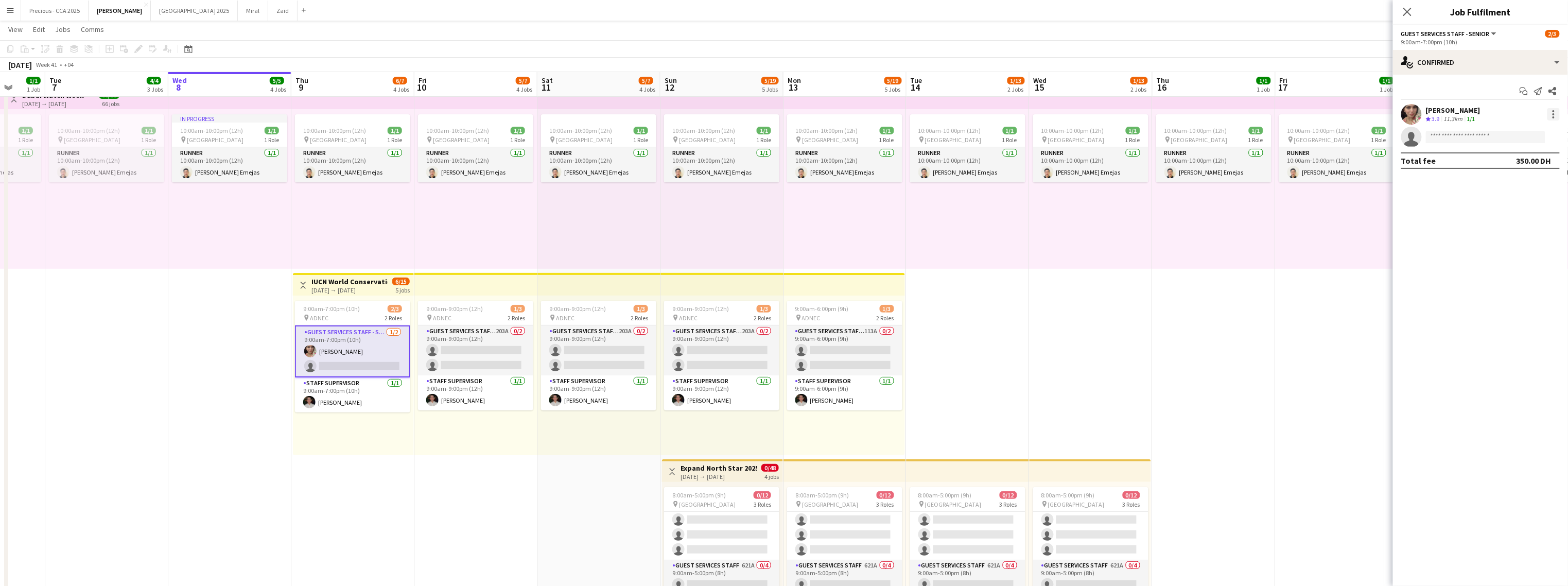
click at [925, 116] on div at bounding box center [1554, 114] width 13 height 13
click at [925, 200] on button "Remove" at bounding box center [1520, 207] width 80 height 24
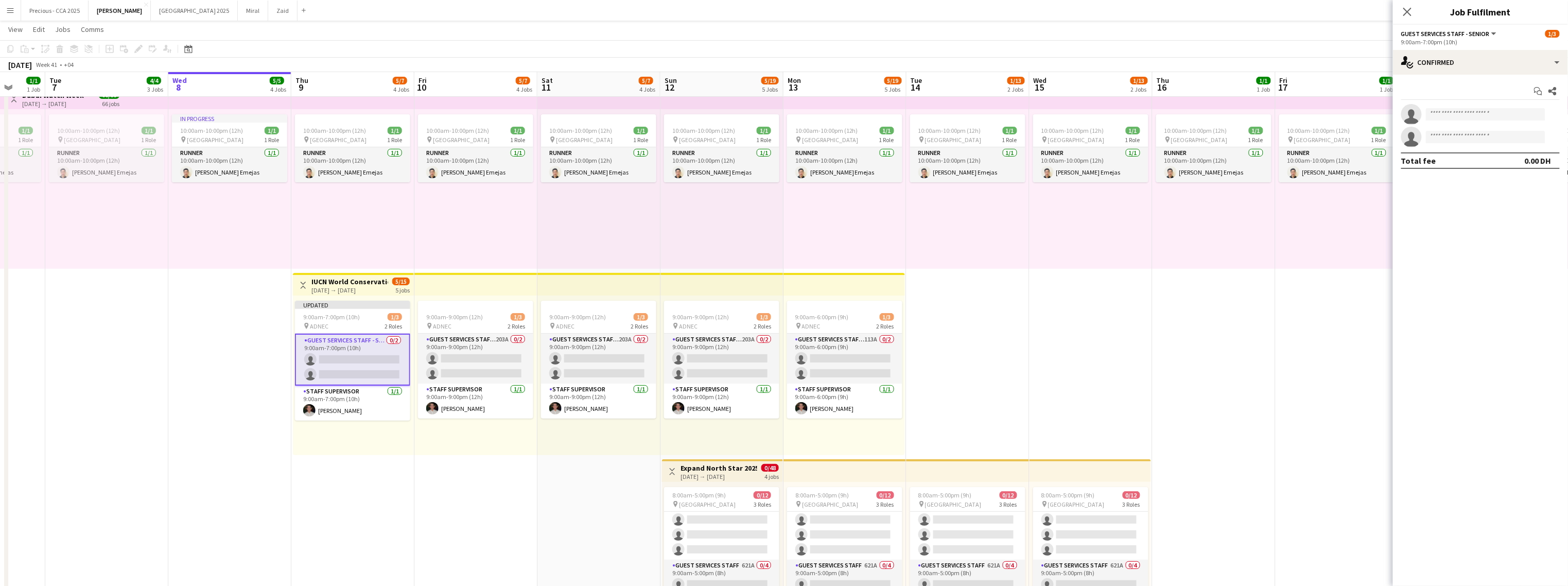
click at [394, 355] on app-card-role "Guest Services Staff - Senior 0/2 9:00am-7:00pm (10h) single-neutral-actions si…" at bounding box center [353, 359] width 115 height 52
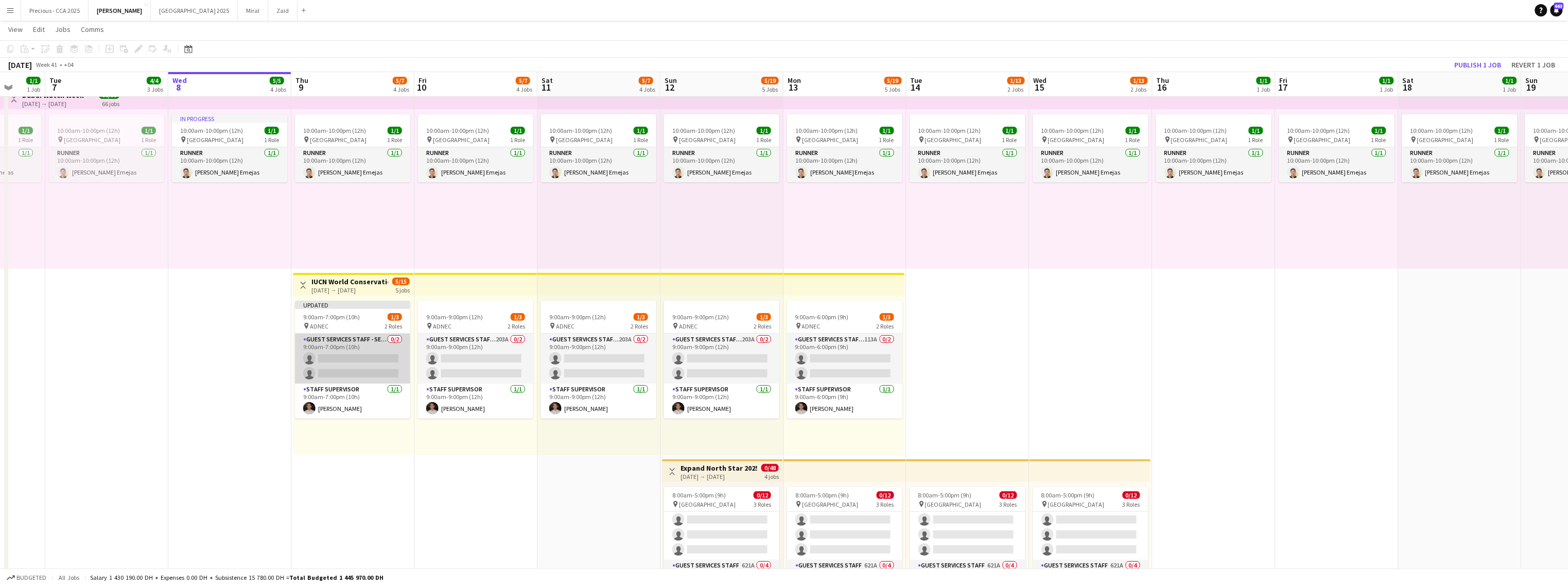
click at [353, 339] on app-card-role "Guest Services Staff - Senior 0/2 9:00am-7:00pm (10h) single-neutral-actions si…" at bounding box center [353, 358] width 115 height 50
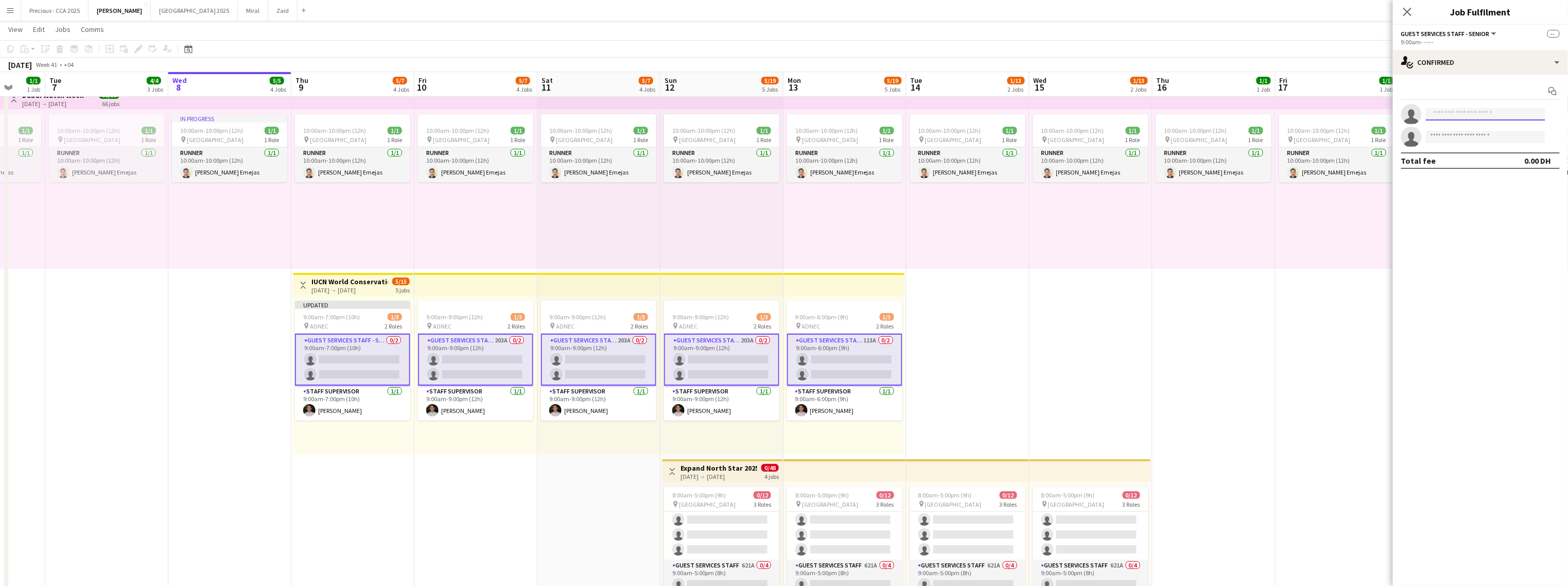
click at [925, 115] on input at bounding box center [1486, 114] width 120 height 13
type input "**********"
click at [925, 147] on span "maryam.mhrr123@gmail.com" at bounding box center [1486, 147] width 103 height 8
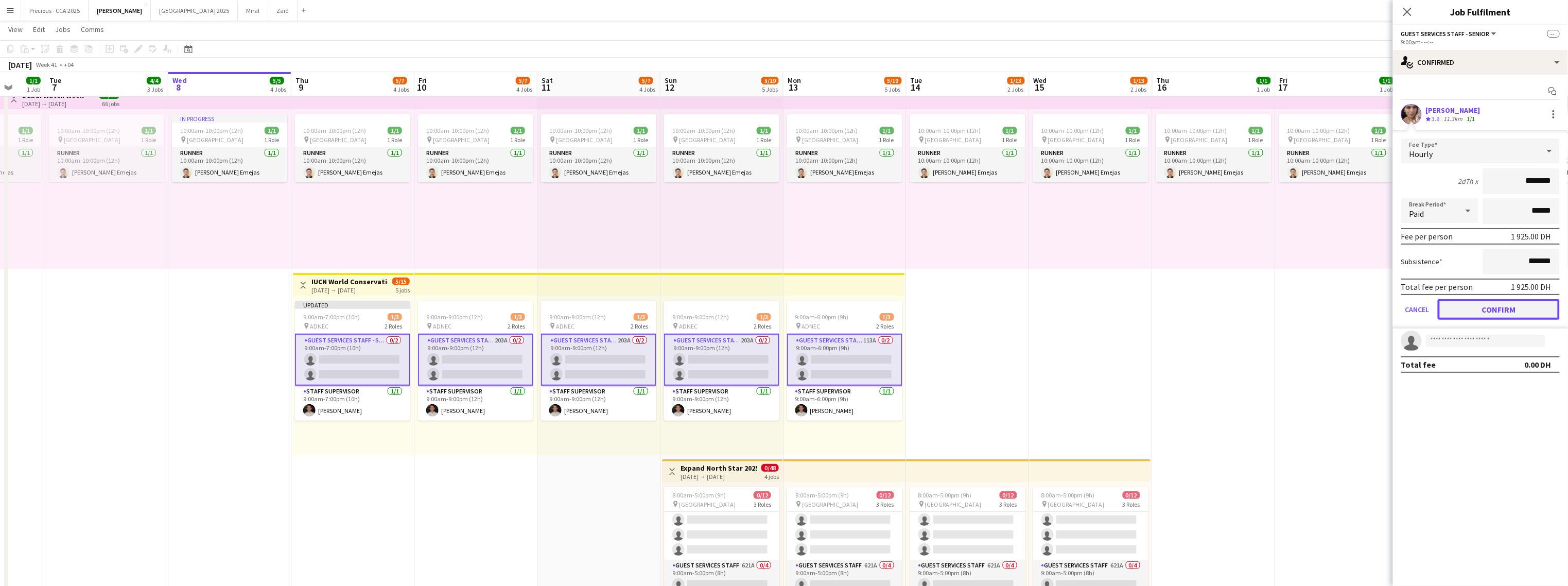
click at [925, 306] on button "Confirm" at bounding box center [1499, 309] width 122 height 21
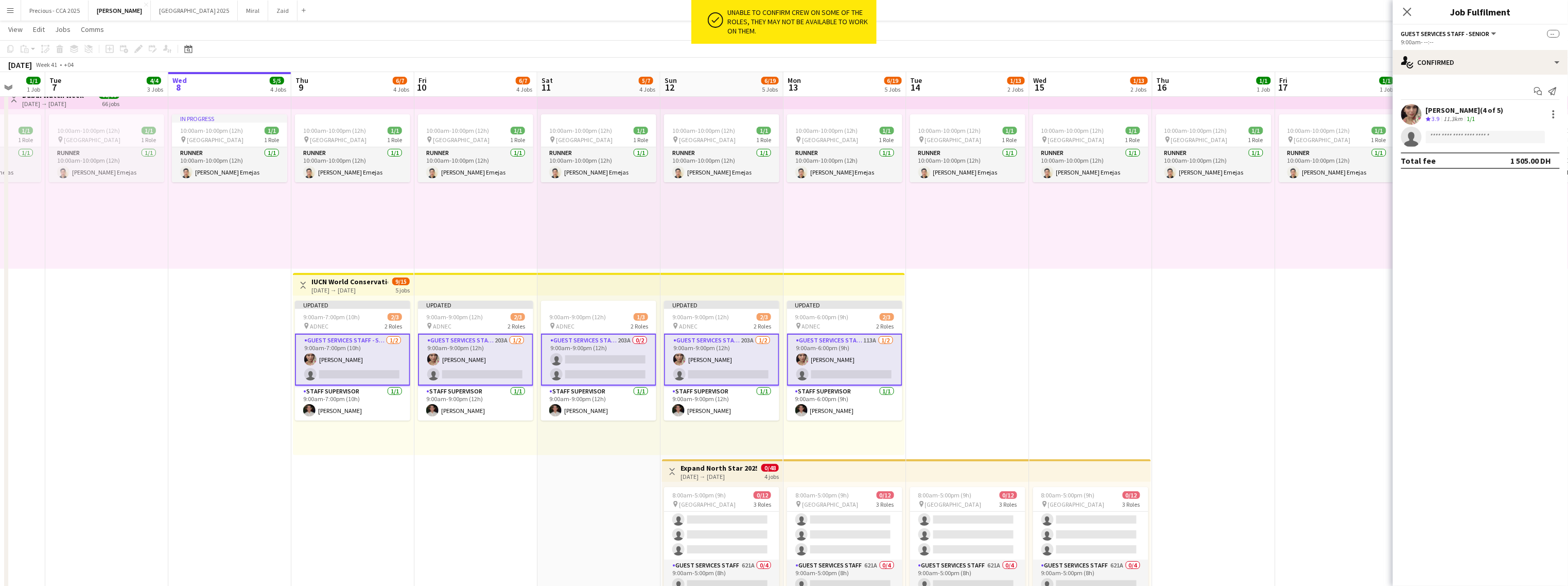
click at [925, 350] on app-date-cell "10:00am-10:00pm (12h) 1/1 pin Dubai 1 Role Runner 1/1 10:00am-10:00pm (12h) Jes…" at bounding box center [1091, 364] width 123 height 563
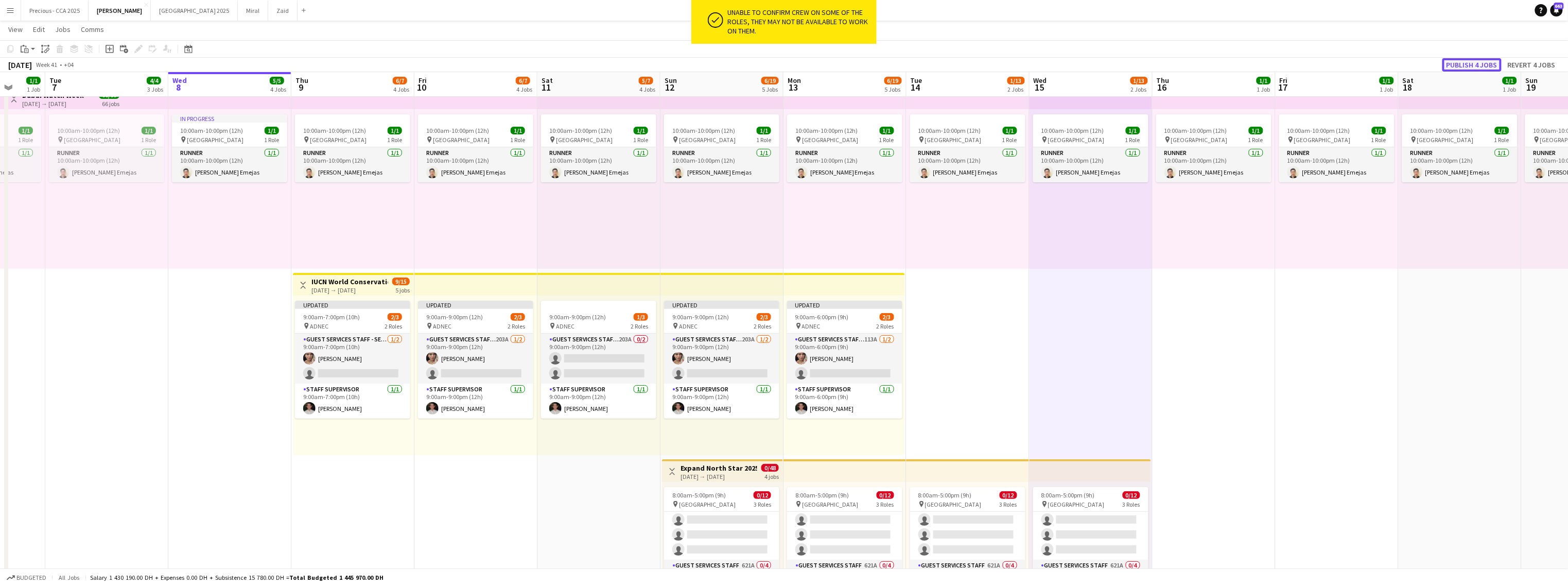
click at [925, 62] on button "Publish 4 jobs" at bounding box center [1472, 65] width 59 height 13
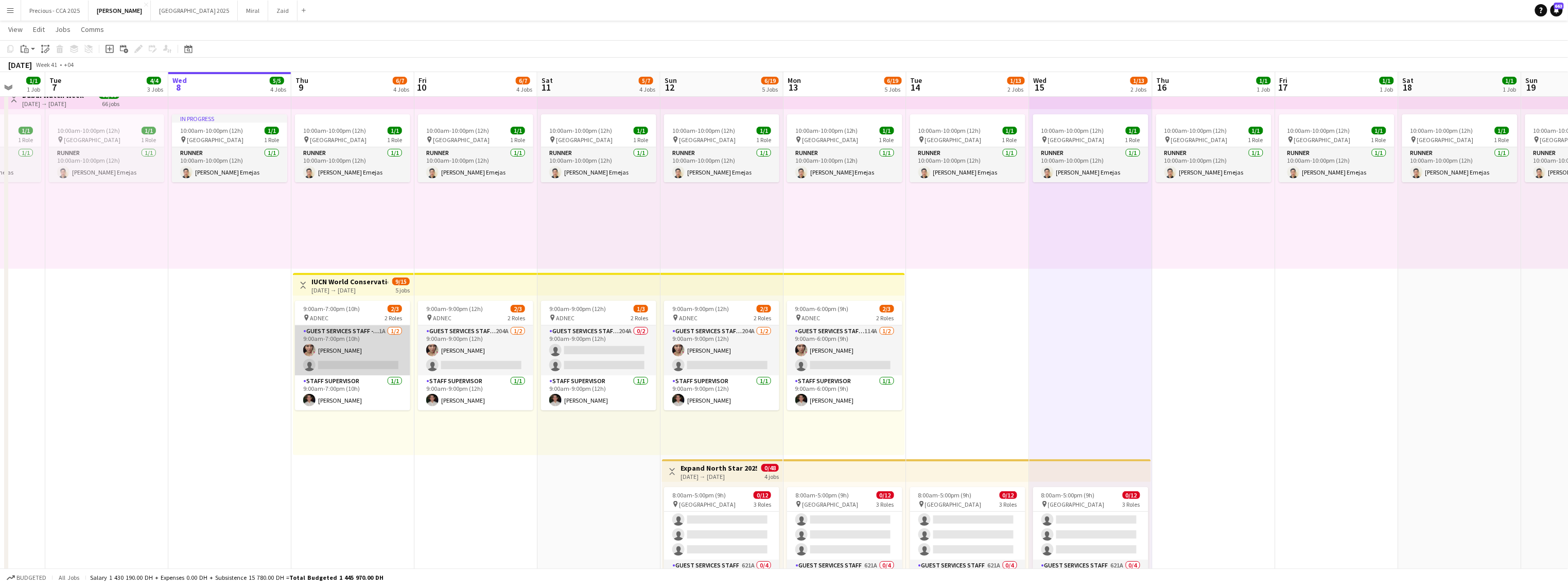
click at [362, 357] on app-card-role "Guest Services Staff - Senior 1A 1/2 9:00am-7:00pm (10h) Maryam maher ali singl…" at bounding box center [353, 350] width 115 height 50
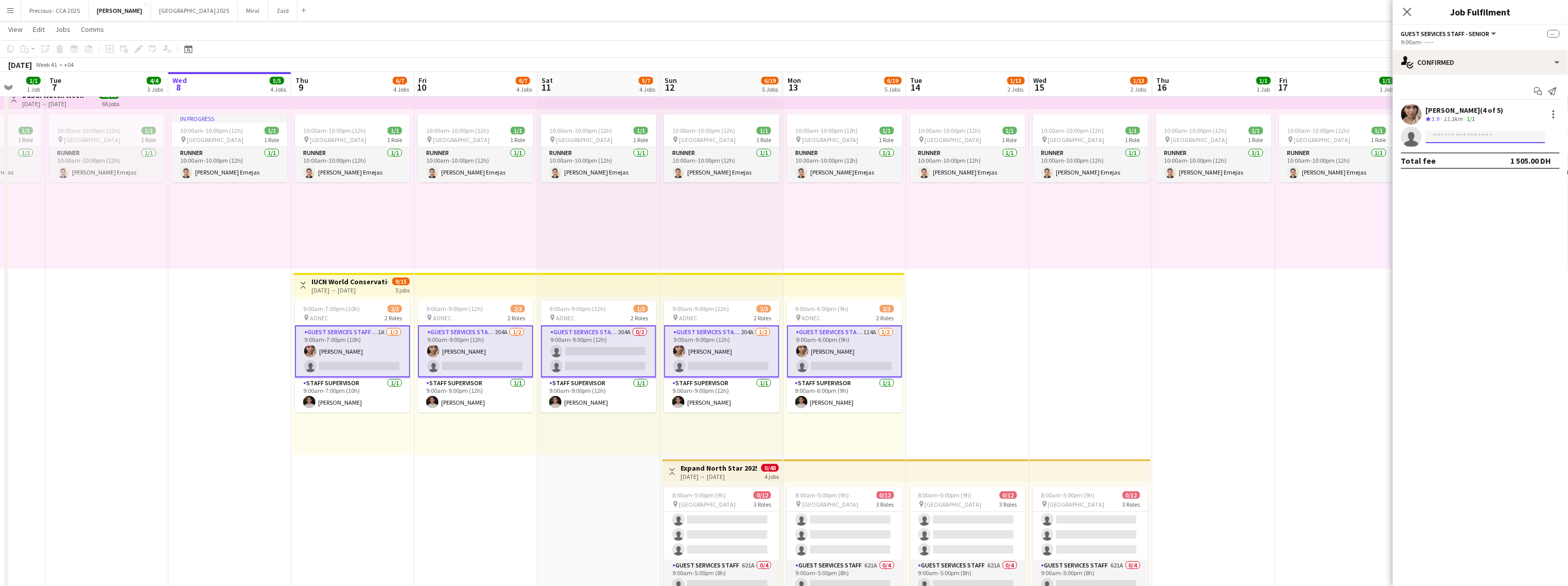
click at [925, 139] on input at bounding box center [1486, 137] width 120 height 13
type input "**********"
click at [925, 162] on span "khaled.mohsen03@outlook.com" at bounding box center [1486, 160] width 103 height 8
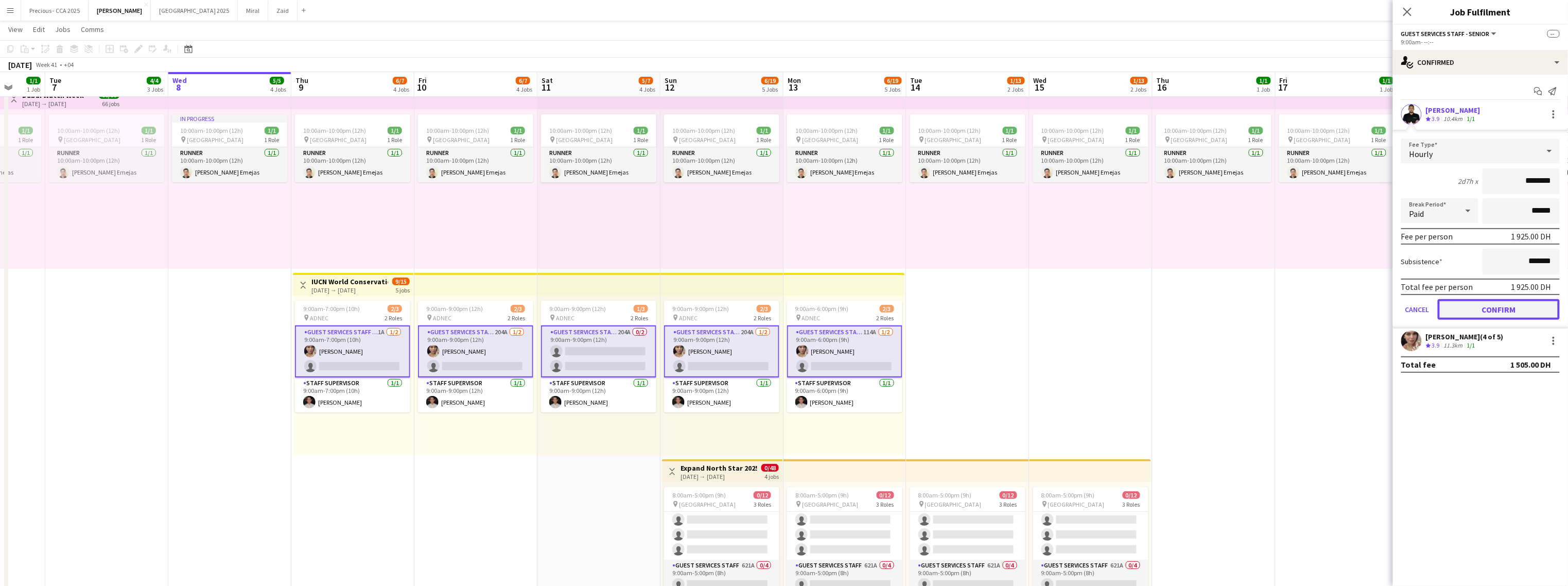
click at [925, 308] on button "Confirm" at bounding box center [1499, 309] width 122 height 21
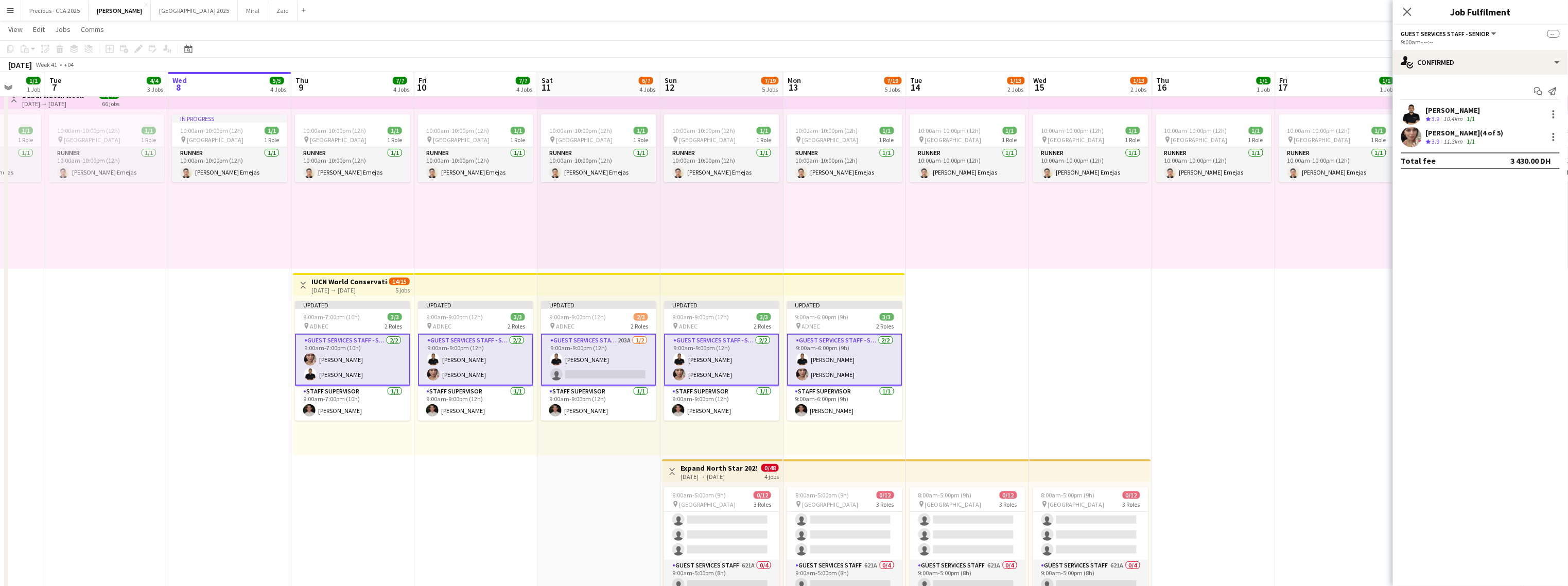
click at [925, 317] on app-date-cell "10:00am-10:00pm (12h) 1/1 pin Dubai 1 Role Runner 1/1 10:00am-10:00pm (12h) Jes…" at bounding box center [1214, 364] width 123 height 563
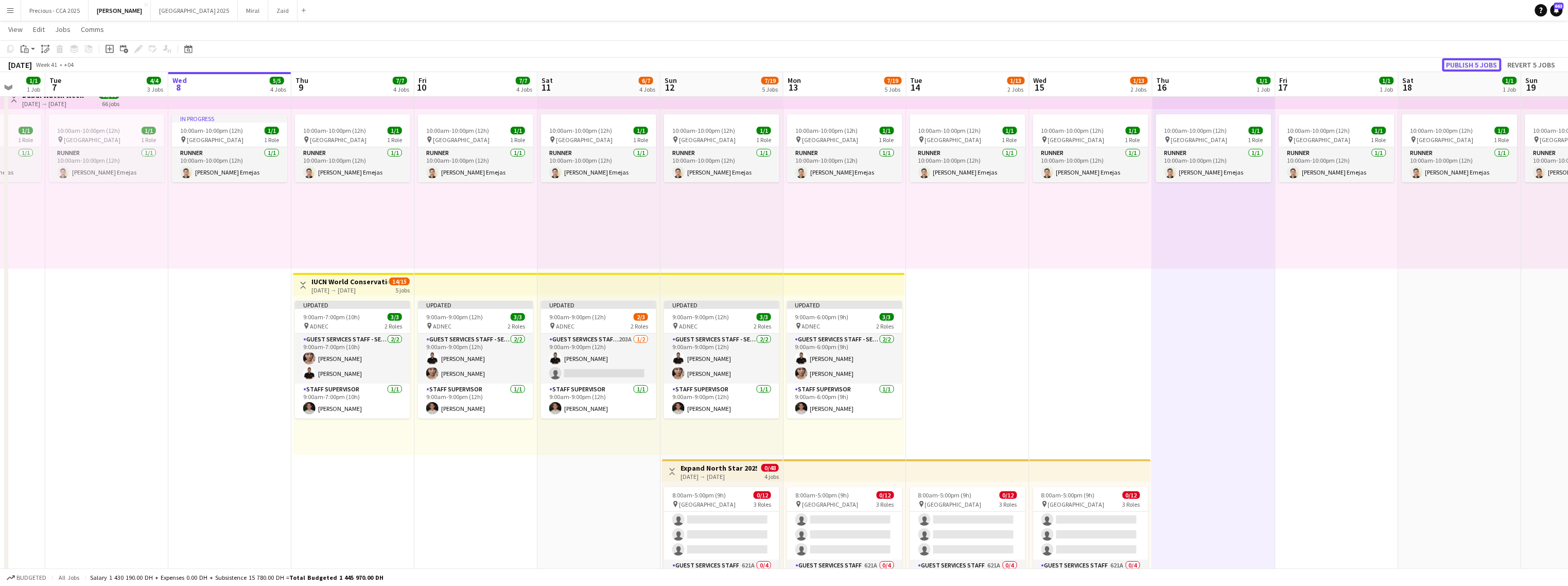
click at [925, 63] on button "Publish 5 jobs" at bounding box center [1472, 65] width 59 height 13
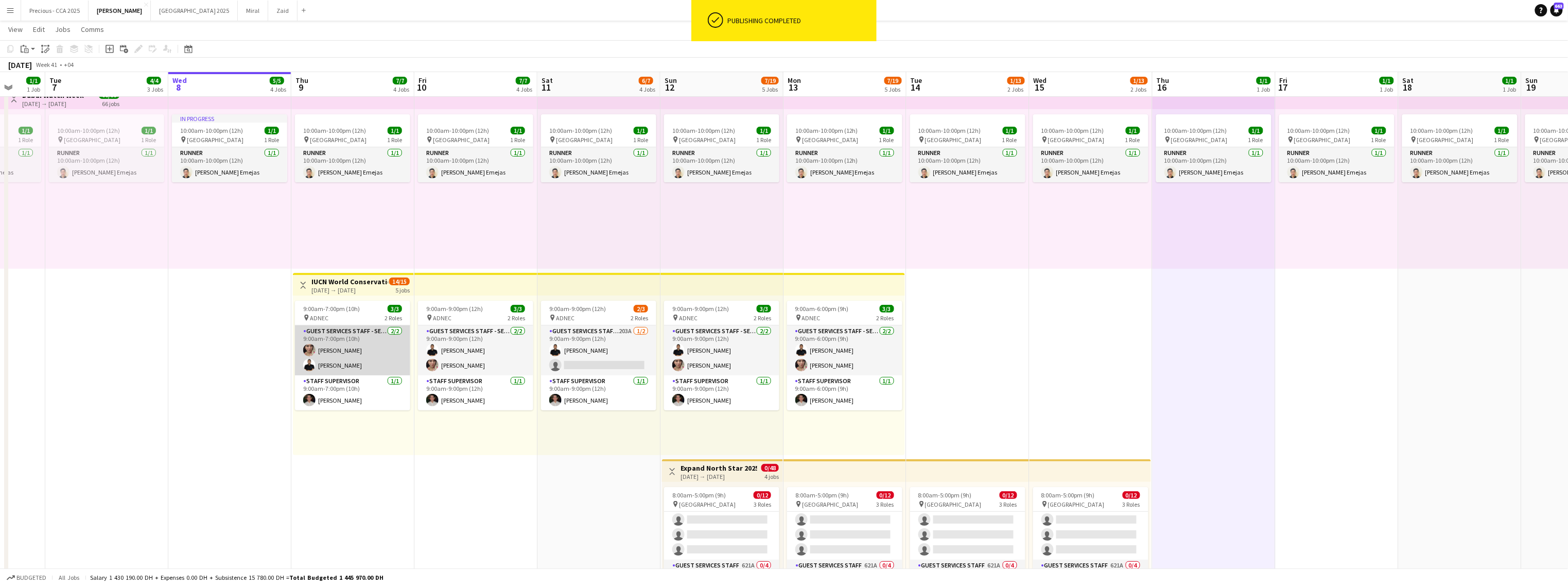
click at [355, 354] on app-card-role "Guest Services Staff - Senior 2/2 9:00am-7:00pm (10h) Maryam maher ali Khaled A…" at bounding box center [353, 350] width 115 height 50
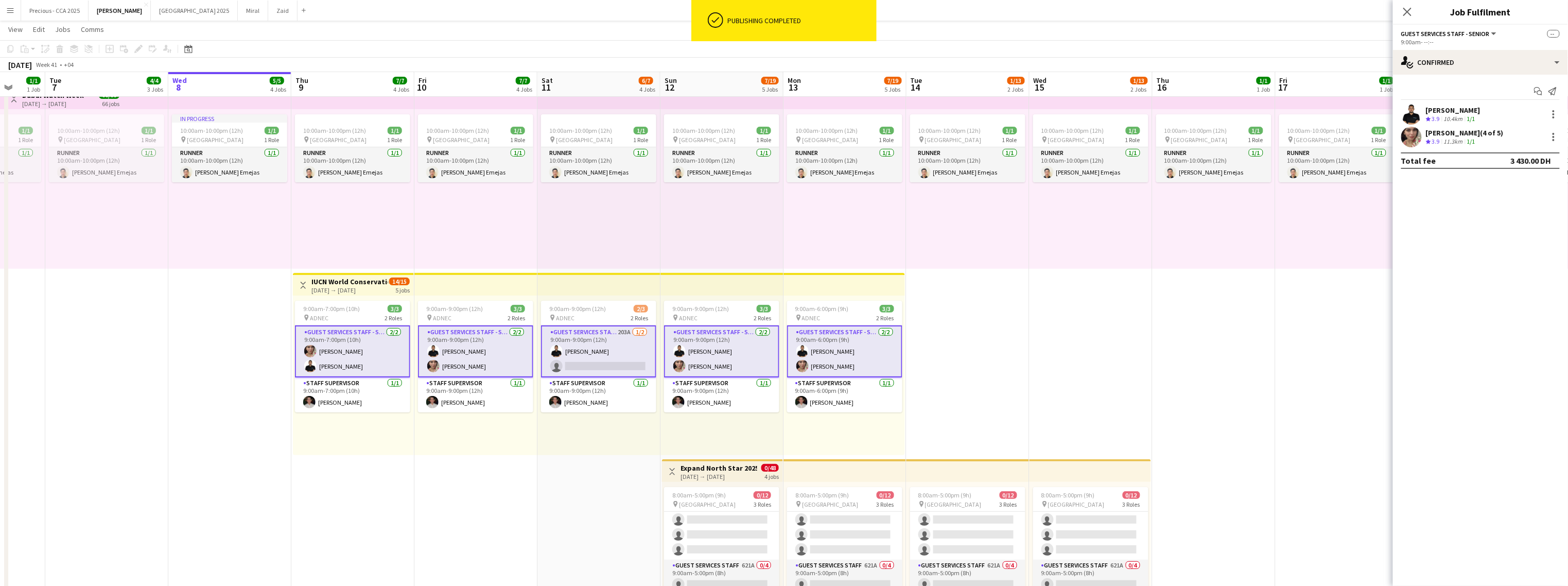
click at [925, 112] on div "Khaled Abualnaja" at bounding box center [1453, 110] width 55 height 9
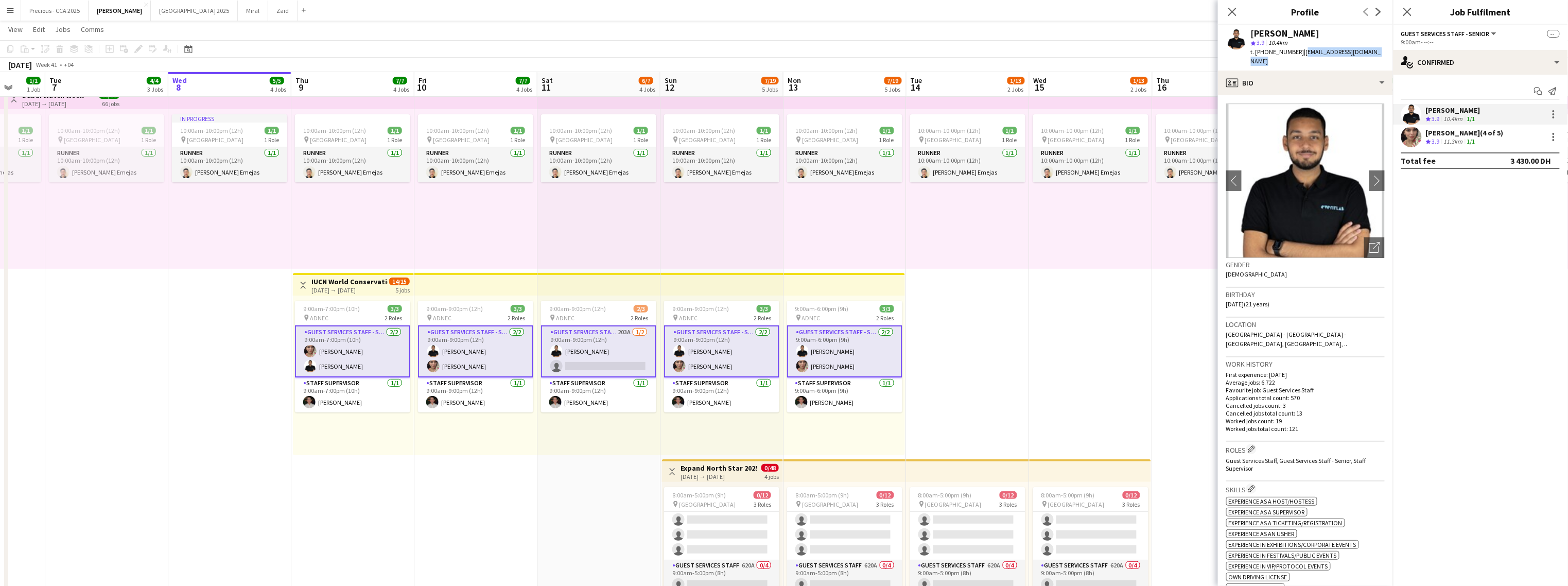
drag, startPoint x: 1386, startPoint y: 53, endPoint x: 1300, endPoint y: 56, distance: 86.1
click at [925, 56] on div "Khaled Abualnaja star 3.9 10.4km t. +971568470999 | khaled.mohsen03@outlook.com" at bounding box center [1305, 47] width 175 height 46
copy span "khaled.mohsen03@outlook.com"
click at [925, 75] on div "profile Bio" at bounding box center [1305, 83] width 175 height 24
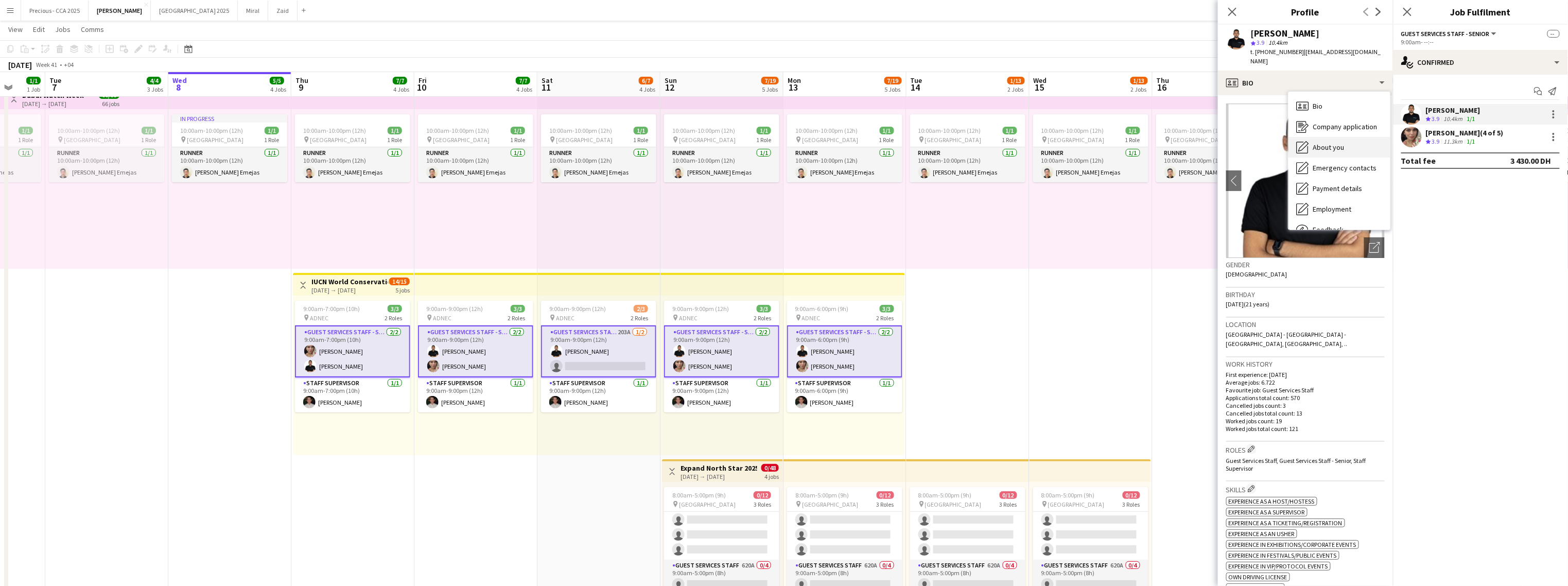
click at [925, 142] on span "About you" at bounding box center [1329, 147] width 31 height 9
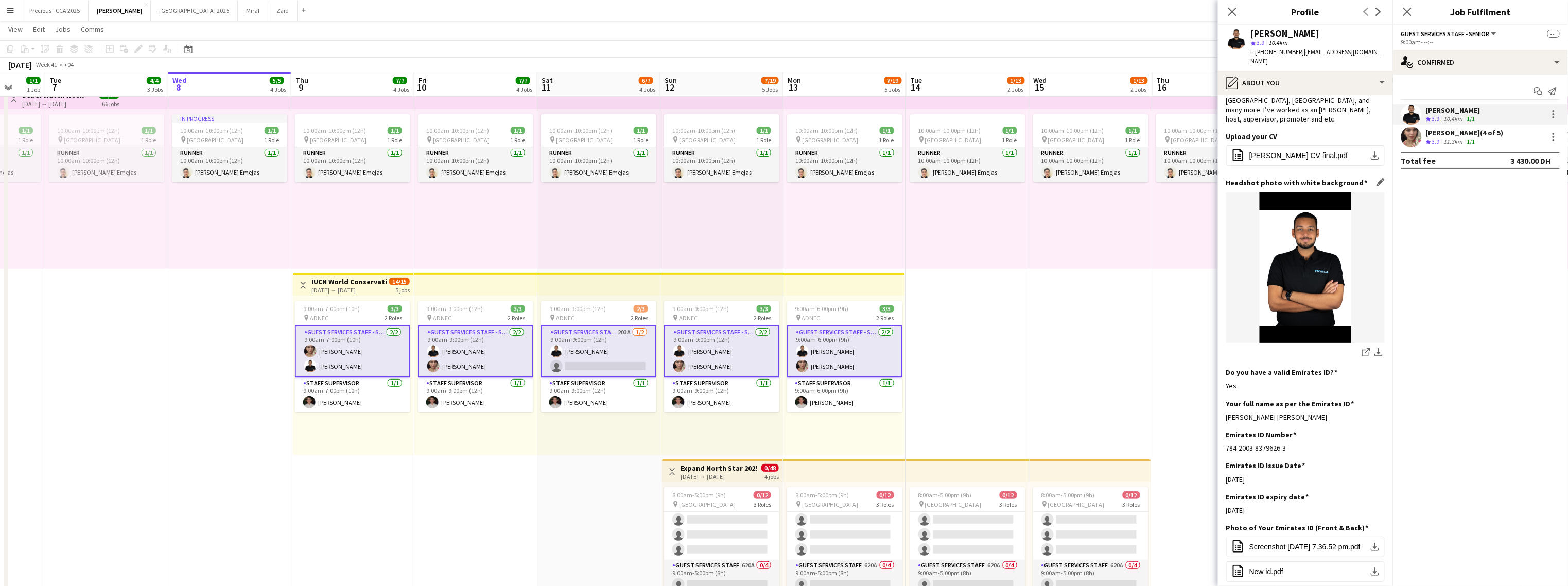
scroll to position [135, 0]
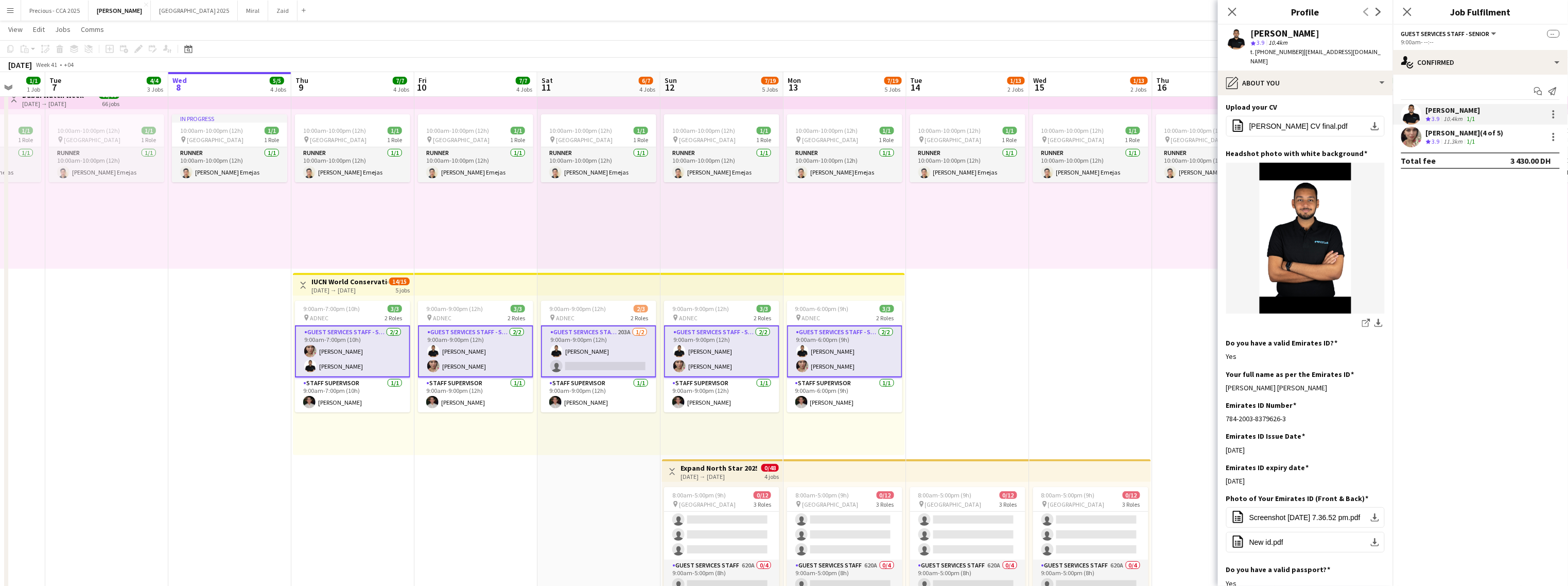
drag, startPoint x: 1359, startPoint y: 358, endPoint x: 1223, endPoint y: 360, distance: 136.0
click at [925, 360] on app-section-data-types "Bio Edit this field I am Khaled Abualnaja, born on the 19th of October, 2003. I…" at bounding box center [1305, 340] width 175 height 491
copy div "Khaled Mohsen Ebrahim Ahmed Abualnaja"
drag, startPoint x: 1297, startPoint y: 51, endPoint x: 1255, endPoint y: 51, distance: 42.0
click at [925, 51] on div "t. +971568470999 | khaled.mohsen03@outlook.com" at bounding box center [1318, 57] width 134 height 19
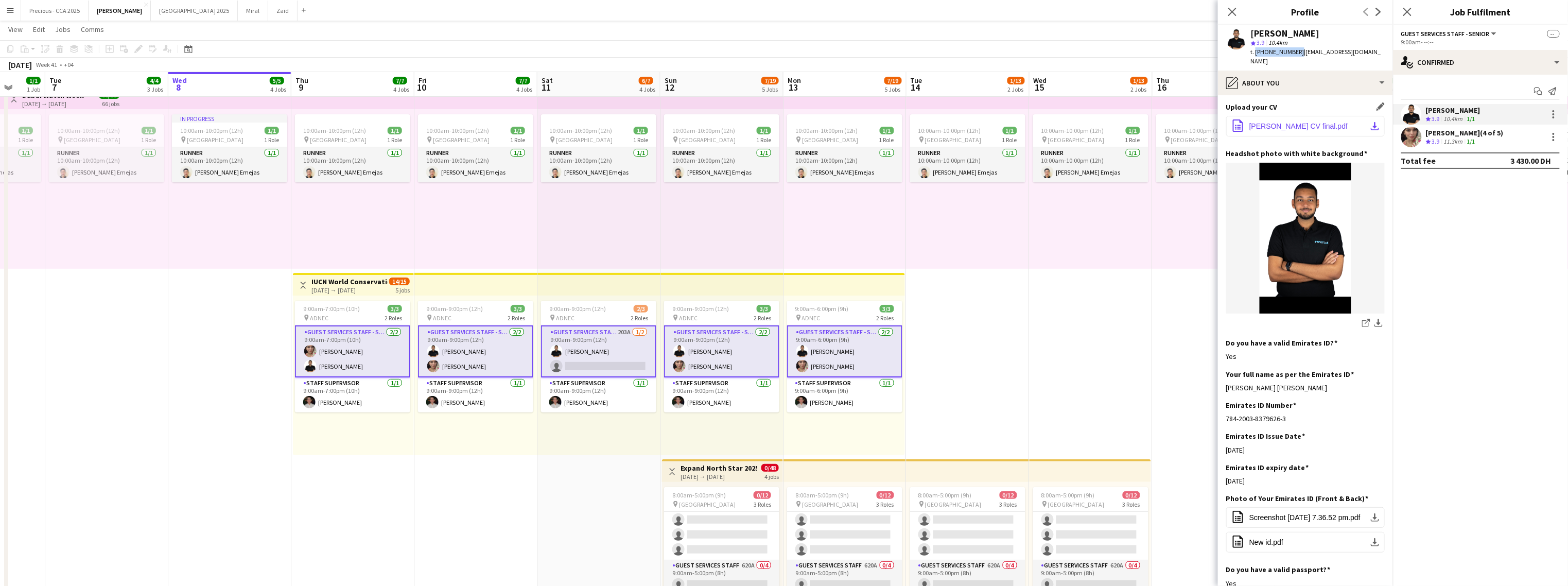
copy span "+971568470999"
click at [372, 370] on app-card-role "Guest Services Staff - Senior 2/2 9:00am-7:00pm (10h) Maryam maher ali Khaled A…" at bounding box center [353, 351] width 115 height 52
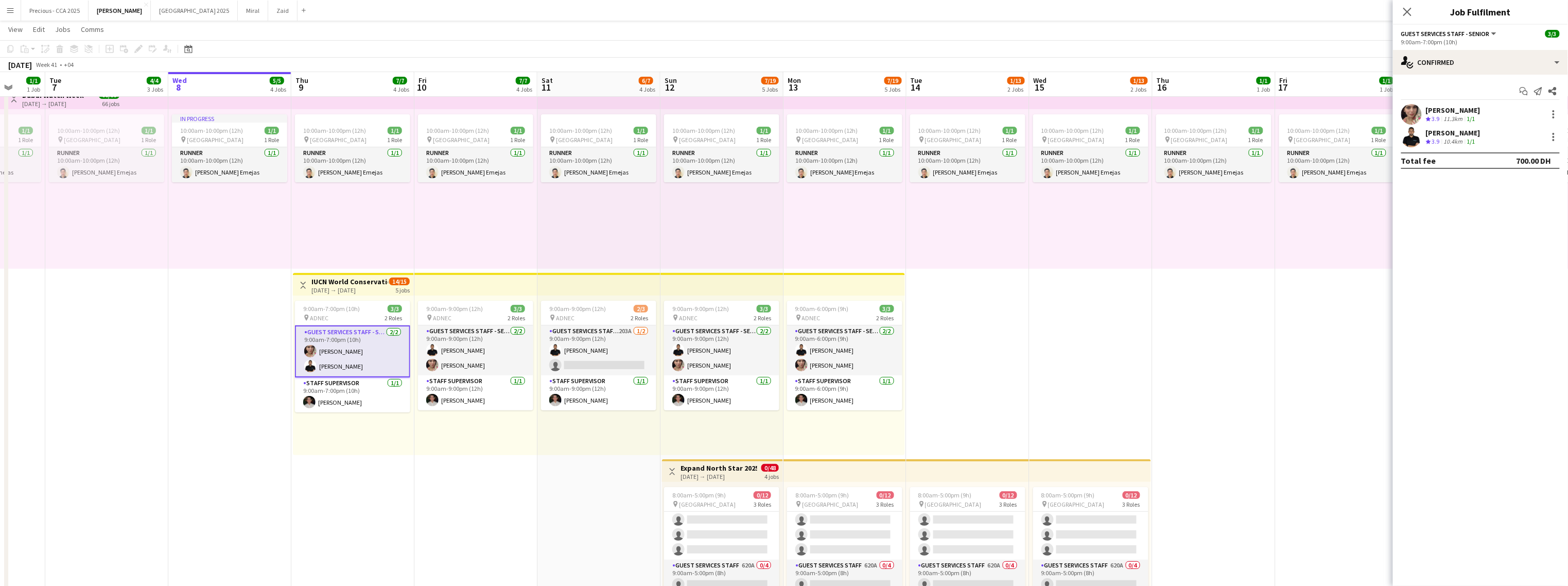
click at [361, 357] on app-card-role "Guest Services Staff - Senior 2/2 9:00am-7:00pm (10h) Maryam maher ali Khaled A…" at bounding box center [353, 351] width 115 height 52
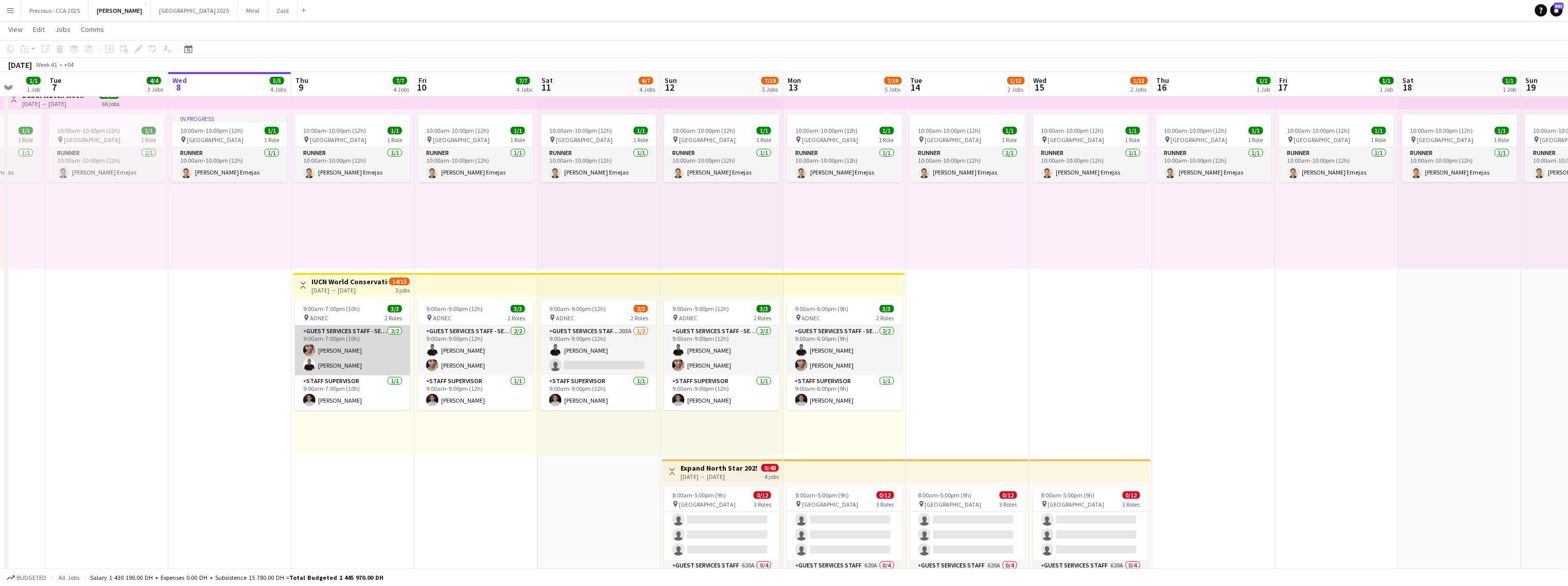
click at [359, 348] on app-card-role "Guest Services Staff - Senior 2/2 9:00am-7:00pm (10h) Maryam maher ali Khaled A…" at bounding box center [353, 350] width 115 height 50
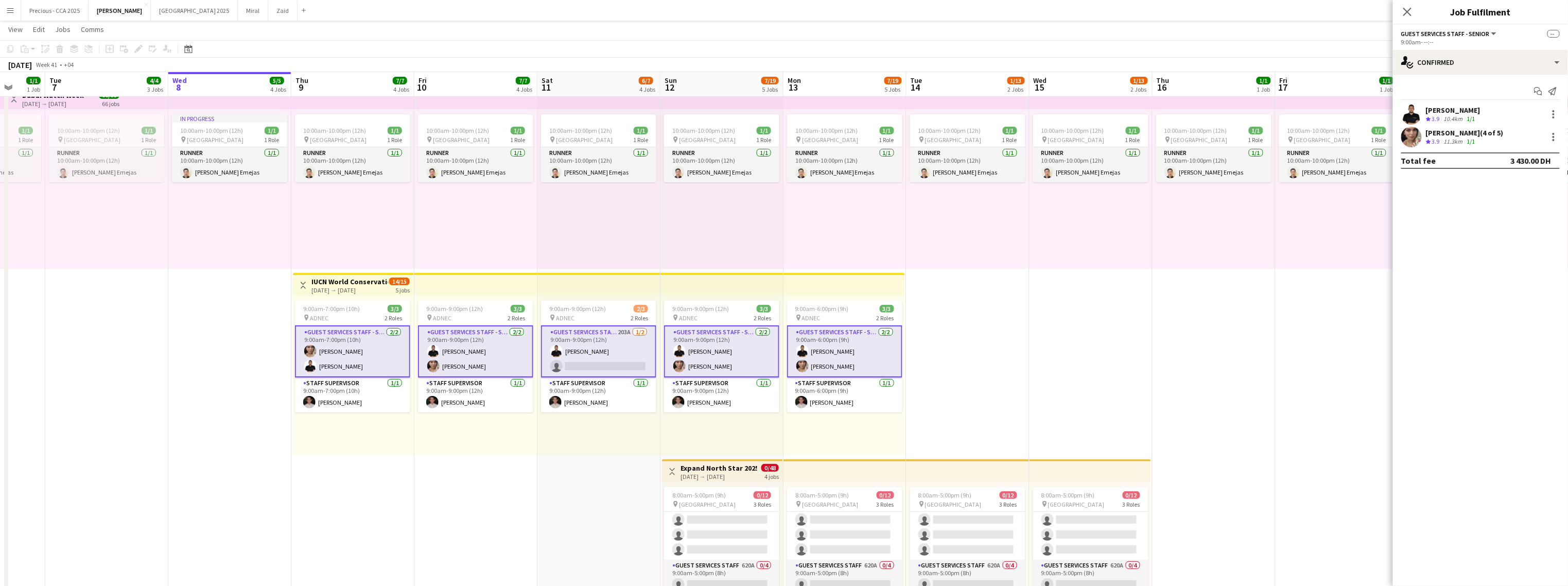
click at [925, 135] on div "Maryam maher ali (4 of 5)" at bounding box center [1465, 132] width 78 height 9
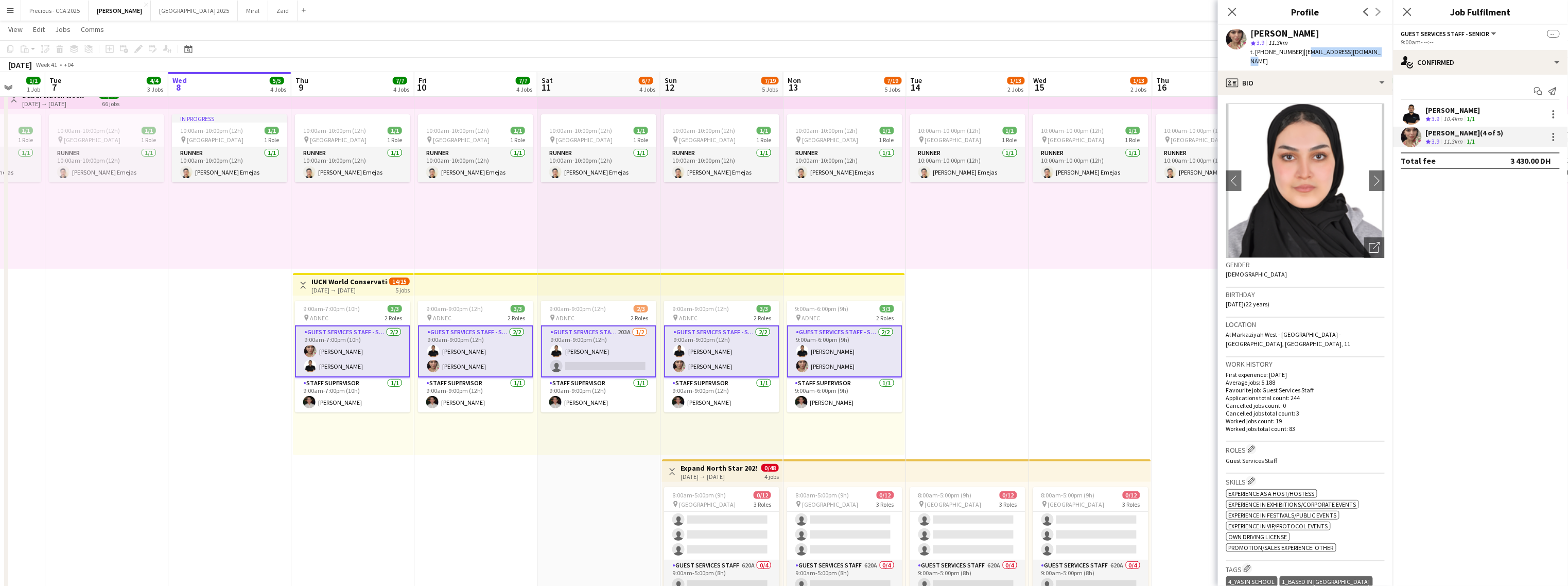
drag, startPoint x: 1382, startPoint y: 54, endPoint x: 1303, endPoint y: 53, distance: 79.0
click at [925, 53] on div "Maryam maher ali star 3.9 11.3km t. +971567275795 | maryam.mhrr123@gmail.com" at bounding box center [1305, 47] width 175 height 46
copy span "maryam.mhrr123@gmail.com"
drag, startPoint x: 1297, startPoint y: 51, endPoint x: 1257, endPoint y: 52, distance: 40.0
click at [925, 52] on div "t. +971567275795 | maryam.mhrr123@gmail.com" at bounding box center [1318, 57] width 134 height 19
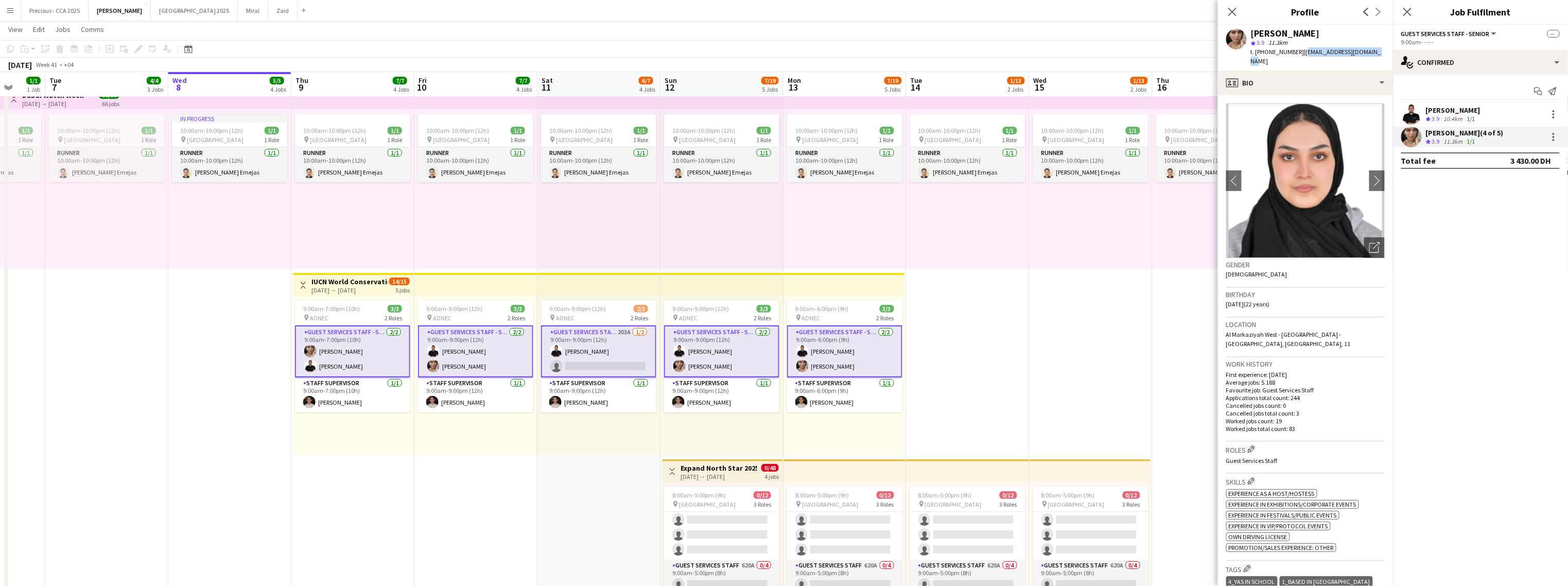
copy span "+971567275795"
click at [925, 73] on div "profile Bio" at bounding box center [1305, 83] width 175 height 24
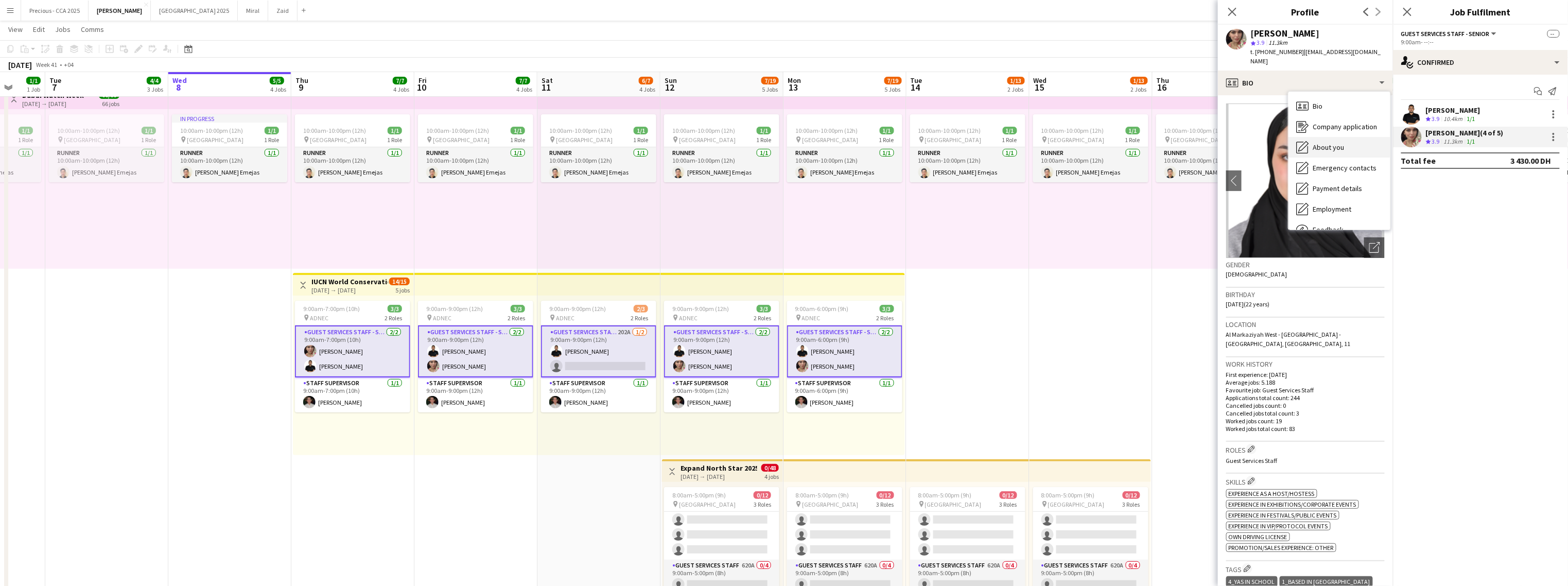
click at [925, 142] on span "About you" at bounding box center [1329, 147] width 31 height 9
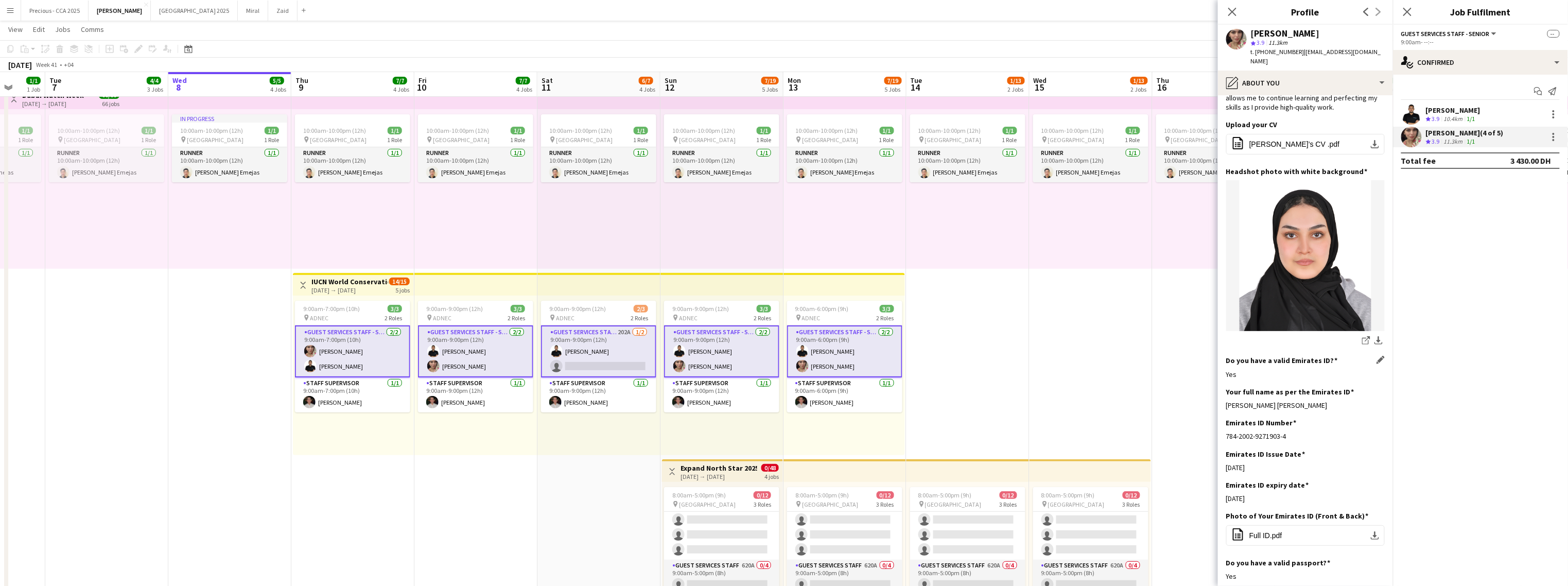
scroll to position [39, 0]
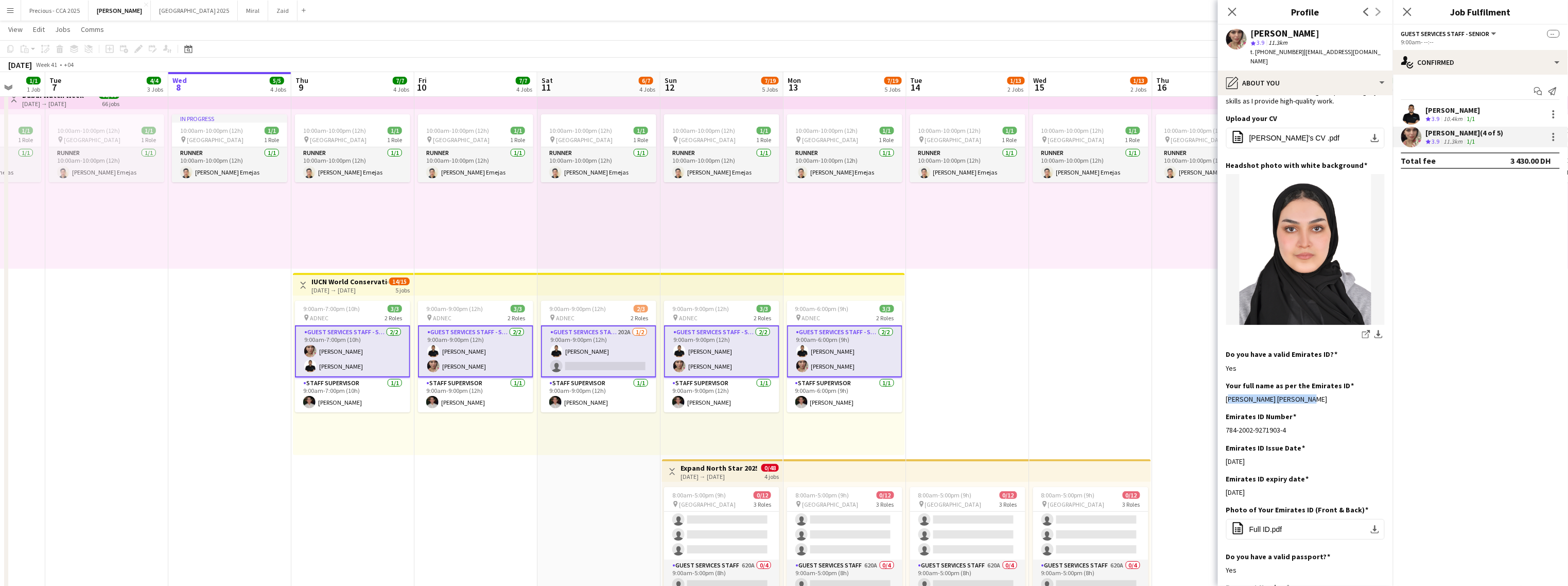
drag, startPoint x: 1310, startPoint y: 389, endPoint x: 1224, endPoint y: 390, distance: 86.0
click at [925, 390] on app-section-data-types "Bio Edit this field As a recent graduate, I am seeking a role which allows me t…" at bounding box center [1305, 340] width 175 height 491
copy div "Mariam Maher Ali Sherif"
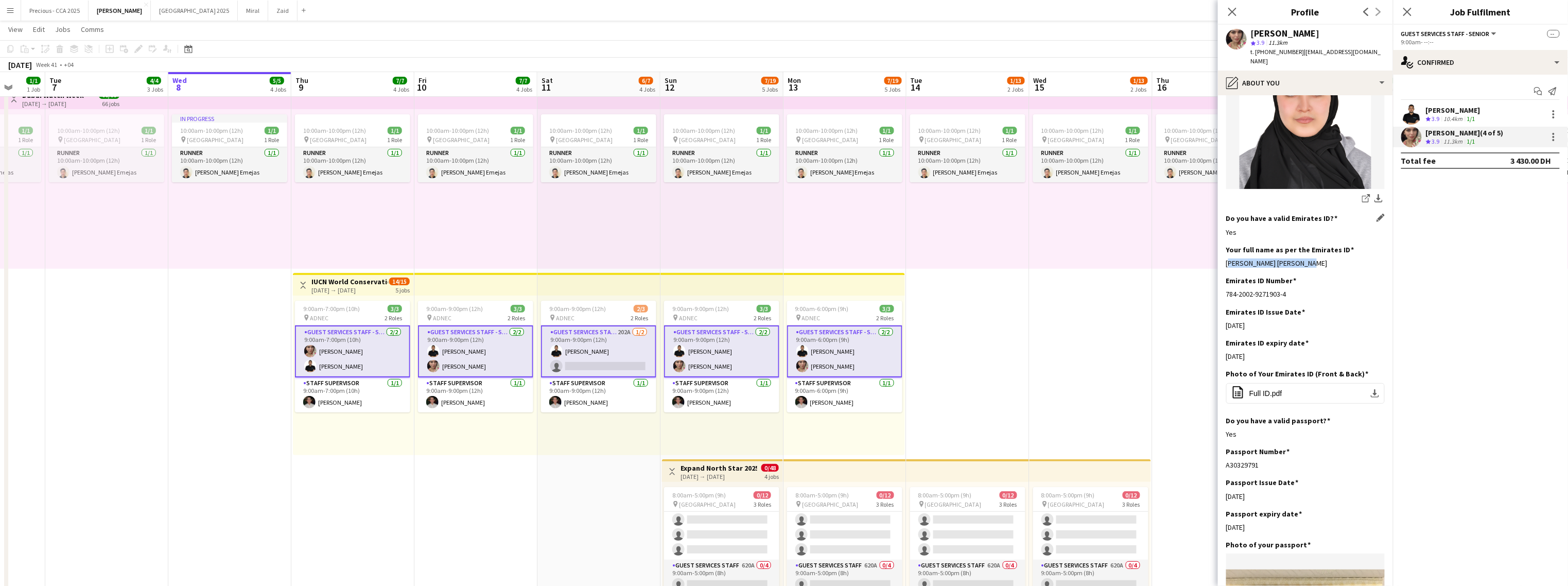
scroll to position [203, 0]
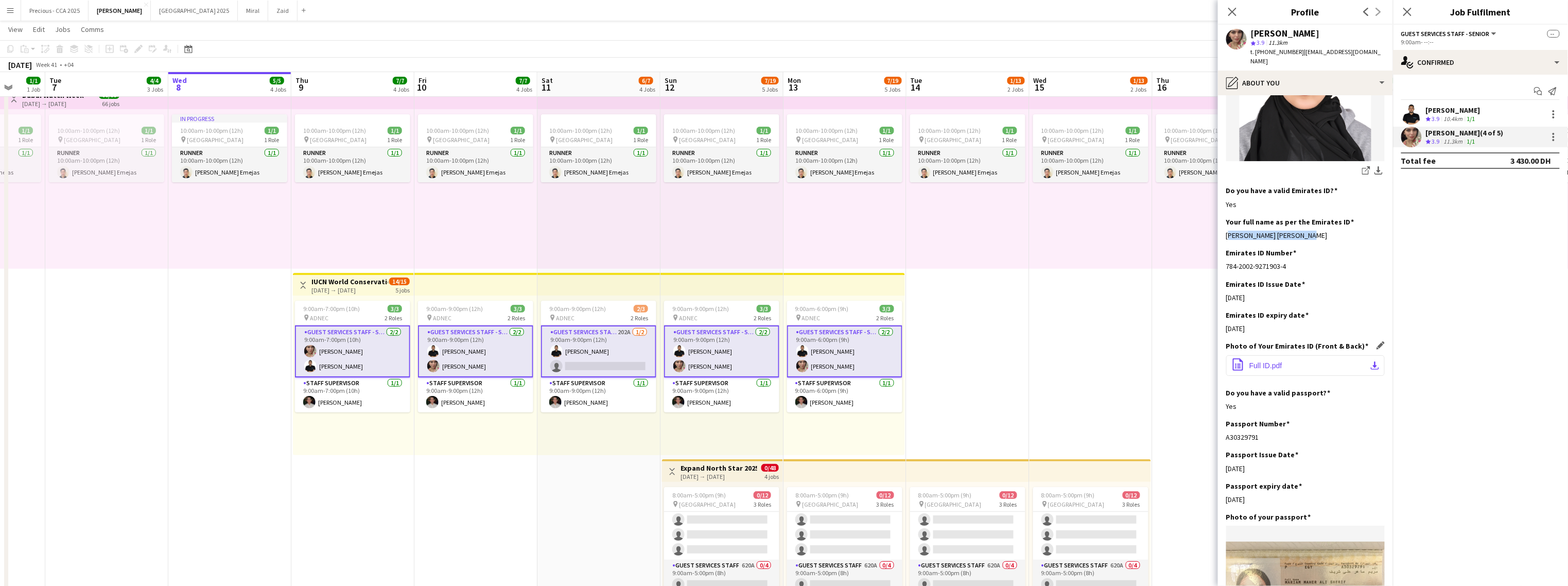
click at [925, 360] on button "office-file-sheet Full ID.pdf download-bottom" at bounding box center [1305, 365] width 159 height 21
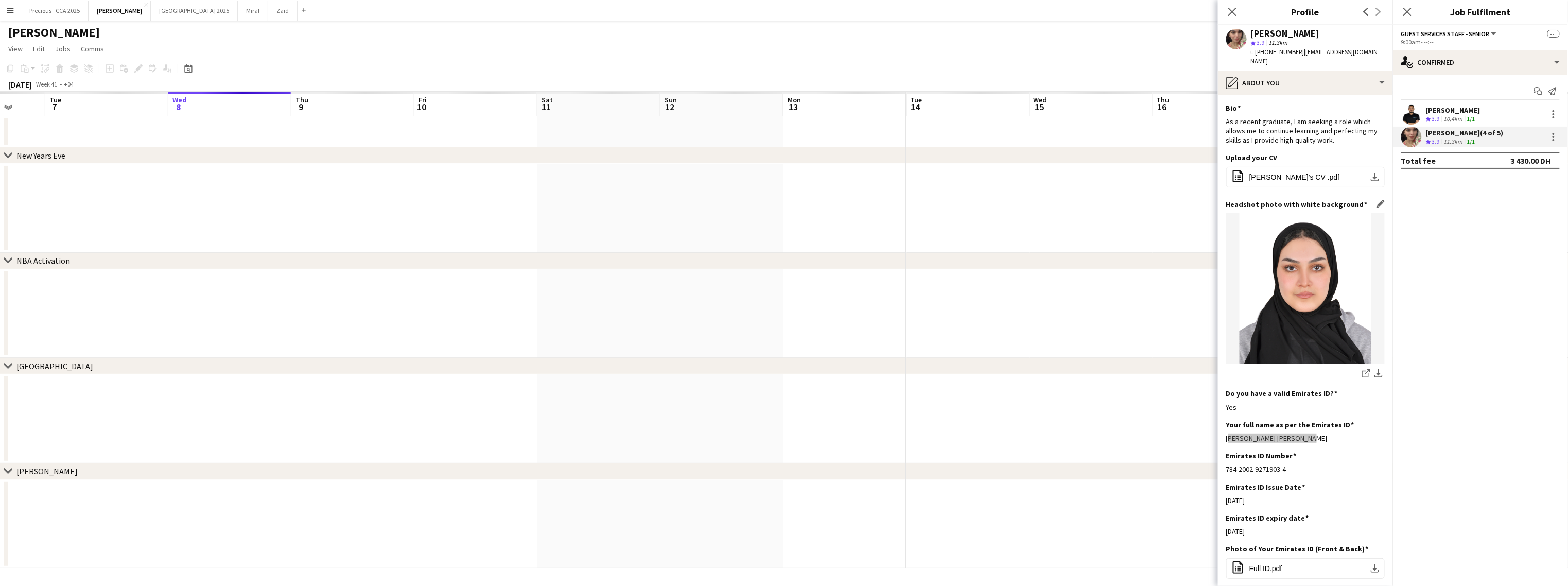
scroll to position [0, 0]
click at [925, 369] on app-icon "download-bottom" at bounding box center [1379, 374] width 8 height 10
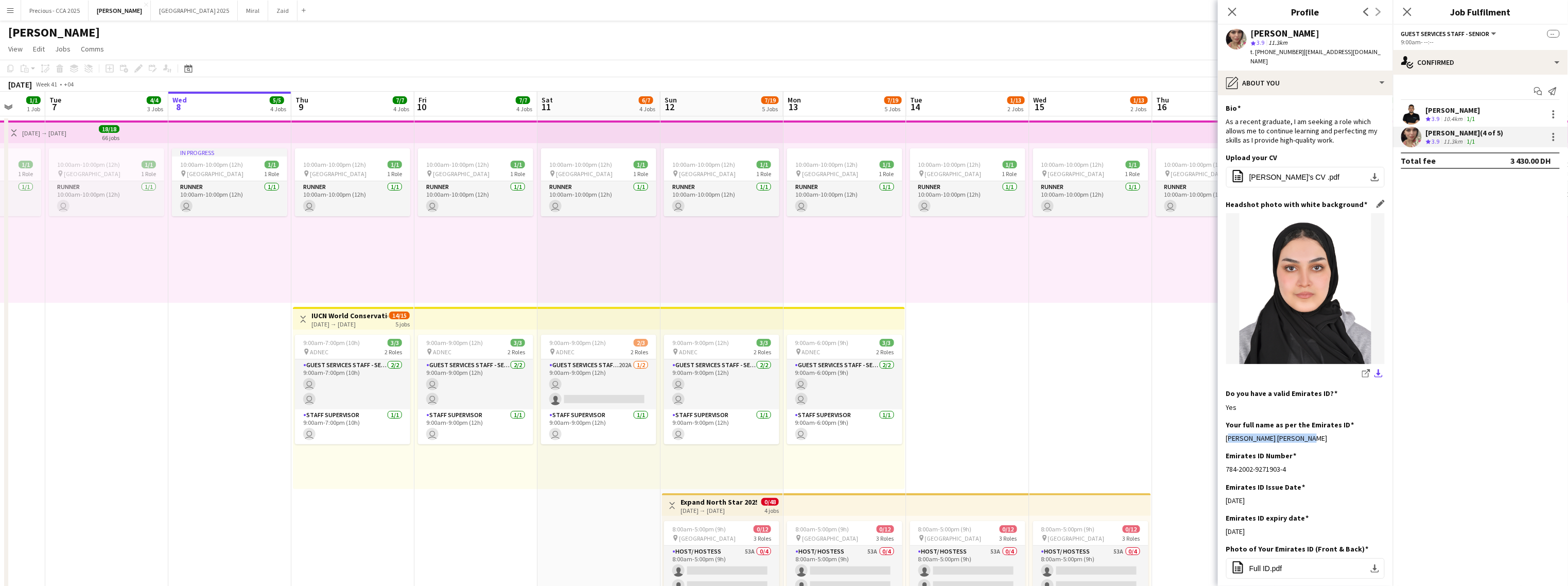
scroll to position [112, 0]
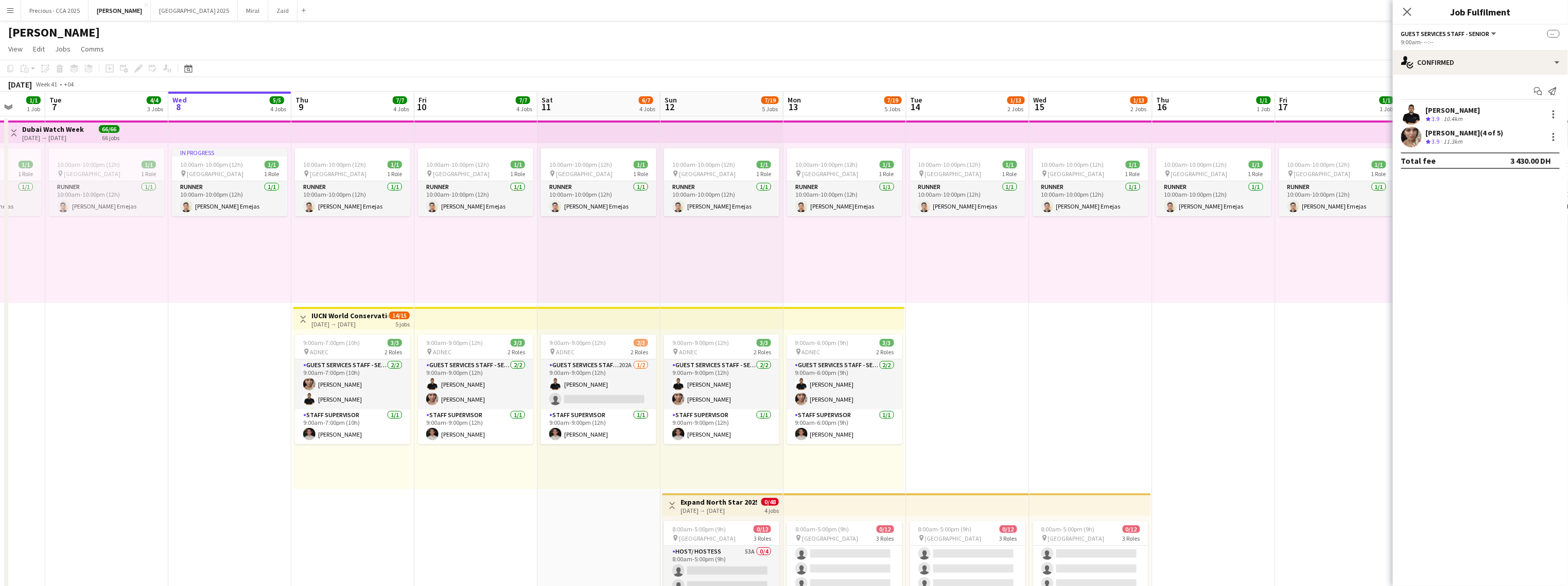
click at [925, 134] on div "Maryam maher ali (4 of 5)" at bounding box center [1465, 132] width 78 height 9
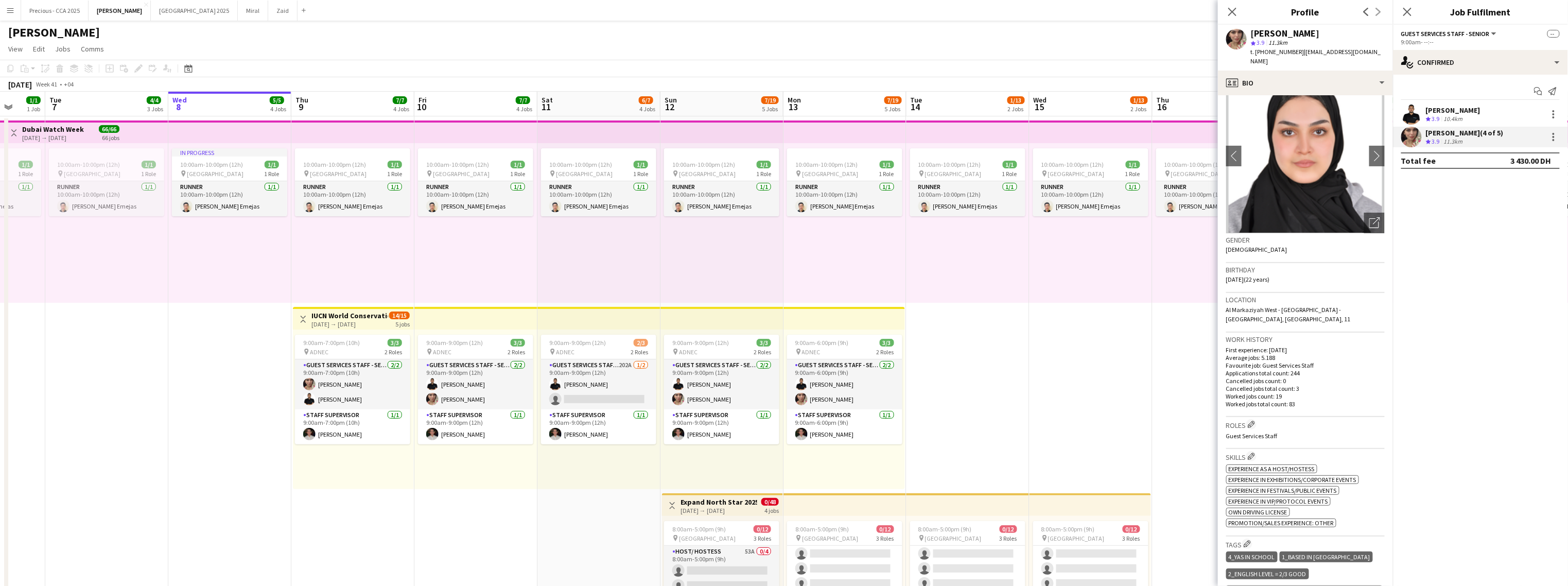
scroll to position [13, 0]
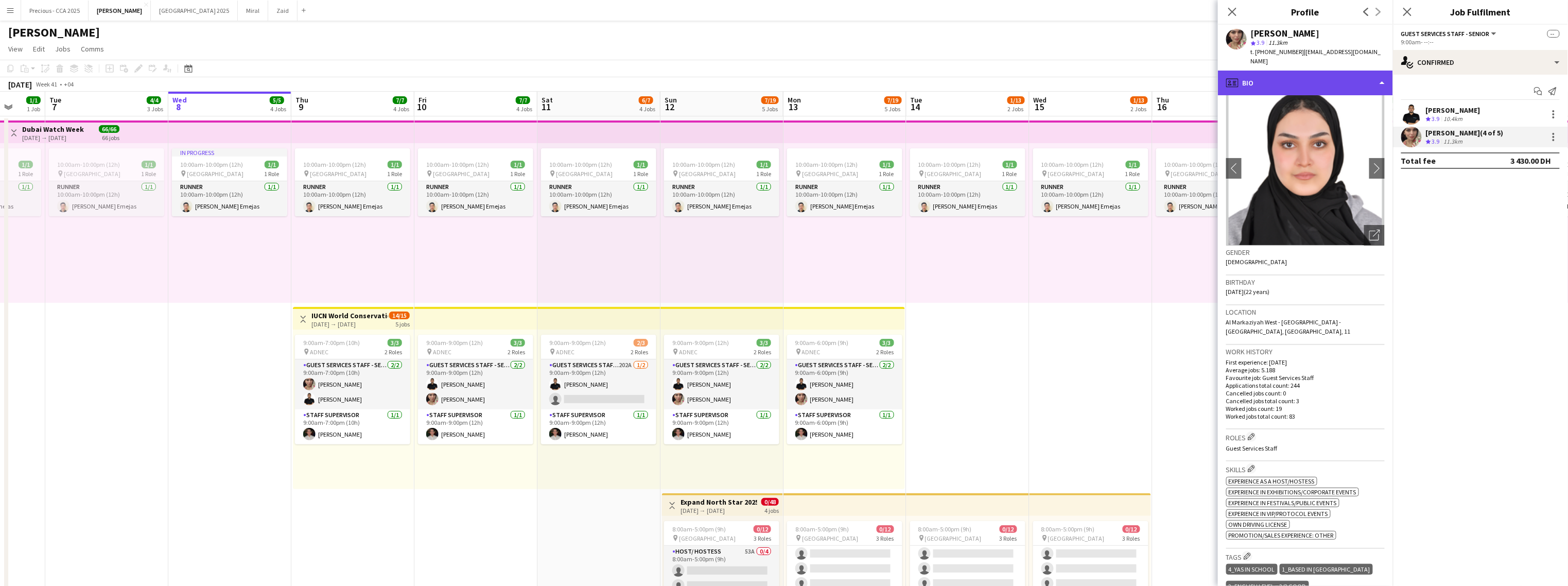
click at [925, 77] on div "profile Bio" at bounding box center [1305, 83] width 175 height 24
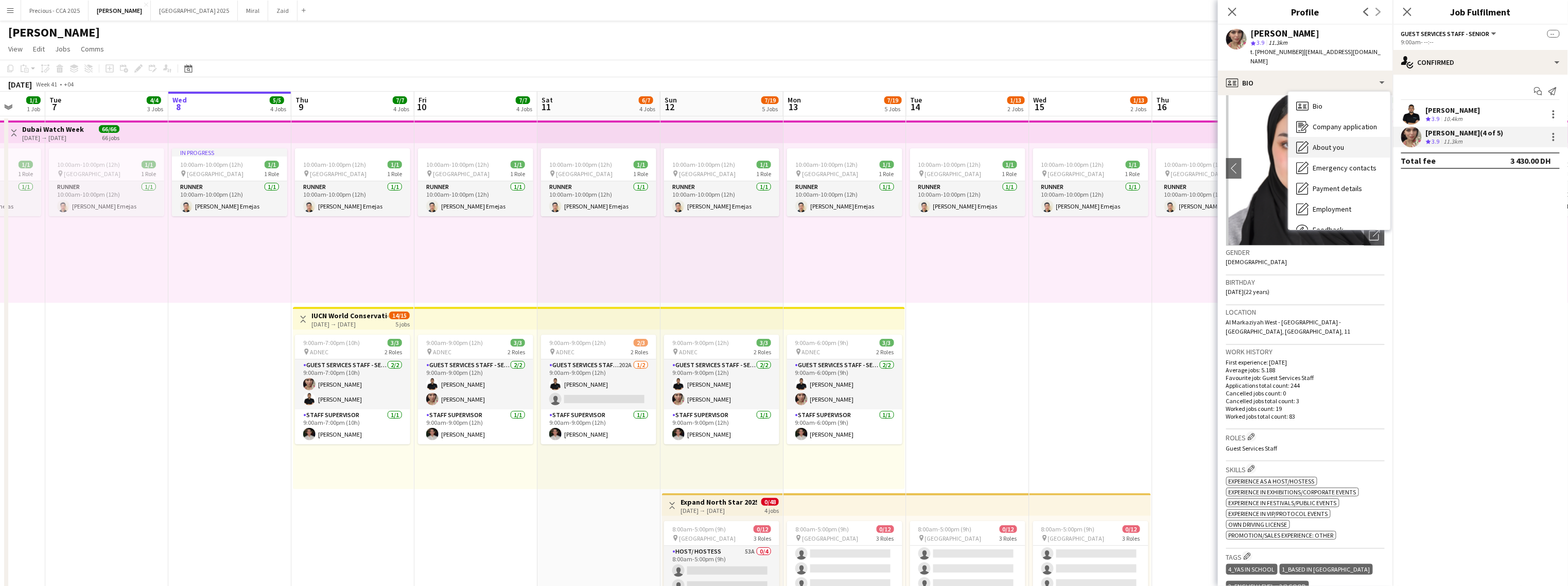
click at [925, 142] on span "About you" at bounding box center [1329, 147] width 31 height 9
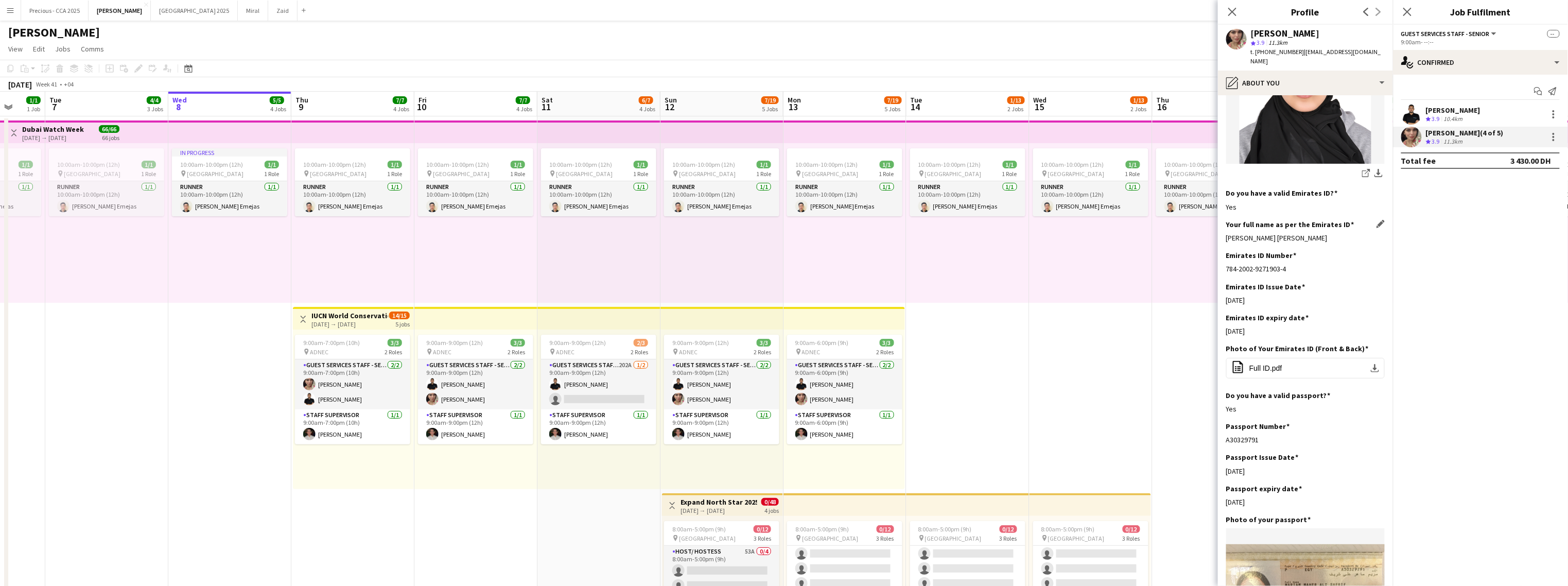
scroll to position [202, 0]
click at [925, 362] on span "Full ID.pdf" at bounding box center [1266, 366] width 33 height 8
click at [925, 110] on div "Khaled Abualnaja" at bounding box center [1453, 110] width 55 height 9
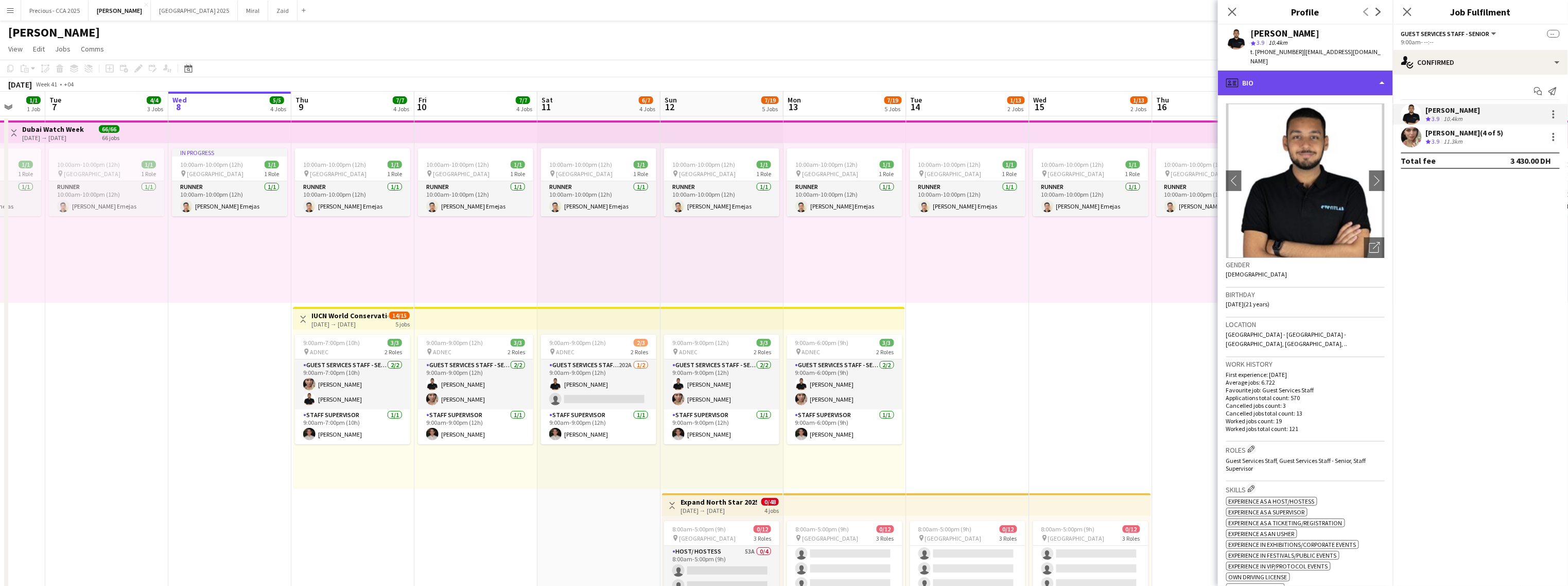
click at [925, 71] on div "profile Bio" at bounding box center [1305, 83] width 175 height 24
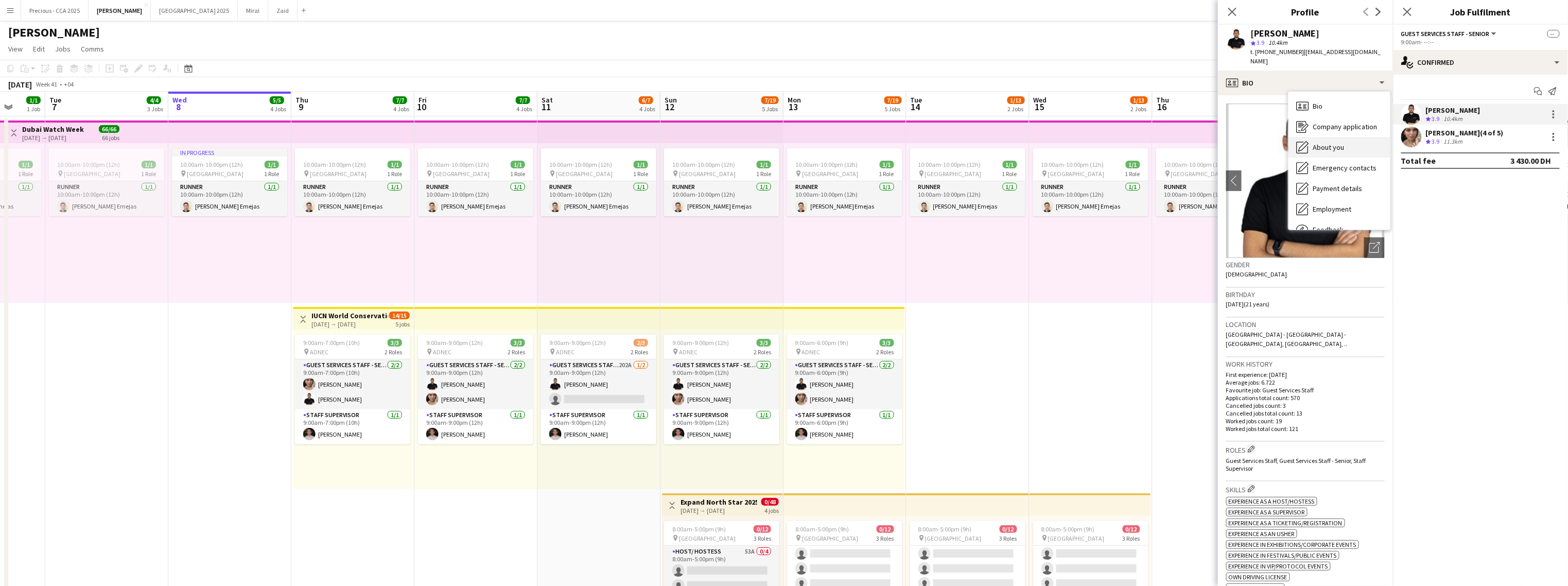
click at [925, 141] on icon at bounding box center [1304, 146] width 10 height 10
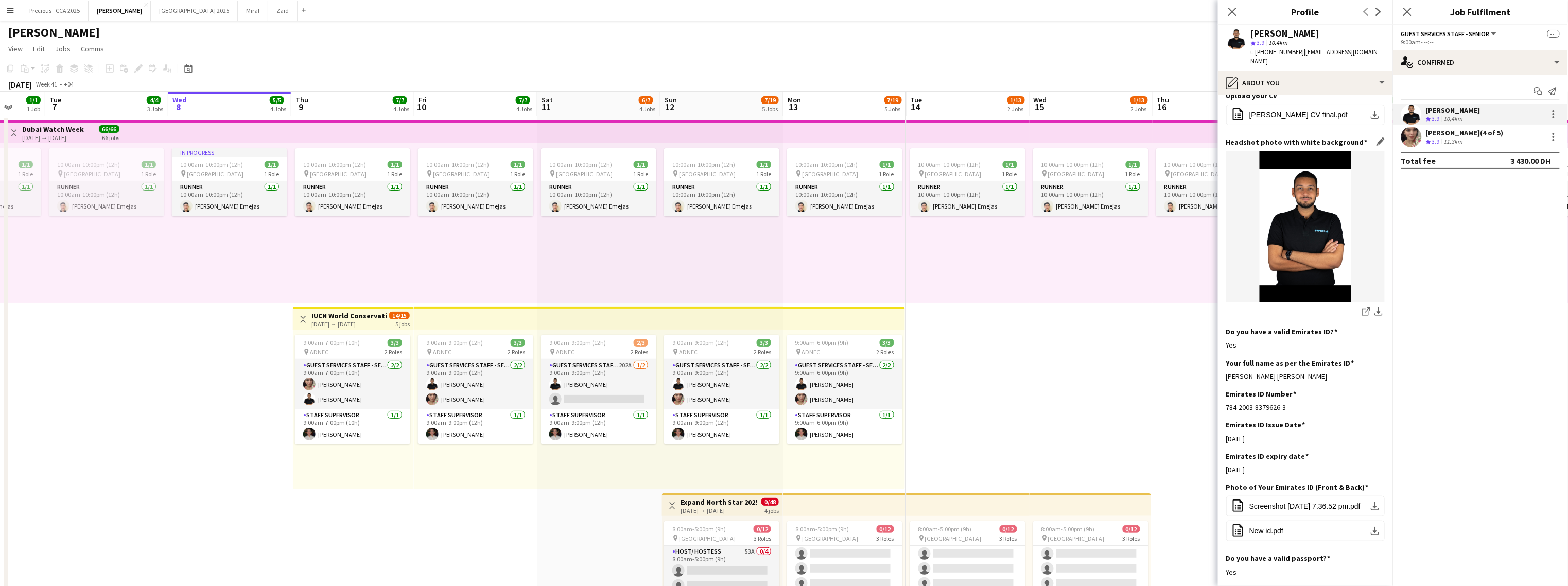
scroll to position [174, 0]
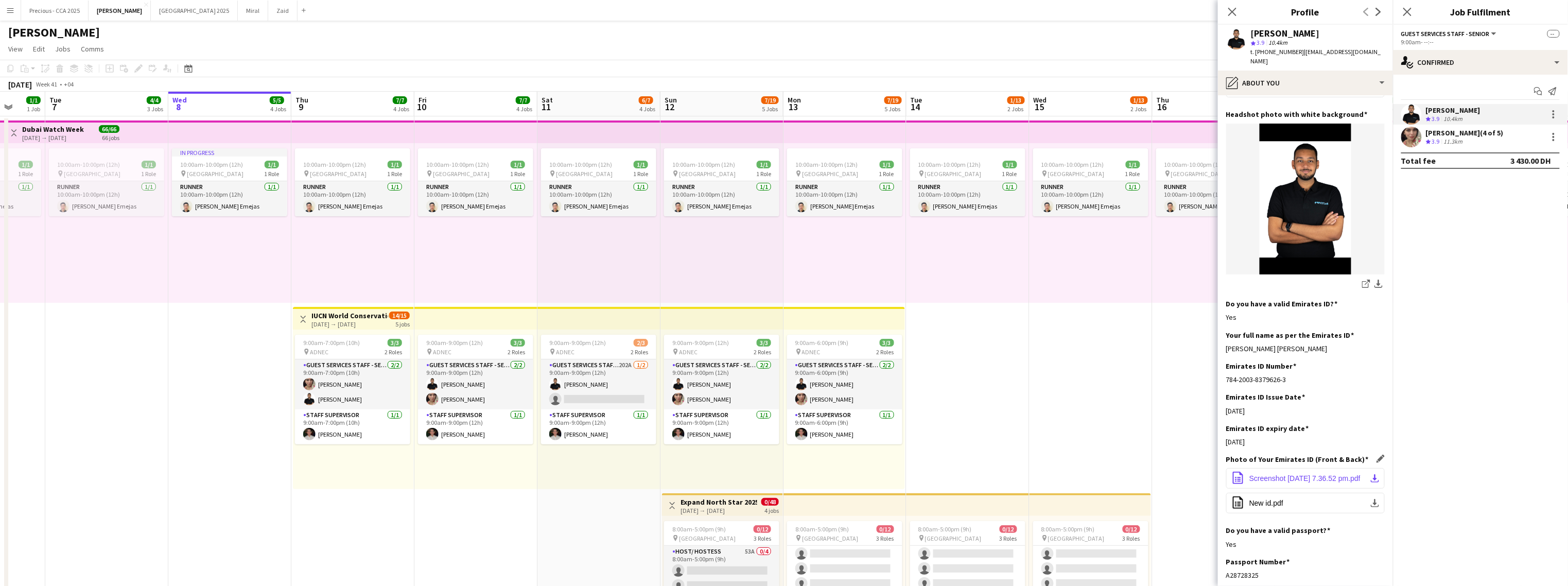
click at [925, 474] on span "Screenshot 2023-12-29 at 7.36.52 pm.pdf" at bounding box center [1305, 478] width 111 height 8
click at [925, 499] on span "New id.pdf" at bounding box center [1266, 503] width 34 height 8
click at [925, 280] on app-icon "download-bottom" at bounding box center [1379, 285] width 8 height 10
click at [925, 14] on icon at bounding box center [1233, 12] width 10 height 10
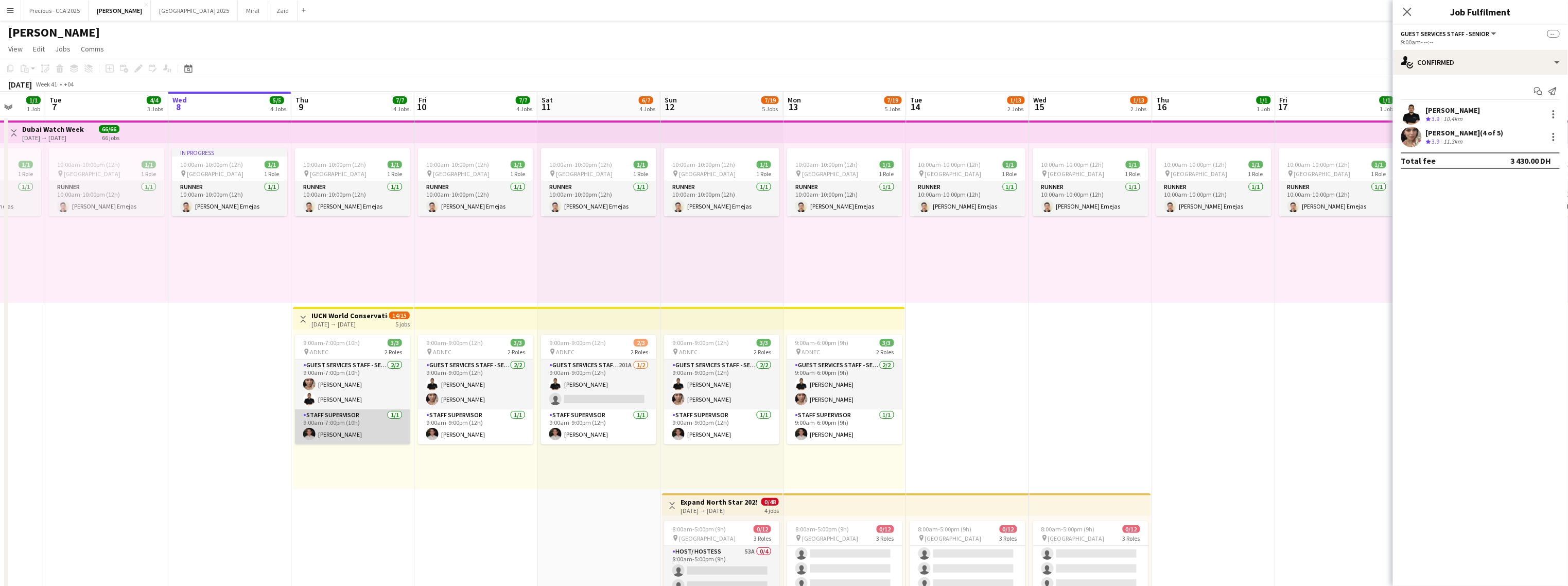
click at [365, 430] on app-card-role "Staff Supervisor 1/1 9:00am-7:00pm (10h) Mohamad Alirksusi" at bounding box center [353, 427] width 115 height 35
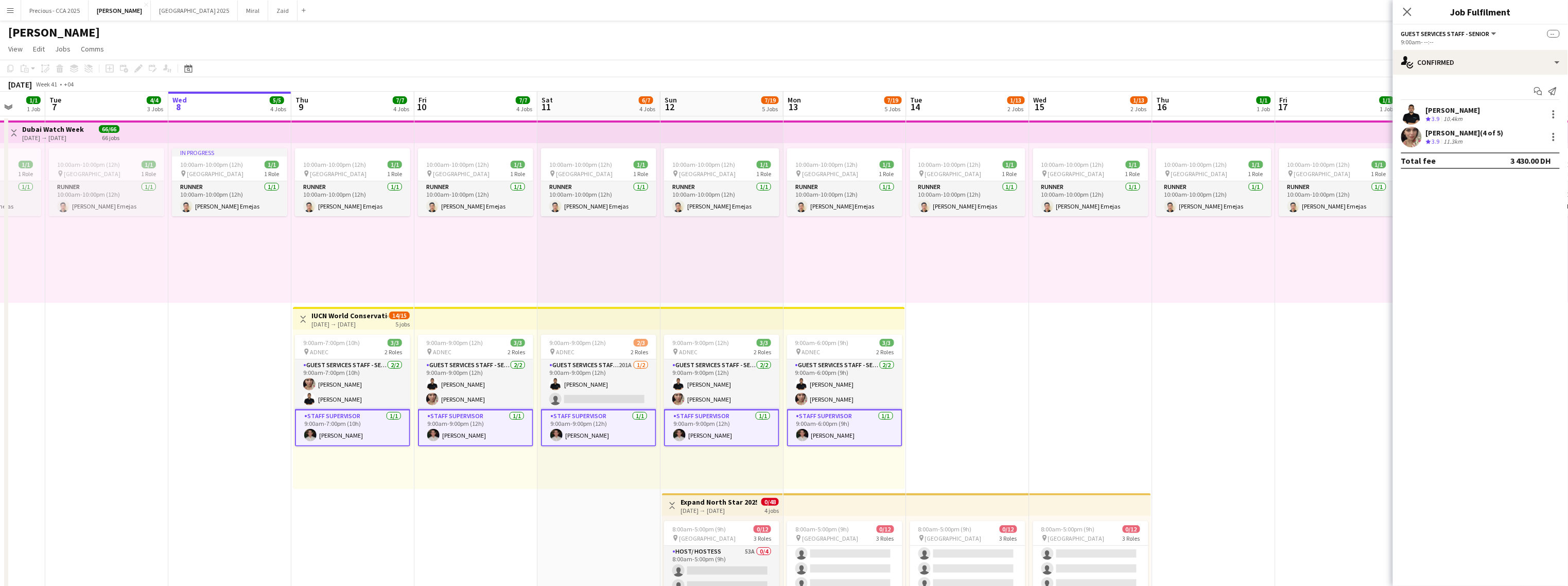
click at [367, 424] on app-card-role "Staff Supervisor 1/1 9:00am-7:00pm (10h) Mohamad Alirksusi" at bounding box center [353, 427] width 115 height 37
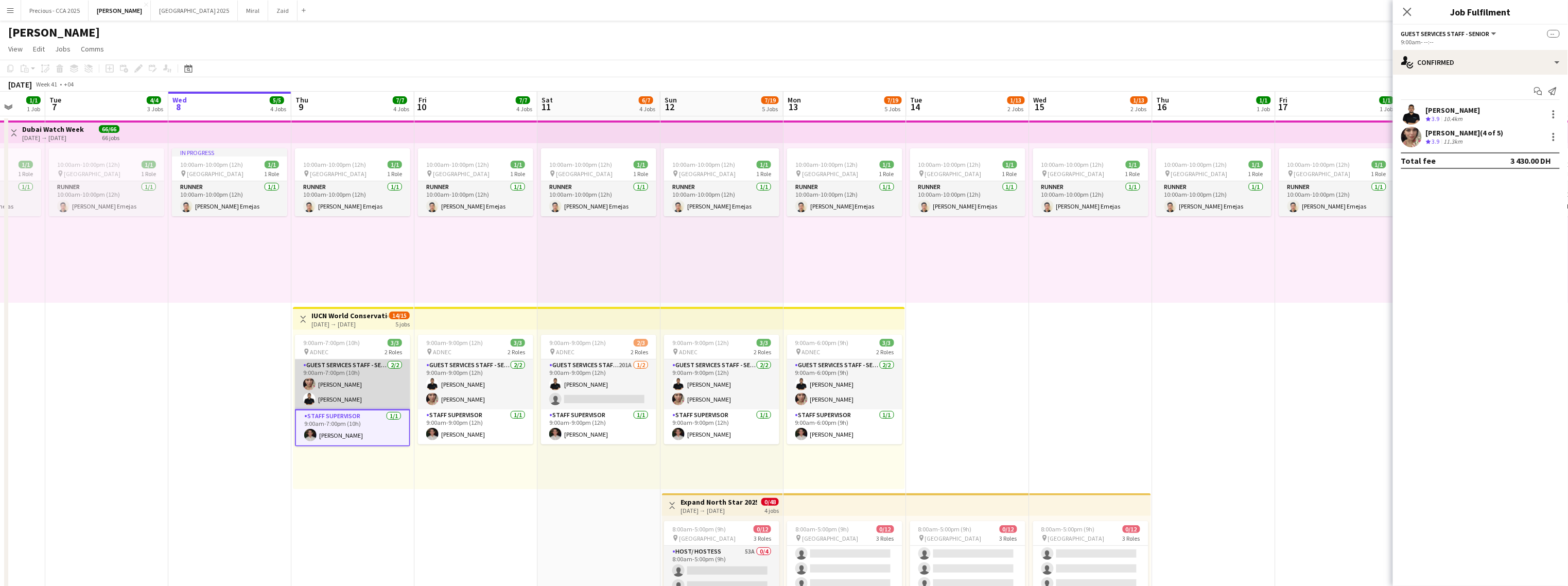
click at [345, 376] on app-card-role "Guest Services Staff - Senior 2/2 9:00am-7:00pm (10h) Maryam maher ali Khaled A…" at bounding box center [353, 384] width 115 height 50
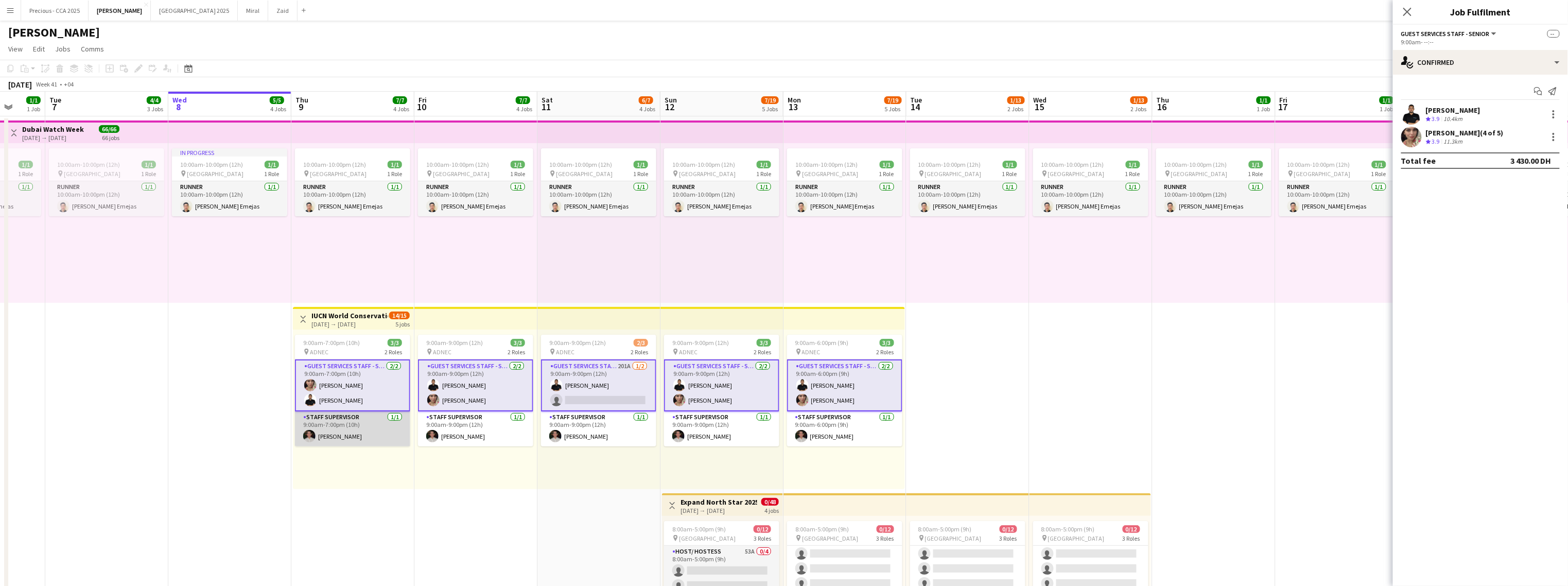
click at [340, 417] on app-card-role "Staff Supervisor 1/1 9:00am-7:00pm (10h) Mohamad Alirksusi" at bounding box center [353, 429] width 115 height 35
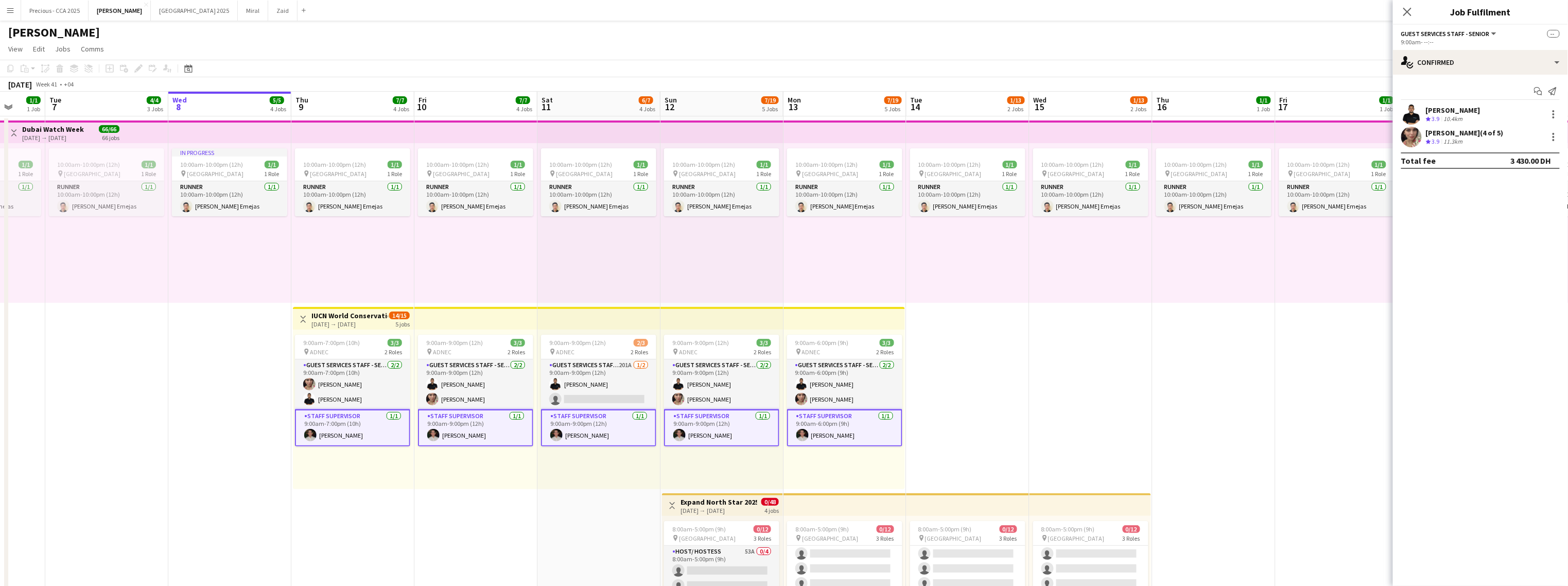
click at [925, 278] on div "10:00am-10:00pm (12h) 1/1 pin Dubai 1 Role Runner 1/1 10:00am-10:00pm (12h) Jes…" at bounding box center [1091, 222] width 123 height 160
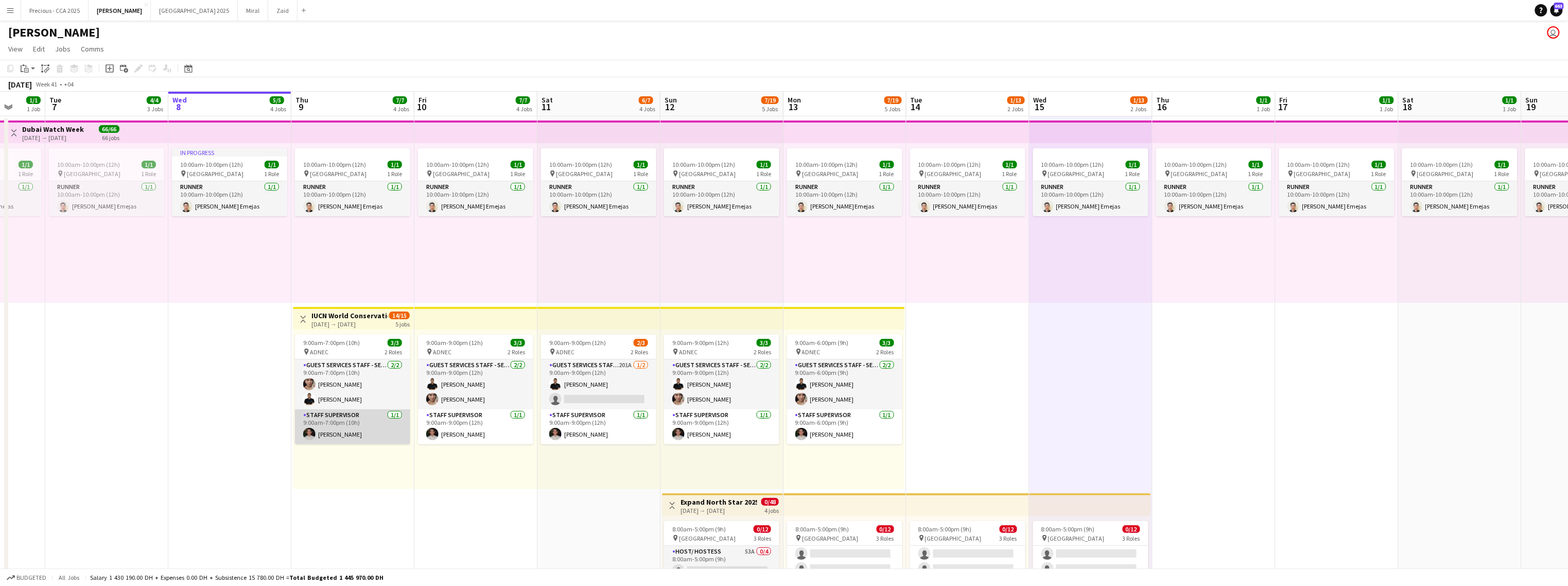
click at [377, 432] on app-card-role "Staff Supervisor 1/1 9:00am-7:00pm (10h) Mohamad Alirksusi" at bounding box center [353, 427] width 115 height 35
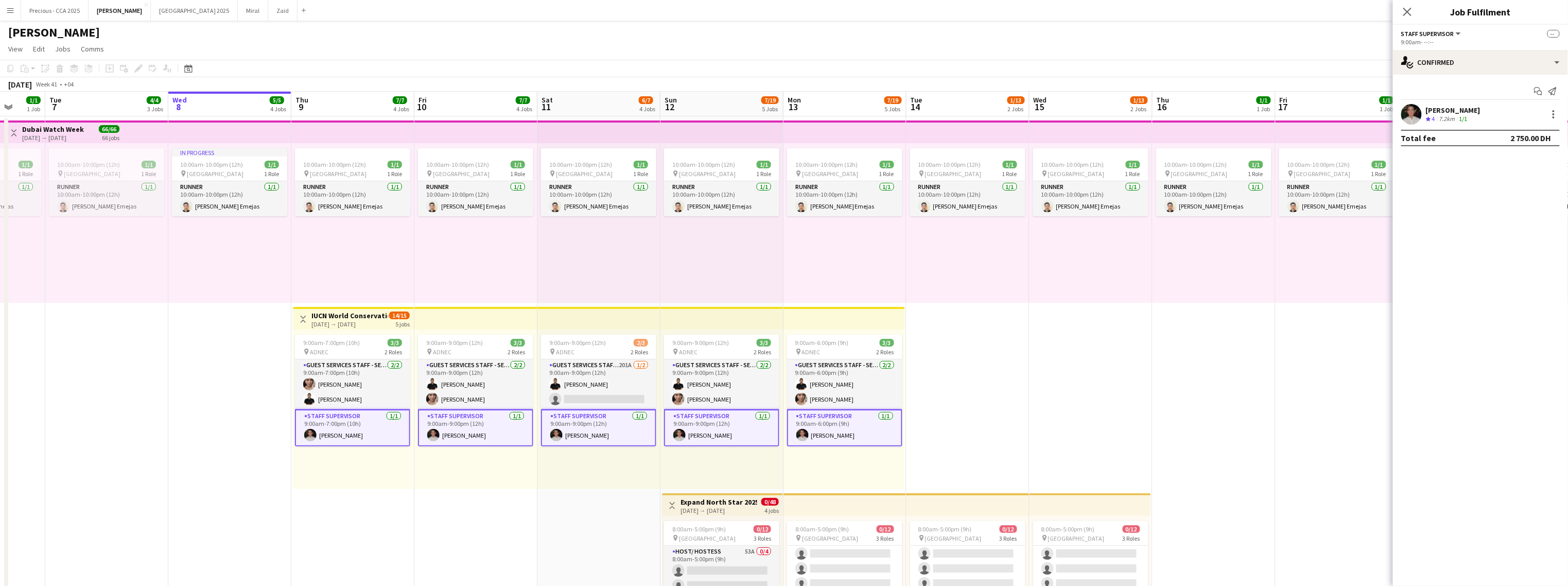
click at [925, 119] on div "7.2km" at bounding box center [1448, 119] width 20 height 9
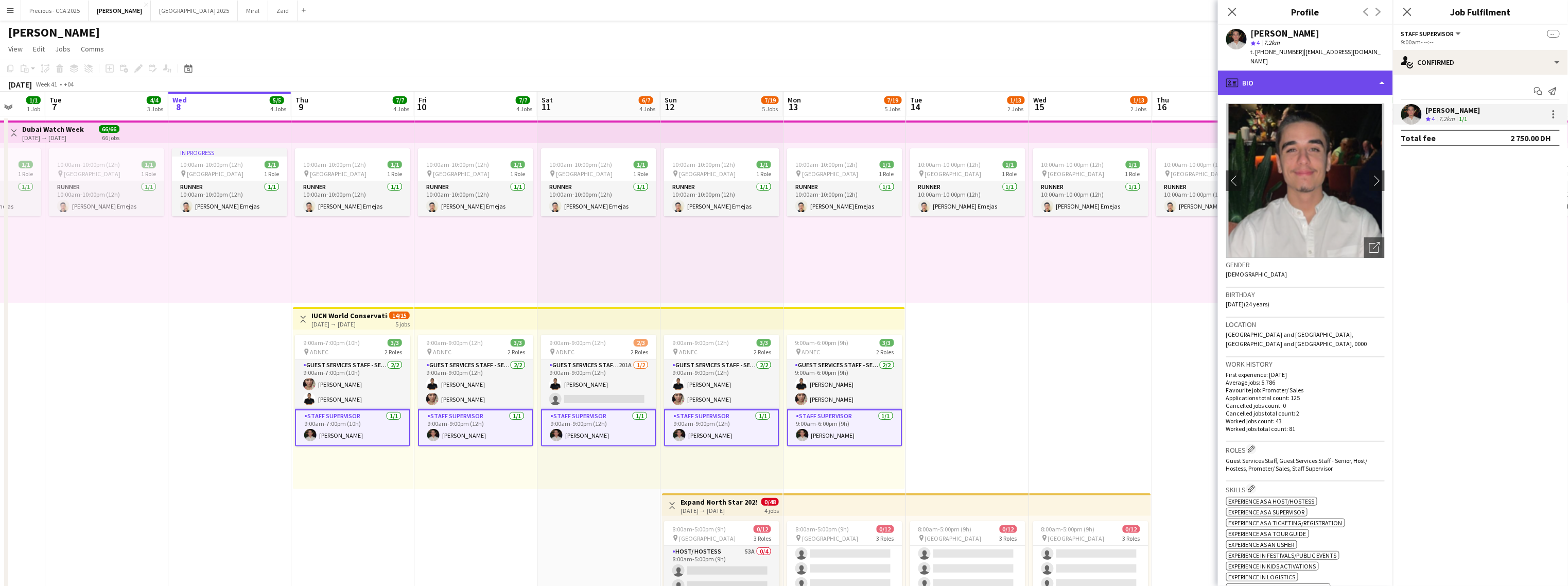
click at [925, 71] on div "profile Bio" at bounding box center [1305, 83] width 175 height 24
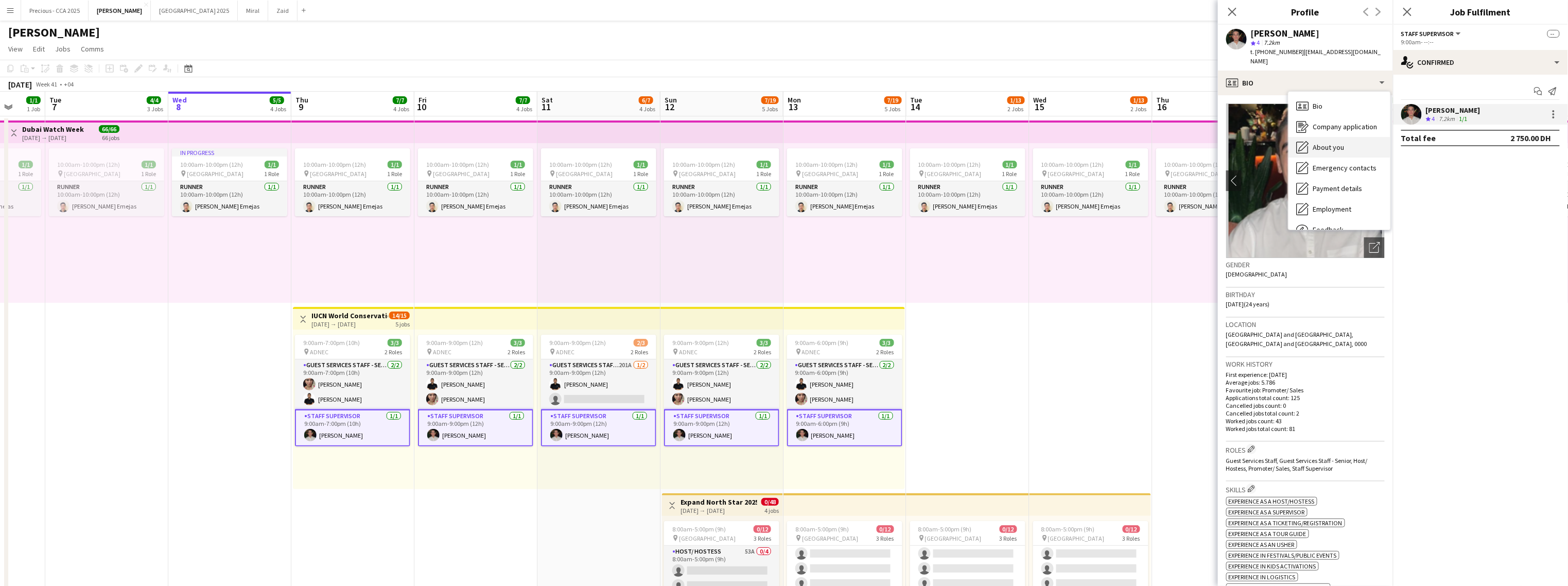
click at [925, 142] on span "About you" at bounding box center [1329, 147] width 31 height 9
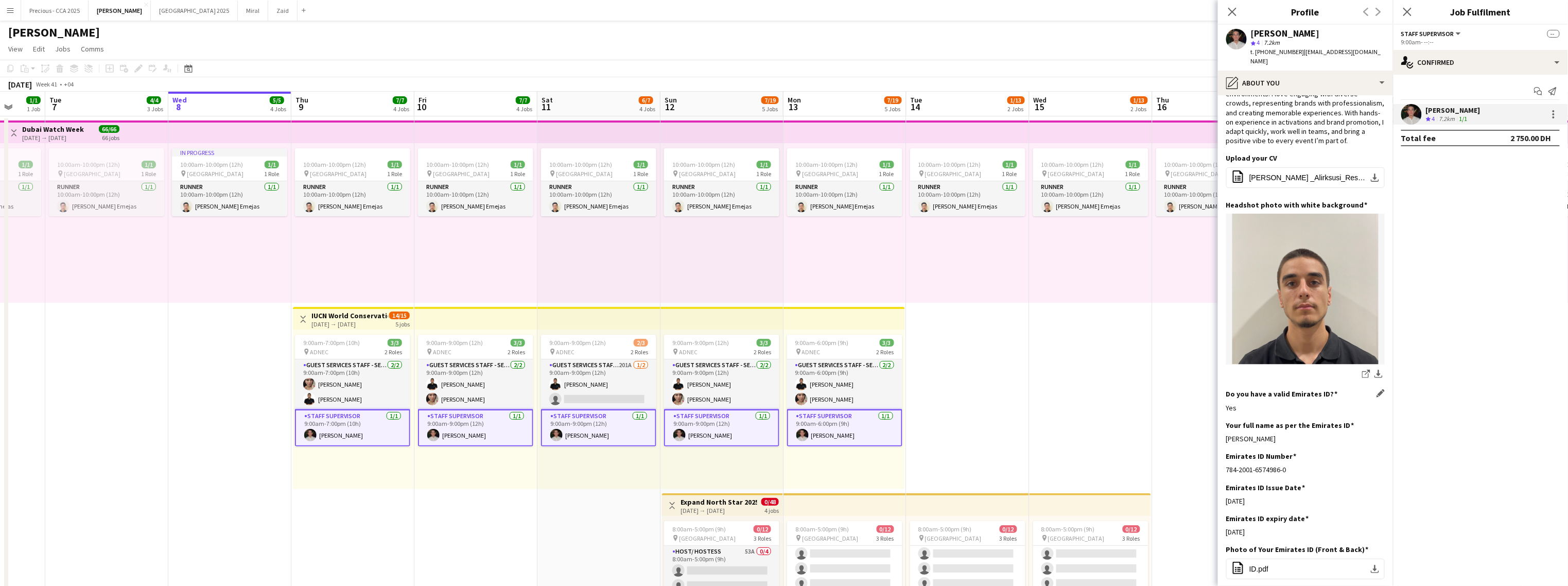
scroll to position [58, 0]
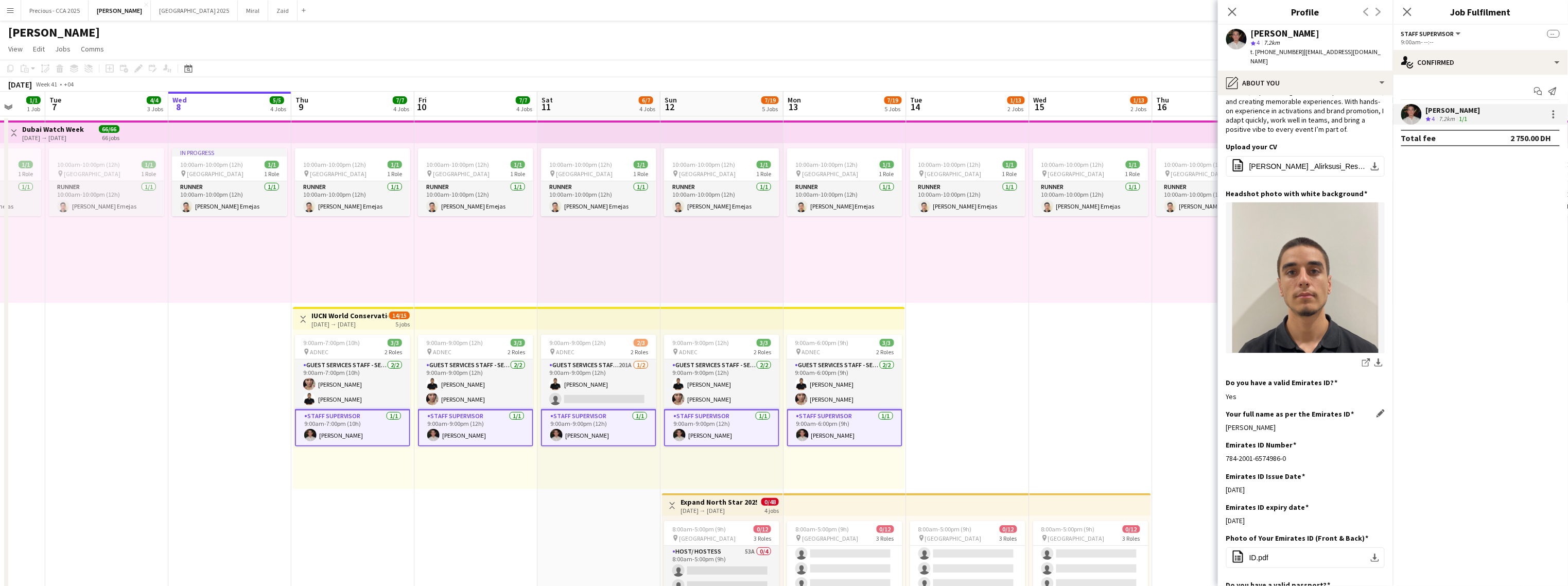
drag, startPoint x: 1340, startPoint y: 416, endPoint x: 1228, endPoint y: 416, distance: 112.0
click at [925, 422] on div "Mohamad Ahmed Muammer Alirksusi" at bounding box center [1305, 427] width 159 height 9
copy div "Mohamad Ahmed Muammer Alirksusi"
click at [925, 358] on app-icon "download-bottom" at bounding box center [1379, 364] width 8 height 10
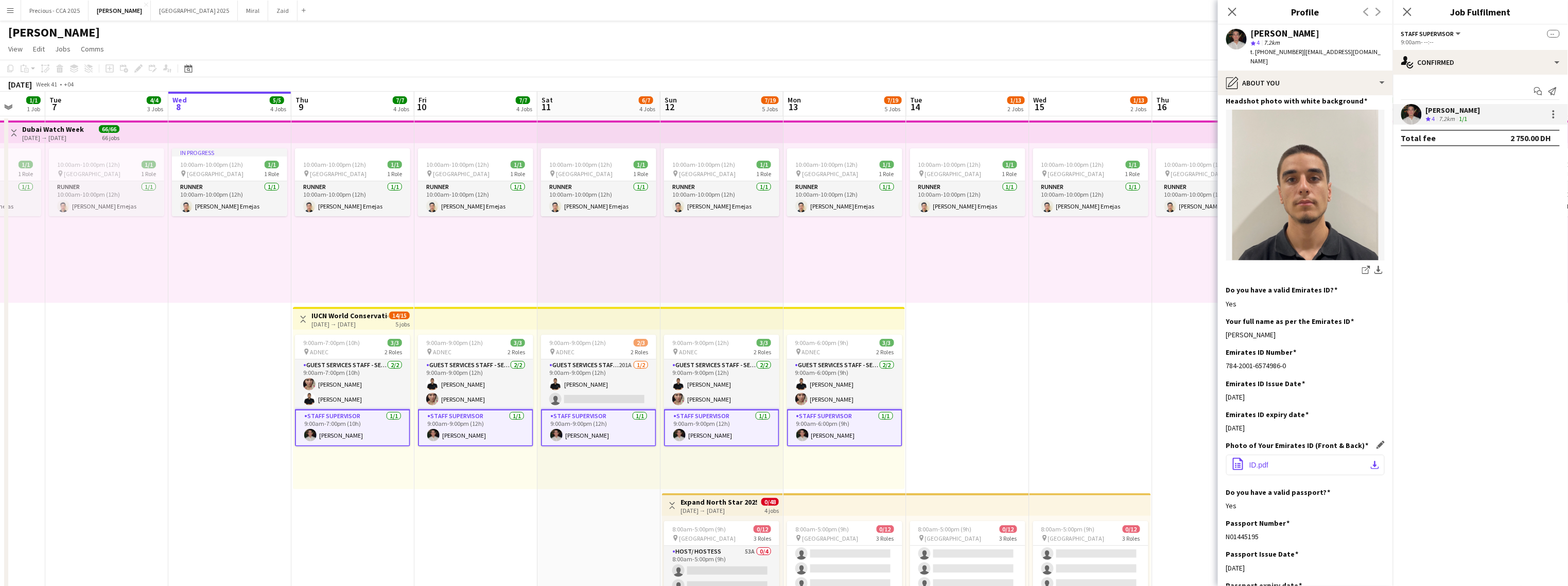
click at [925, 461] on span "ID.pdf" at bounding box center [1259, 464] width 19 height 8
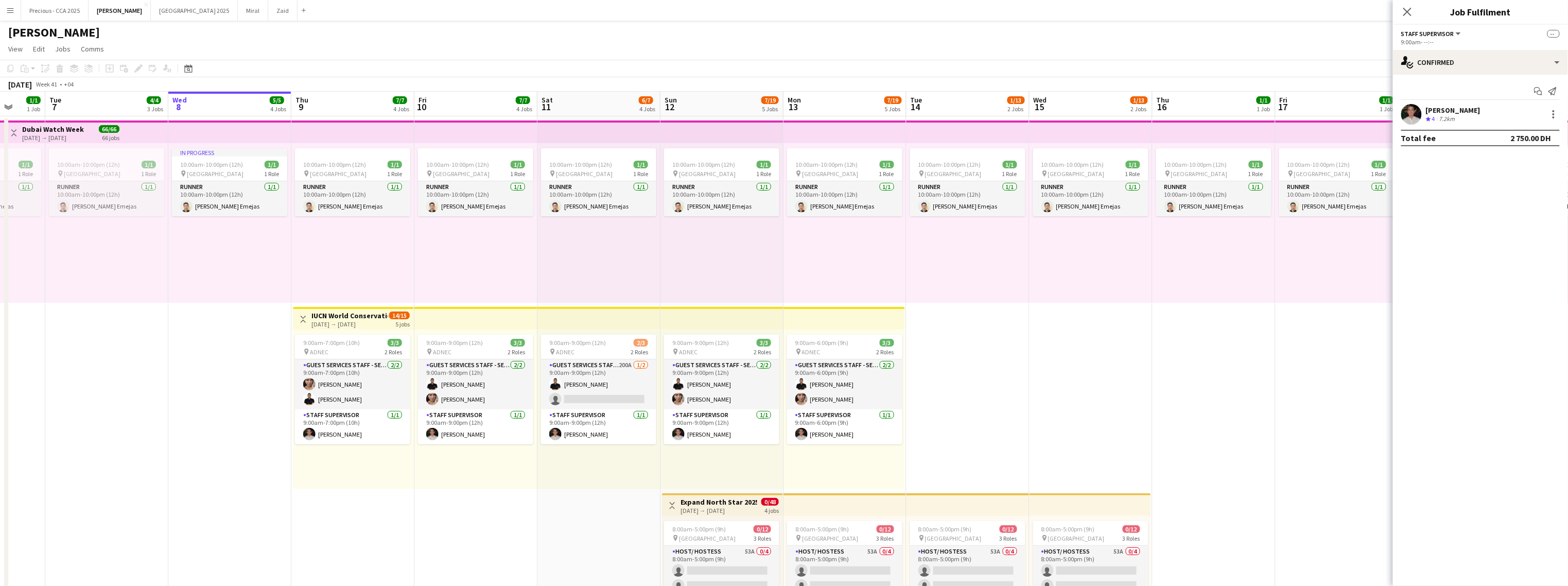
scroll to position [112, 0]
click at [359, 375] on app-card-role "Guest Services Staff - Senior 2/2 9:00am-7:00pm (10h) Maryam maher ali Khaled A…" at bounding box center [353, 384] width 115 height 50
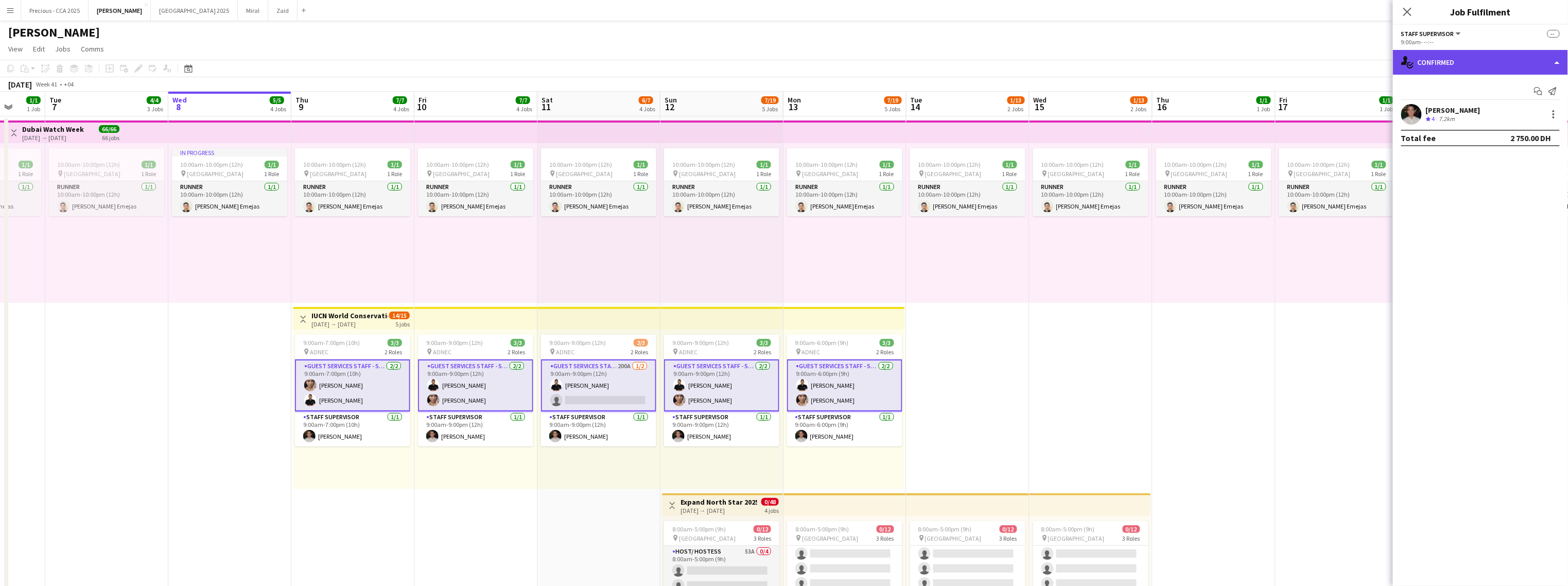
click at [925, 59] on div "single-neutral-actions-check-2 Confirmed" at bounding box center [1480, 62] width 175 height 24
click at [925, 56] on div "single-neutral-actions-check-2 Confirmed" at bounding box center [1480, 62] width 175 height 24
click at [925, 51] on div "single-neutral-actions-check-2 Confirmed" at bounding box center [1480, 62] width 175 height 24
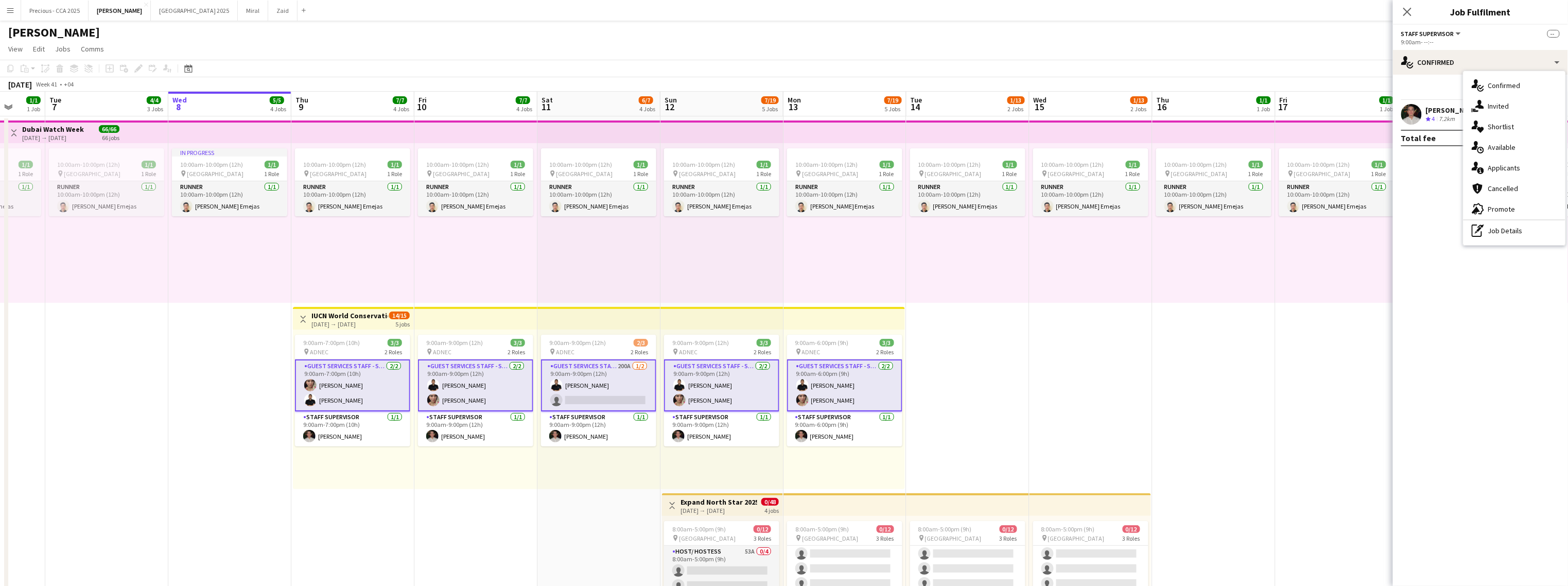
click at [925, 227] on mat-expansion-panel "check Confirmed Start chat Send notification Mohamad Alirksusi Crew rating 4 7.…" at bounding box center [1480, 330] width 175 height 511
click at [925, 90] on icon at bounding box center [1537, 90] width 6 height 6
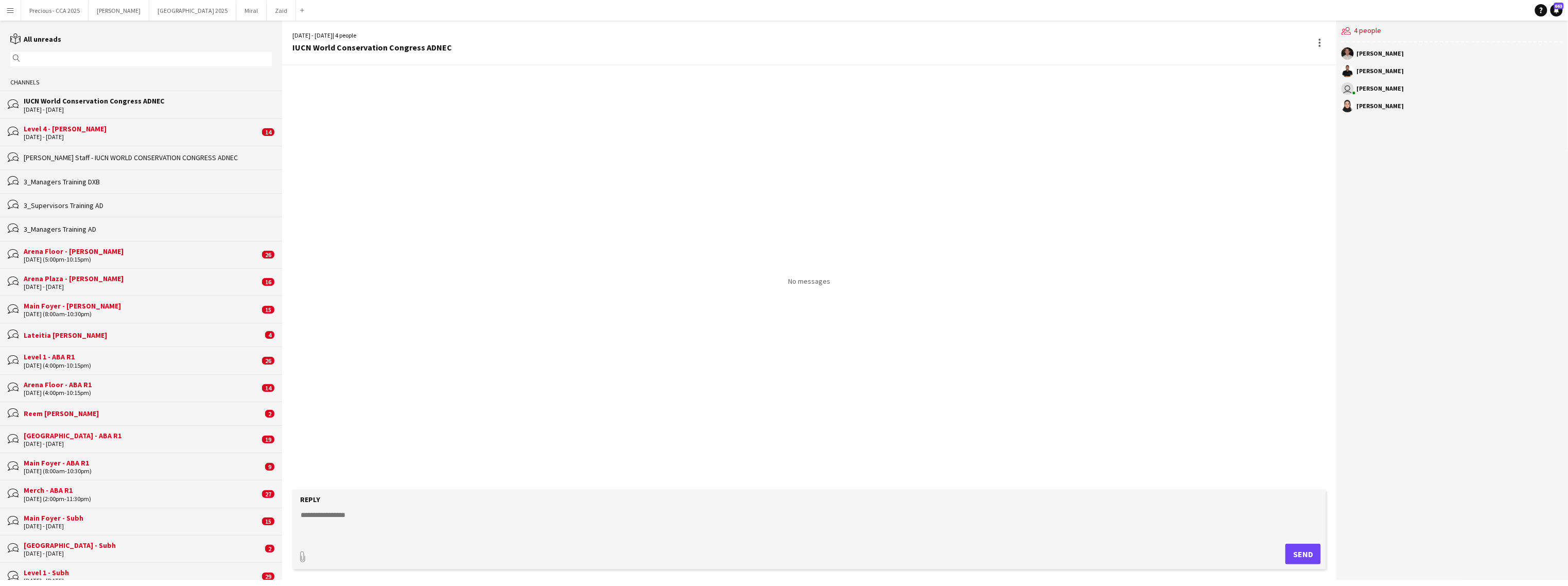
click at [371, 530] on textarea at bounding box center [811, 523] width 1024 height 27
type textarea "**********"
click at [925, 558] on button "Send" at bounding box center [1303, 553] width 36 height 21
click at [296, 558] on form "Reply paperclip Send" at bounding box center [809, 529] width 1034 height 80
click at [308, 557] on div "paperclip Send" at bounding box center [809, 553] width 1024 height 21
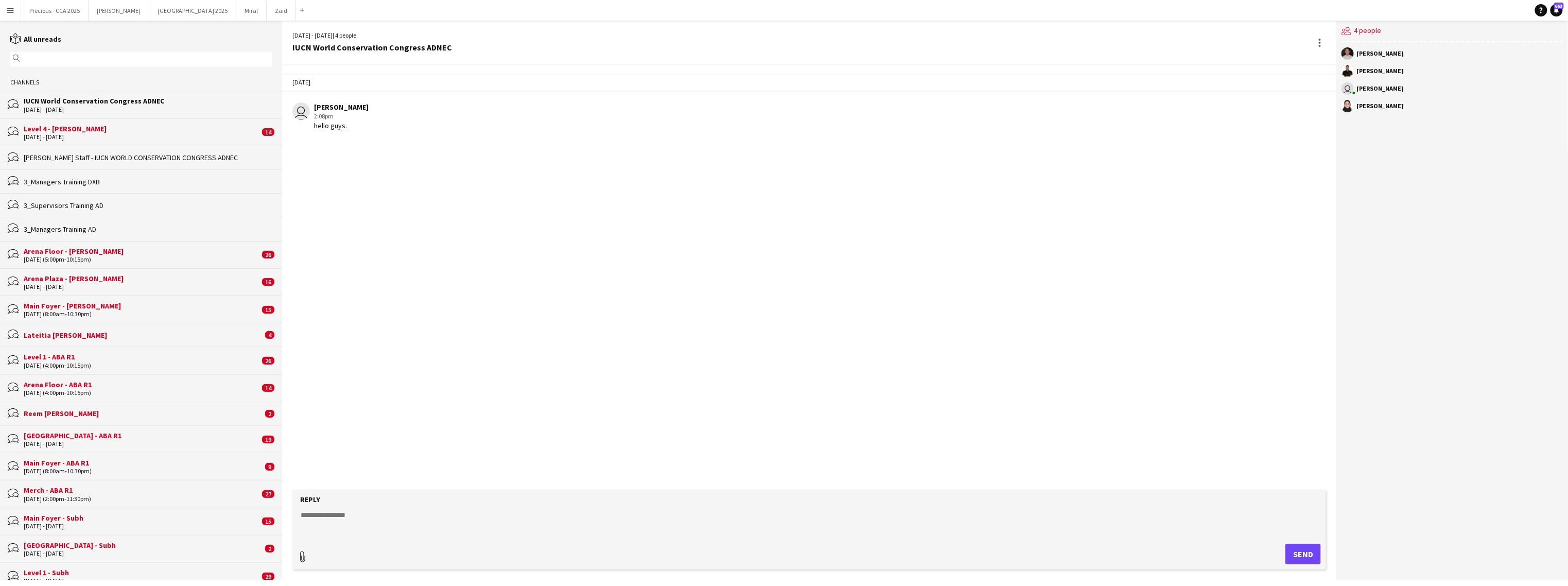
type input "**********"
click at [321, 515] on textarea at bounding box center [811, 521] width 1024 height 27
type textarea "**********"
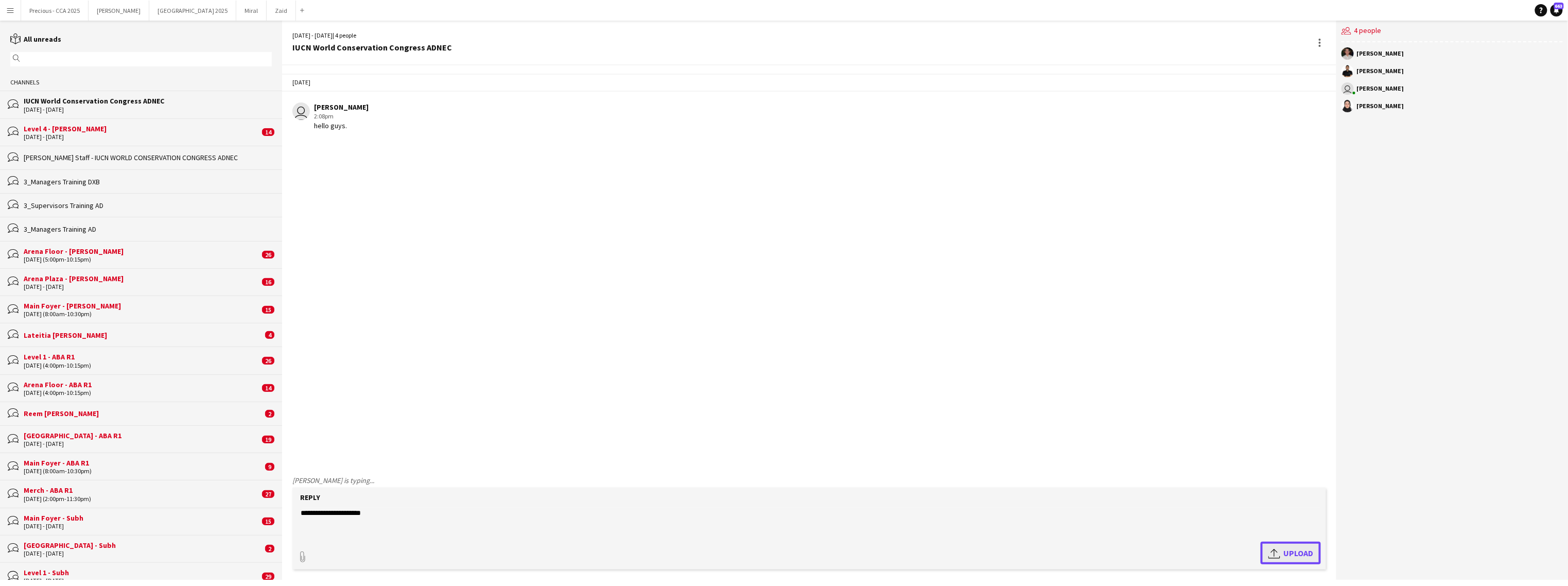
click at [925, 553] on span "Upload Upload" at bounding box center [1290, 553] width 45 height 13
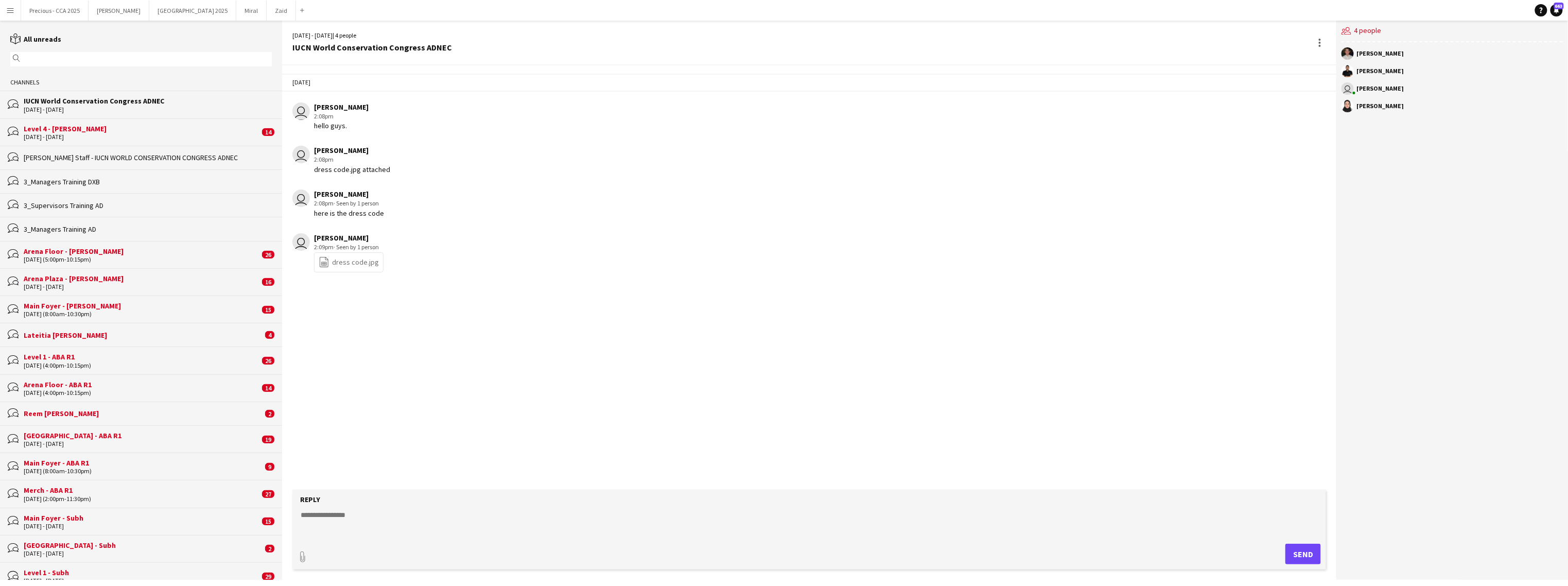
click at [754, 536] on form "Reply paperclip Send" at bounding box center [809, 529] width 1034 height 80
type textarea "*"
click at [472, 504] on form "**********" at bounding box center [809, 529] width 1034 height 80
click at [451, 507] on form "**********" at bounding box center [809, 529] width 1034 height 80
click at [420, 517] on textarea "**********" at bounding box center [811, 523] width 1024 height 27
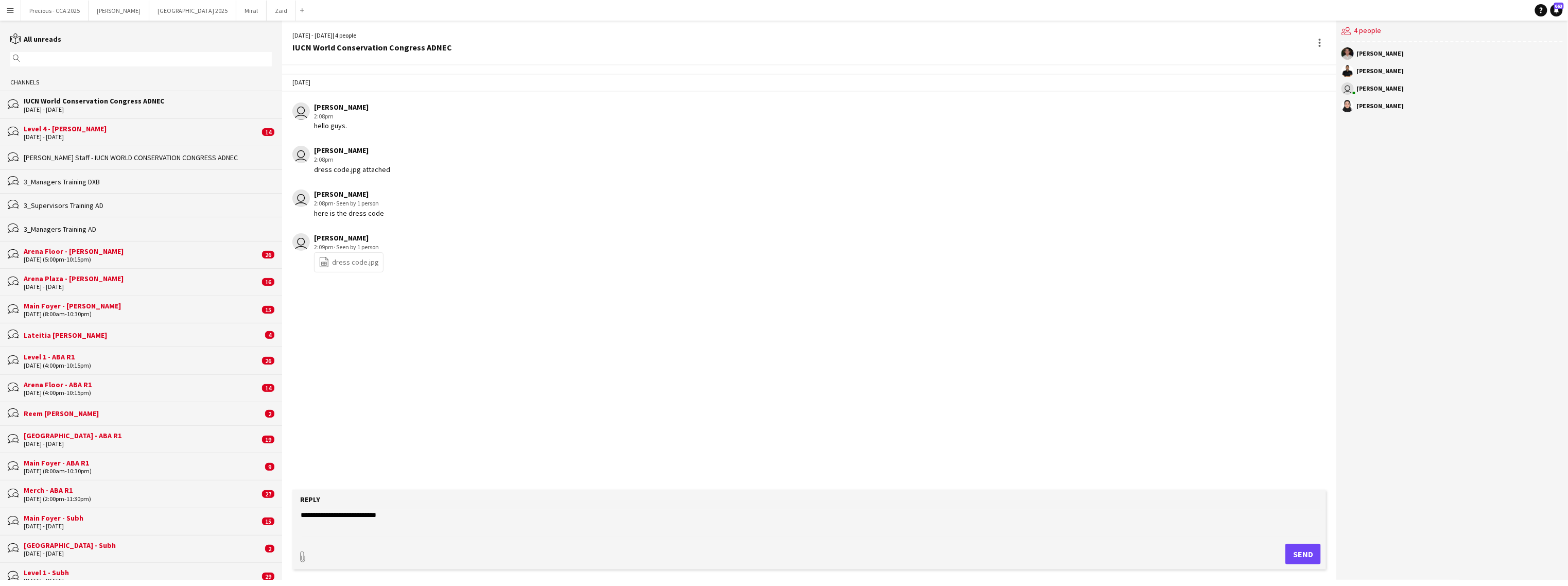
paste textarea "**********"
type textarea "**********"
click at [925, 548] on button "Send" at bounding box center [1303, 553] width 36 height 21
click at [925, 552] on button "Send" at bounding box center [1303, 553] width 36 height 21
click at [615, 516] on textarea at bounding box center [811, 523] width 1024 height 27
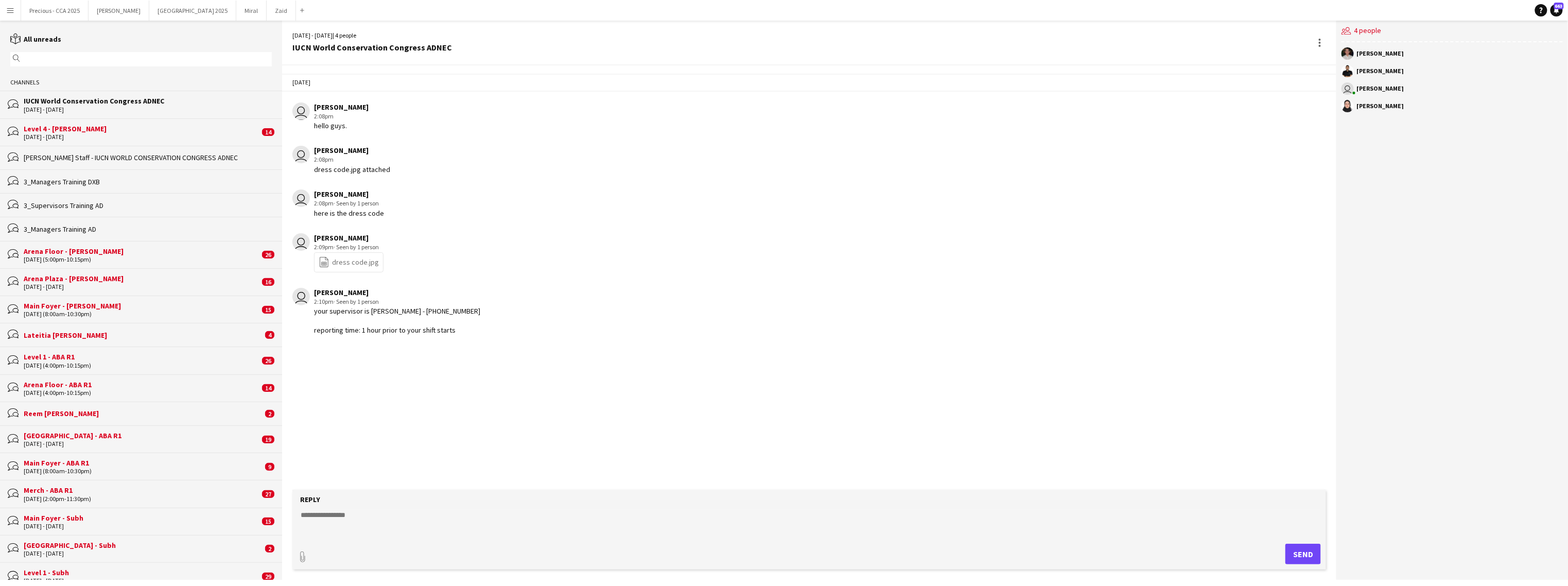
paste textarea "**********"
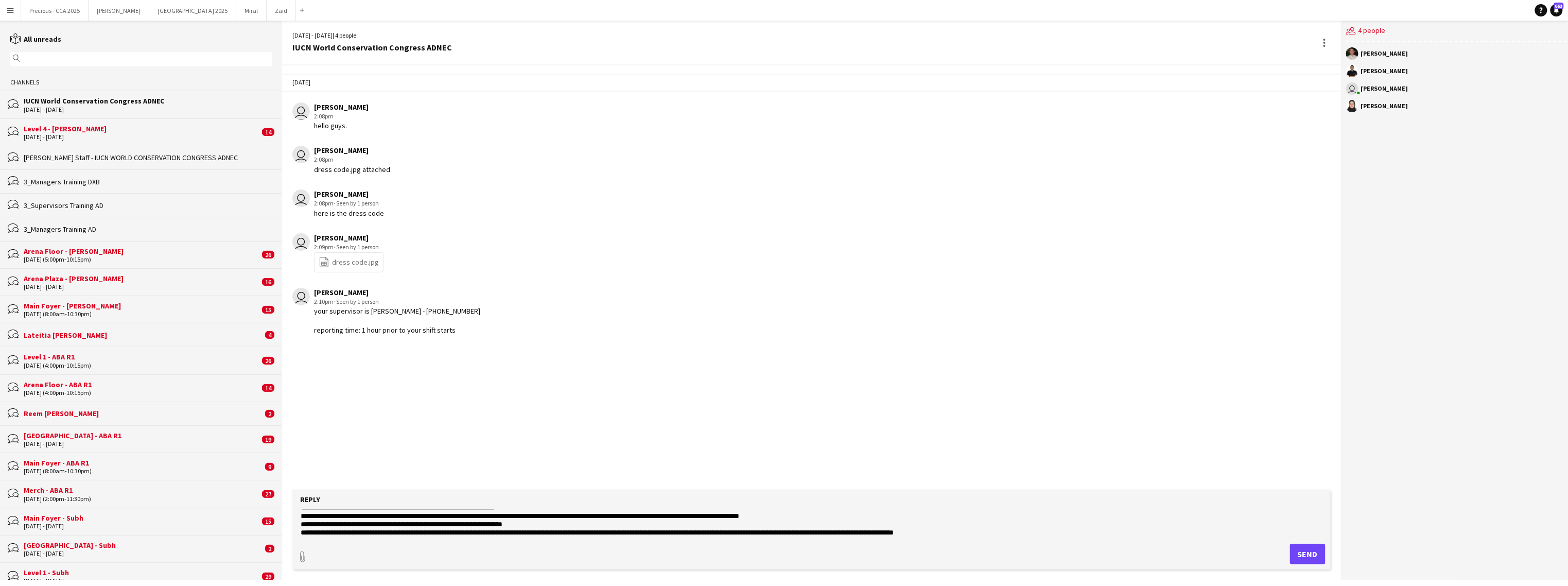
type textarea "**********"
click at [925, 550] on button "Send" at bounding box center [1308, 553] width 36 height 21
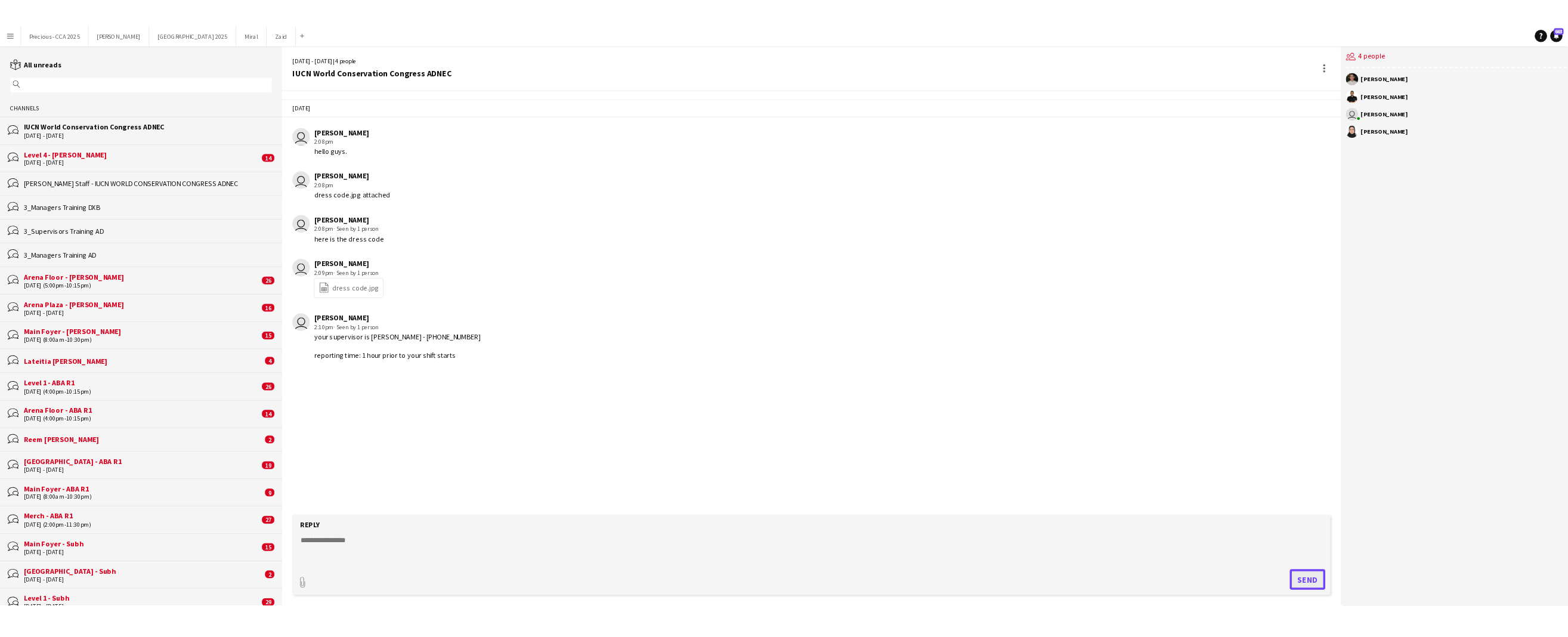
scroll to position [0, 0]
